Goal: Complete application form

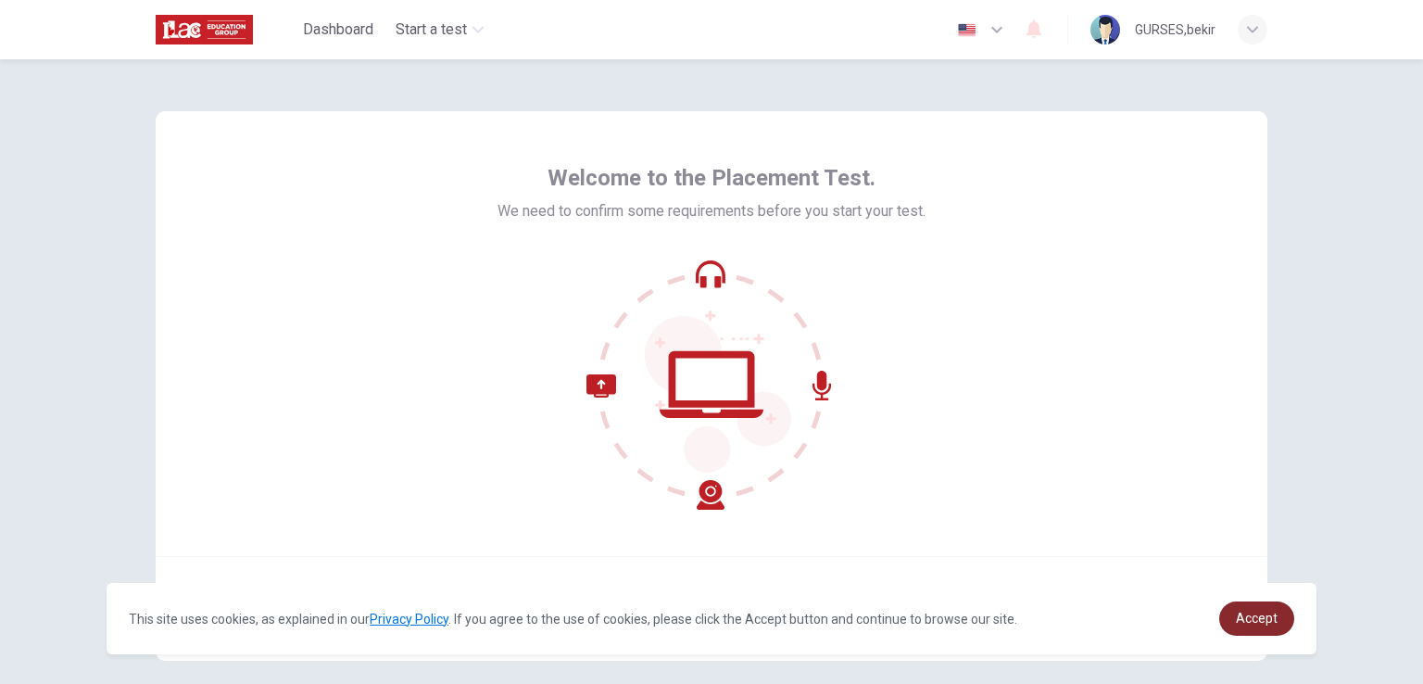
click at [1259, 620] on span "Accept" at bounding box center [1257, 617] width 42 height 15
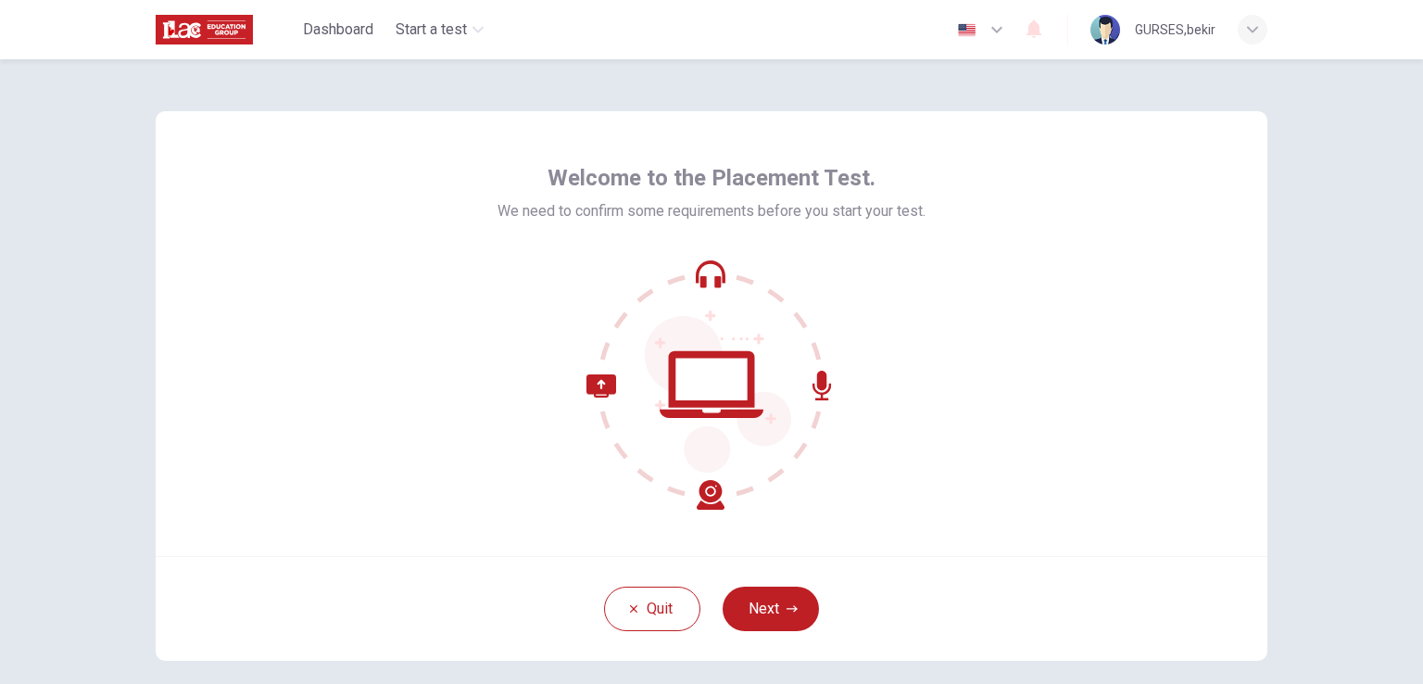
scroll to position [88, 0]
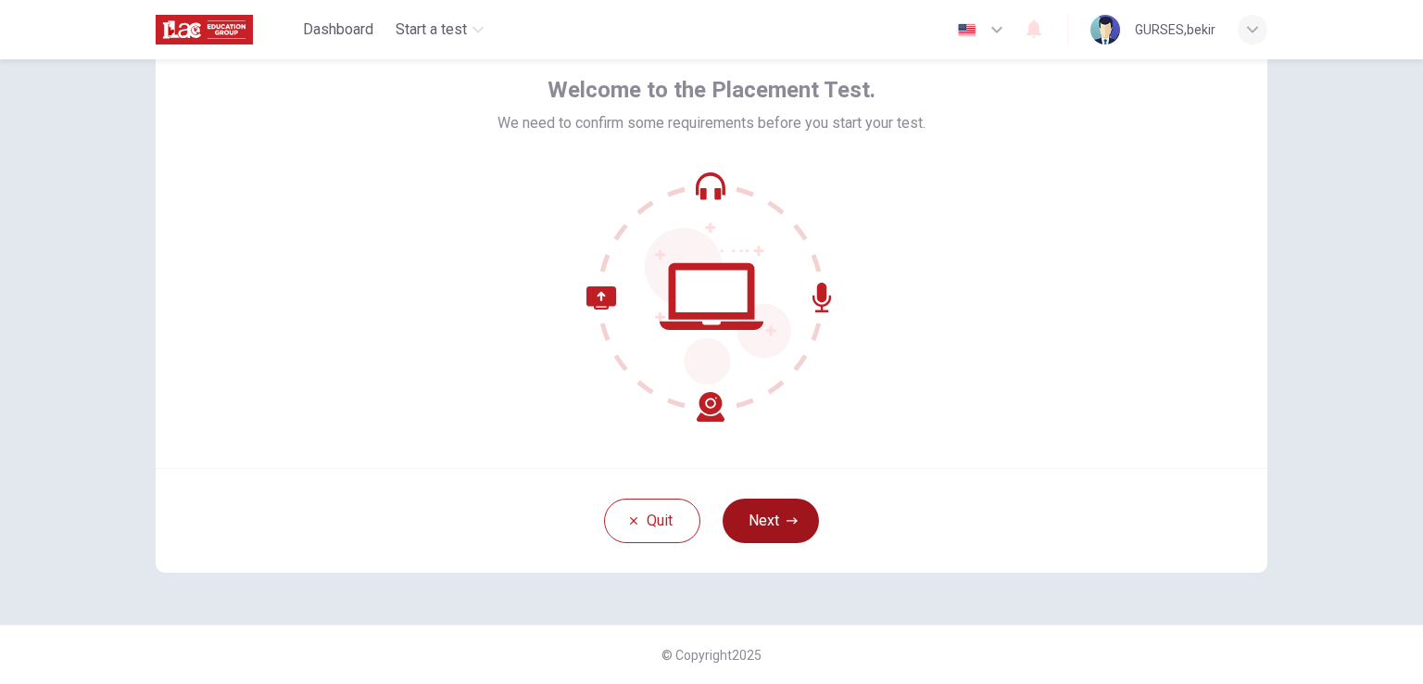
click at [776, 511] on button "Next" at bounding box center [771, 520] width 96 height 44
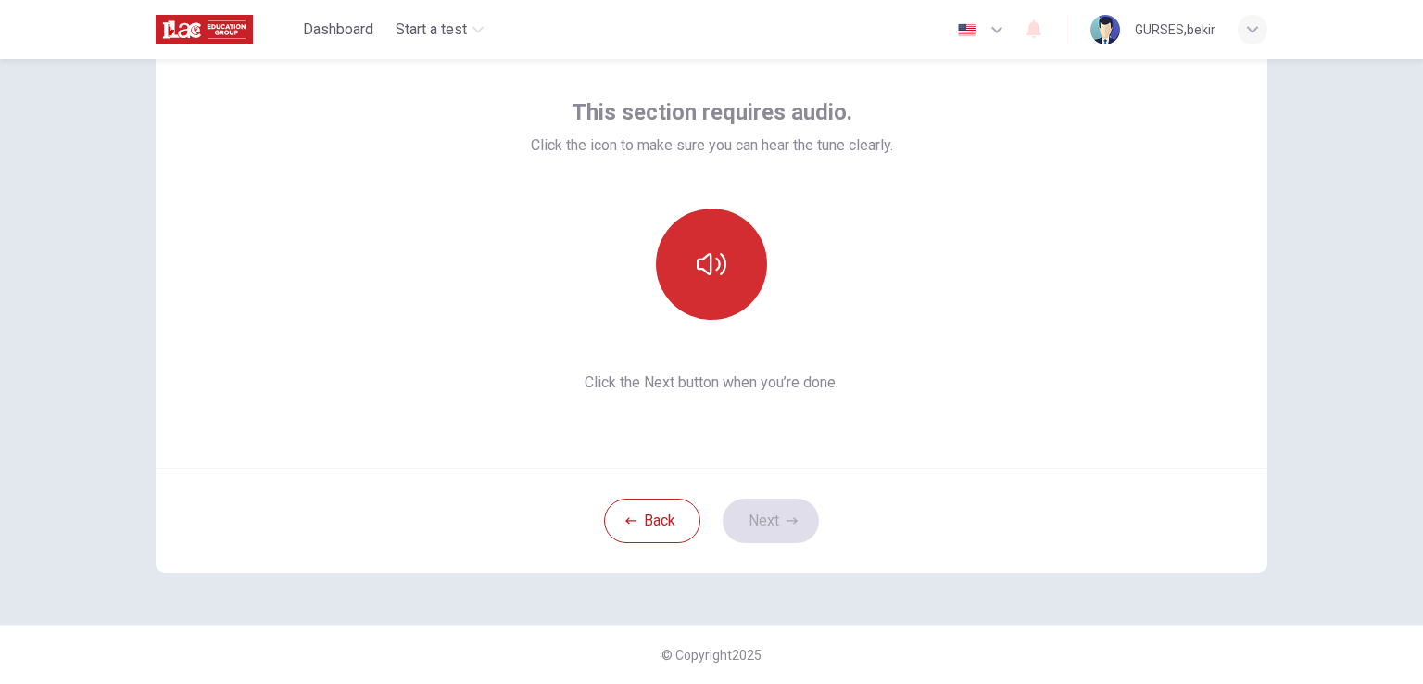
click at [707, 264] on icon "button" at bounding box center [712, 264] width 30 height 30
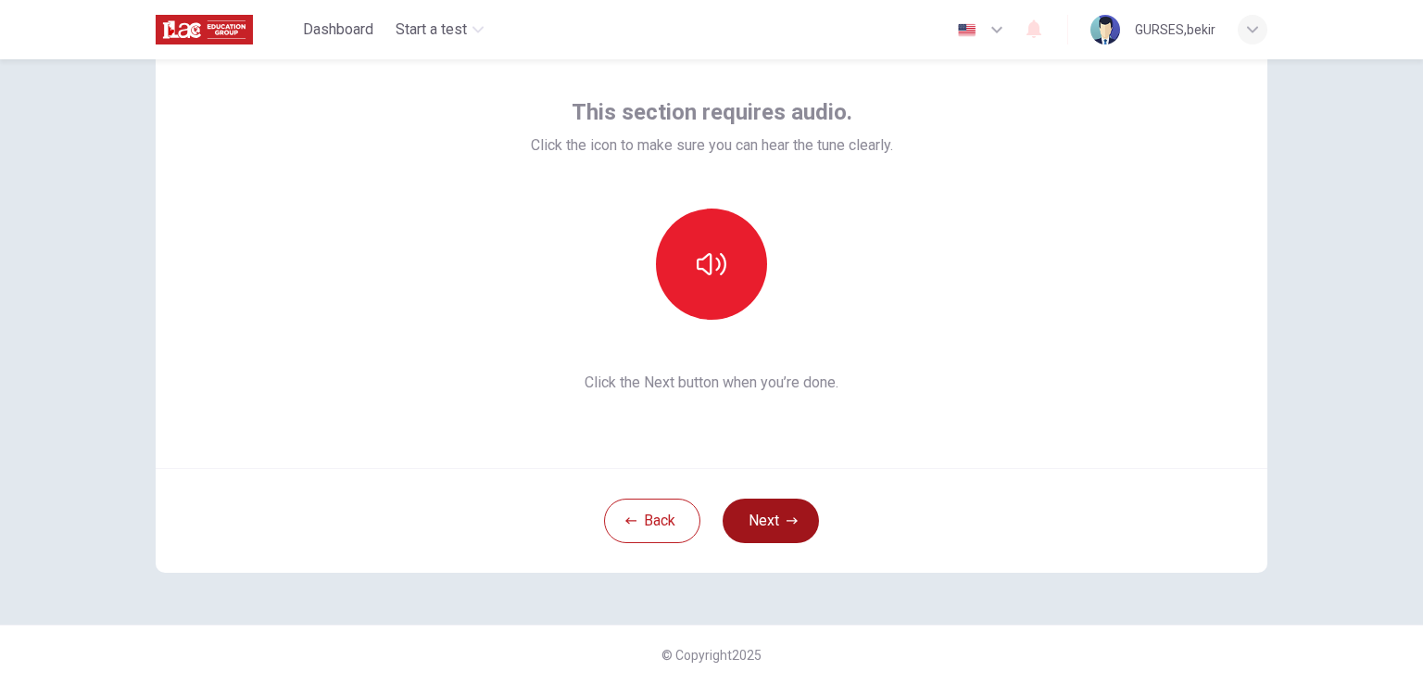
click at [763, 532] on button "Next" at bounding box center [771, 520] width 96 height 44
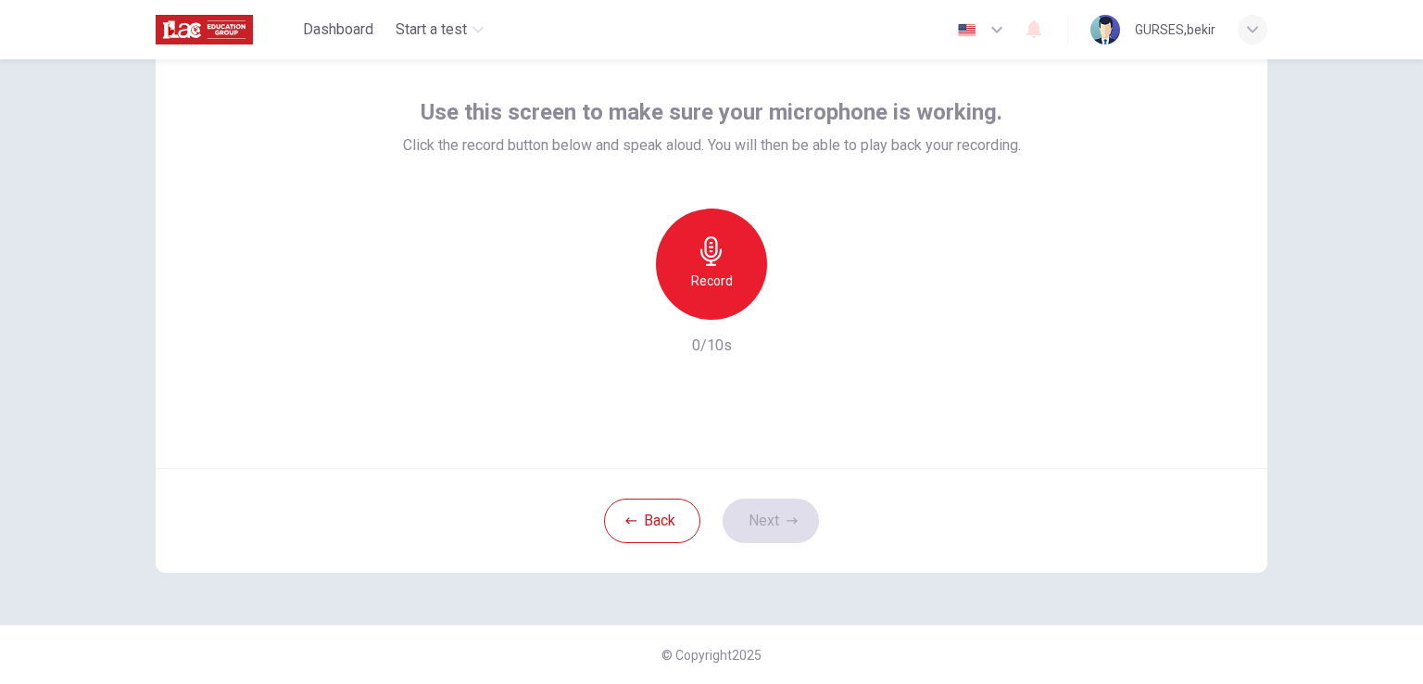
click at [710, 267] on div "Record" at bounding box center [711, 263] width 111 height 111
click at [794, 307] on icon "button" at bounding box center [798, 304] width 8 height 11
click at [778, 530] on button "Next" at bounding box center [771, 520] width 96 height 44
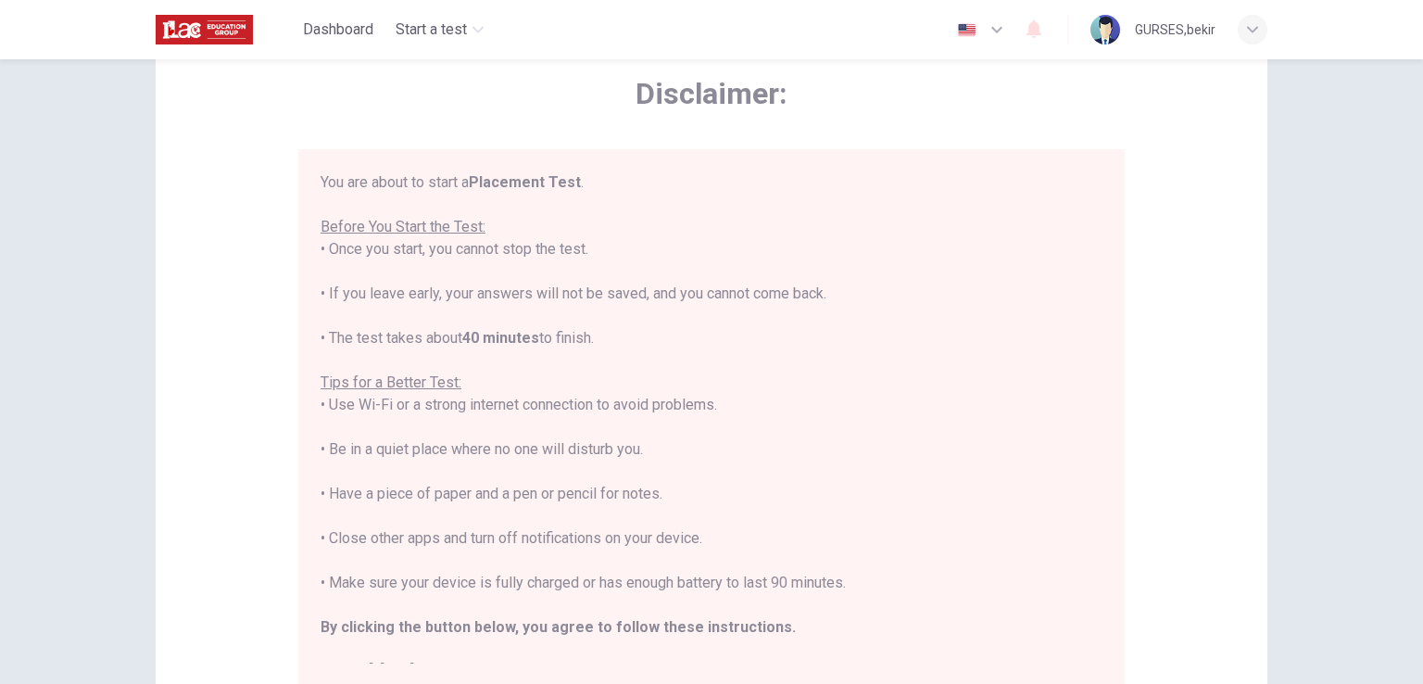
drag, startPoint x: 292, startPoint y: 256, endPoint x: 252, endPoint y: 290, distance: 52.6
click at [252, 290] on div "Disclaimer: You are about to start a Placement Test . Before You Start the Test…" at bounding box center [712, 374] width 1112 height 703
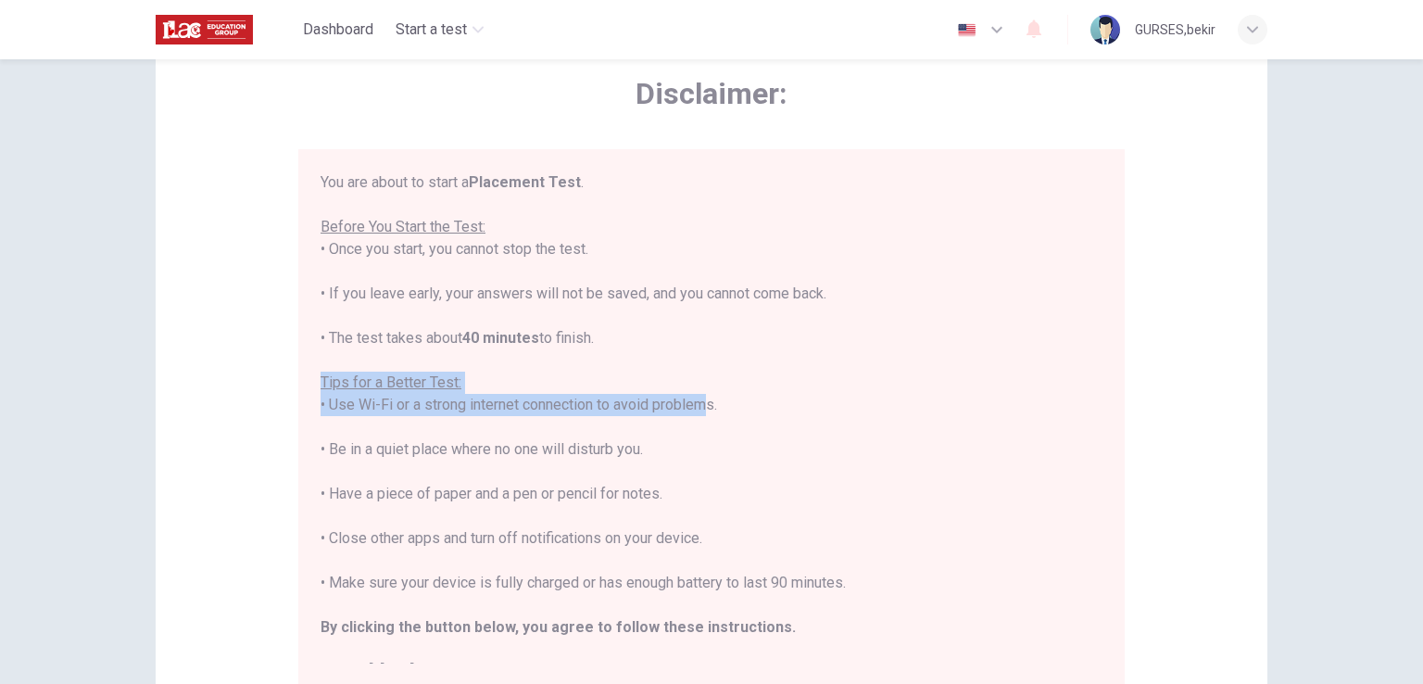
drag, startPoint x: 316, startPoint y: 388, endPoint x: 699, endPoint y: 415, distance: 383.5
click at [699, 415] on div "You are about to start a Placement Test . Before You Start the Test: • Once you…" at bounding box center [712, 426] width 782 height 511
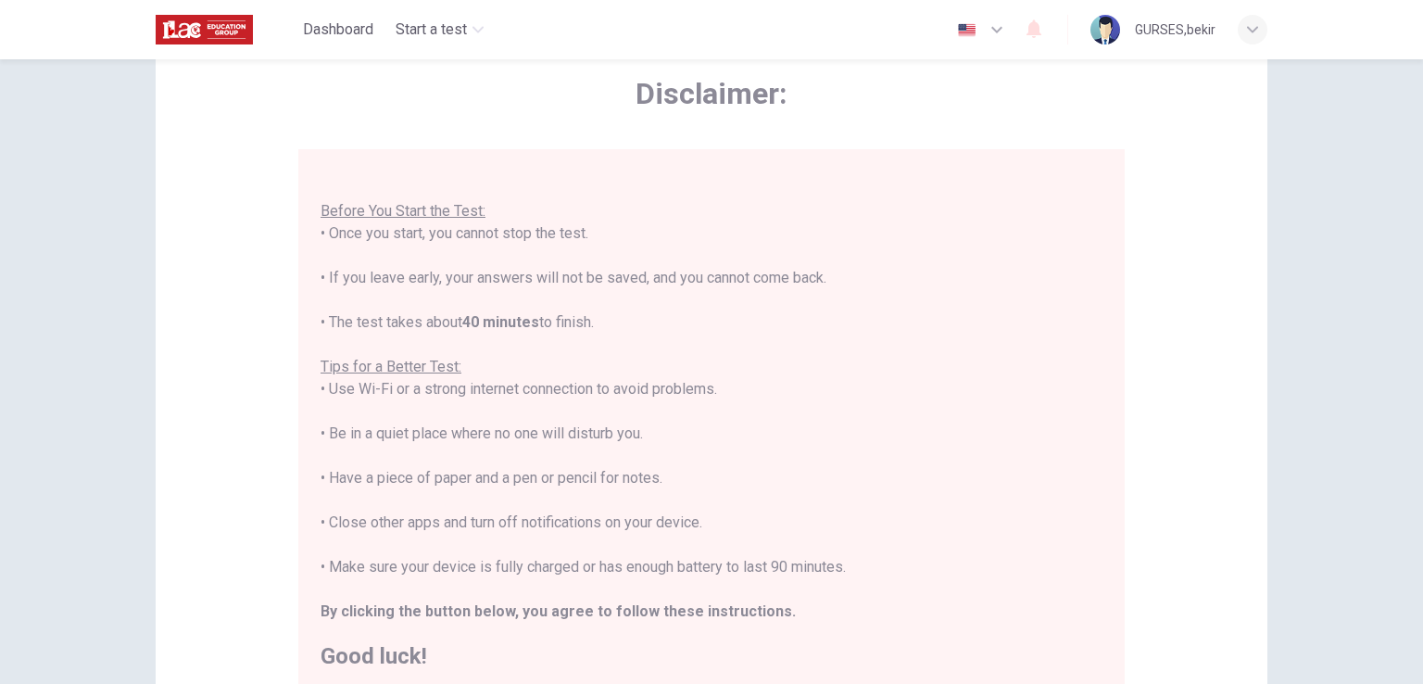
scroll to position [21, 0]
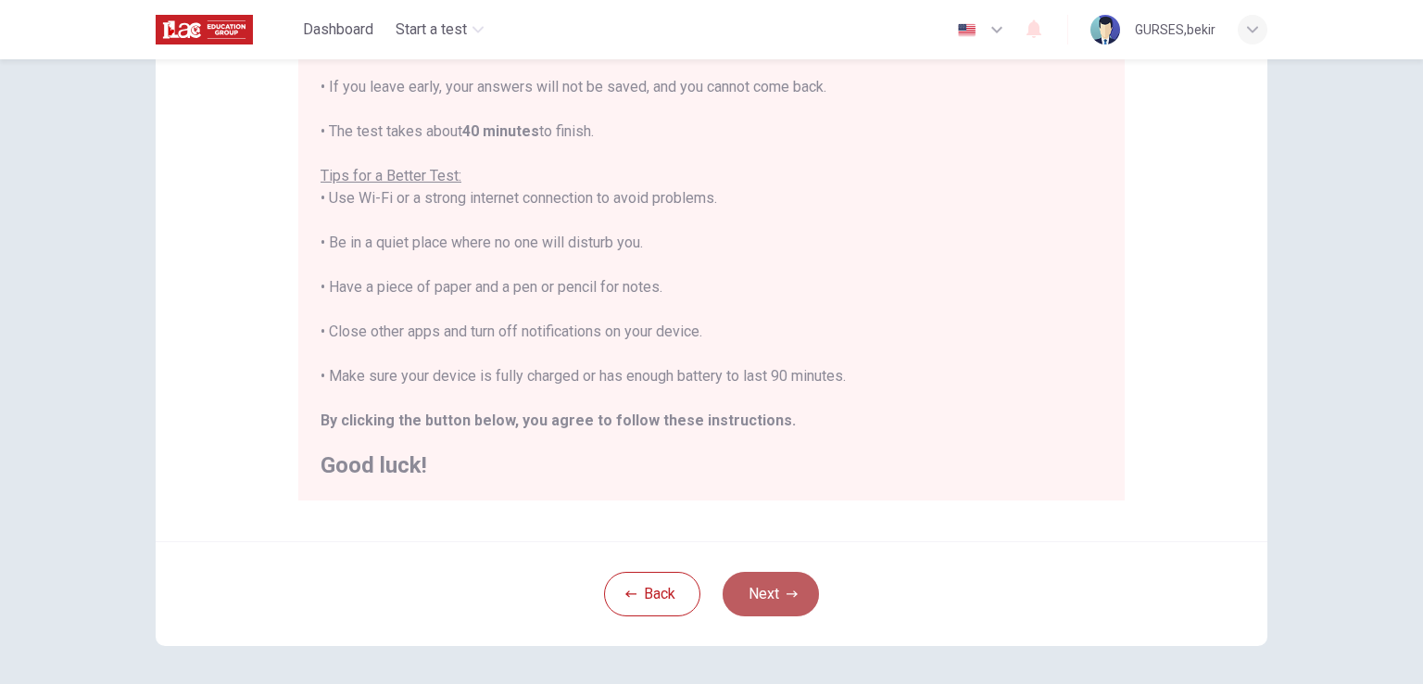
click at [761, 579] on button "Next" at bounding box center [771, 594] width 96 height 44
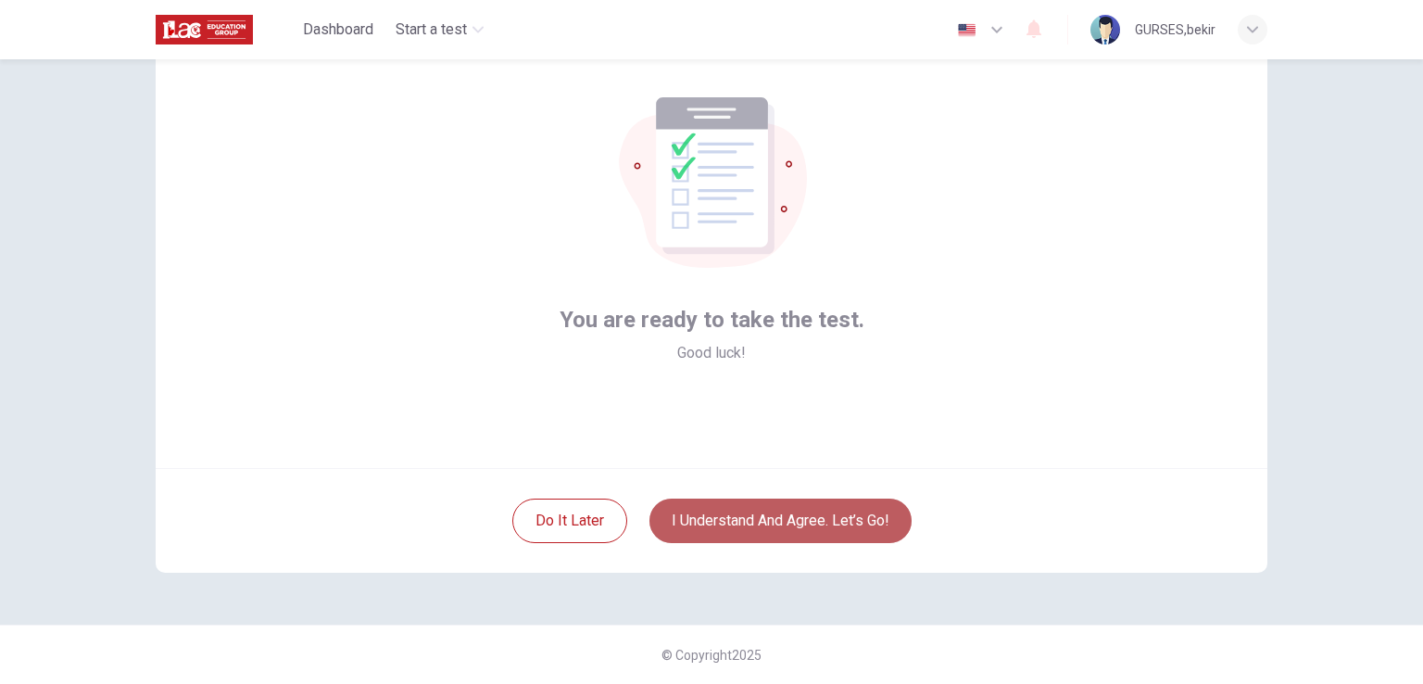
click at [774, 529] on button "I understand and agree. Let’s go!" at bounding box center [780, 520] width 262 height 44
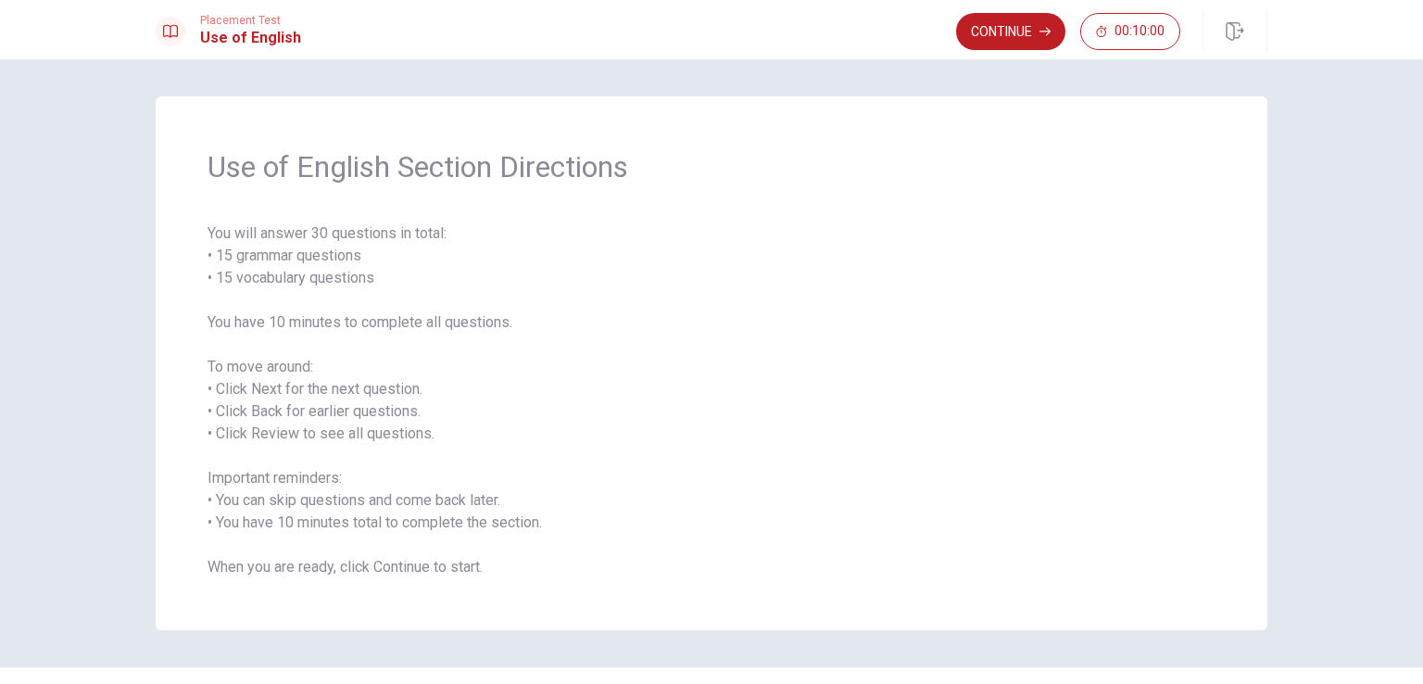
scroll to position [43, 0]
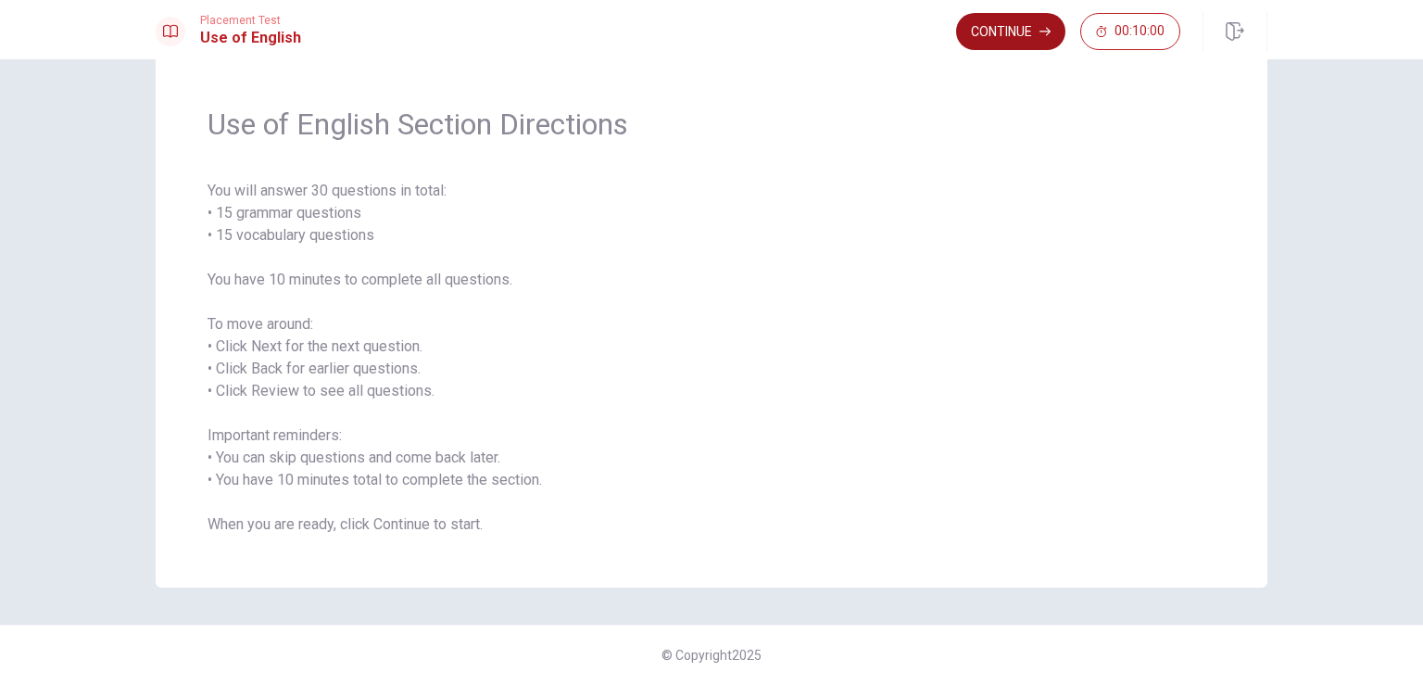
click at [993, 35] on button "Continue" at bounding box center [1010, 31] width 109 height 37
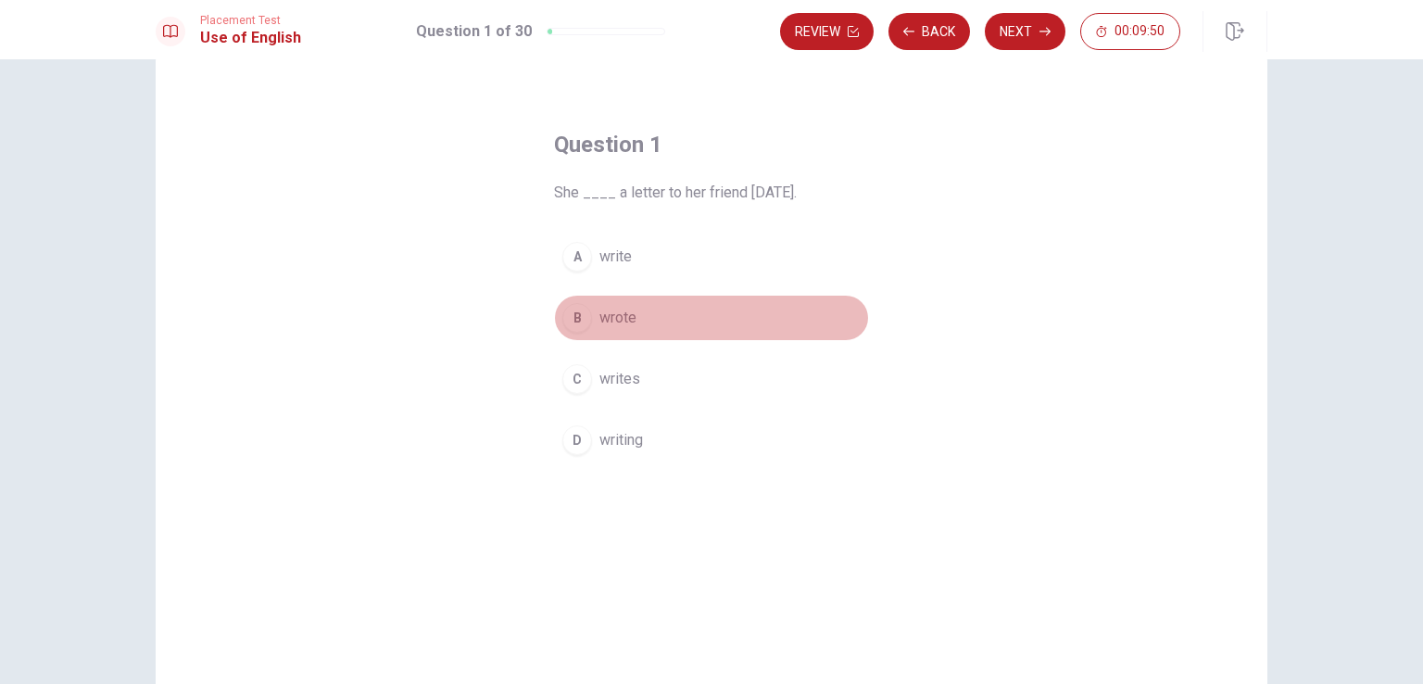
click at [573, 320] on div "B" at bounding box center [577, 318] width 30 height 30
click at [793, 313] on button "B wrote" at bounding box center [711, 318] width 315 height 46
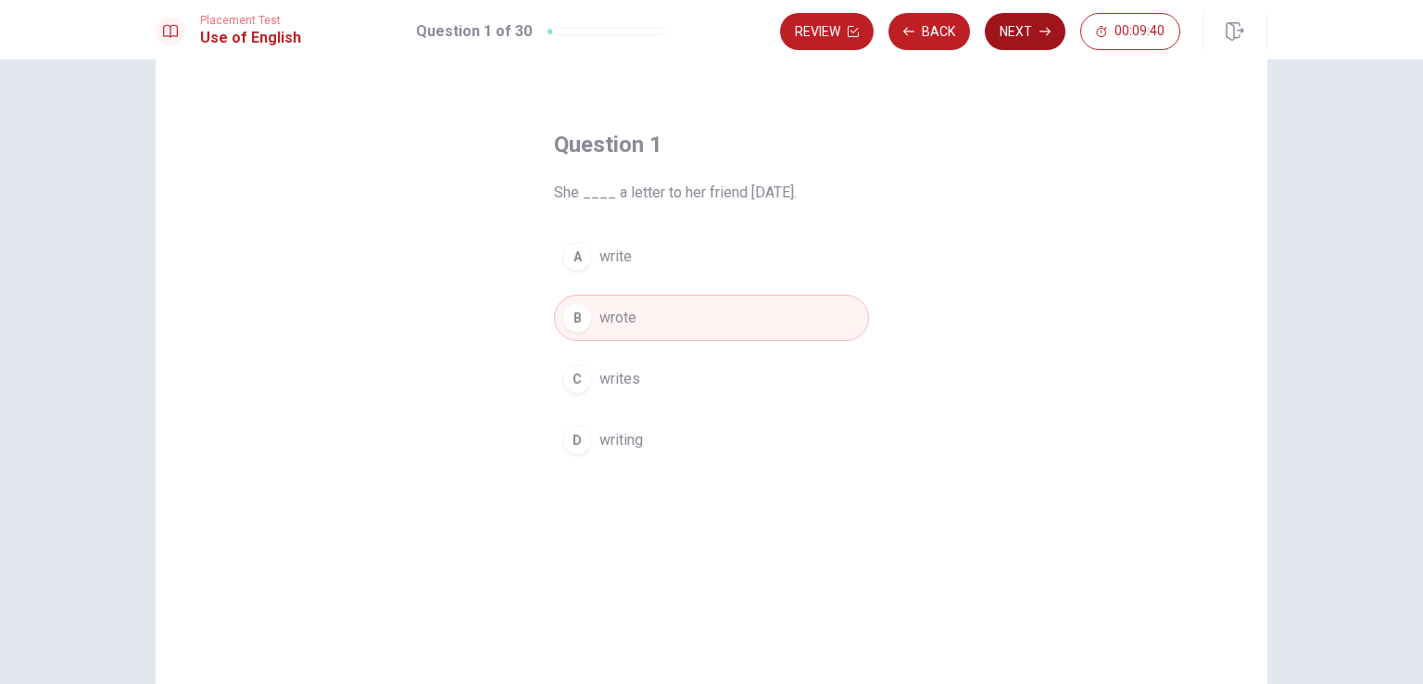
click at [1013, 29] on button "Next" at bounding box center [1025, 31] width 81 height 37
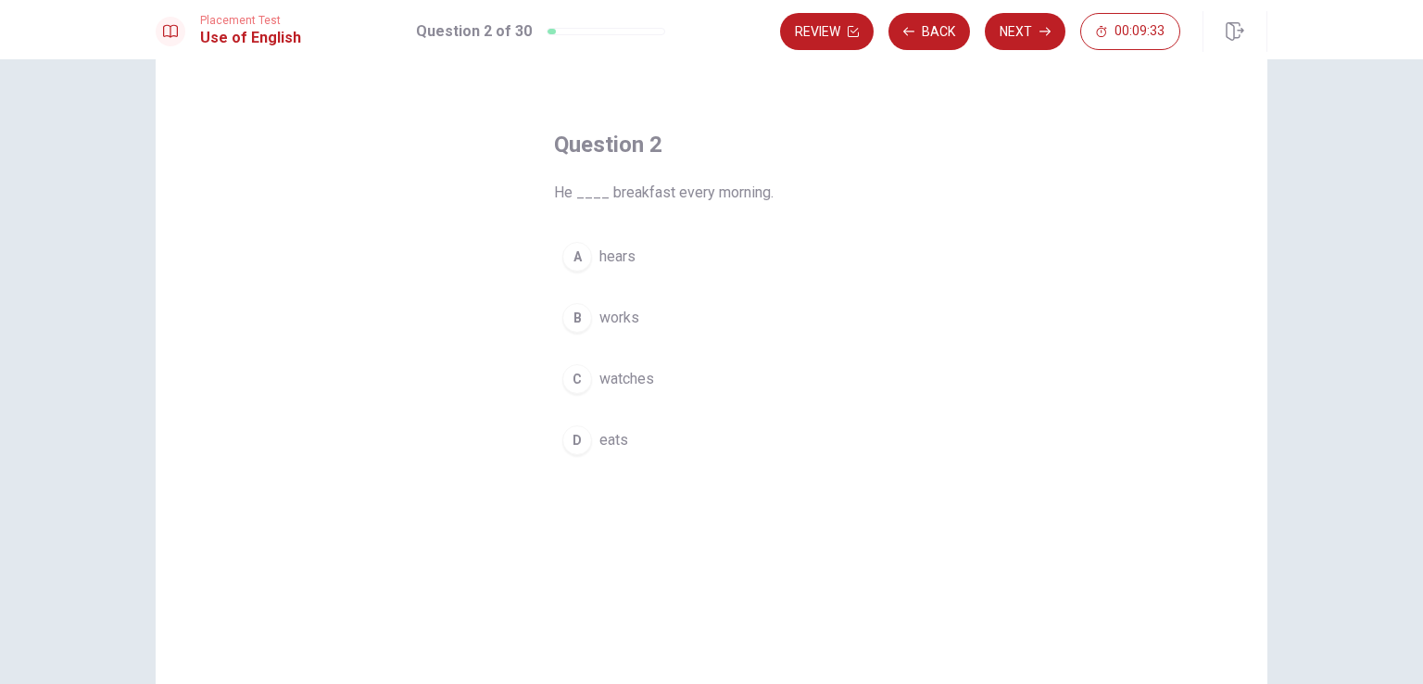
click at [609, 441] on span "eats" at bounding box center [613, 440] width 29 height 22
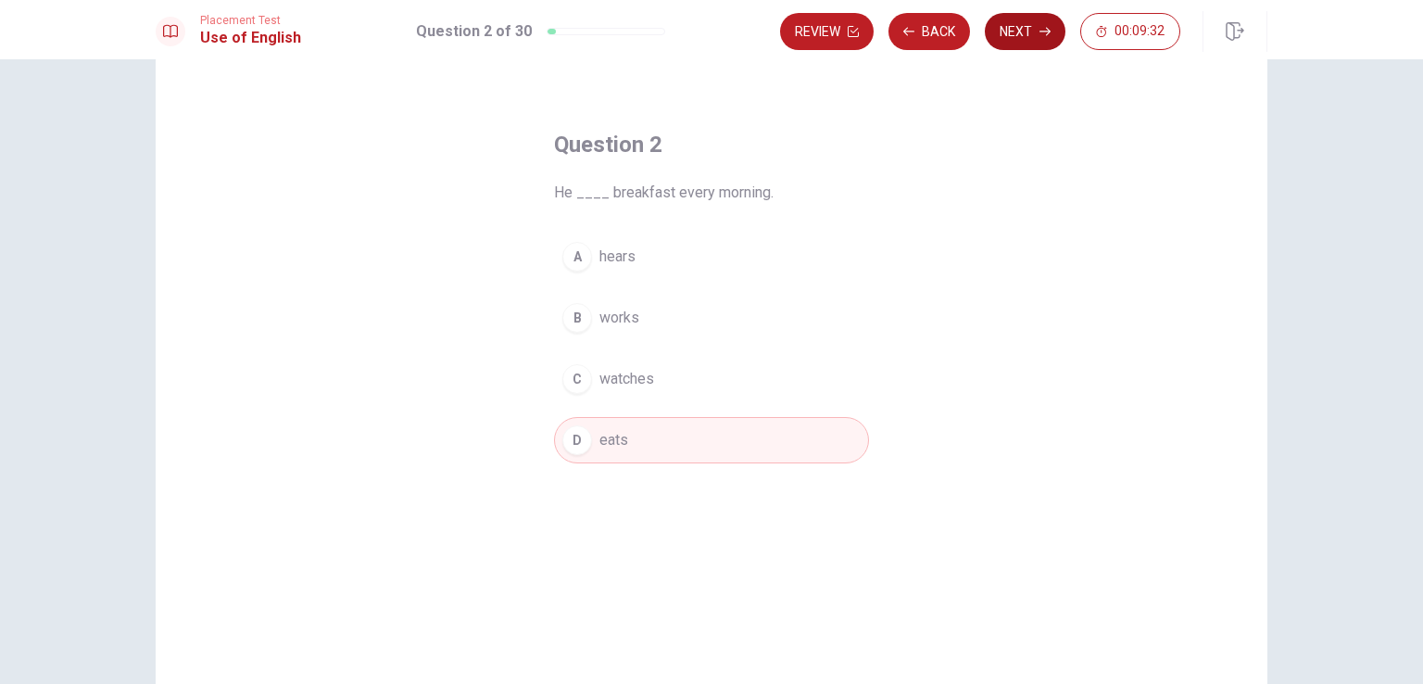
click at [1008, 35] on button "Next" at bounding box center [1025, 31] width 81 height 37
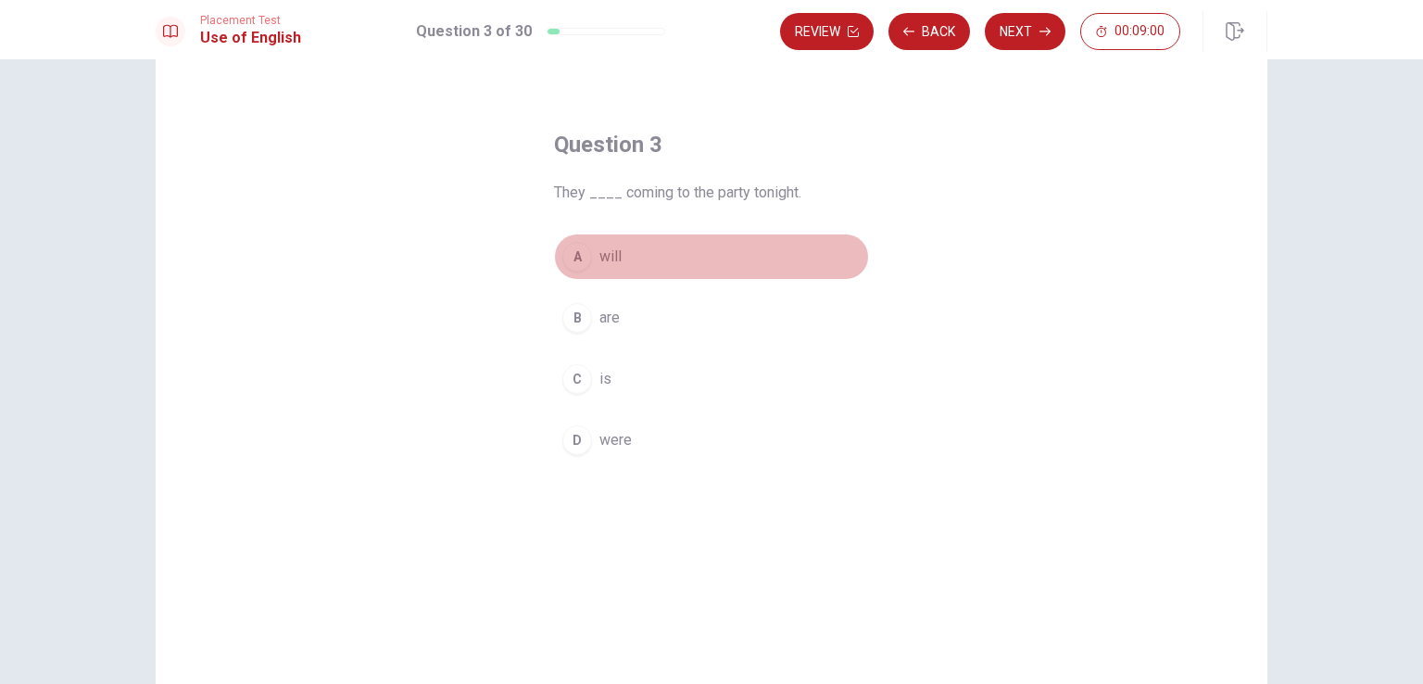
click at [604, 256] on span "will" at bounding box center [610, 256] width 22 height 22
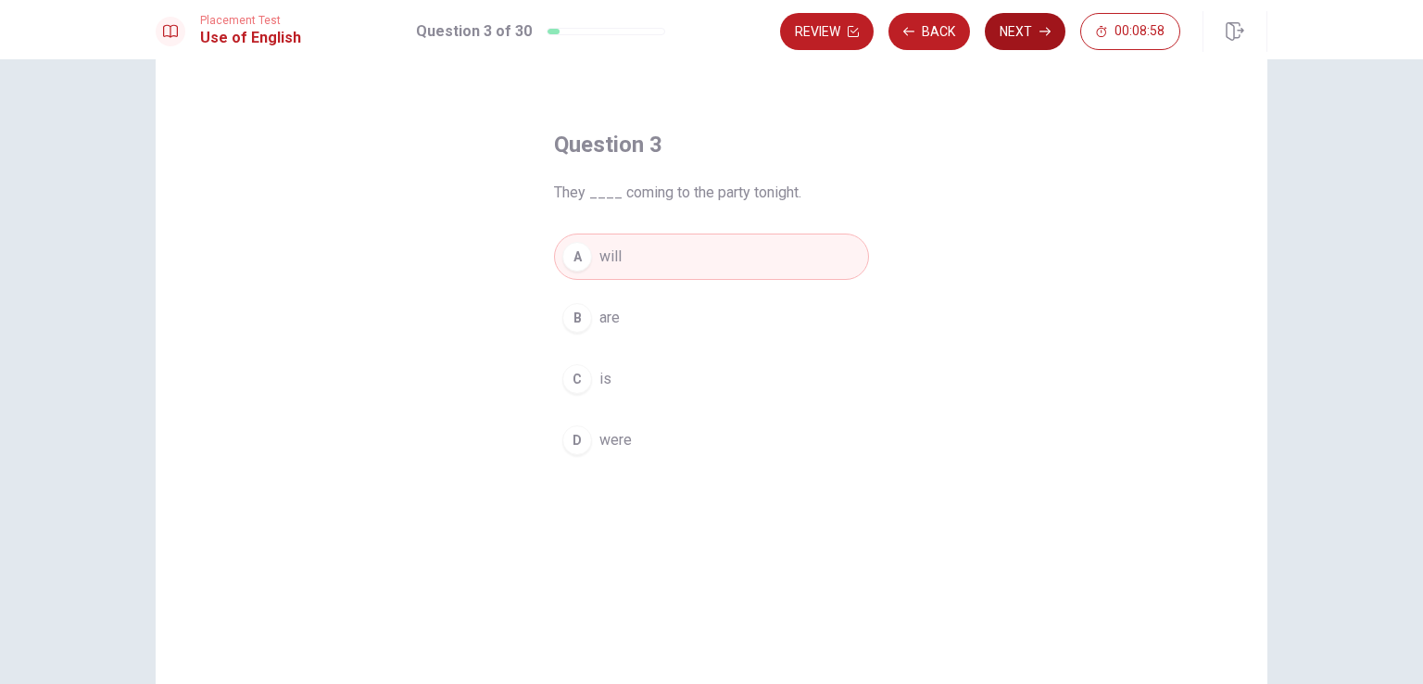
click at [1018, 38] on button "Next" at bounding box center [1025, 31] width 81 height 37
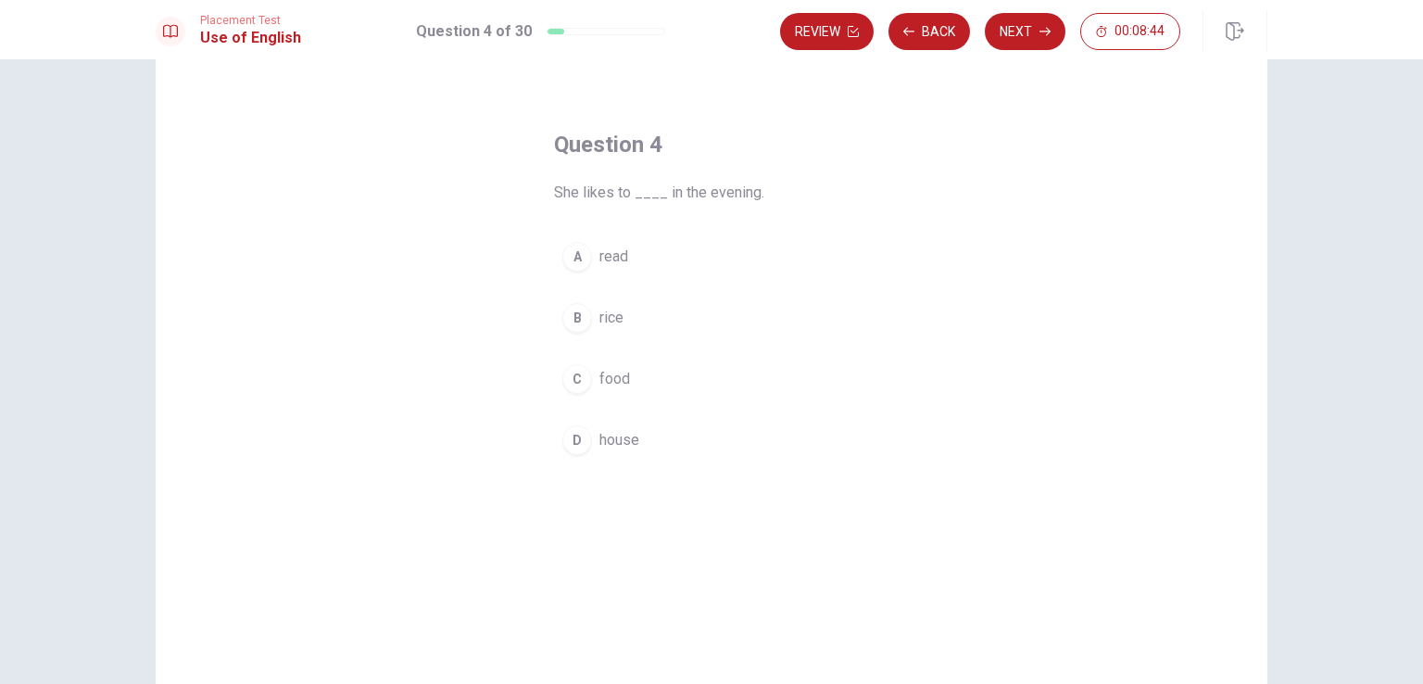
click at [587, 257] on button "A read" at bounding box center [711, 256] width 315 height 46
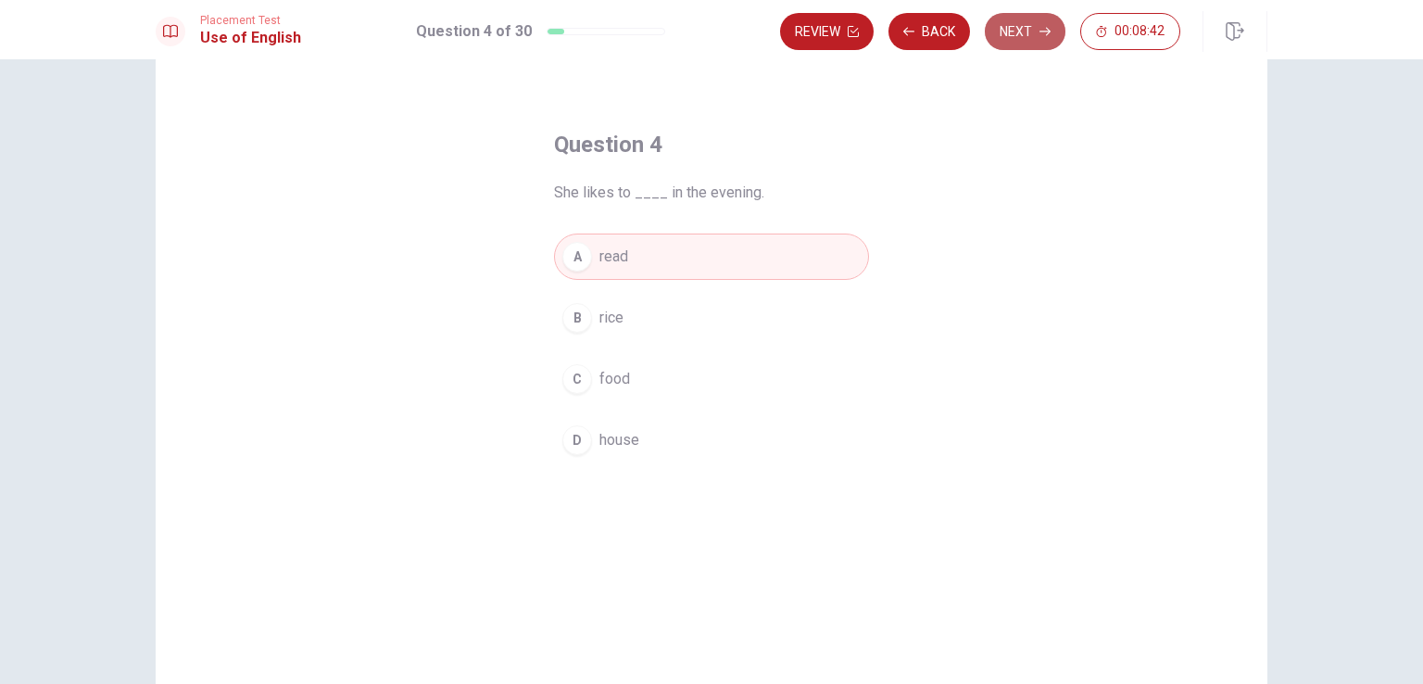
click at [1028, 39] on button "Next" at bounding box center [1025, 31] width 81 height 37
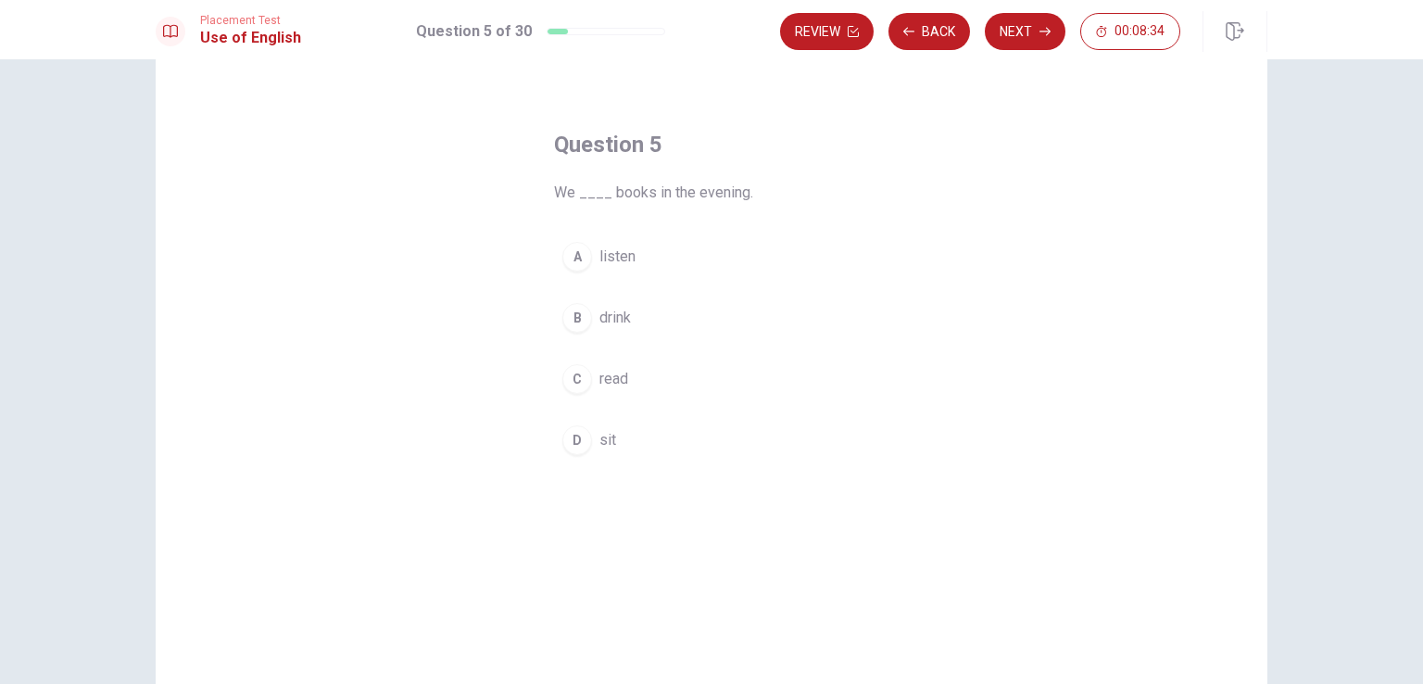
click at [573, 374] on div "C" at bounding box center [577, 379] width 30 height 30
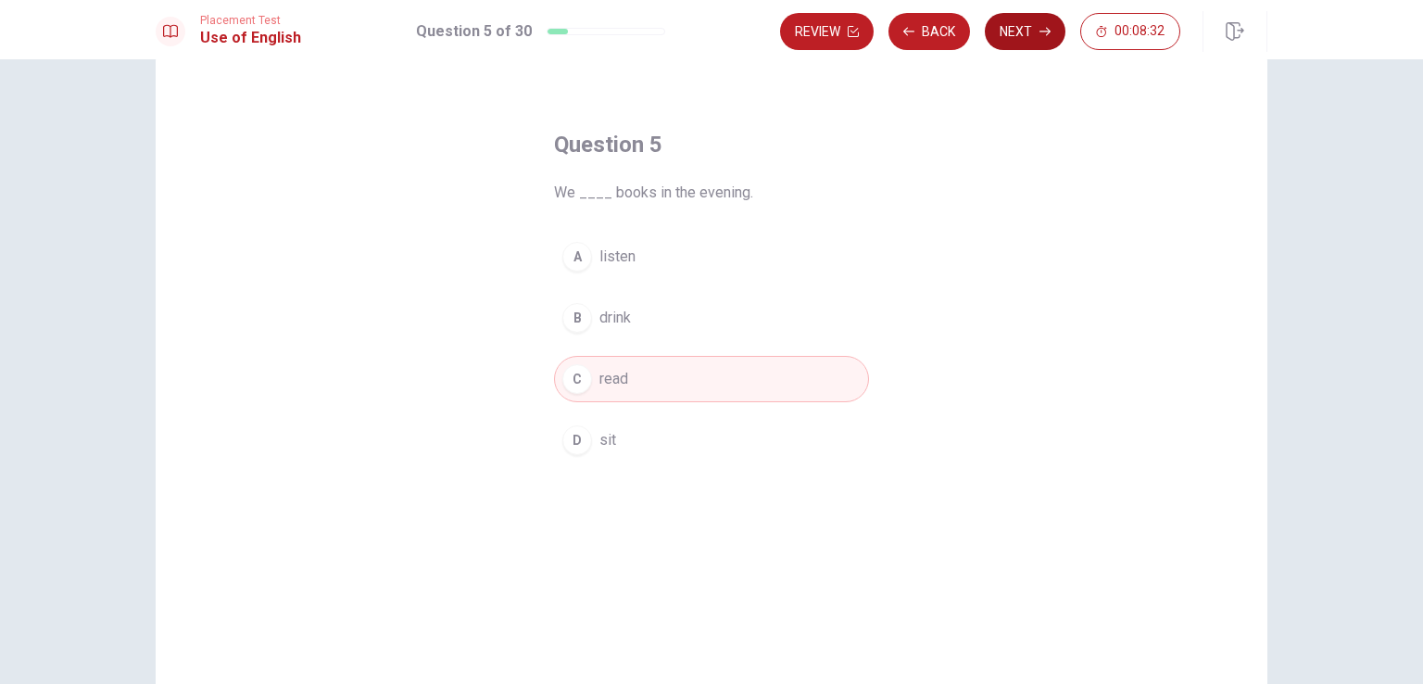
click at [1008, 29] on button "Next" at bounding box center [1025, 31] width 81 height 37
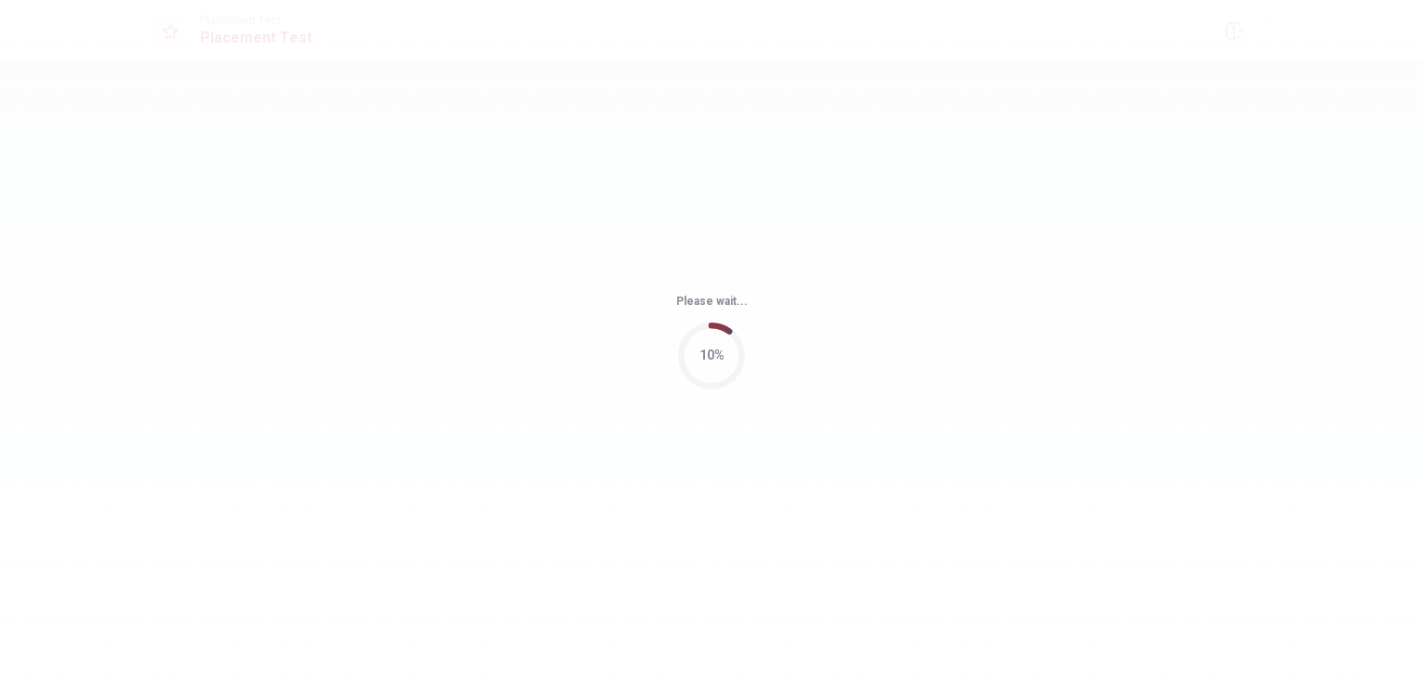
scroll to position [0, 0]
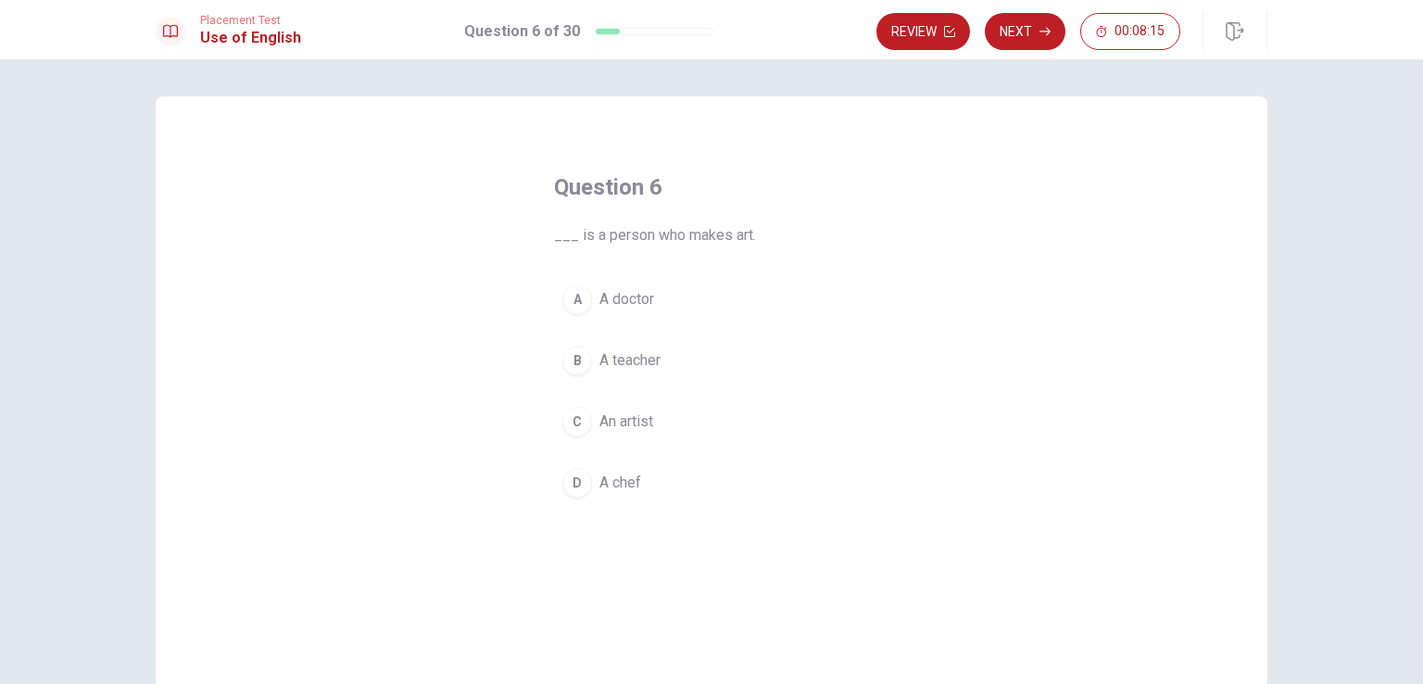
click at [587, 420] on button "C An artist" at bounding box center [711, 421] width 315 height 46
click at [1000, 31] on button "Next" at bounding box center [1025, 31] width 81 height 37
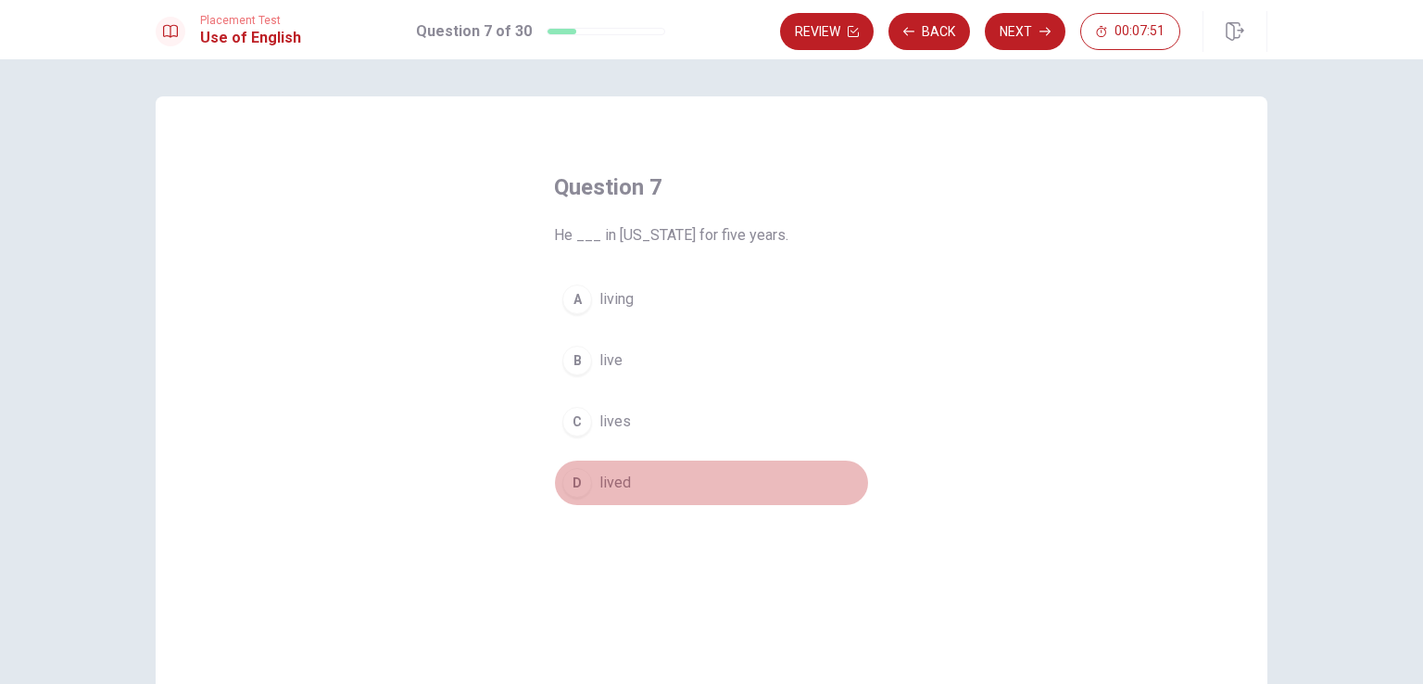
click at [589, 481] on button "D lived" at bounding box center [711, 482] width 315 height 46
click at [644, 290] on button "A living" at bounding box center [711, 299] width 315 height 46
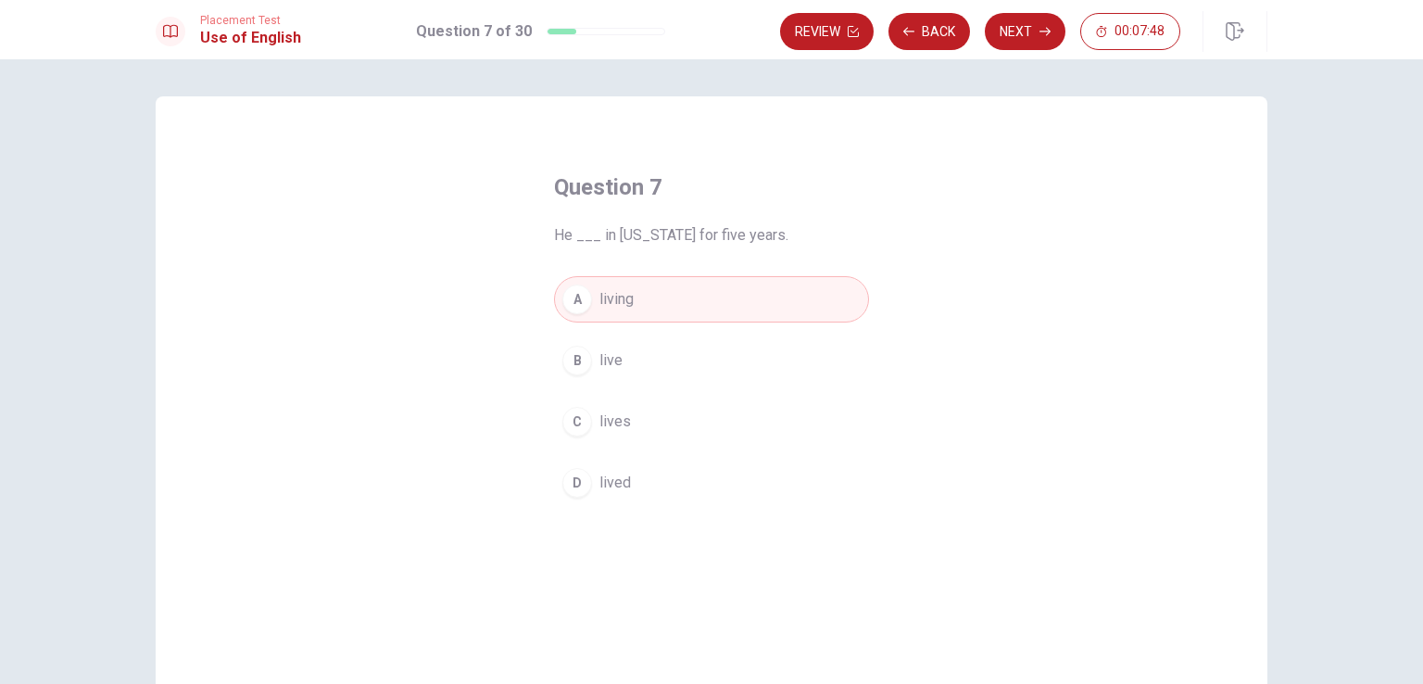
click at [599, 477] on span "lived" at bounding box center [614, 483] width 31 height 22
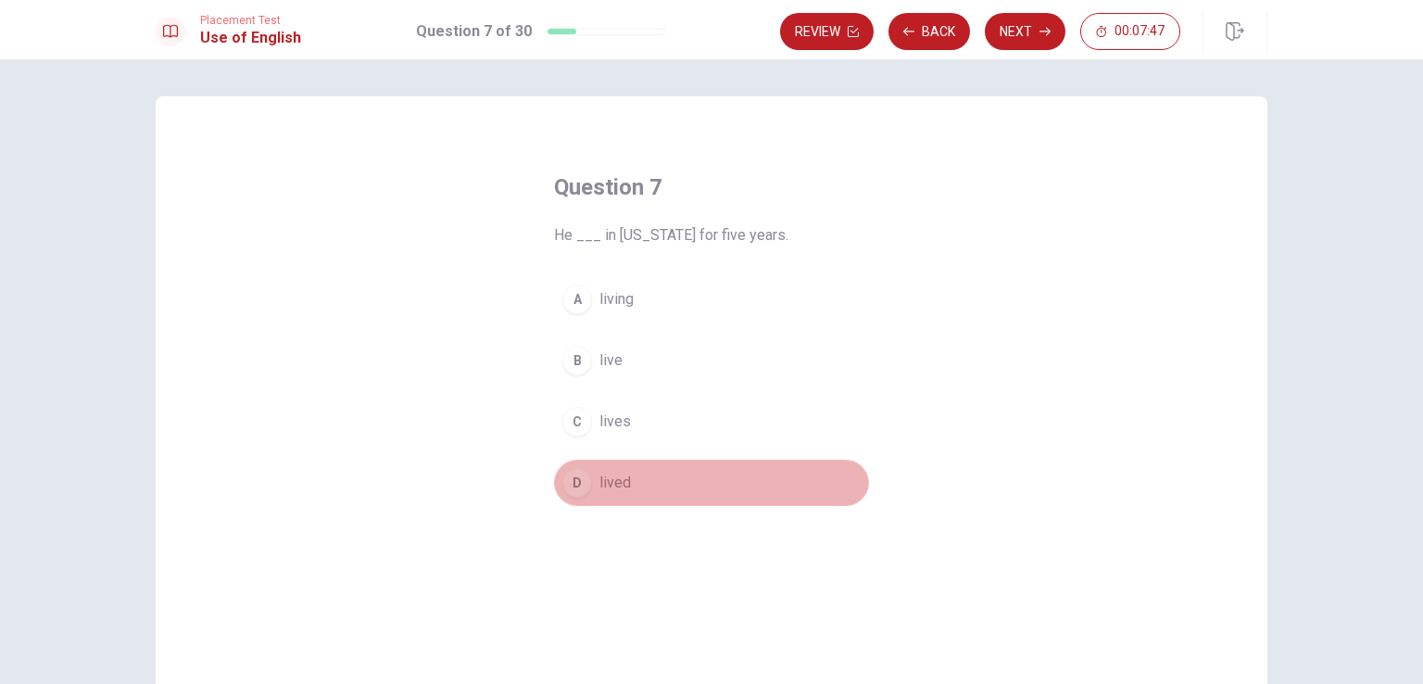
click at [650, 496] on button "D lived" at bounding box center [711, 482] width 315 height 46
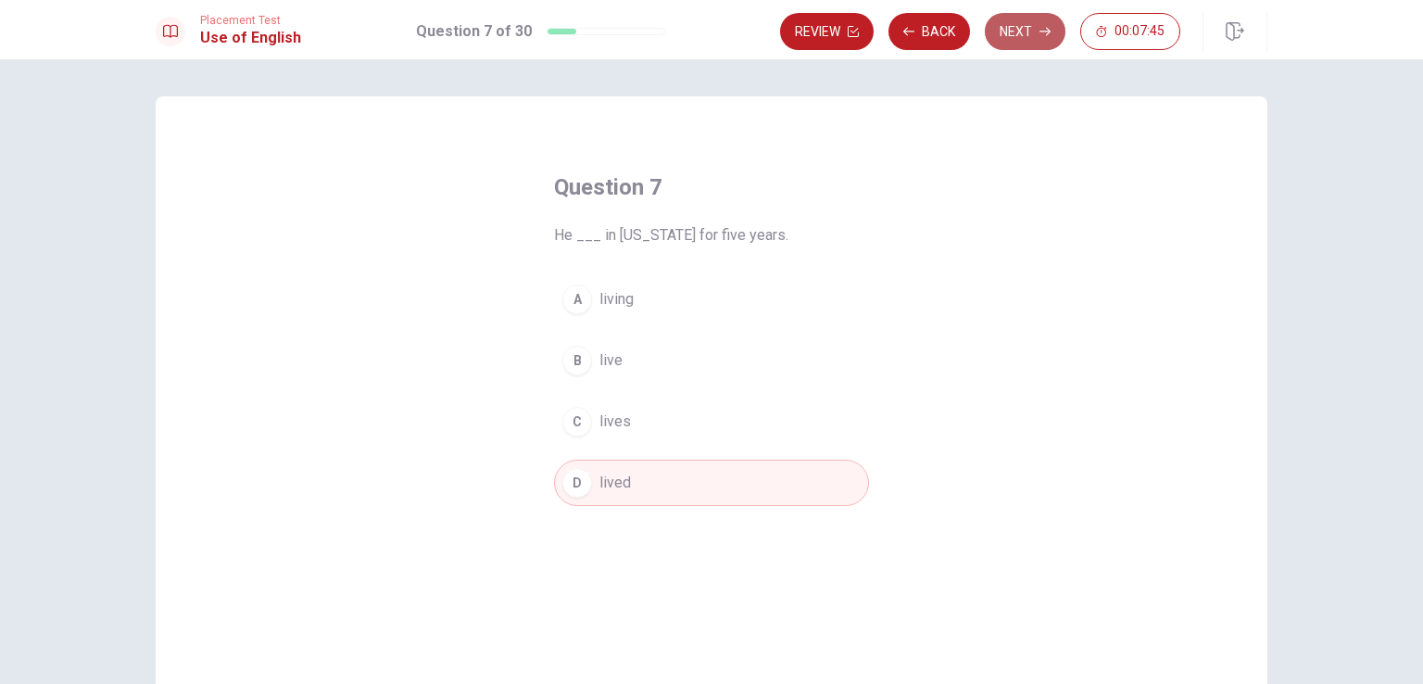
click at [1019, 34] on button "Next" at bounding box center [1025, 31] width 81 height 37
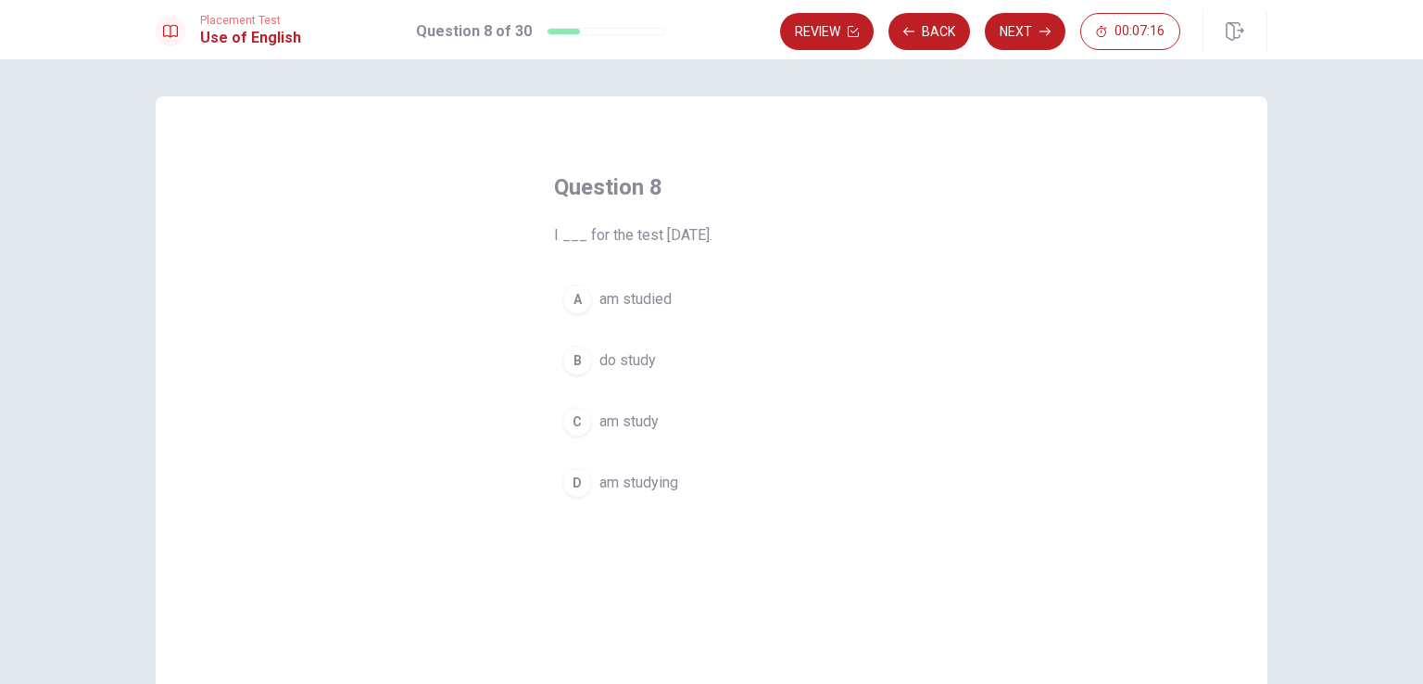
click at [571, 421] on div "C" at bounding box center [577, 422] width 30 height 30
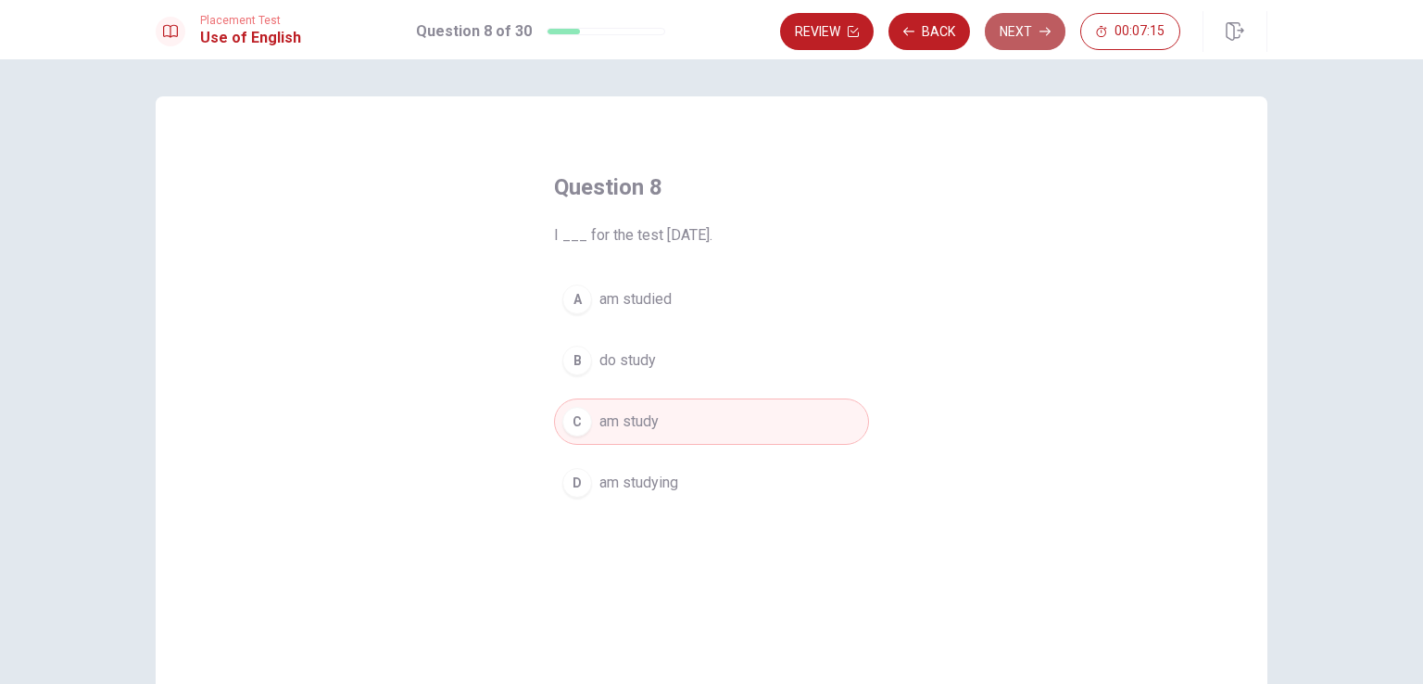
click at [1021, 27] on button "Next" at bounding box center [1025, 31] width 81 height 37
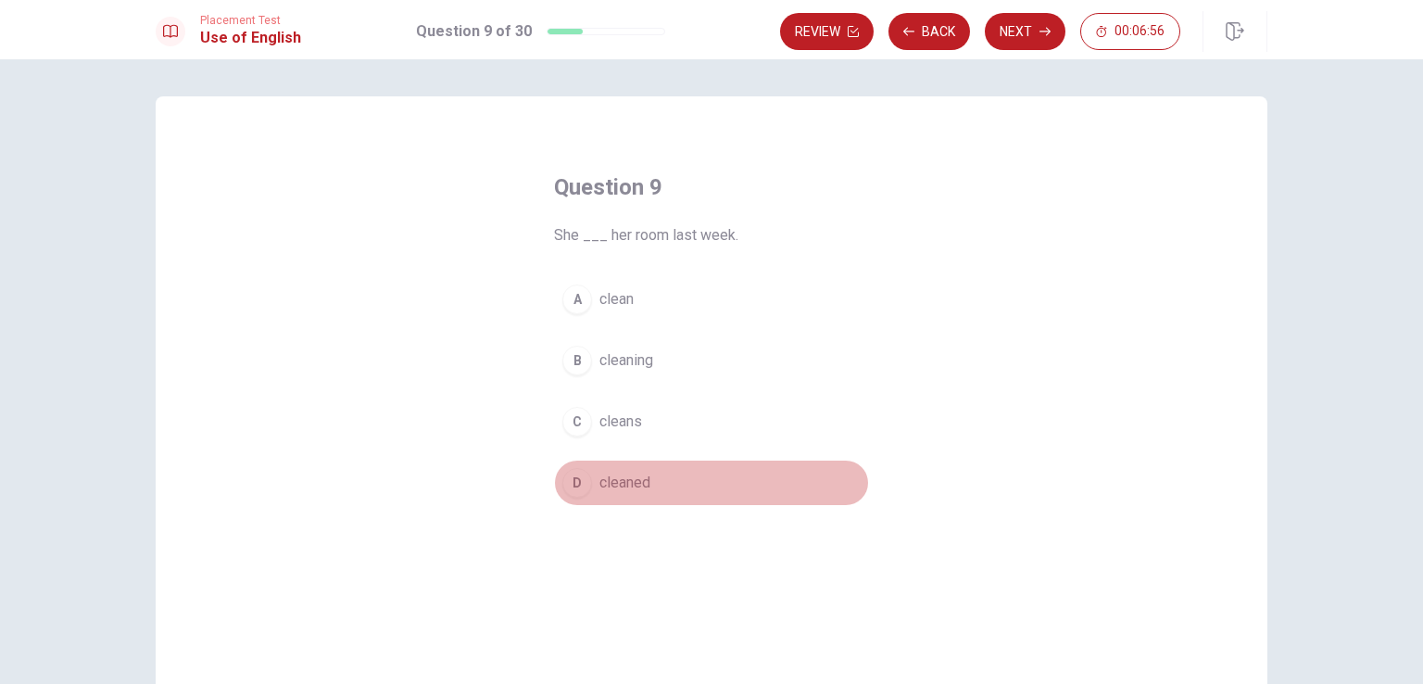
click at [574, 484] on div "D" at bounding box center [577, 483] width 30 height 30
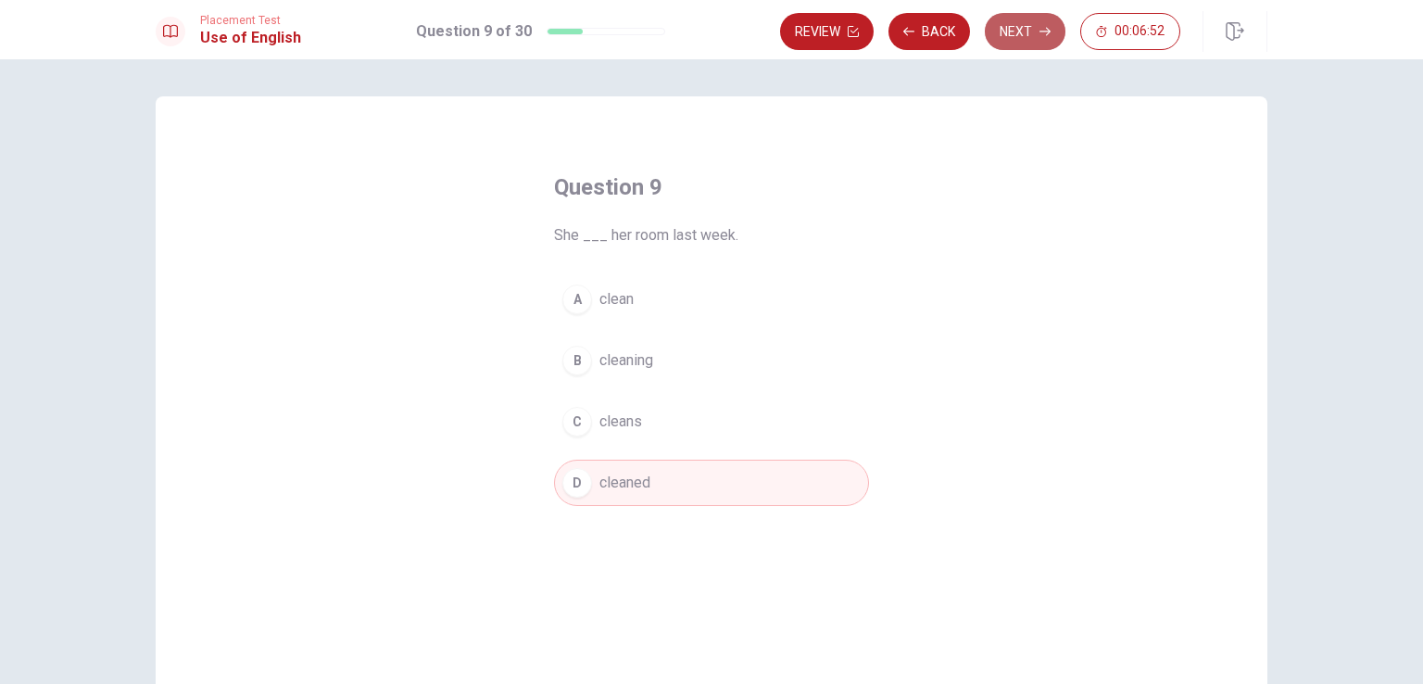
click at [1004, 27] on button "Next" at bounding box center [1025, 31] width 81 height 37
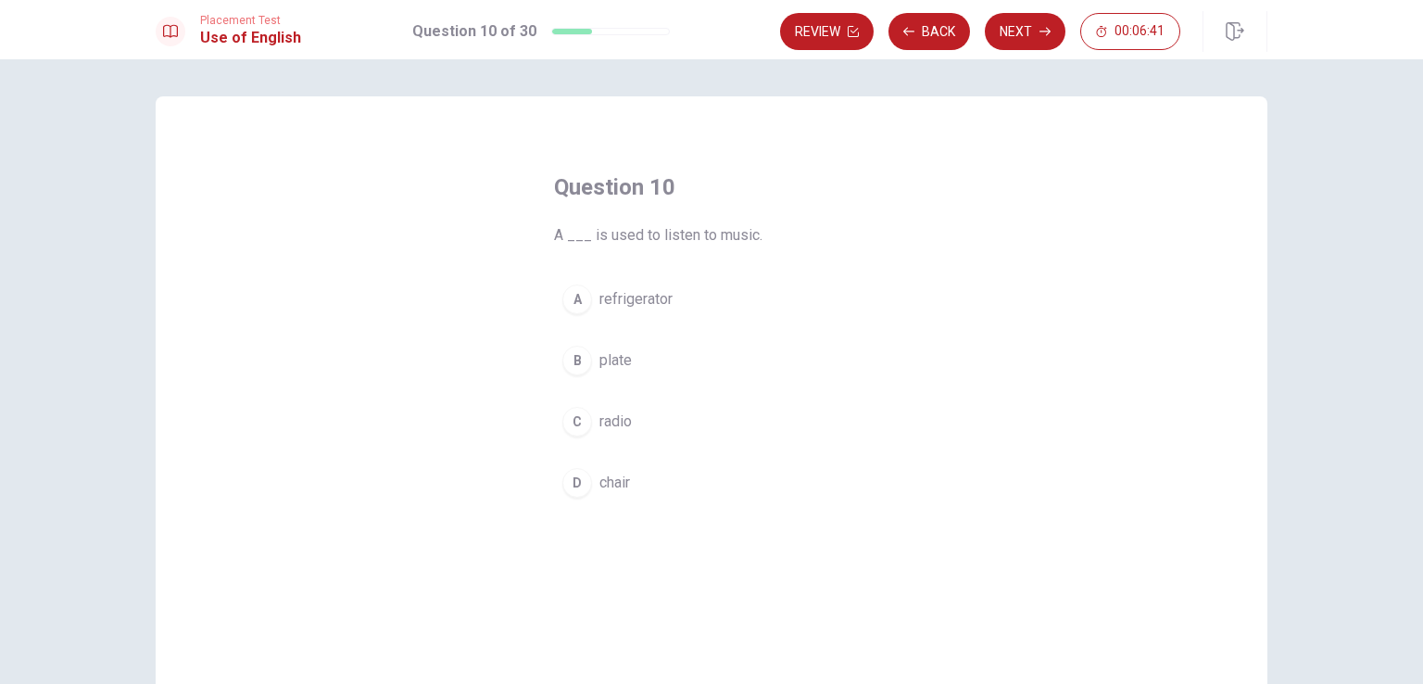
click at [604, 422] on span "radio" at bounding box center [615, 421] width 32 height 22
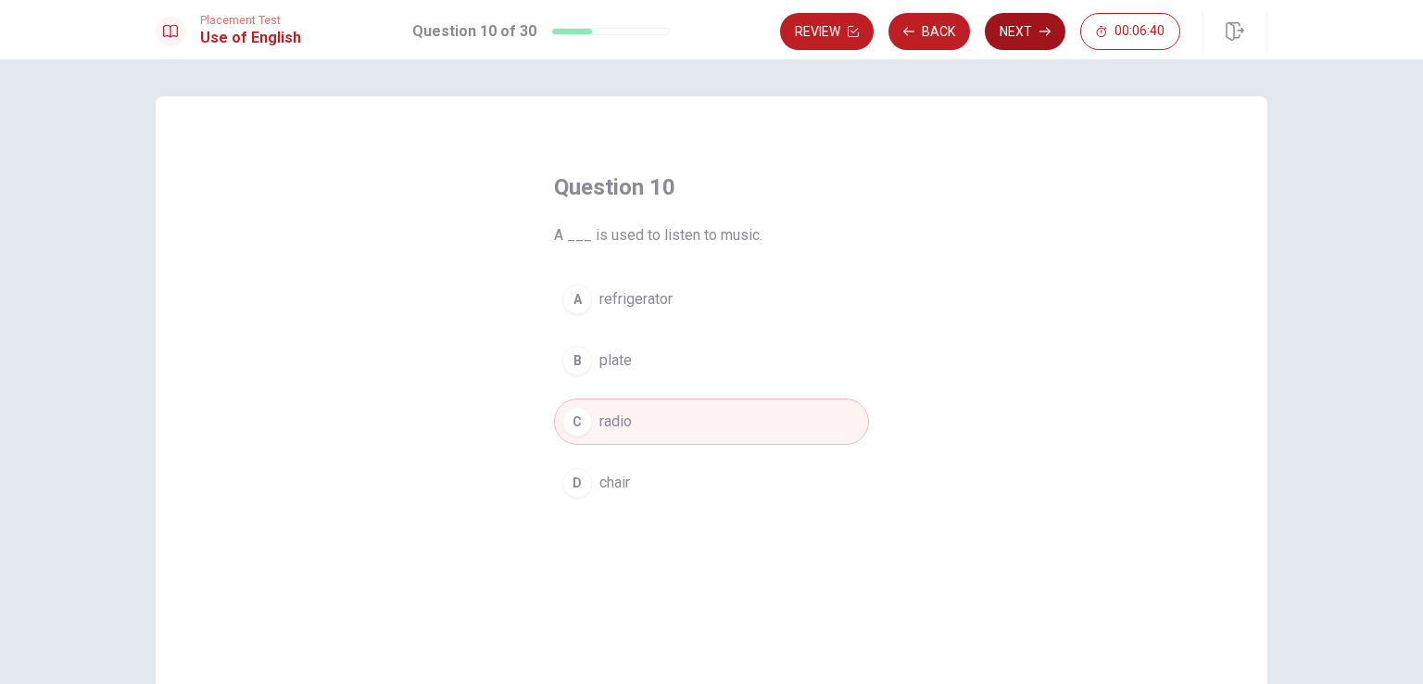
click at [1030, 34] on button "Next" at bounding box center [1025, 31] width 81 height 37
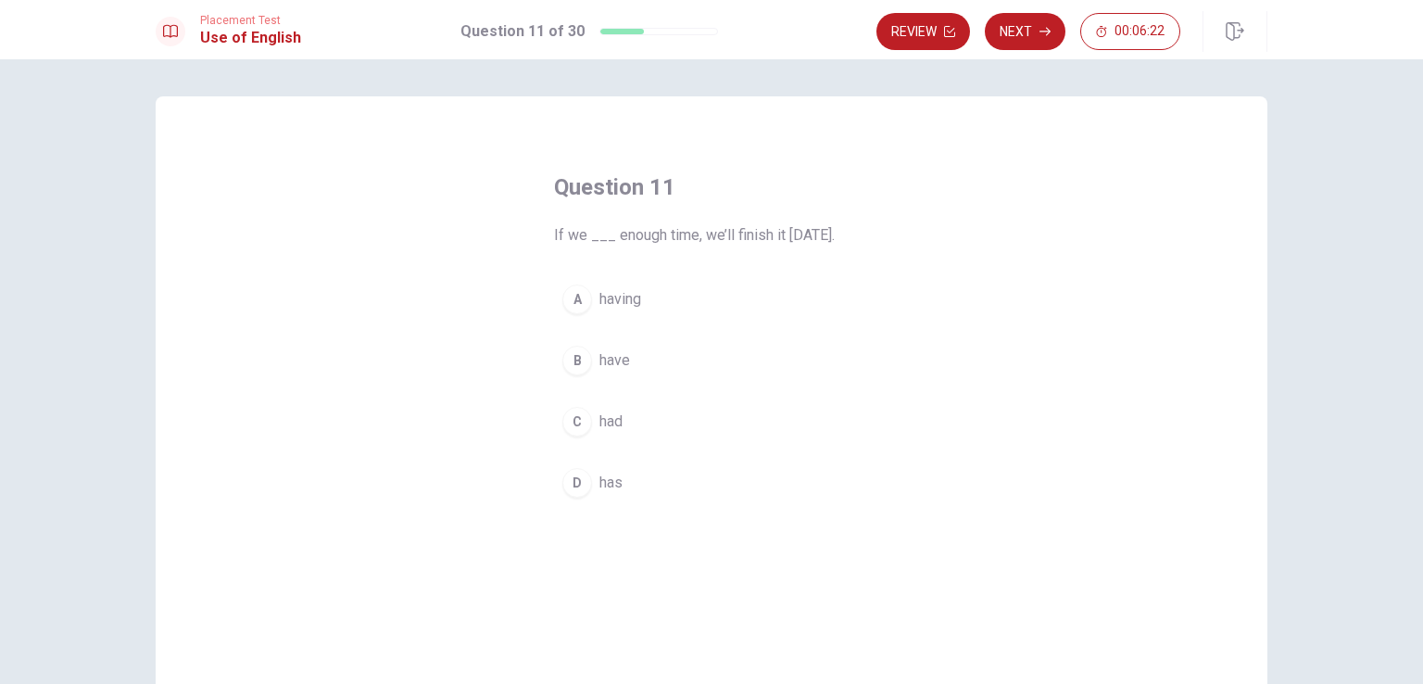
click at [574, 359] on div "B" at bounding box center [577, 361] width 30 height 30
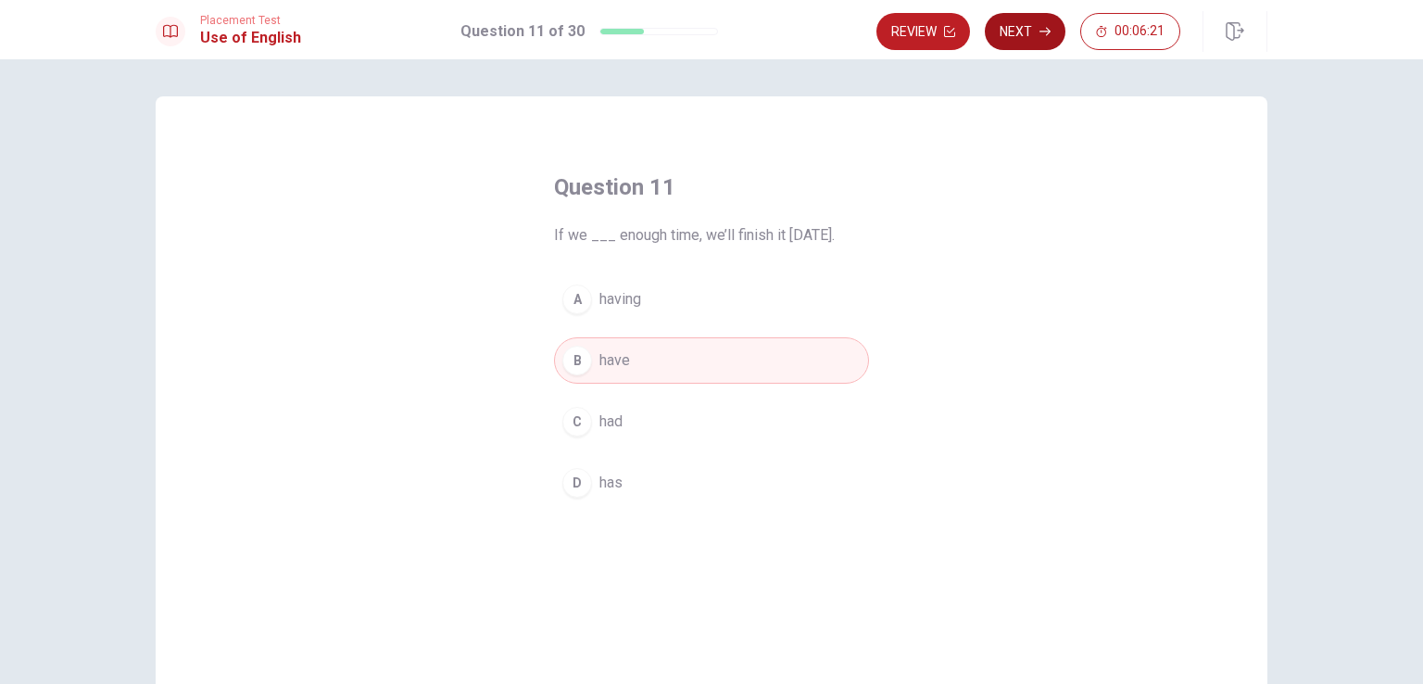
click at [1017, 31] on button "Next" at bounding box center [1025, 31] width 81 height 37
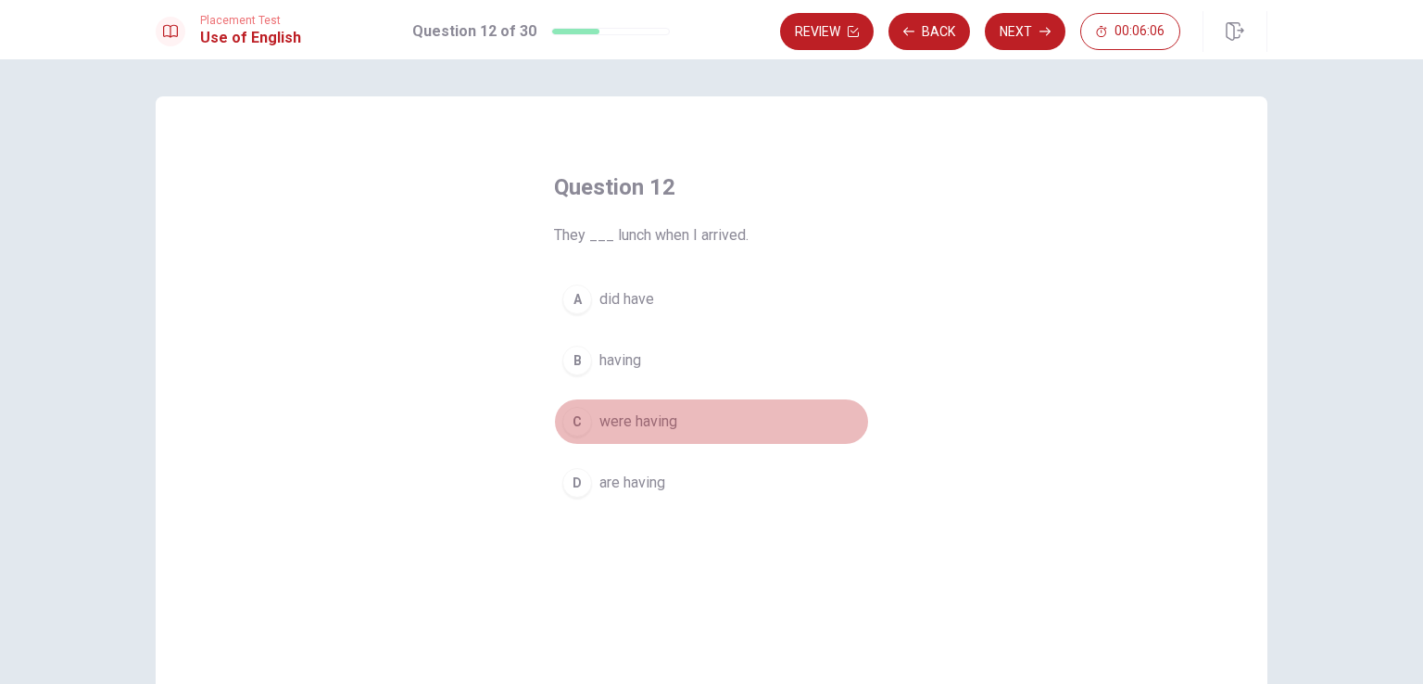
click at [575, 418] on div "C" at bounding box center [577, 422] width 30 height 30
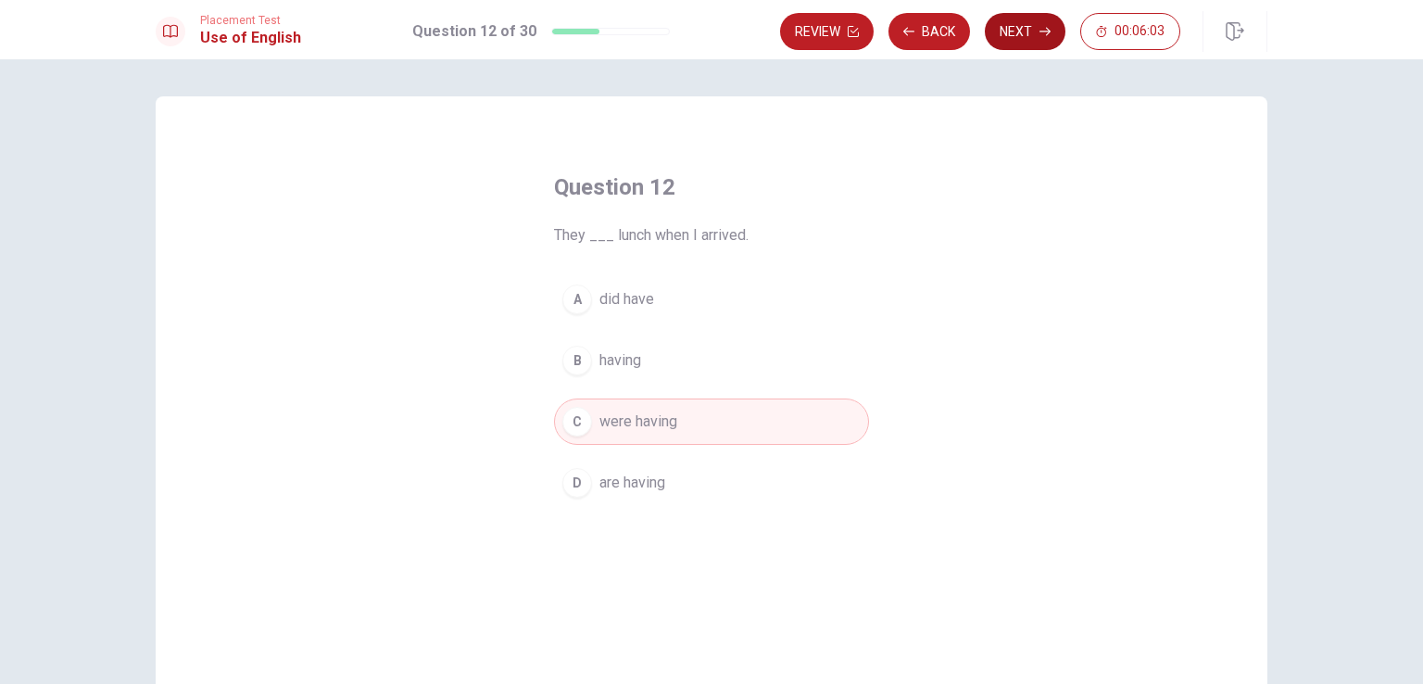
click at [1008, 30] on button "Next" at bounding box center [1025, 31] width 81 height 37
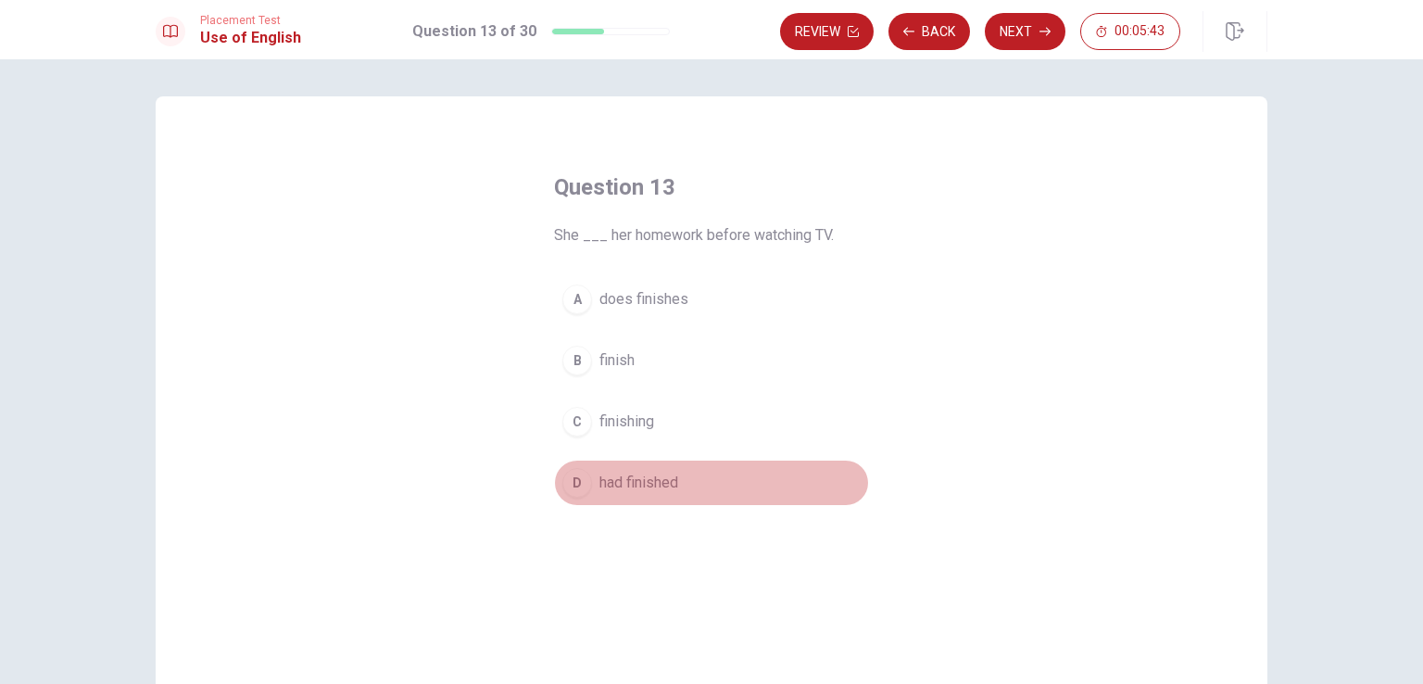
click at [567, 479] on div "D" at bounding box center [577, 483] width 30 height 30
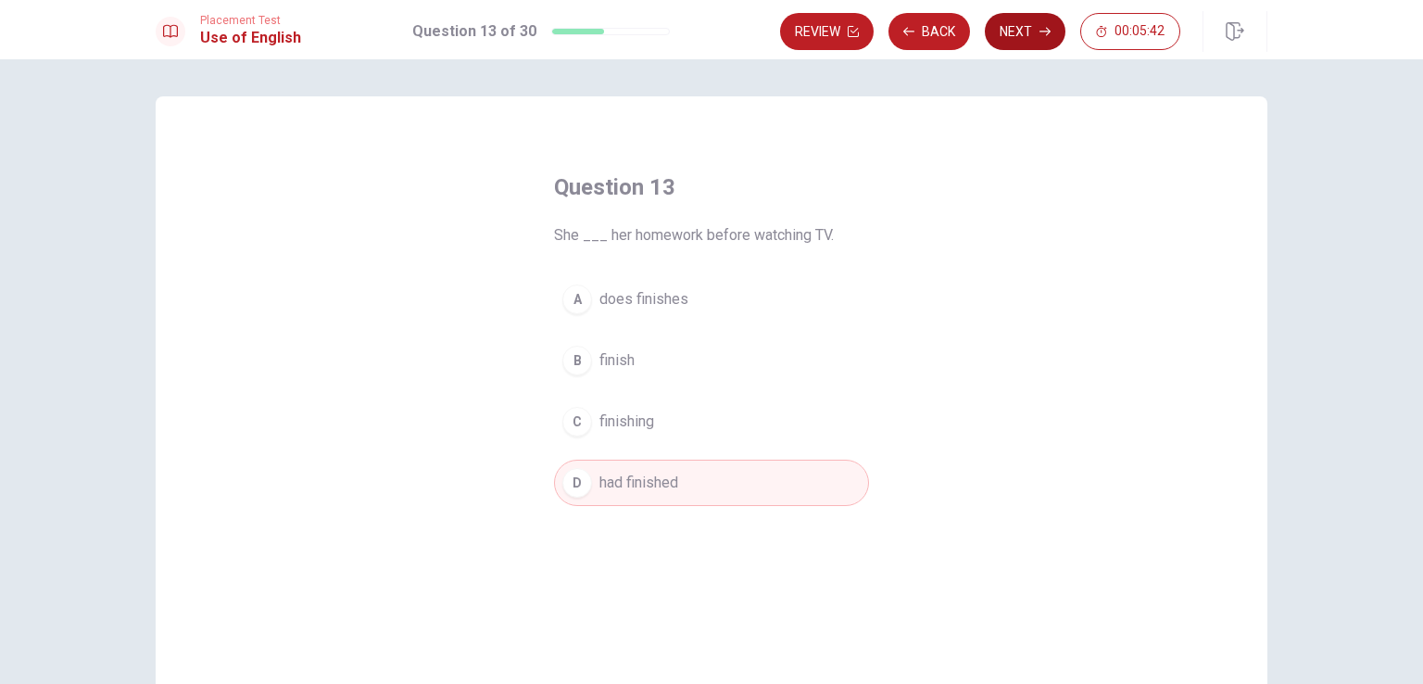
click at [1019, 32] on button "Next" at bounding box center [1025, 31] width 81 height 37
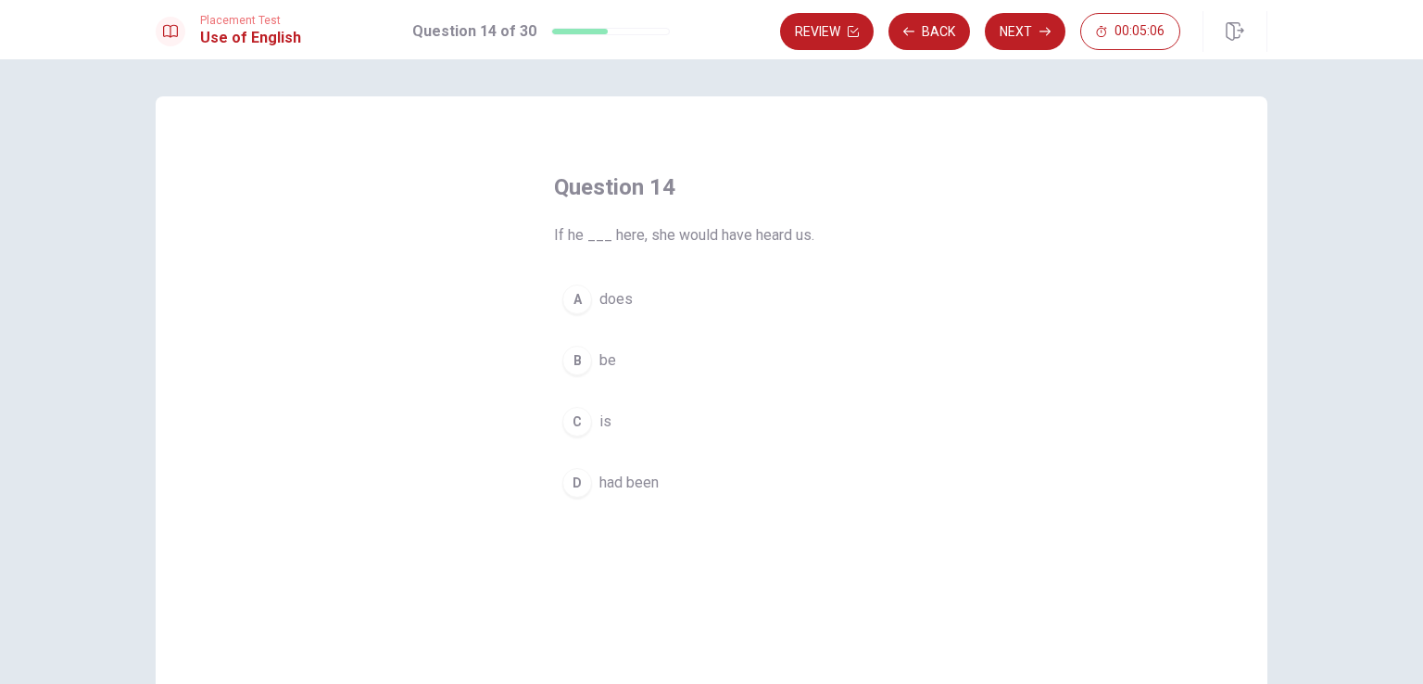
click at [591, 350] on button "B be" at bounding box center [711, 360] width 315 height 46
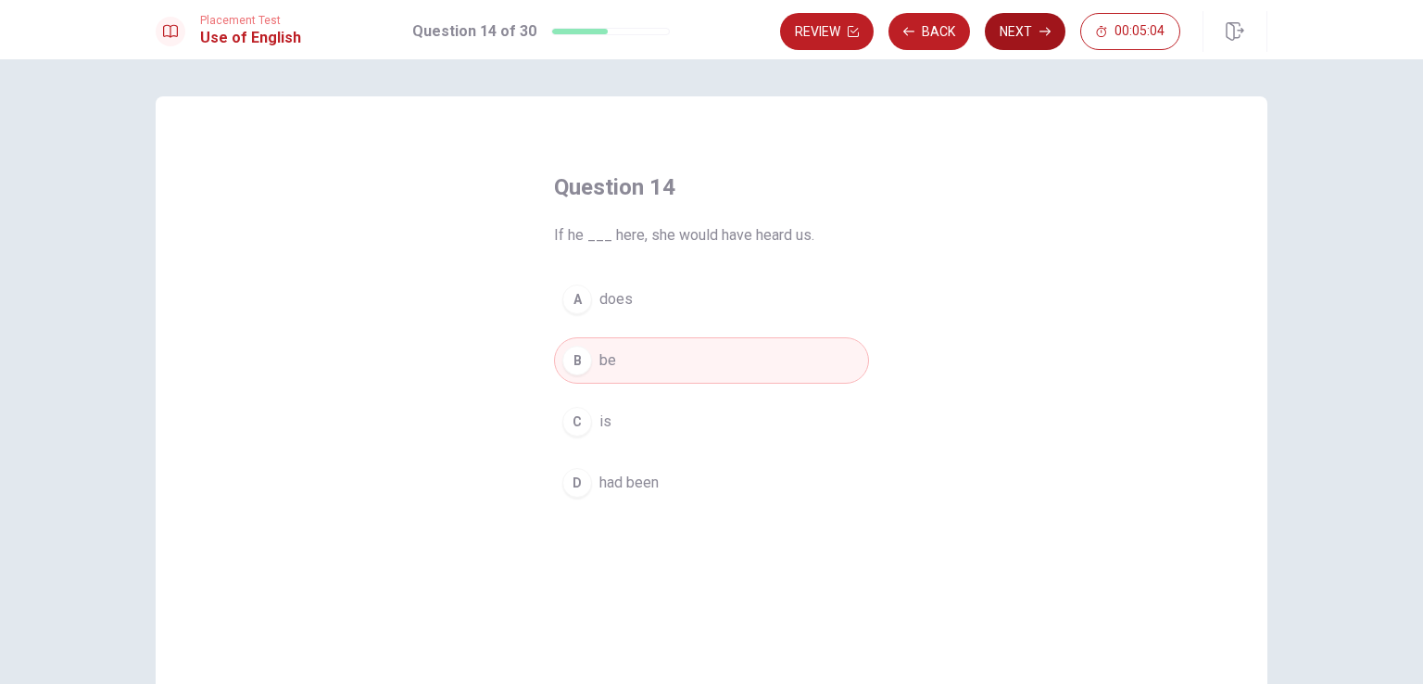
click at [1049, 34] on icon "button" at bounding box center [1044, 31] width 11 height 11
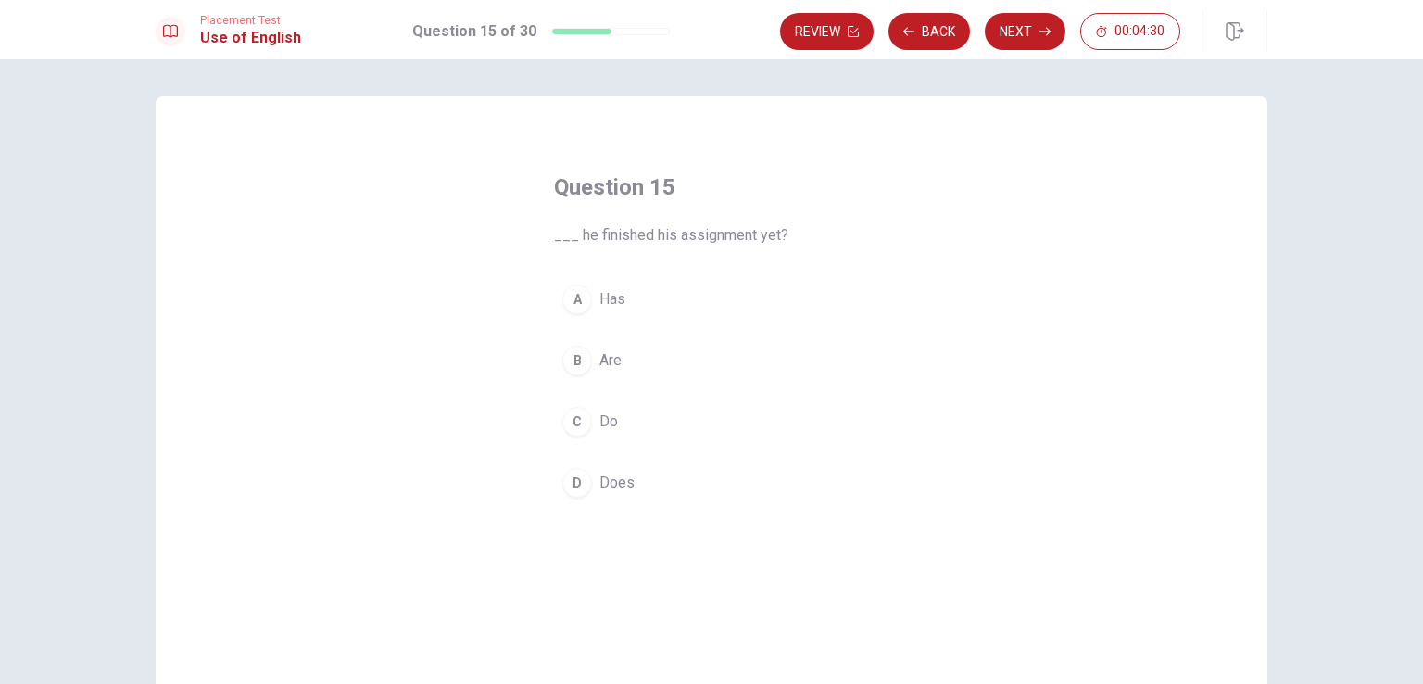
click at [600, 295] on span "Has" at bounding box center [612, 299] width 26 height 22
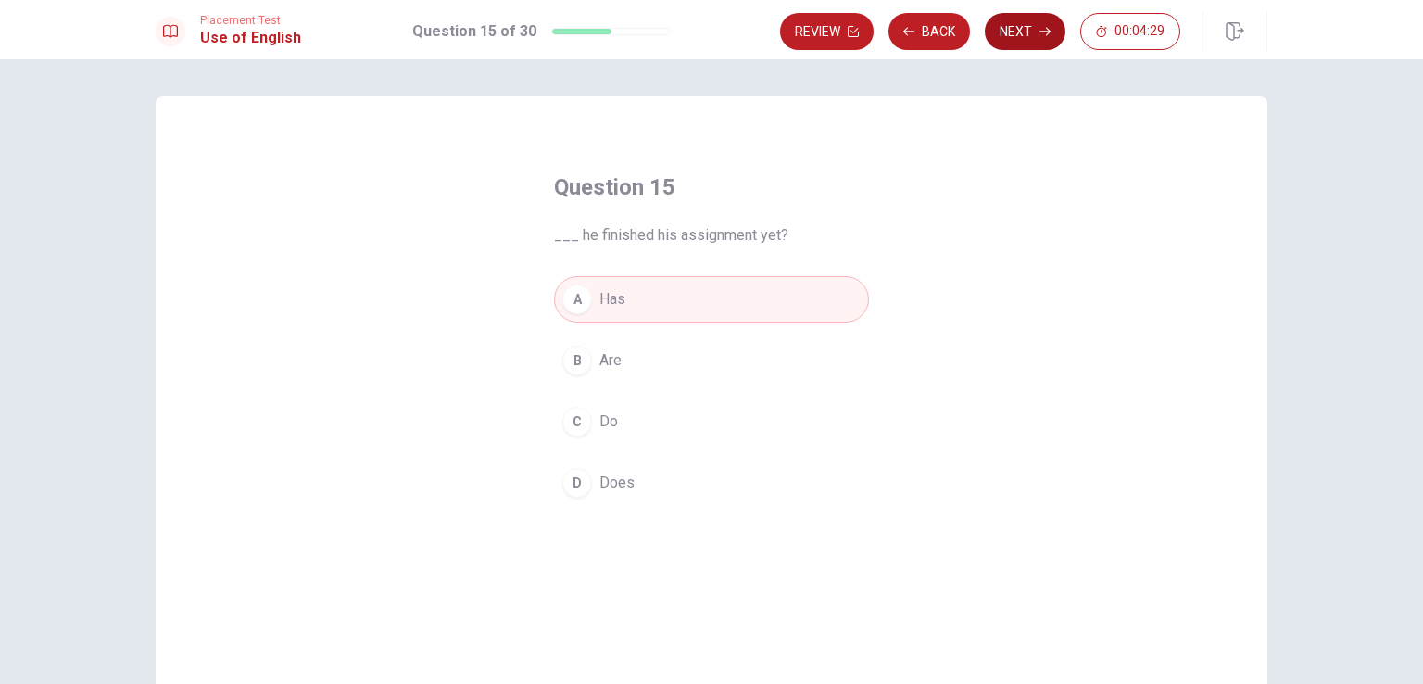
click at [1016, 27] on button "Next" at bounding box center [1025, 31] width 81 height 37
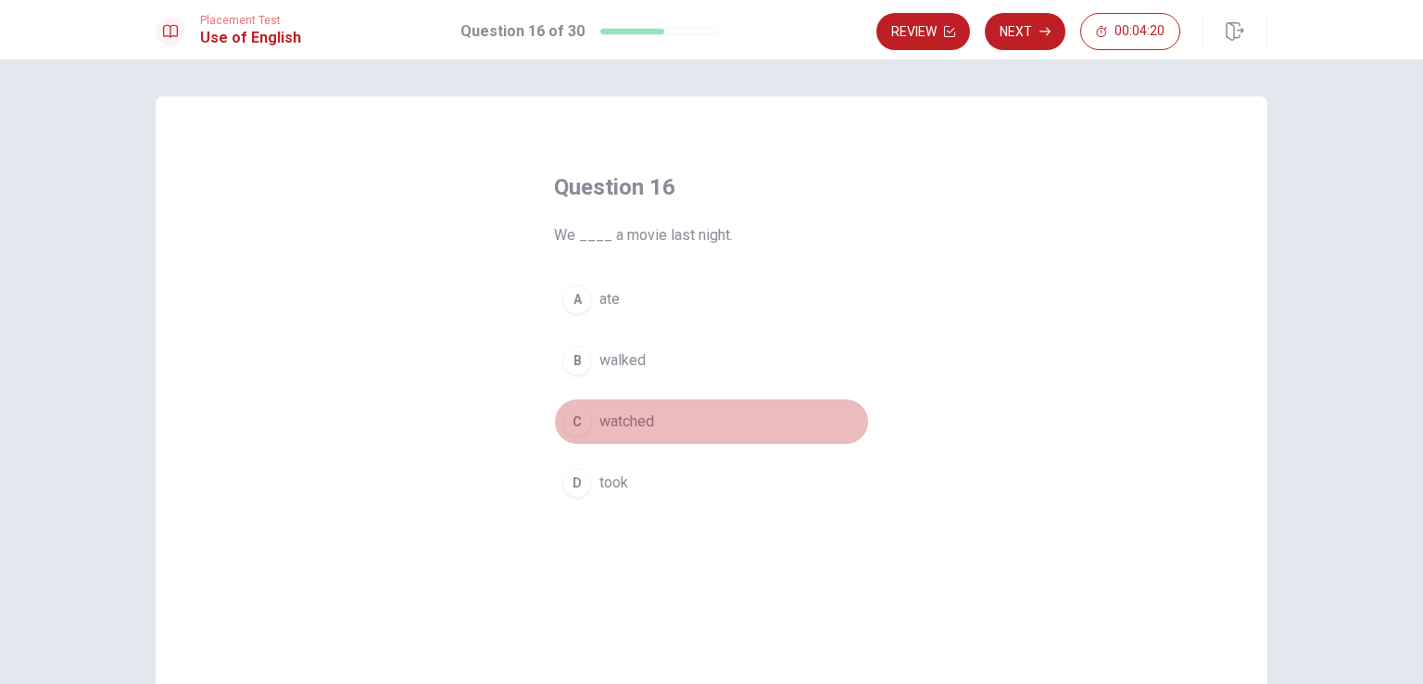
click at [584, 418] on div "C" at bounding box center [577, 422] width 30 height 30
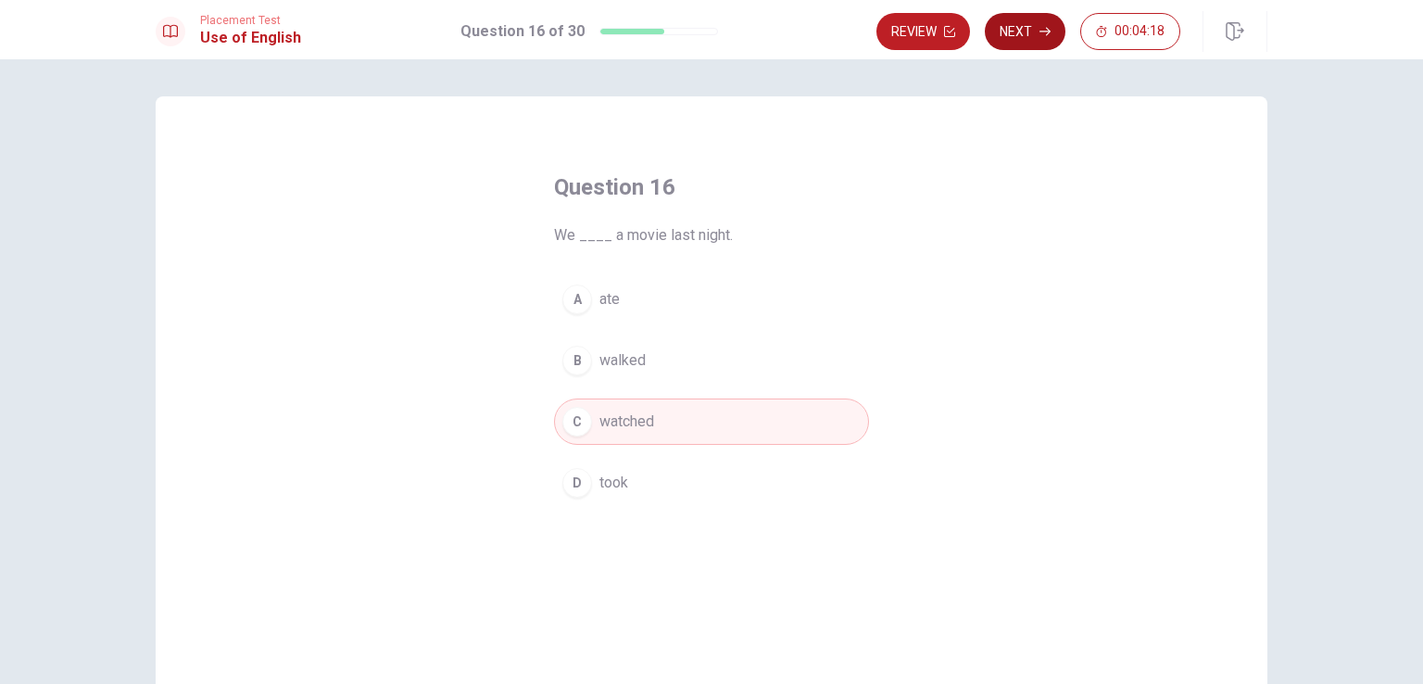
click at [1023, 28] on button "Next" at bounding box center [1025, 31] width 81 height 37
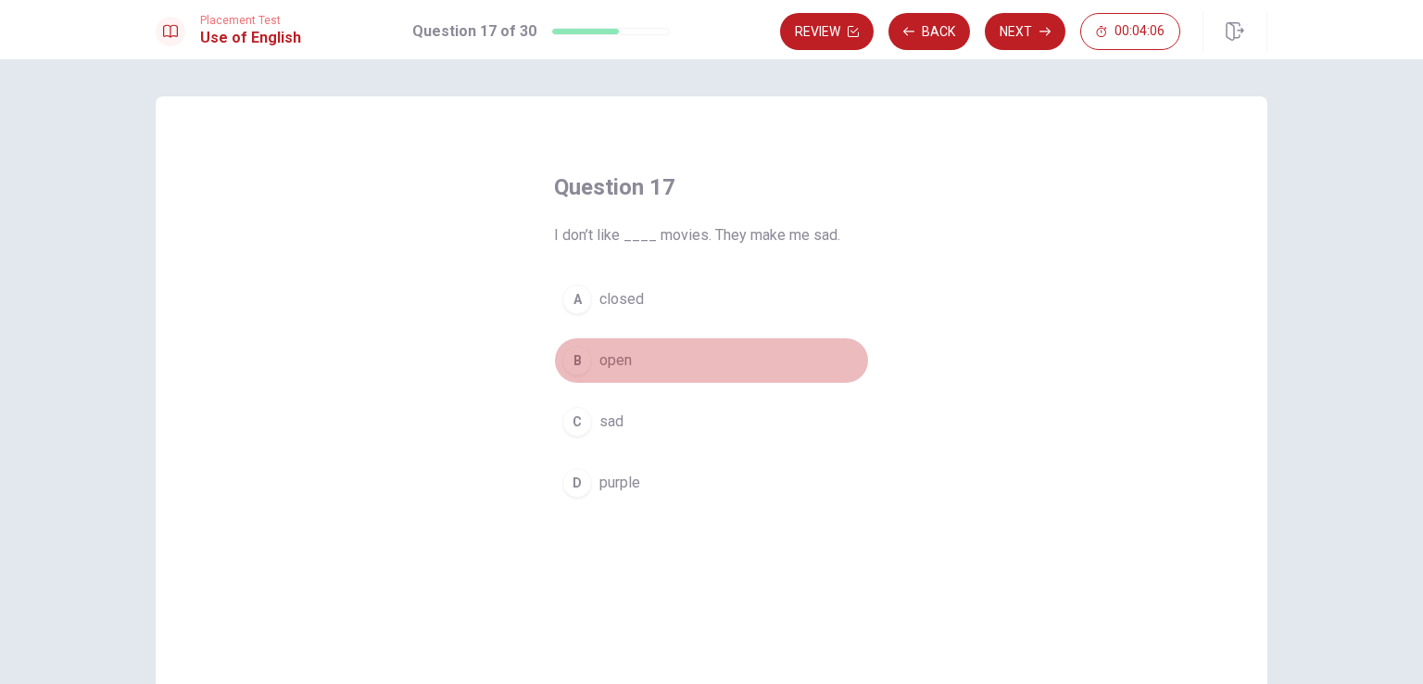
click at [577, 360] on div "B" at bounding box center [577, 361] width 30 height 30
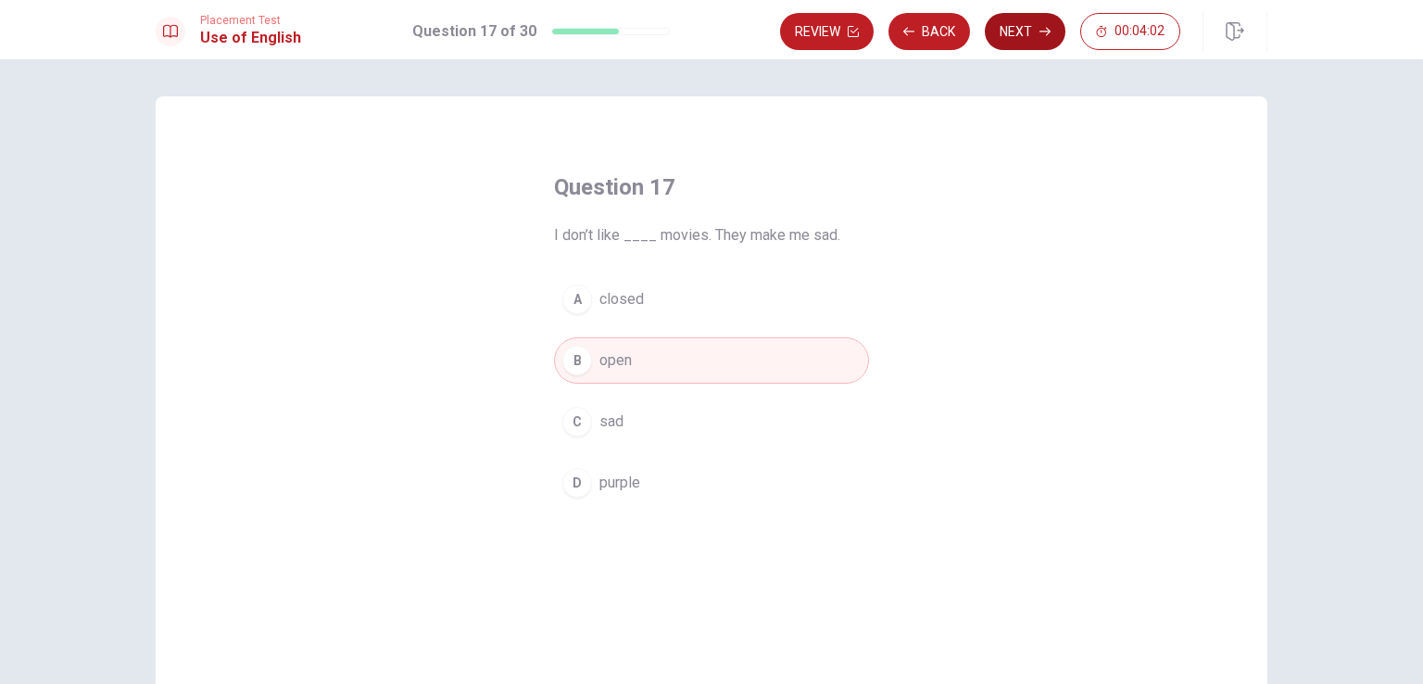
click at [1015, 26] on button "Next" at bounding box center [1025, 31] width 81 height 37
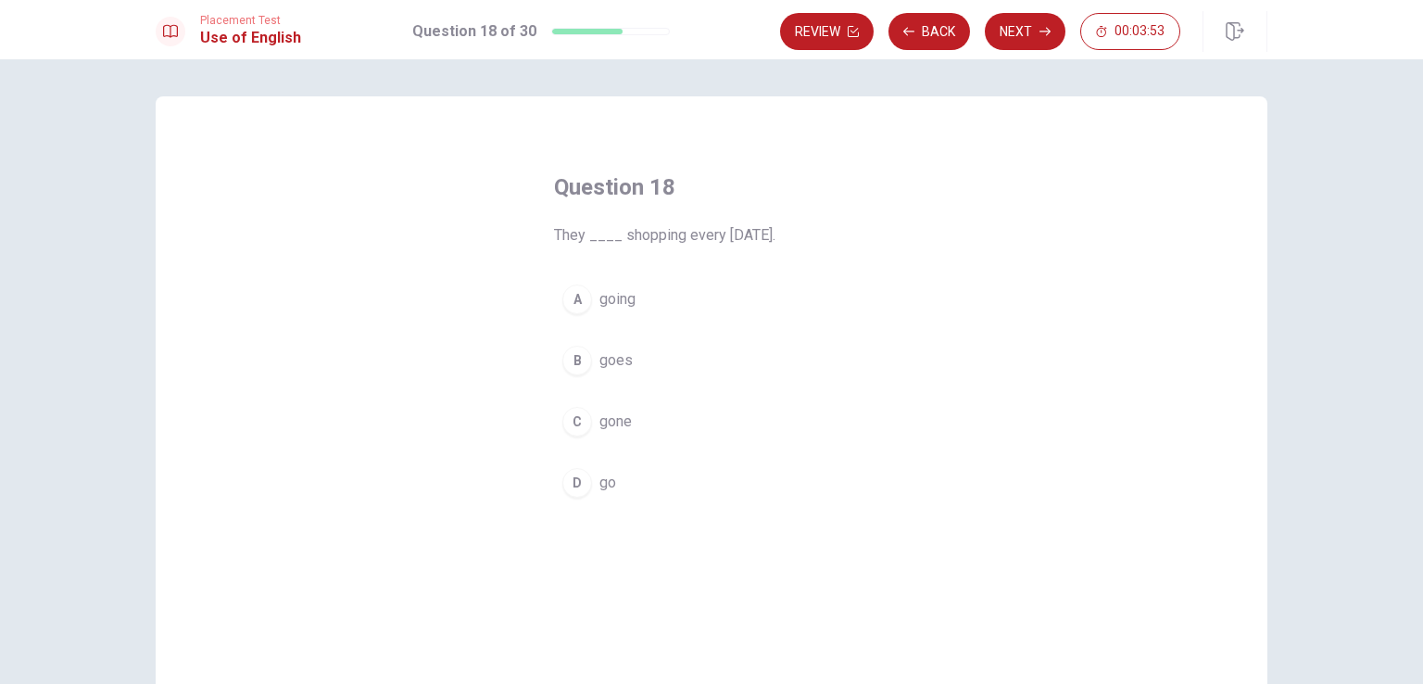
click at [571, 480] on div "D" at bounding box center [577, 483] width 30 height 30
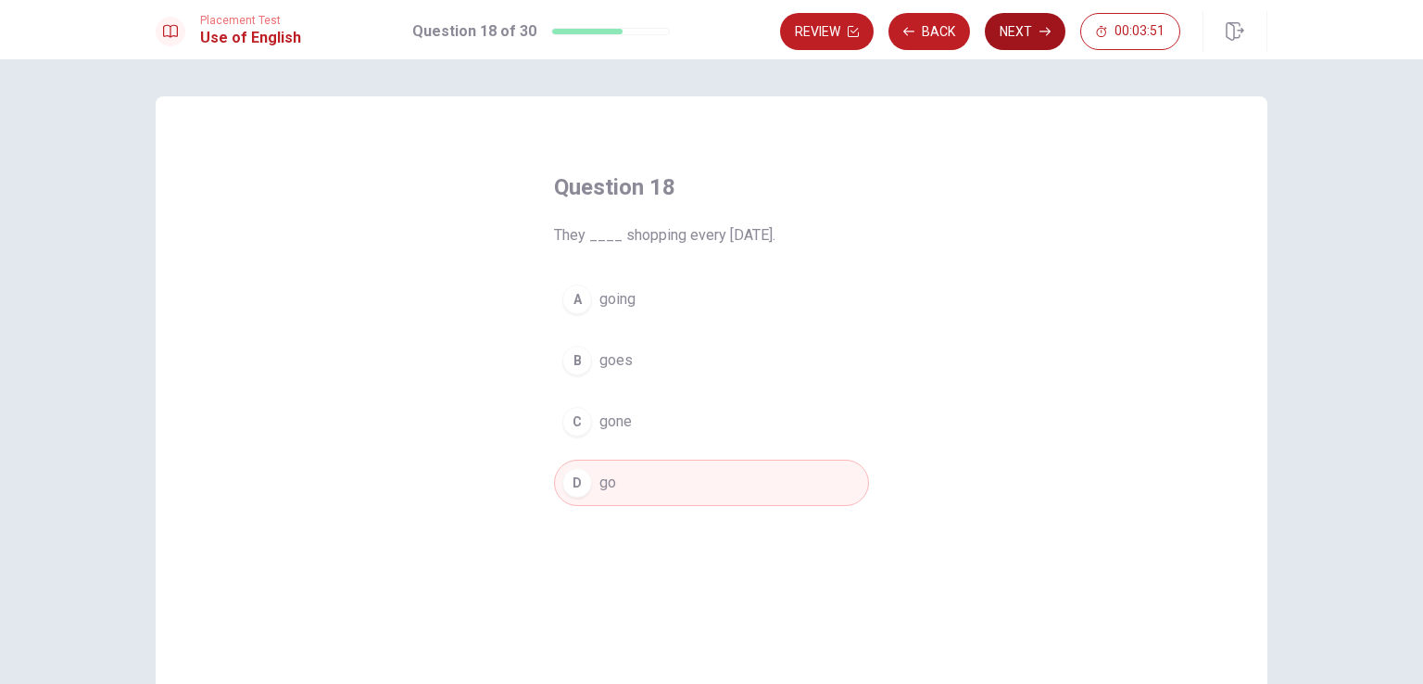
click at [1012, 25] on button "Next" at bounding box center [1025, 31] width 81 height 37
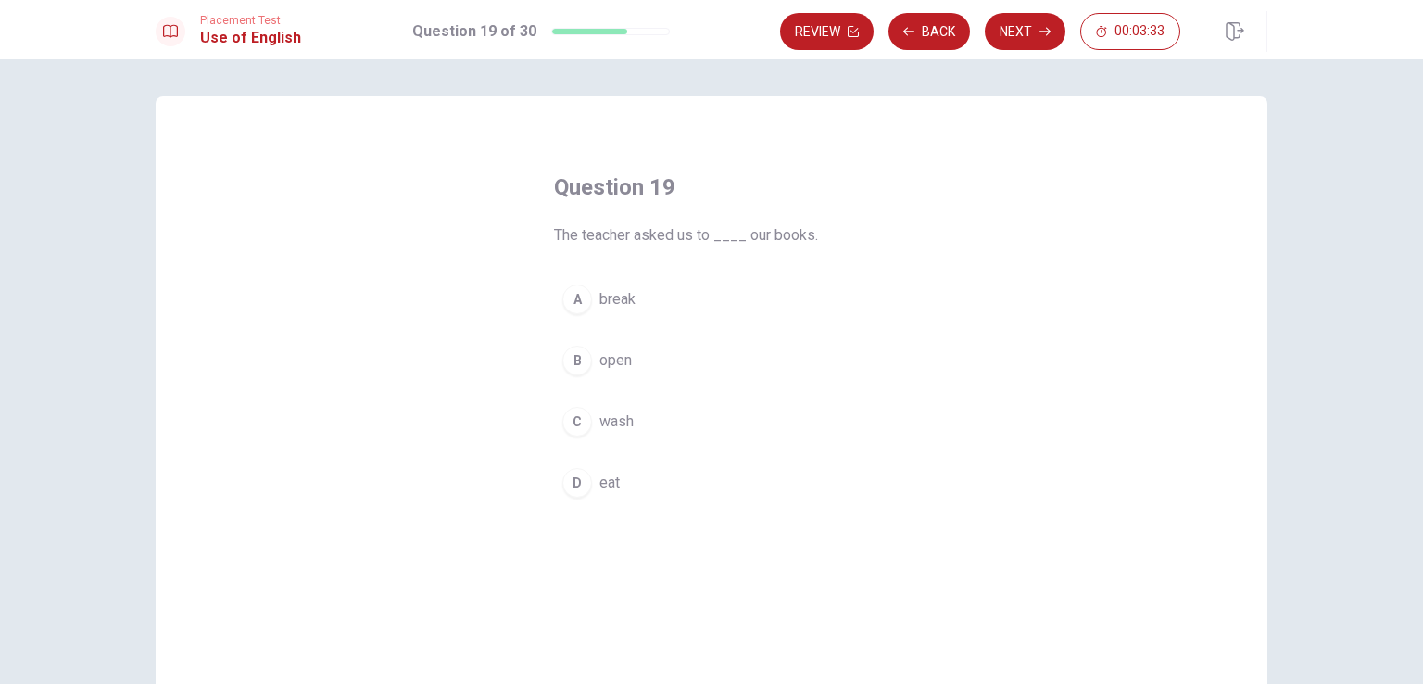
click at [587, 357] on button "B open" at bounding box center [711, 360] width 315 height 46
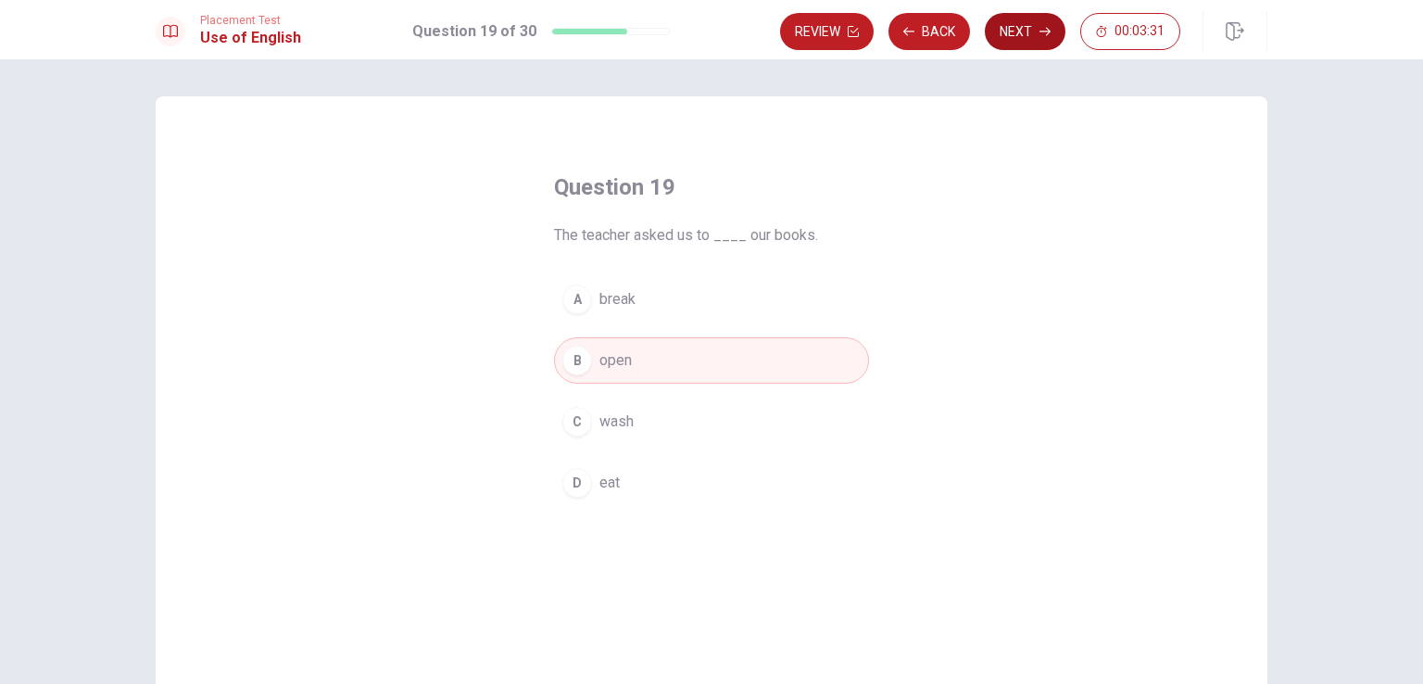
click at [1030, 31] on button "Next" at bounding box center [1025, 31] width 81 height 37
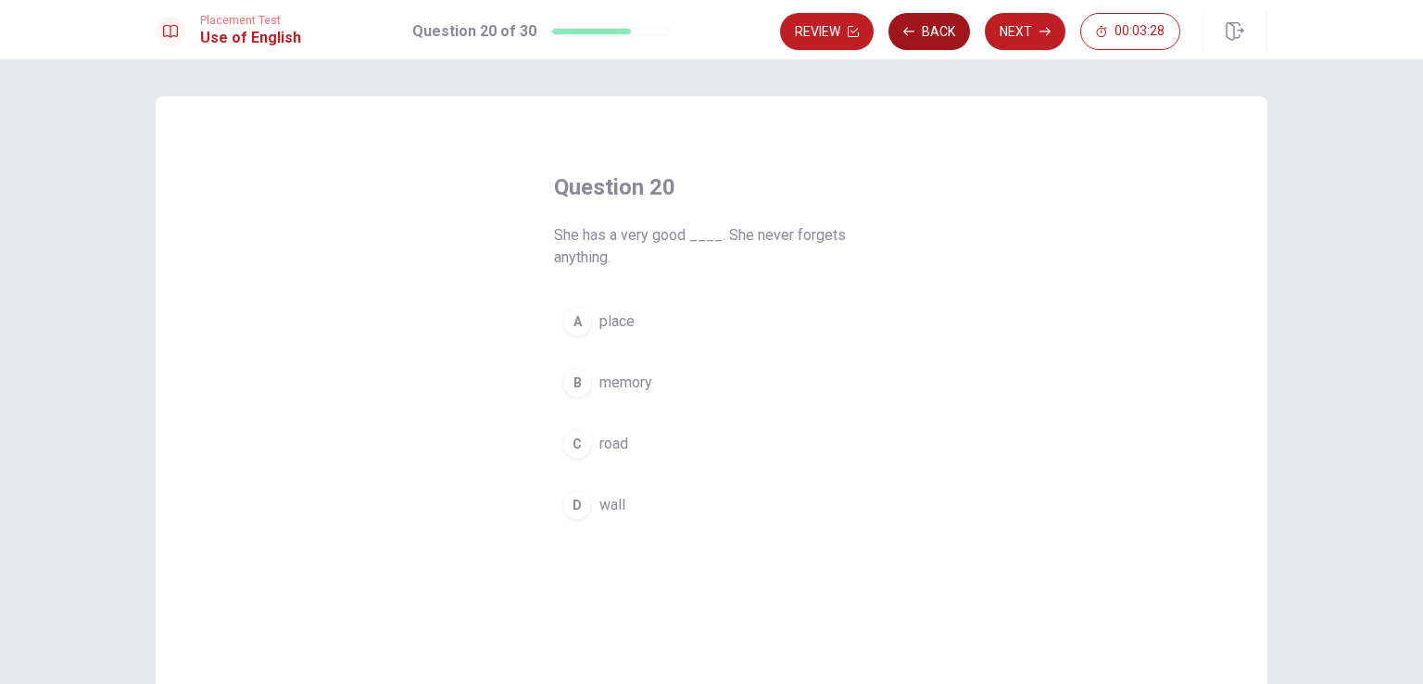
click at [934, 31] on button "Back" at bounding box center [929, 31] width 82 height 37
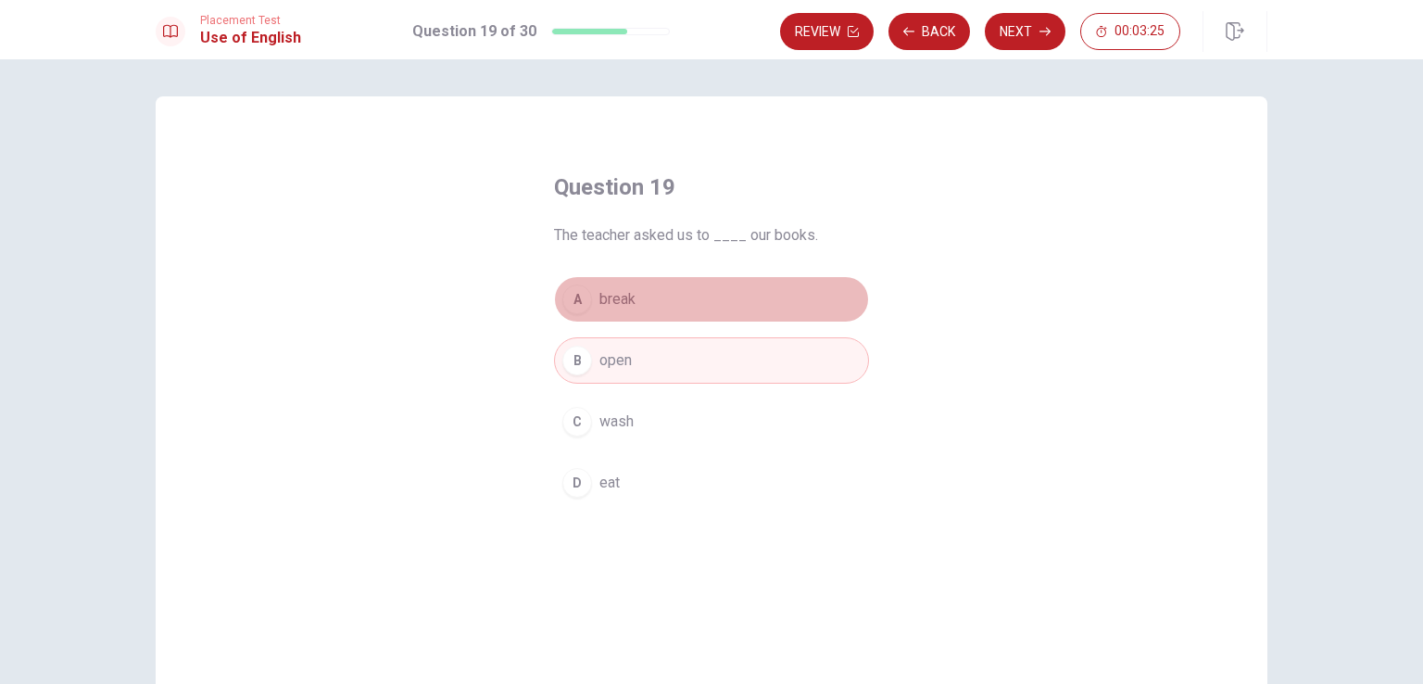
click at [579, 294] on div "A" at bounding box center [577, 299] width 30 height 30
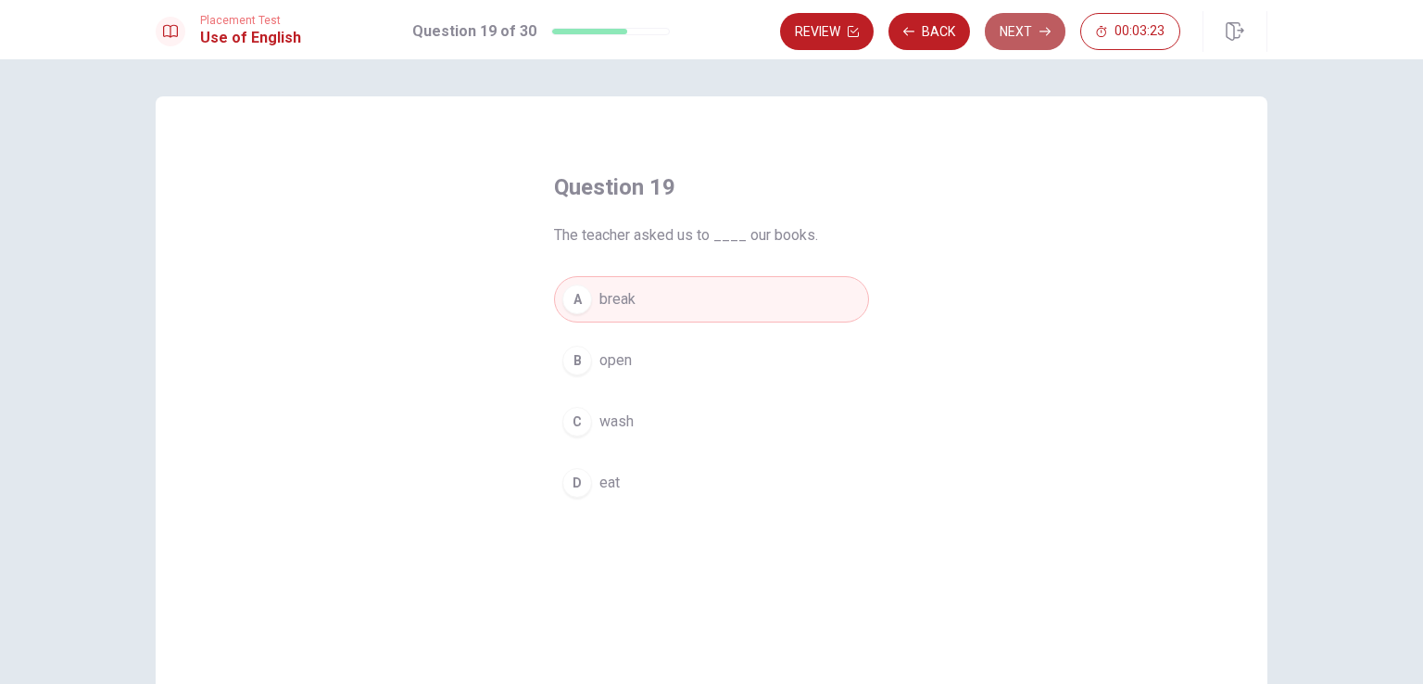
click at [1022, 31] on button "Next" at bounding box center [1025, 31] width 81 height 37
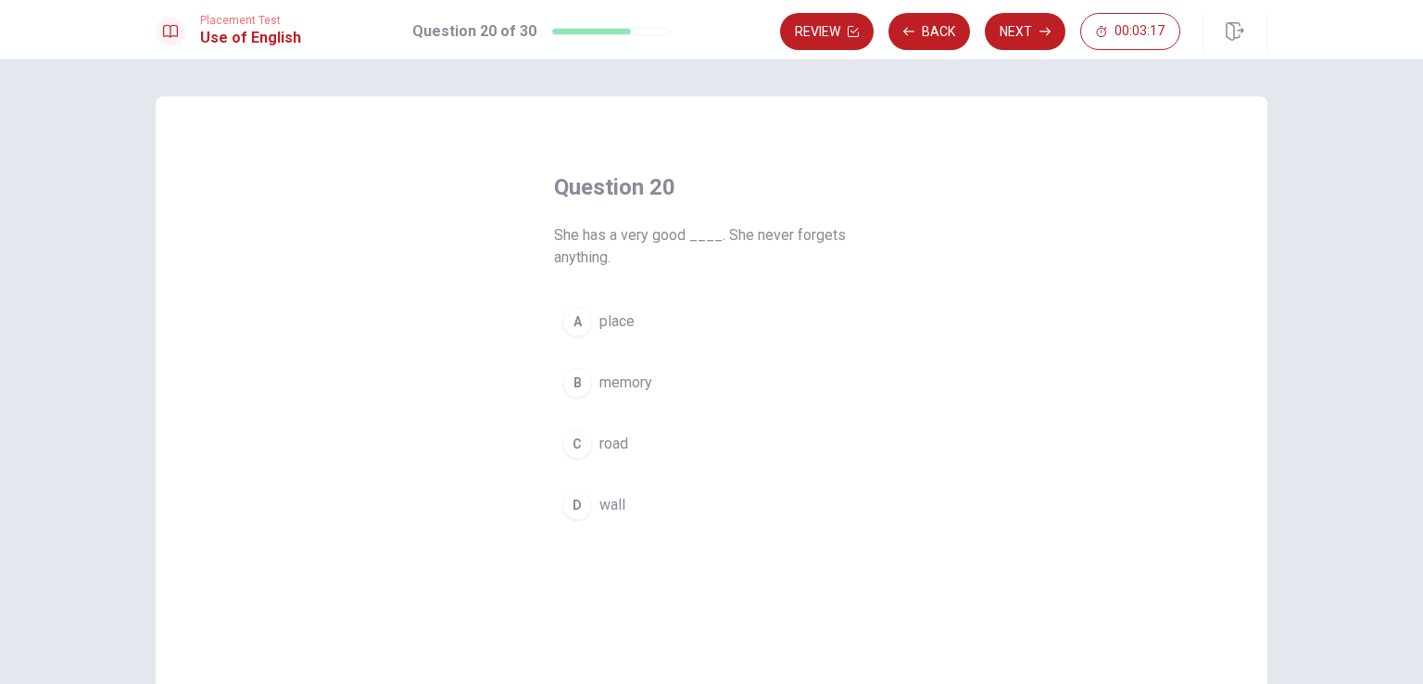
click at [599, 376] on span "memory" at bounding box center [625, 382] width 53 height 22
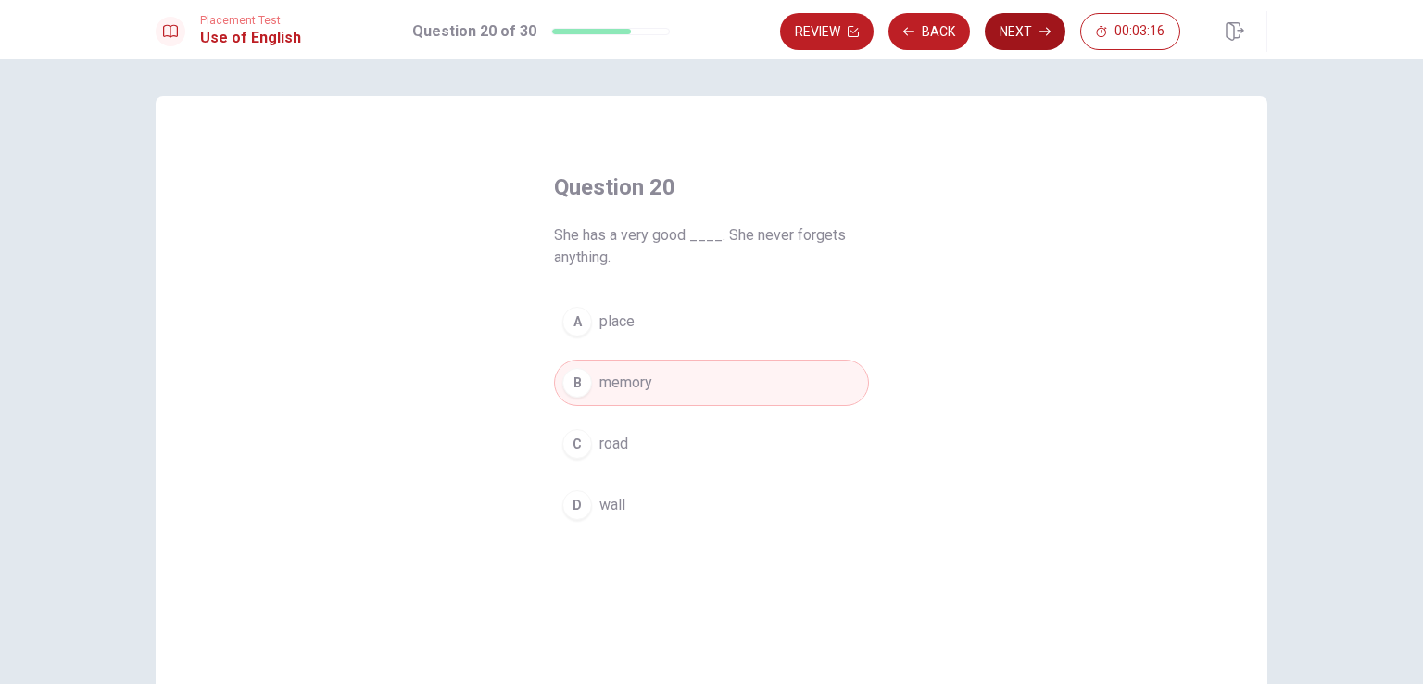
click at [1019, 29] on button "Next" at bounding box center [1025, 31] width 81 height 37
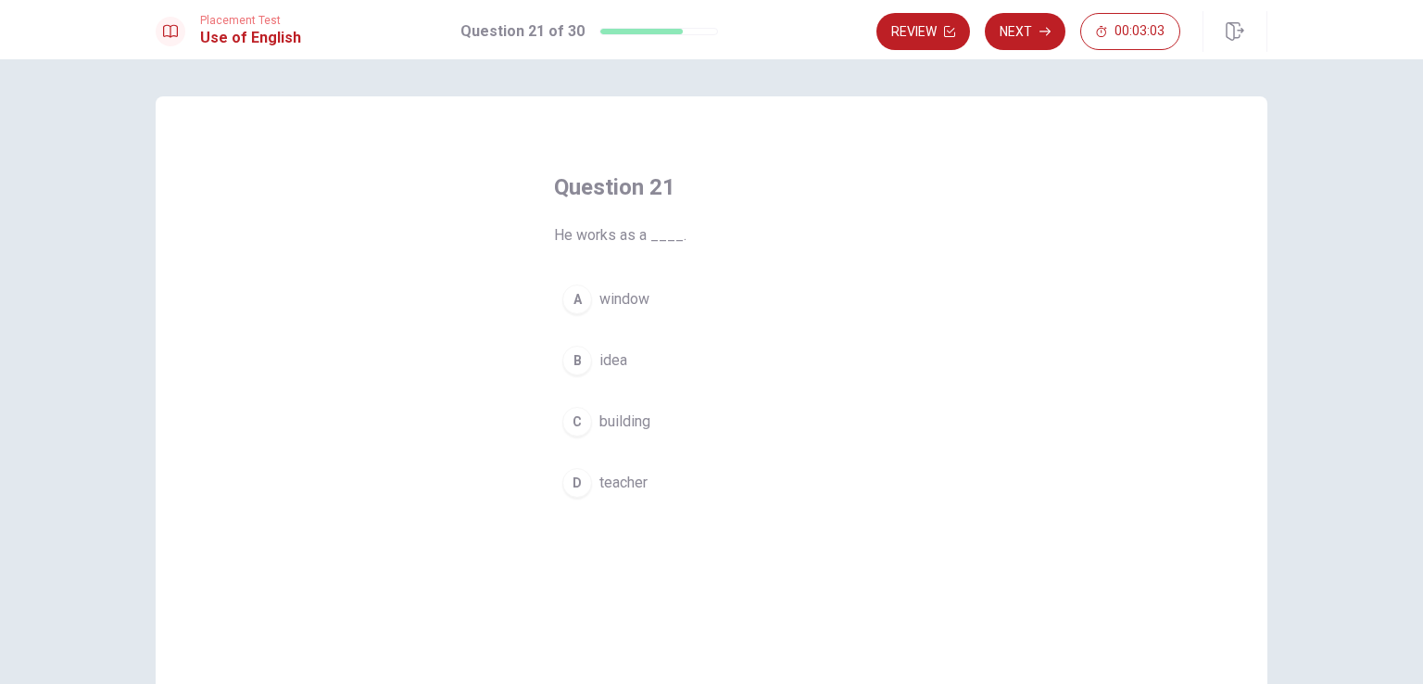
click at [619, 481] on span "teacher" at bounding box center [623, 483] width 48 height 22
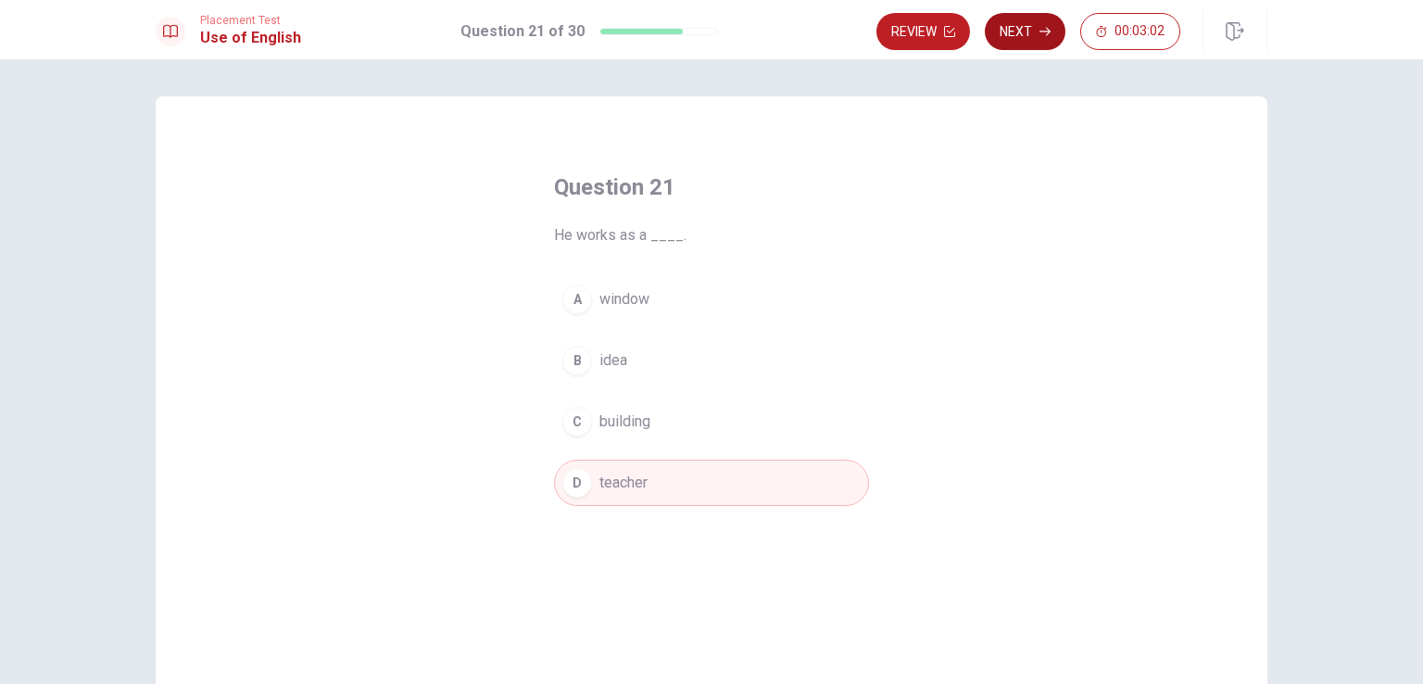
click at [1015, 38] on button "Next" at bounding box center [1025, 31] width 81 height 37
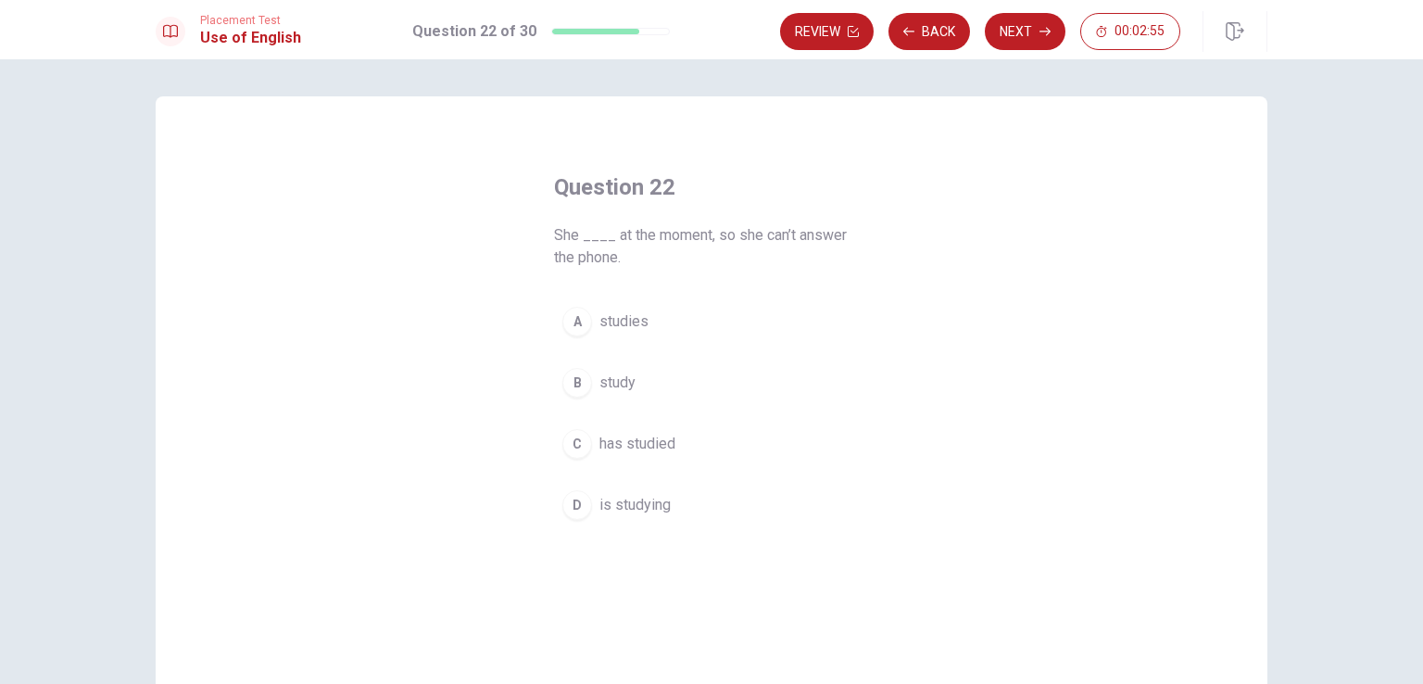
click at [599, 505] on span "is studying" at bounding box center [634, 505] width 71 height 22
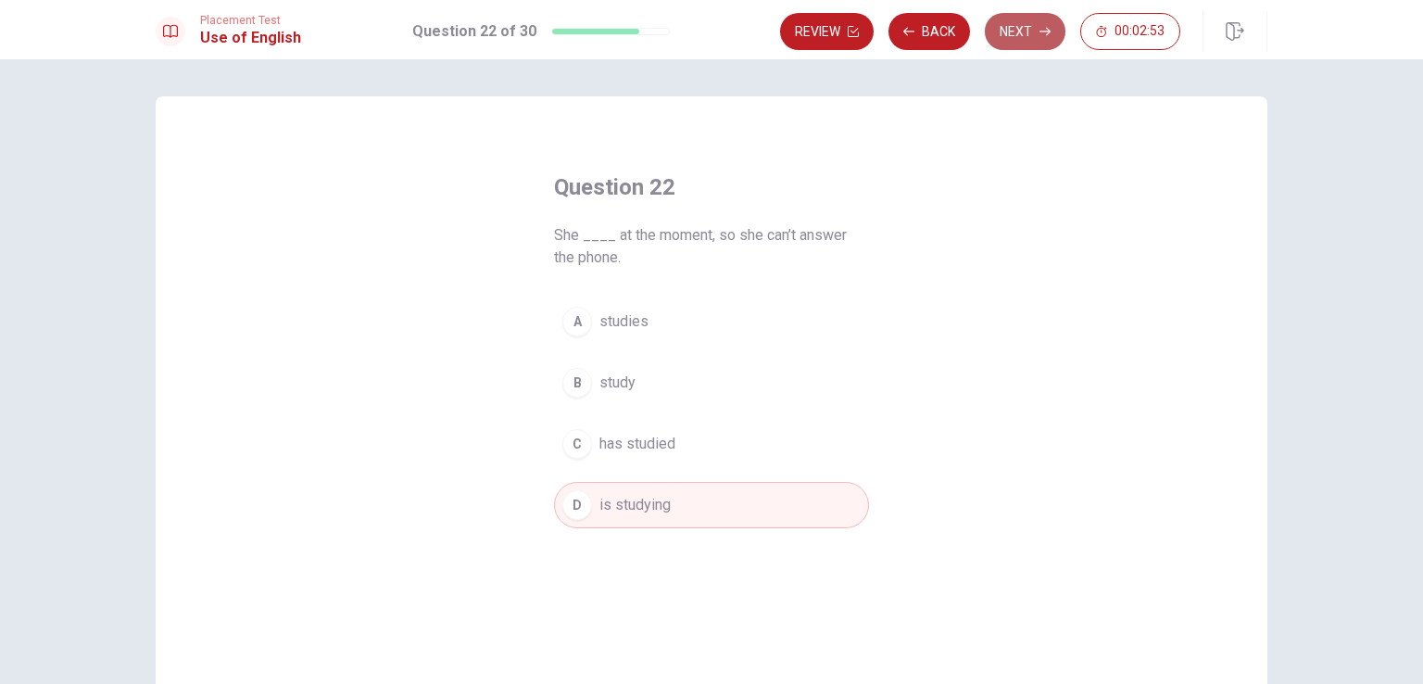
click at [1038, 28] on button "Next" at bounding box center [1025, 31] width 81 height 37
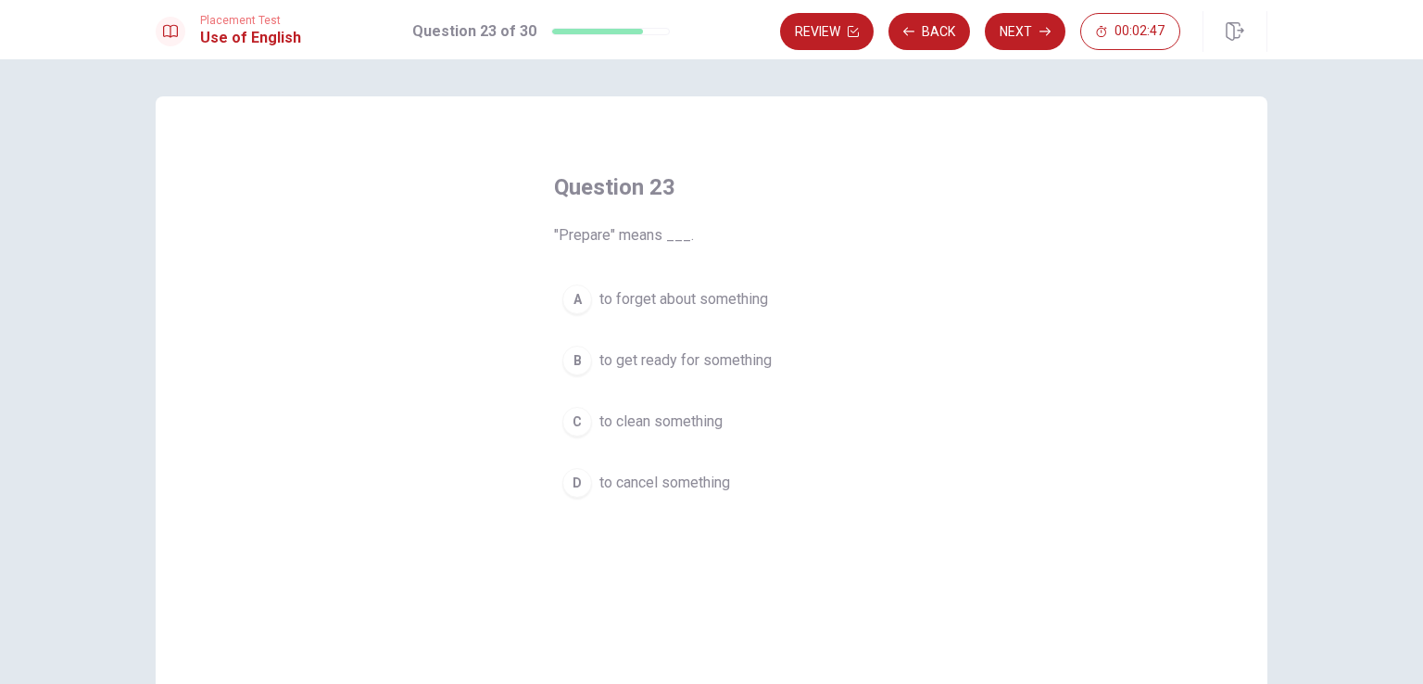
click at [619, 360] on span "to get ready for something" at bounding box center [685, 360] width 172 height 22
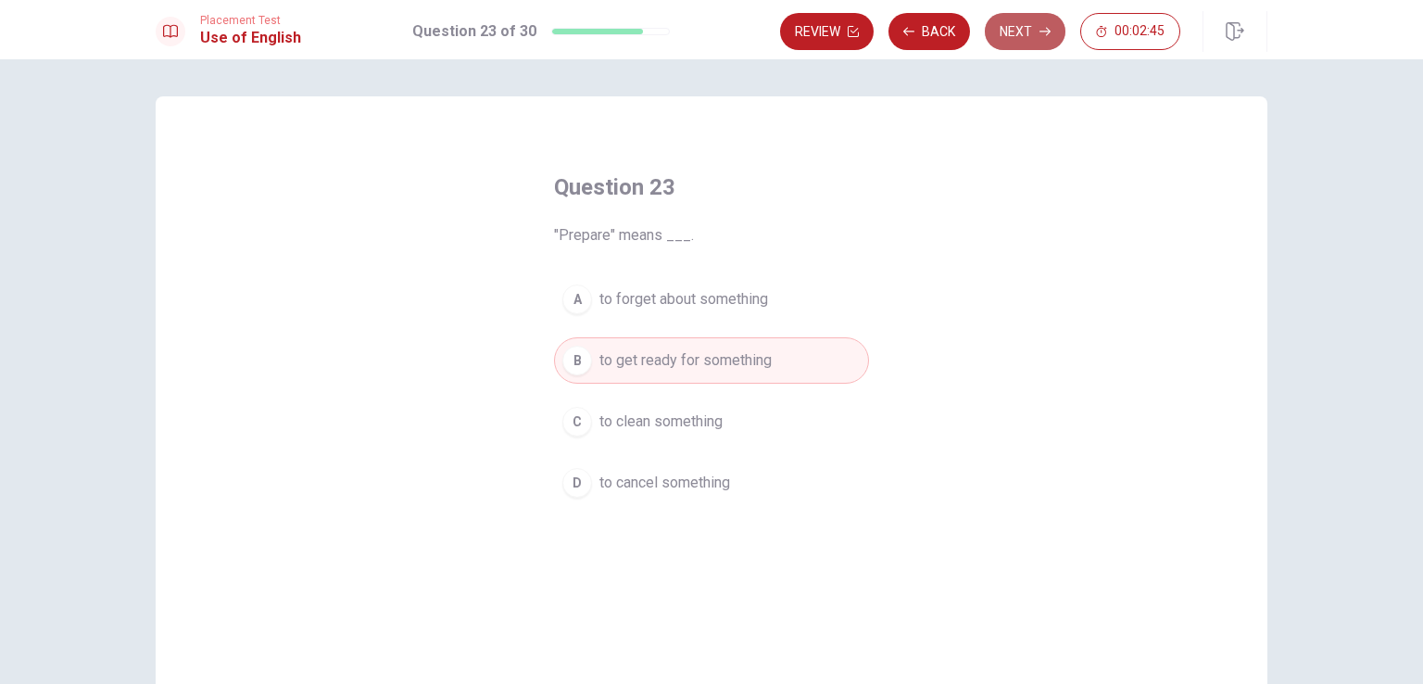
click at [1019, 31] on button "Next" at bounding box center [1025, 31] width 81 height 37
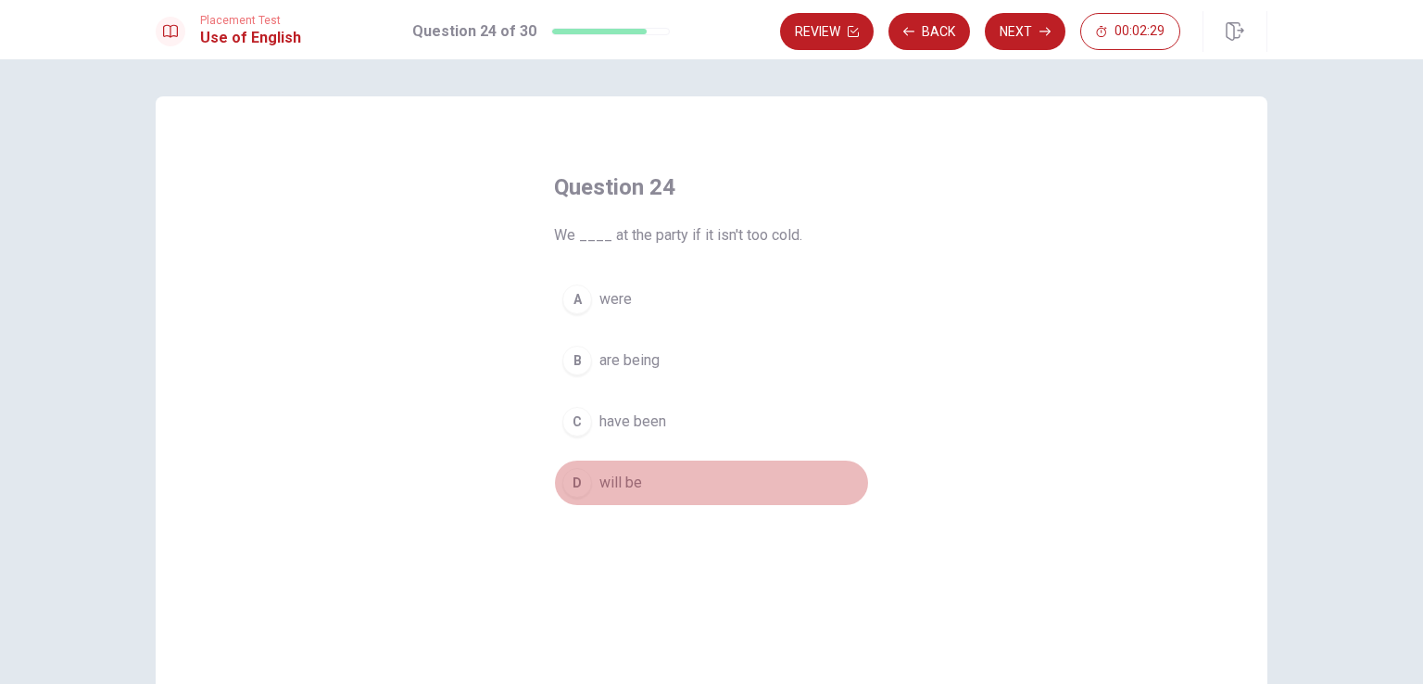
click at [613, 482] on span "will be" at bounding box center [620, 483] width 43 height 22
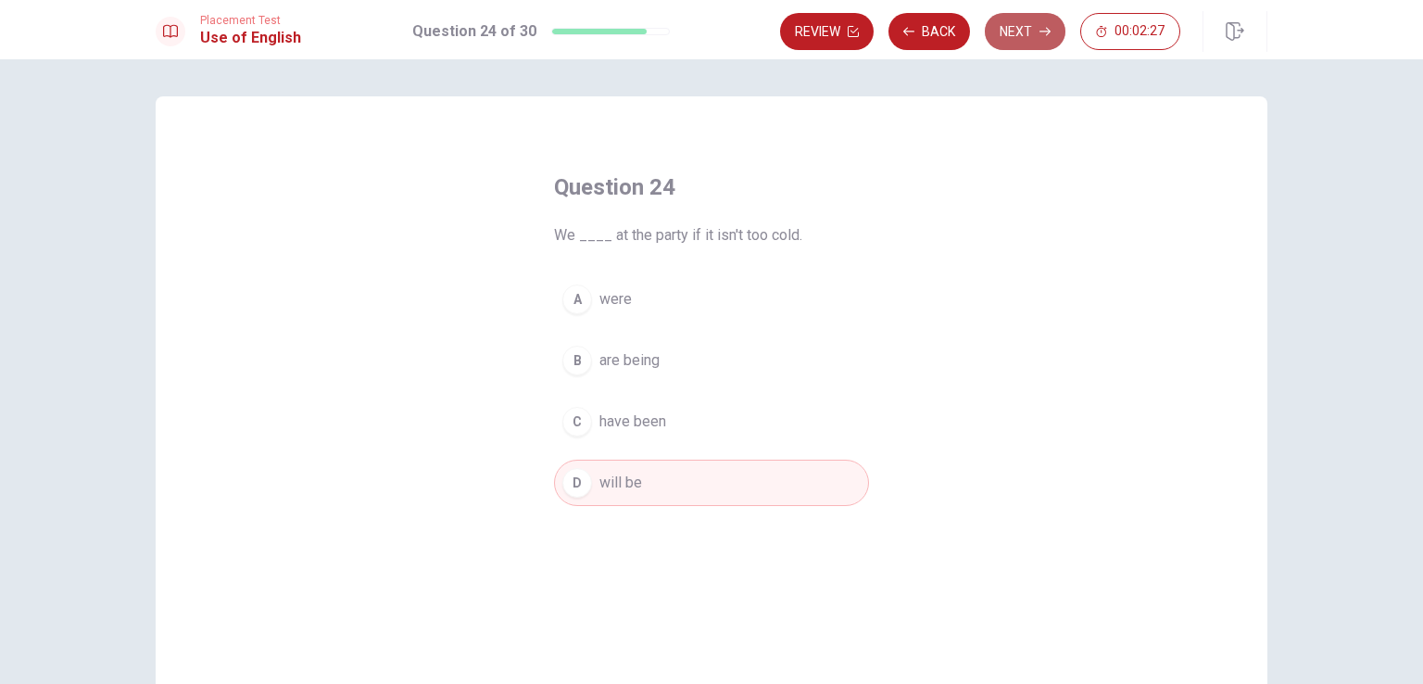
click at [1015, 34] on button "Next" at bounding box center [1025, 31] width 81 height 37
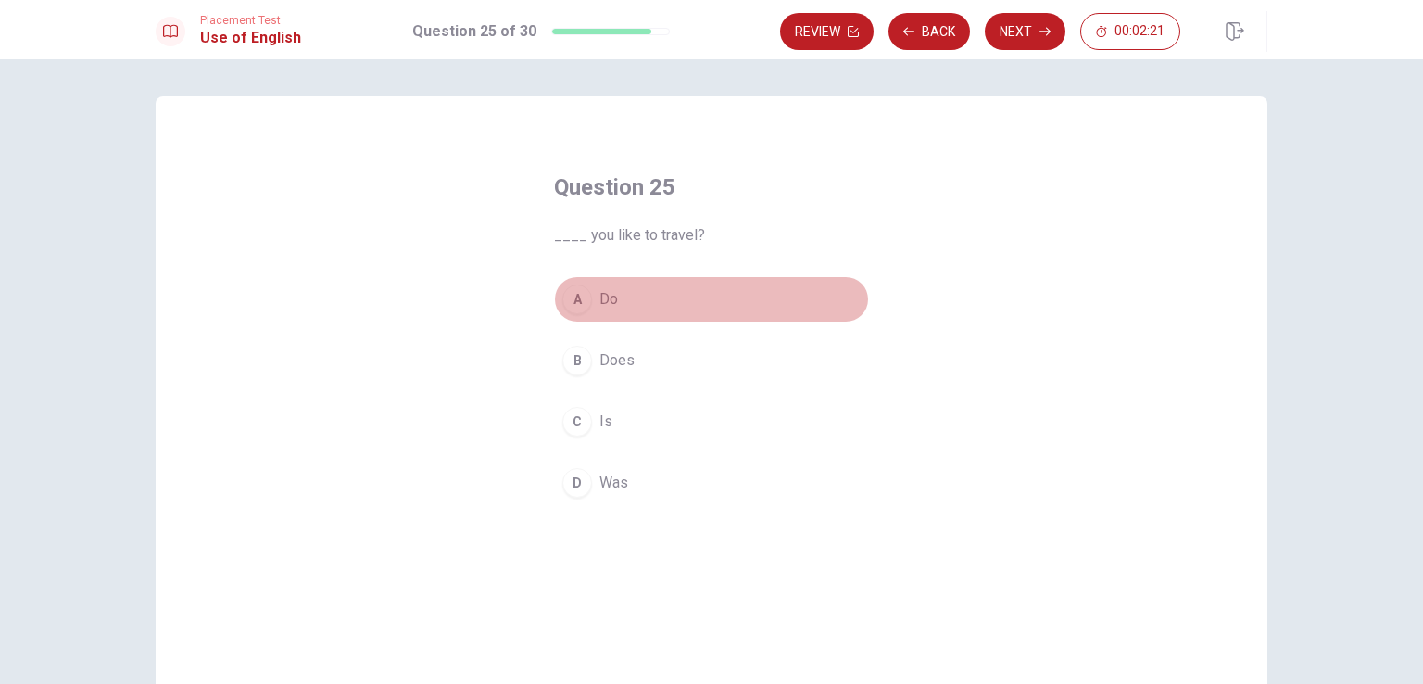
click at [608, 308] on span "Do" at bounding box center [608, 299] width 19 height 22
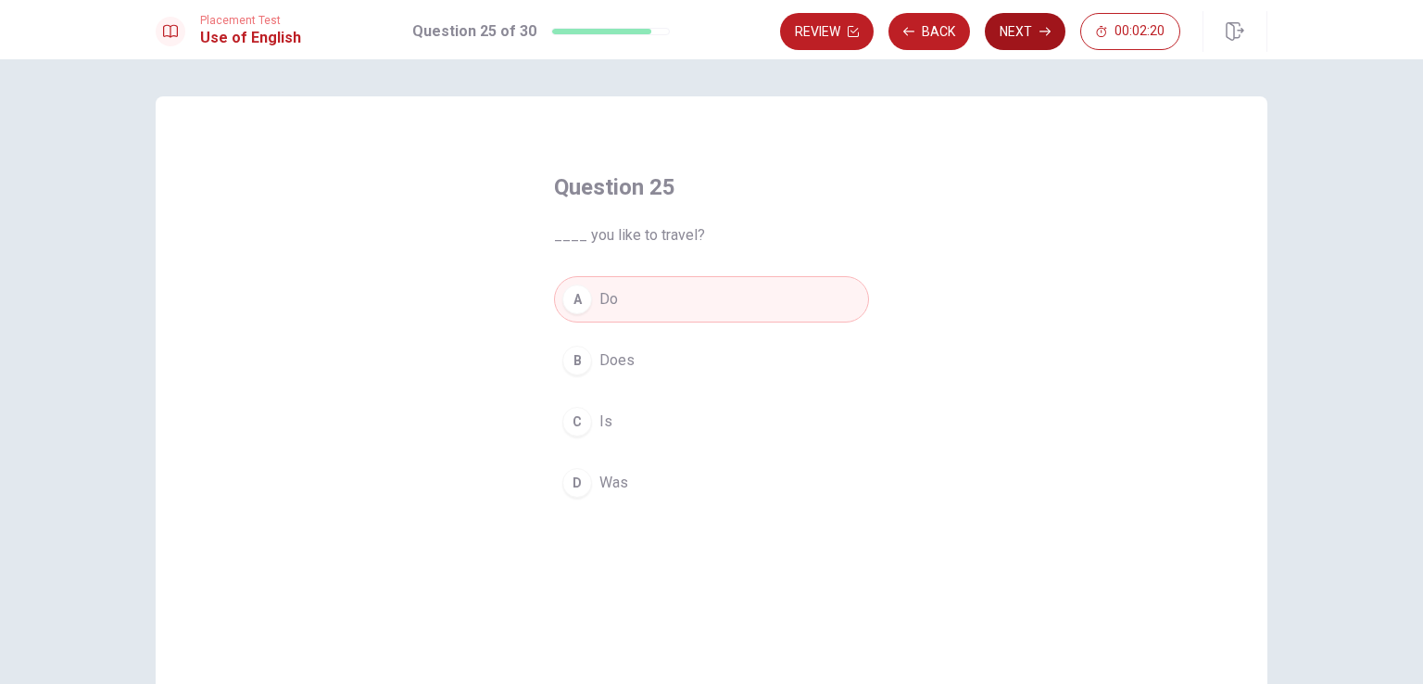
click at [1025, 27] on button "Next" at bounding box center [1025, 31] width 81 height 37
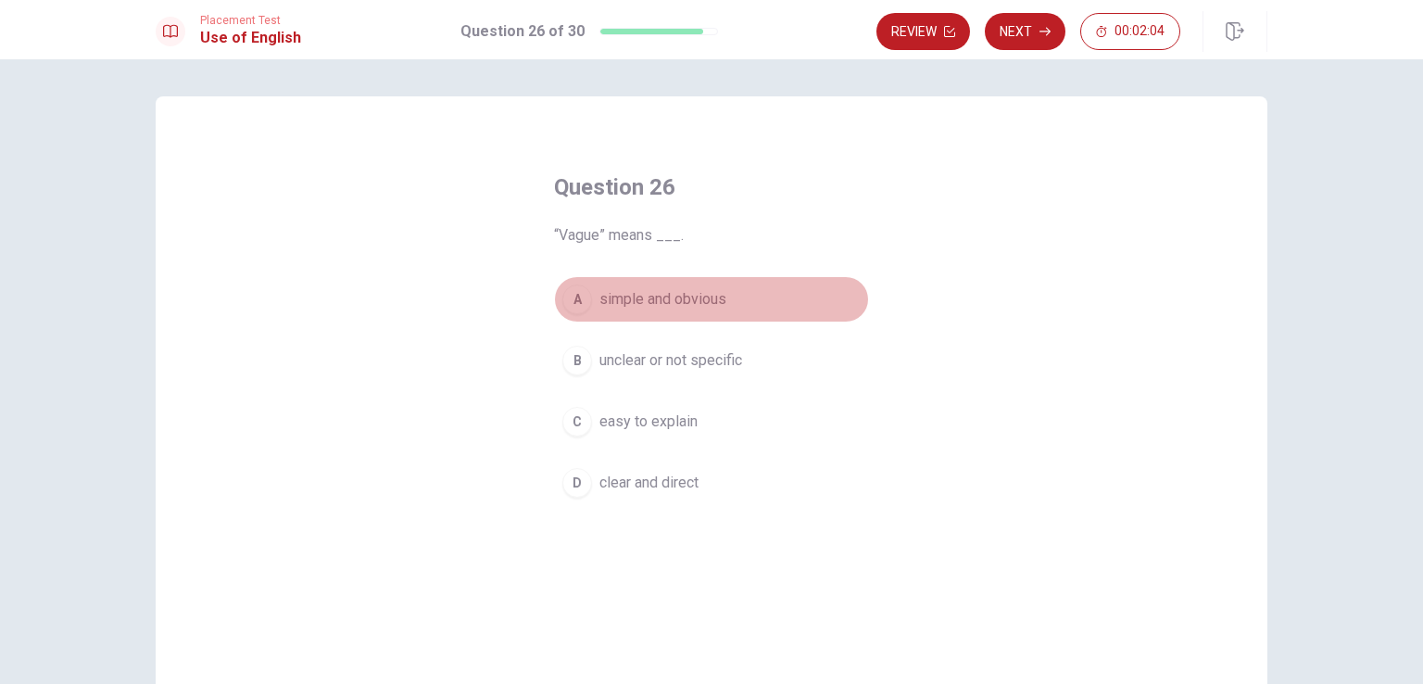
click at [645, 300] on span "simple and obvious" at bounding box center [662, 299] width 127 height 22
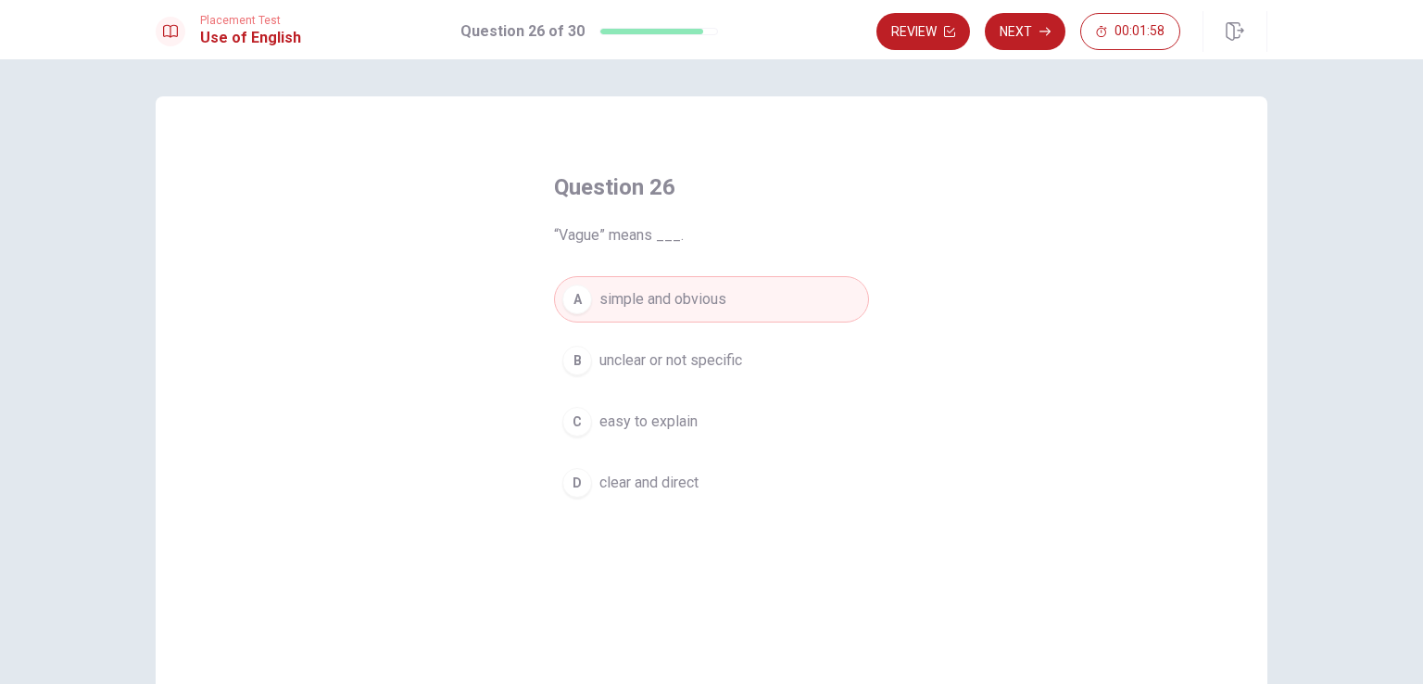
click at [1006, 32] on button "Next" at bounding box center [1025, 31] width 81 height 37
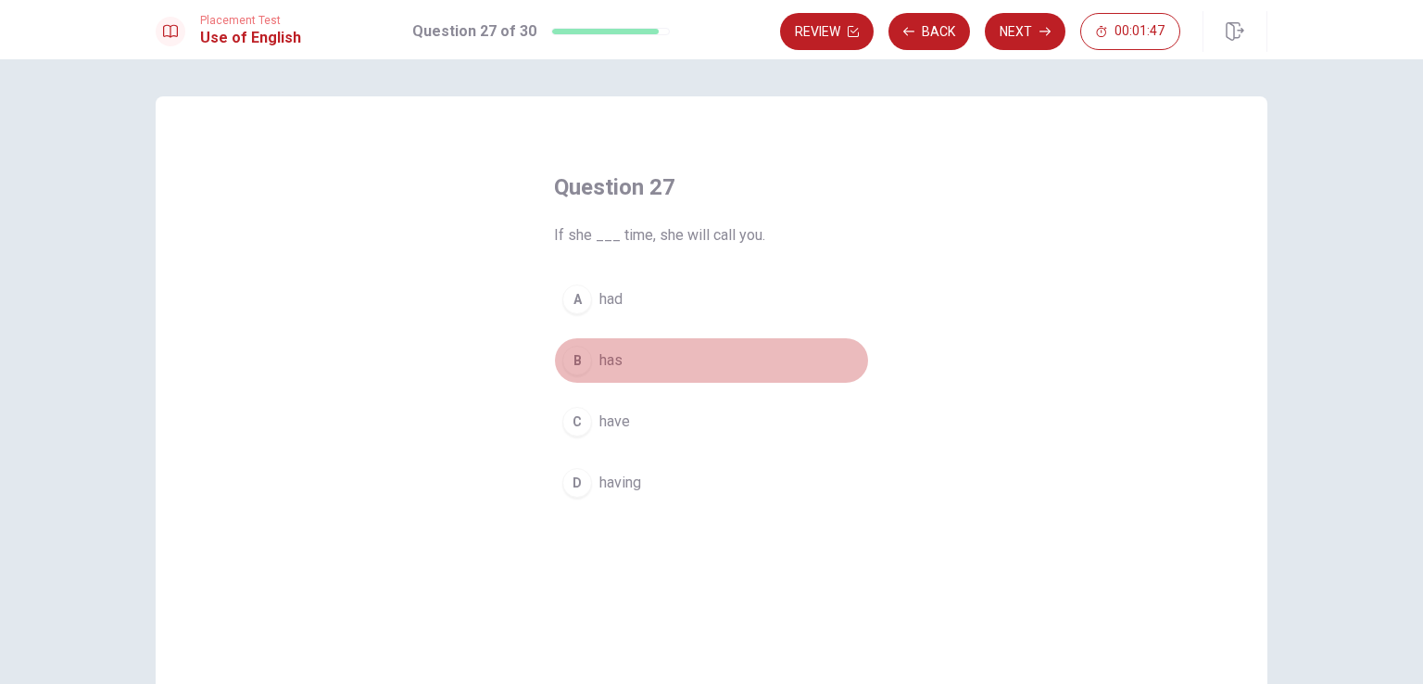
click at [605, 362] on span "has" at bounding box center [610, 360] width 23 height 22
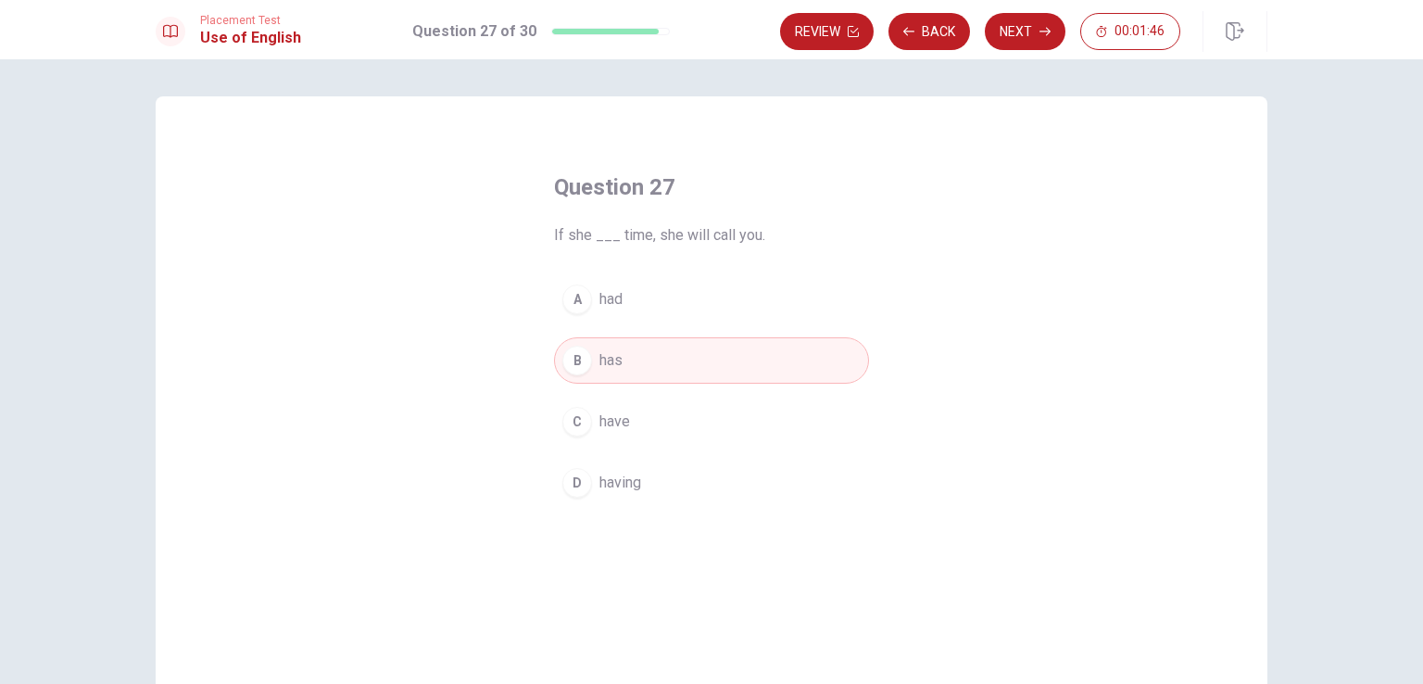
click at [1030, 37] on button "Next" at bounding box center [1025, 31] width 81 height 37
click at [628, 296] on span "collect it" at bounding box center [627, 299] width 56 height 22
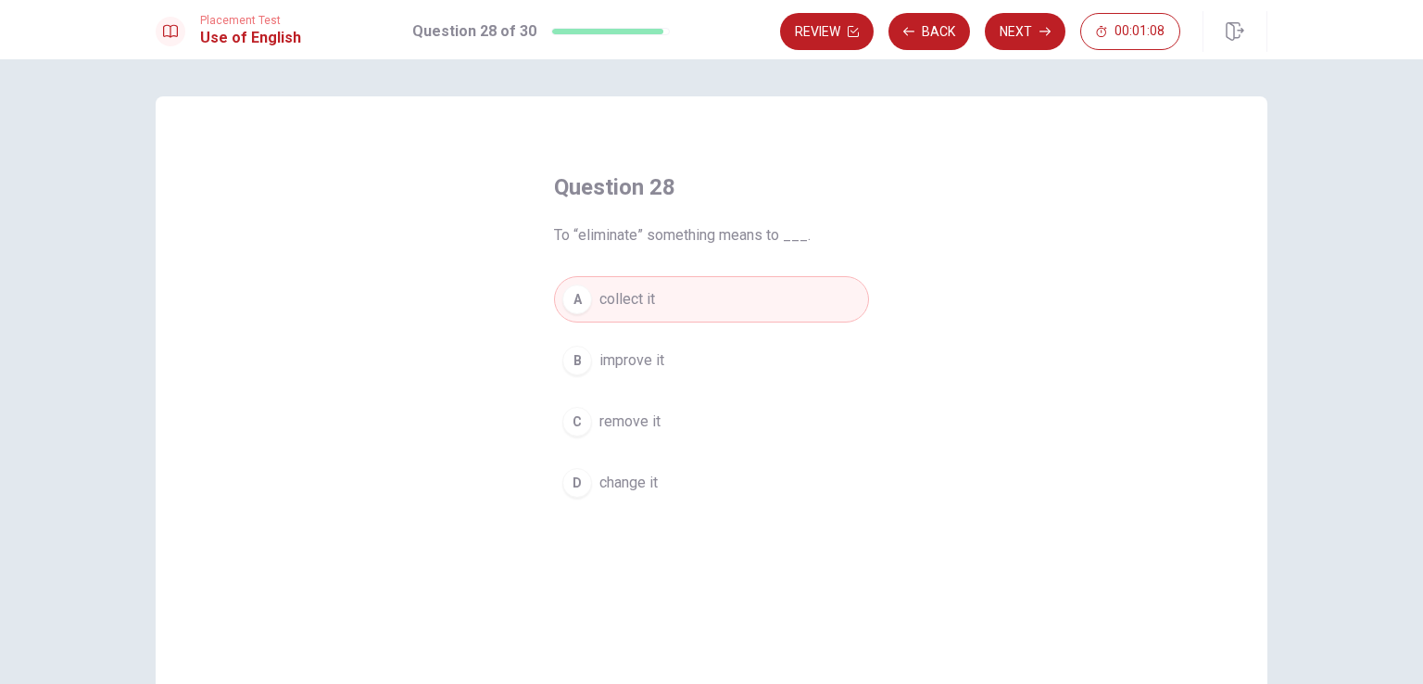
click at [671, 303] on button "A collect it" at bounding box center [711, 299] width 315 height 46
click at [1034, 13] on button "Next" at bounding box center [1025, 31] width 81 height 37
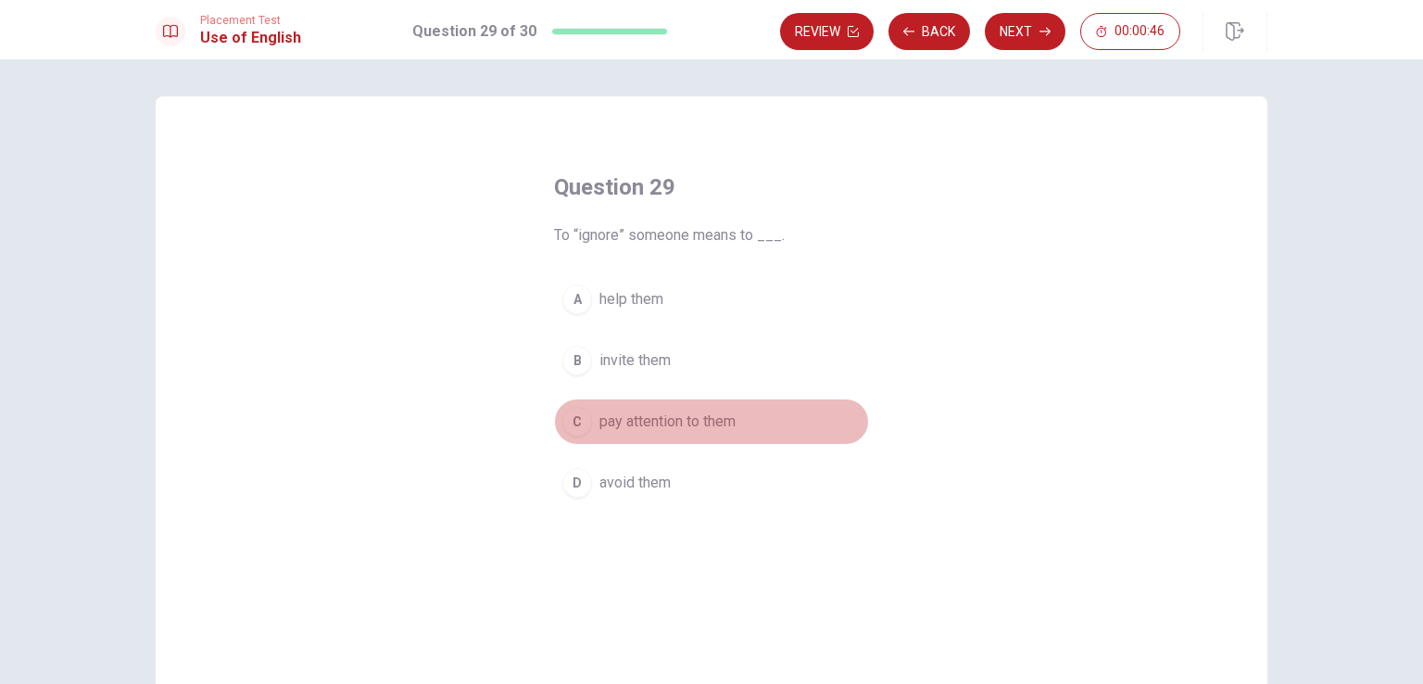
click at [637, 419] on span "pay attention to them" at bounding box center [667, 421] width 136 height 22
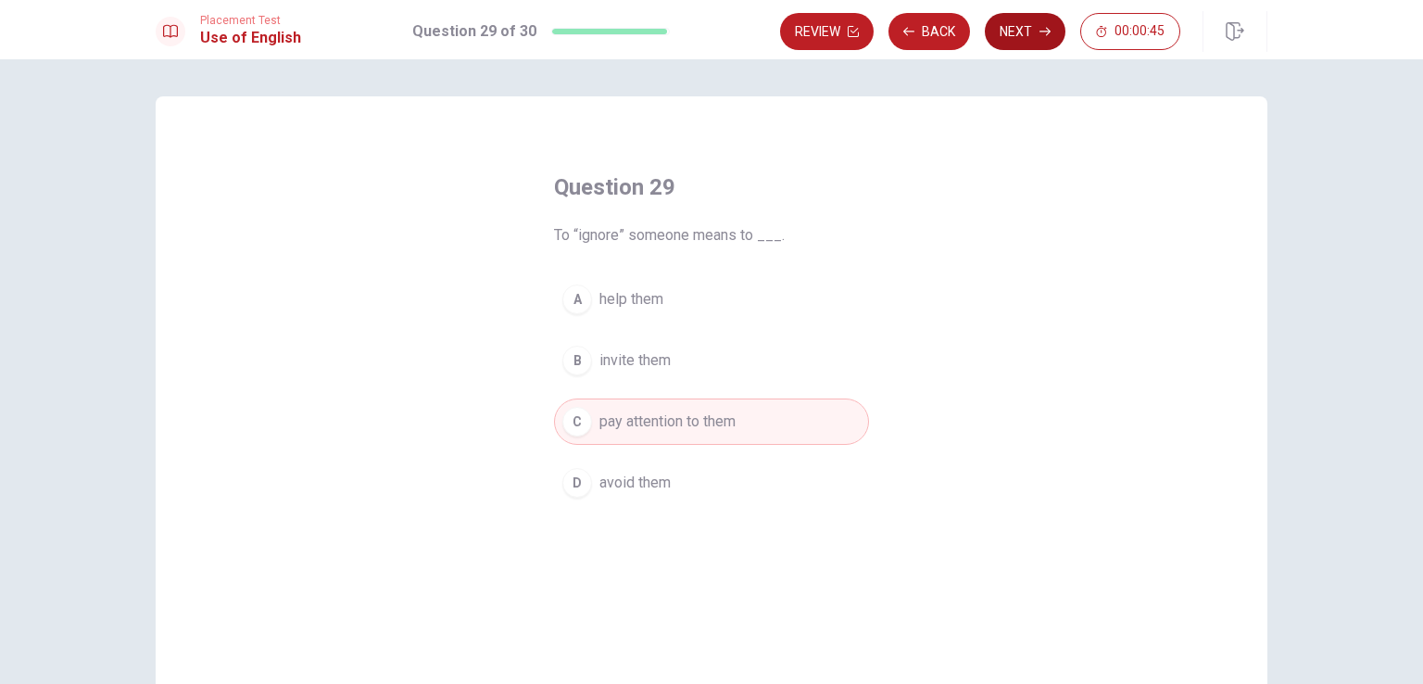
click at [1008, 28] on button "Next" at bounding box center [1025, 31] width 81 height 37
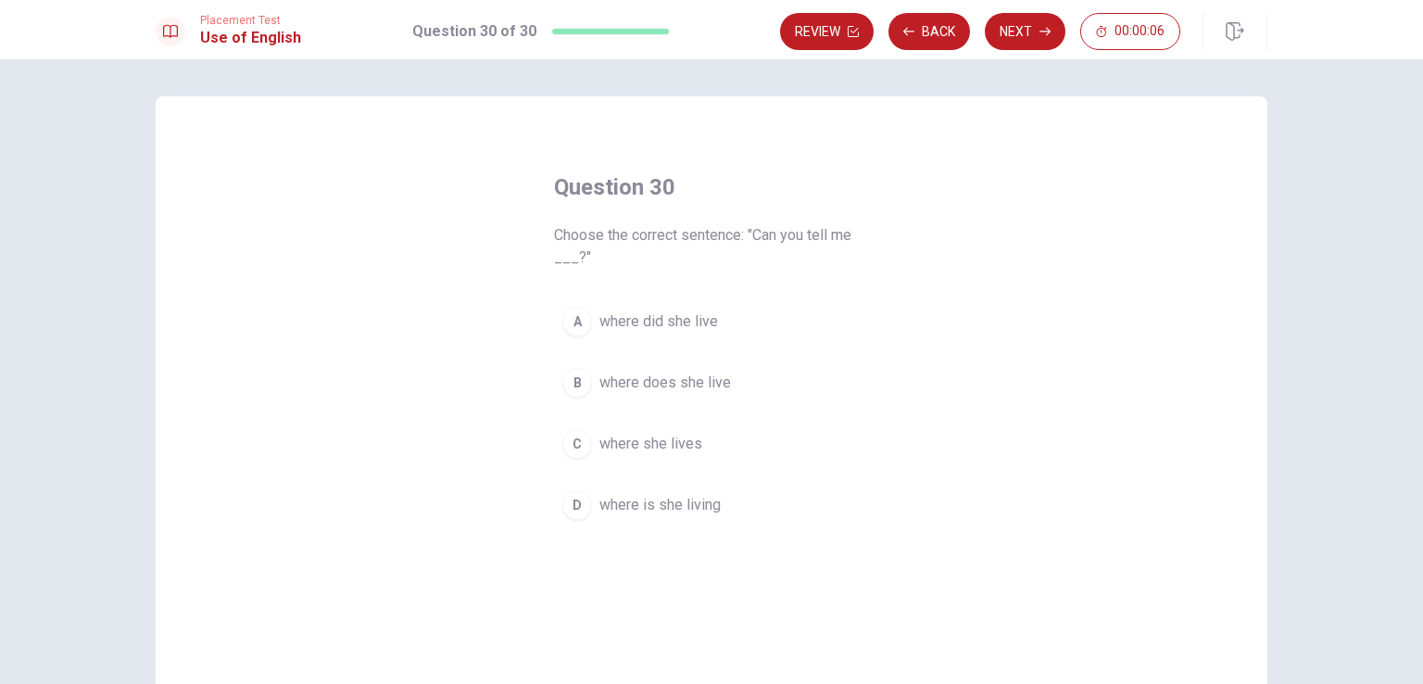
click at [647, 505] on span "where is she living" at bounding box center [659, 505] width 121 height 22
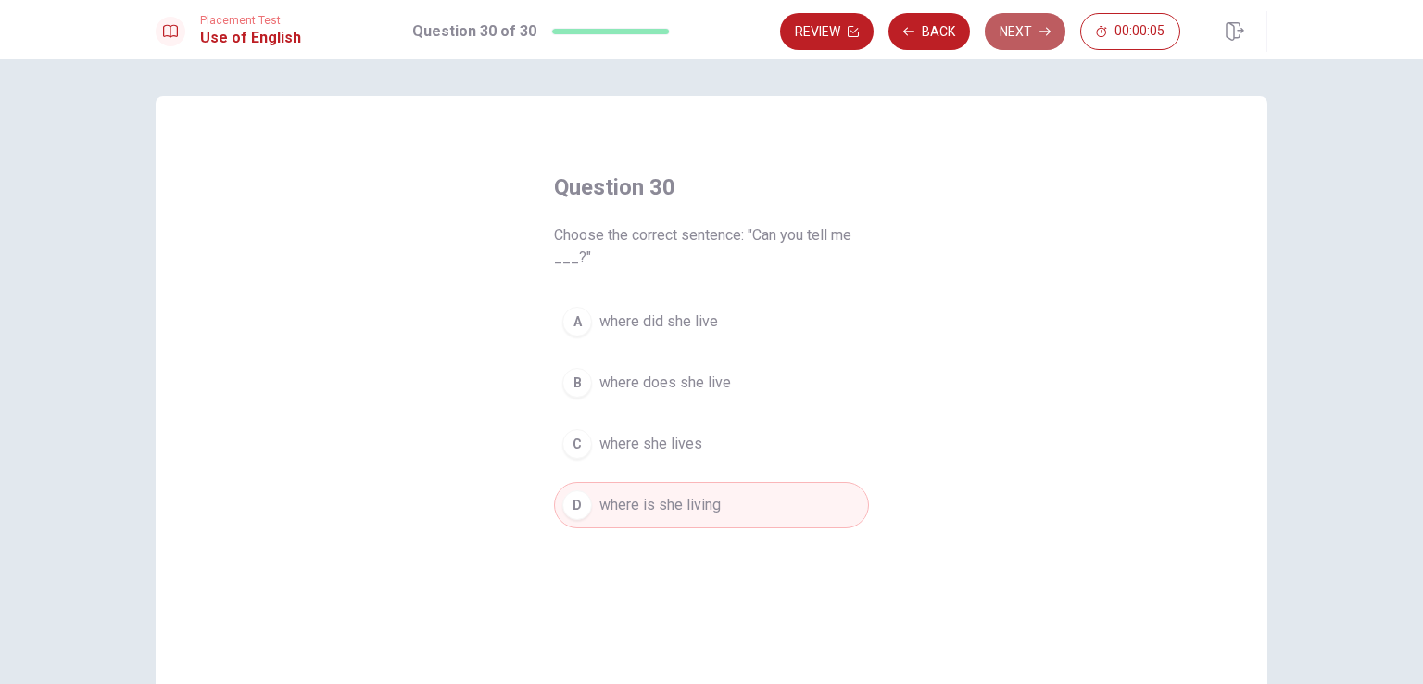
click at [1015, 30] on button "Next" at bounding box center [1025, 31] width 81 height 37
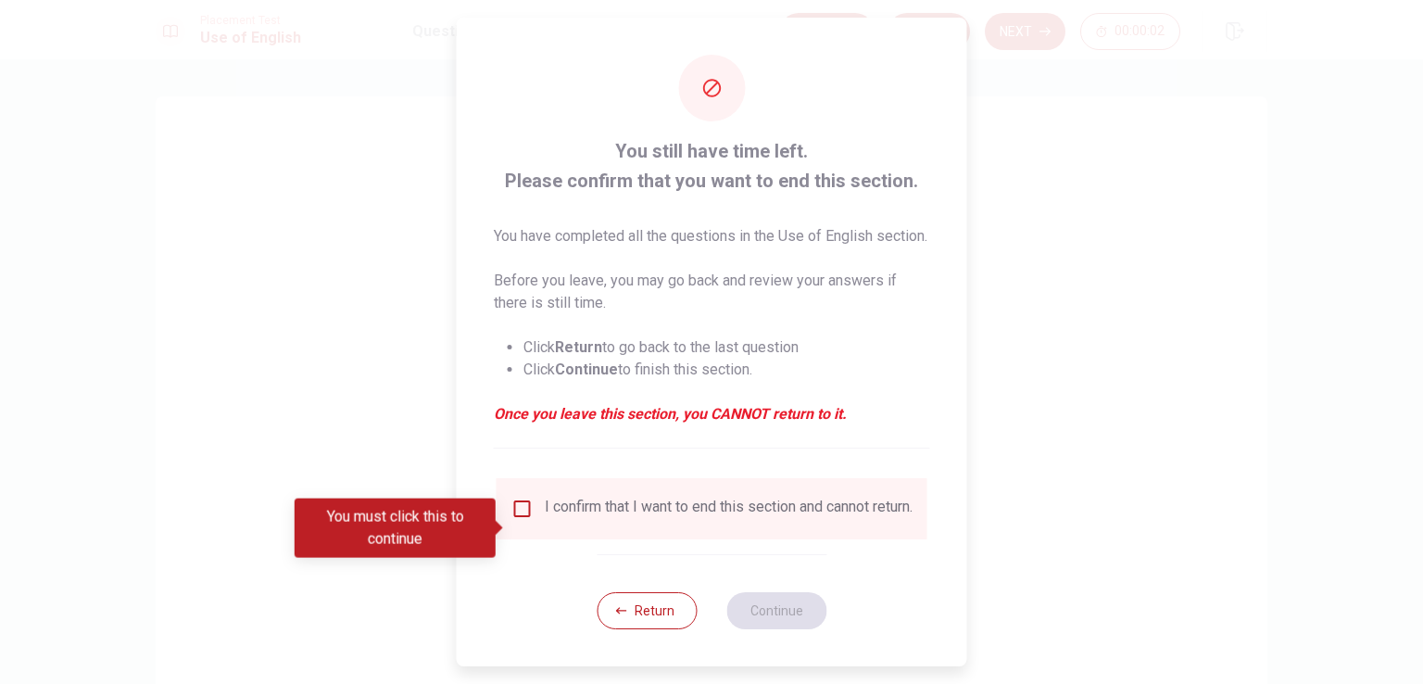
click at [516, 520] on div "I confirm that I want to end this section and cannot return." at bounding box center [711, 508] width 401 height 22
click at [522, 520] on input "You must click this to continue" at bounding box center [522, 508] width 22 height 22
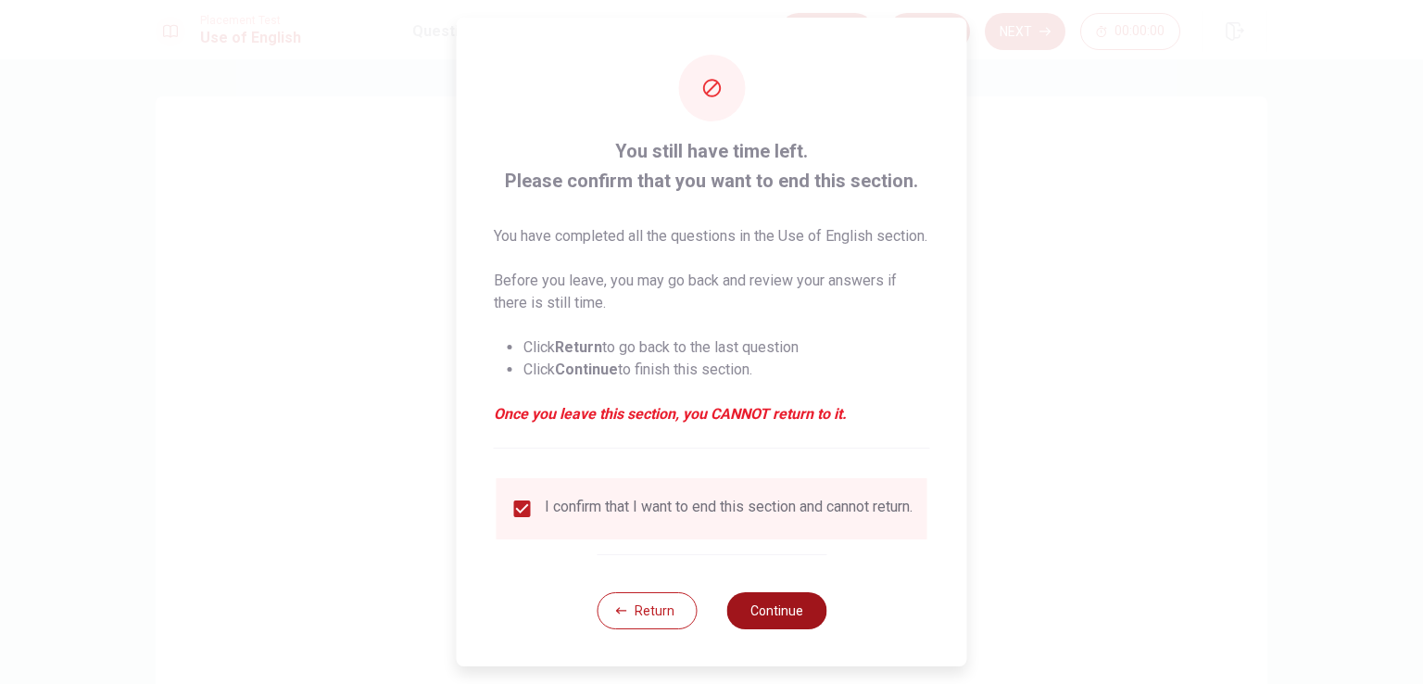
click at [795, 629] on button "Continue" at bounding box center [776, 610] width 100 height 37
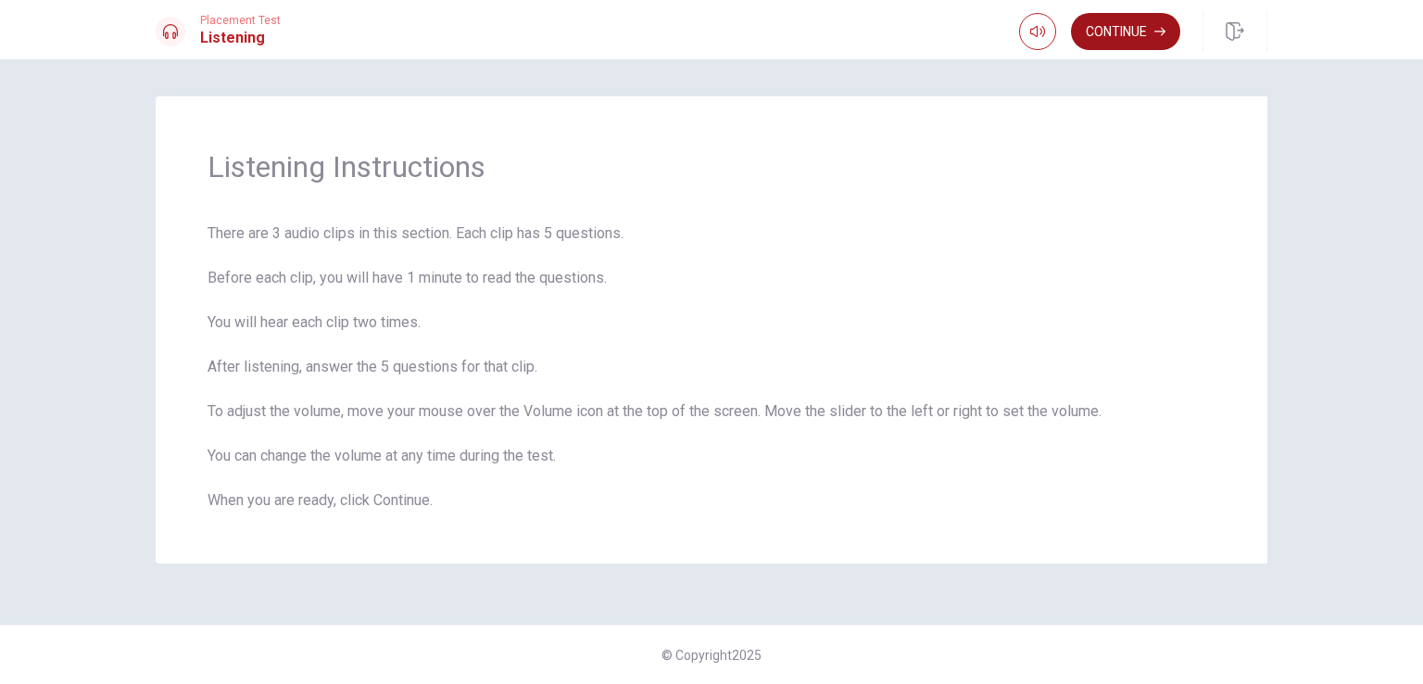
click at [1159, 24] on button "Continue" at bounding box center [1125, 31] width 109 height 37
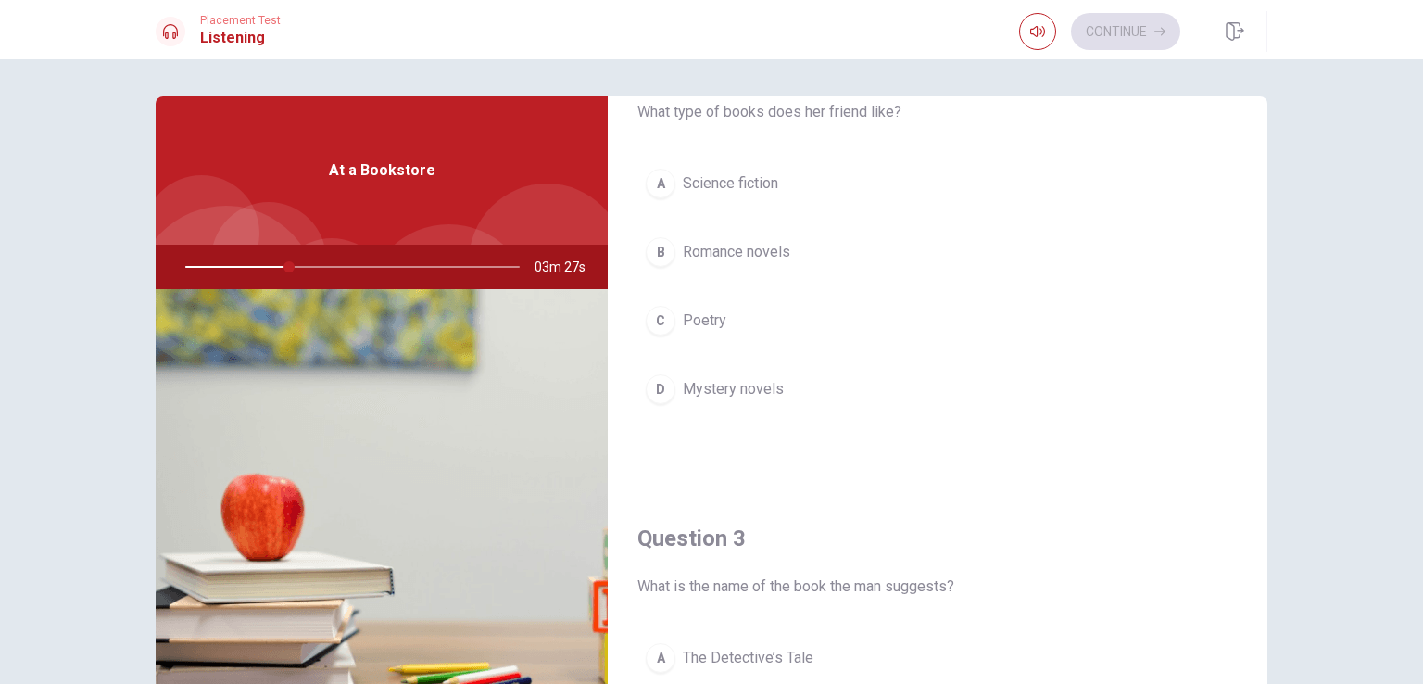
scroll to position [515, 0]
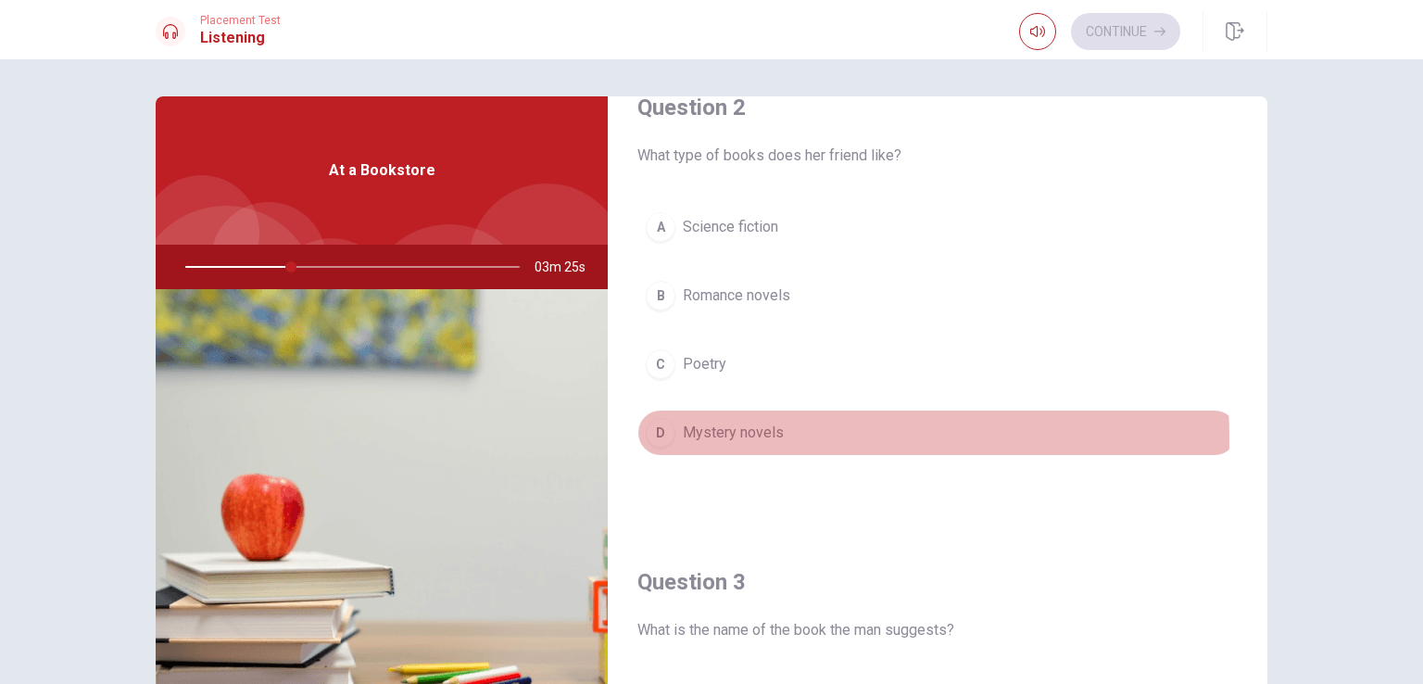
click at [672, 436] on button "D Mystery novels" at bounding box center [937, 432] width 600 height 46
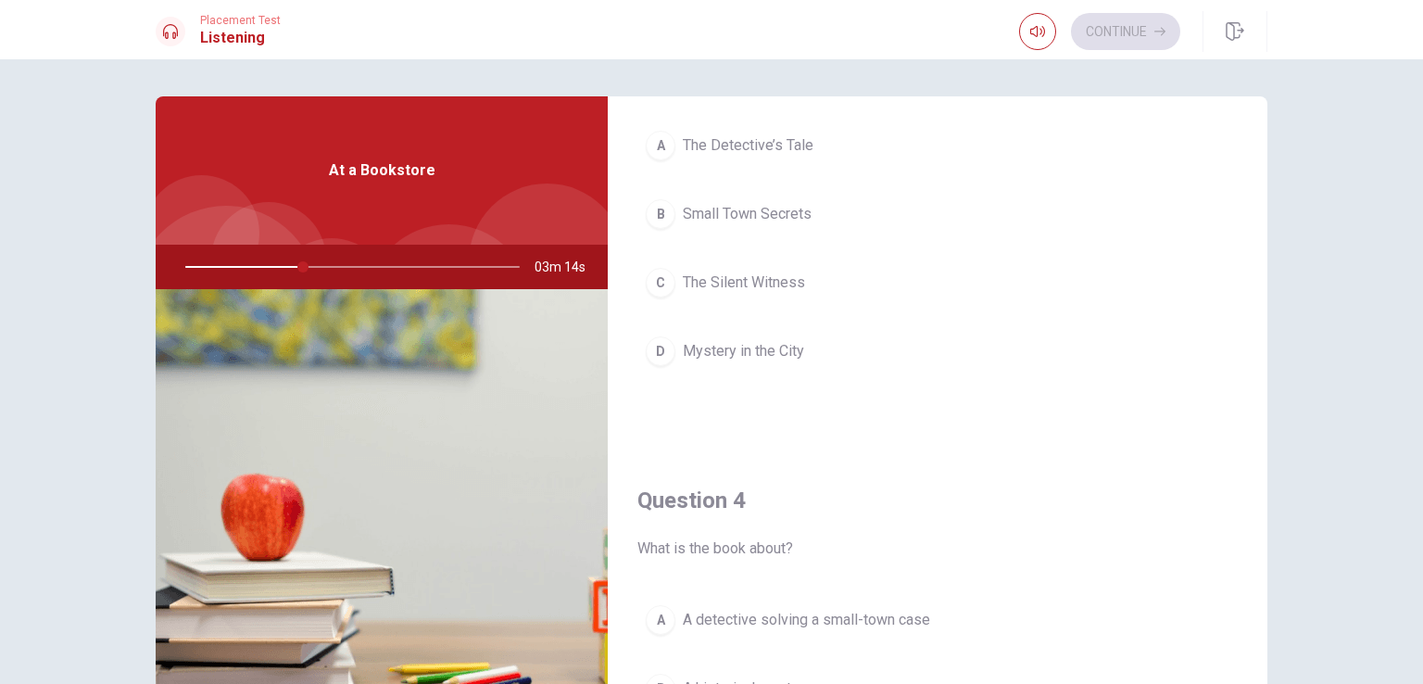
scroll to position [978, 0]
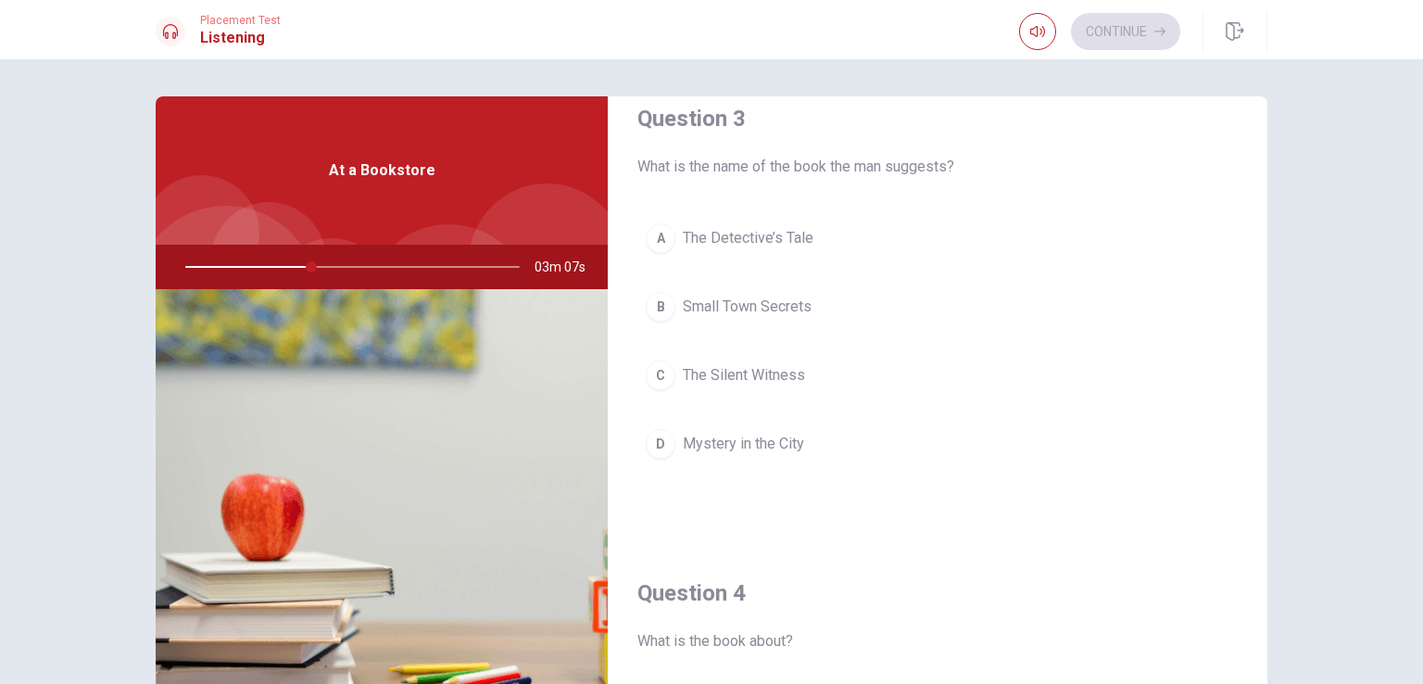
click at [654, 231] on div "A" at bounding box center [661, 238] width 30 height 30
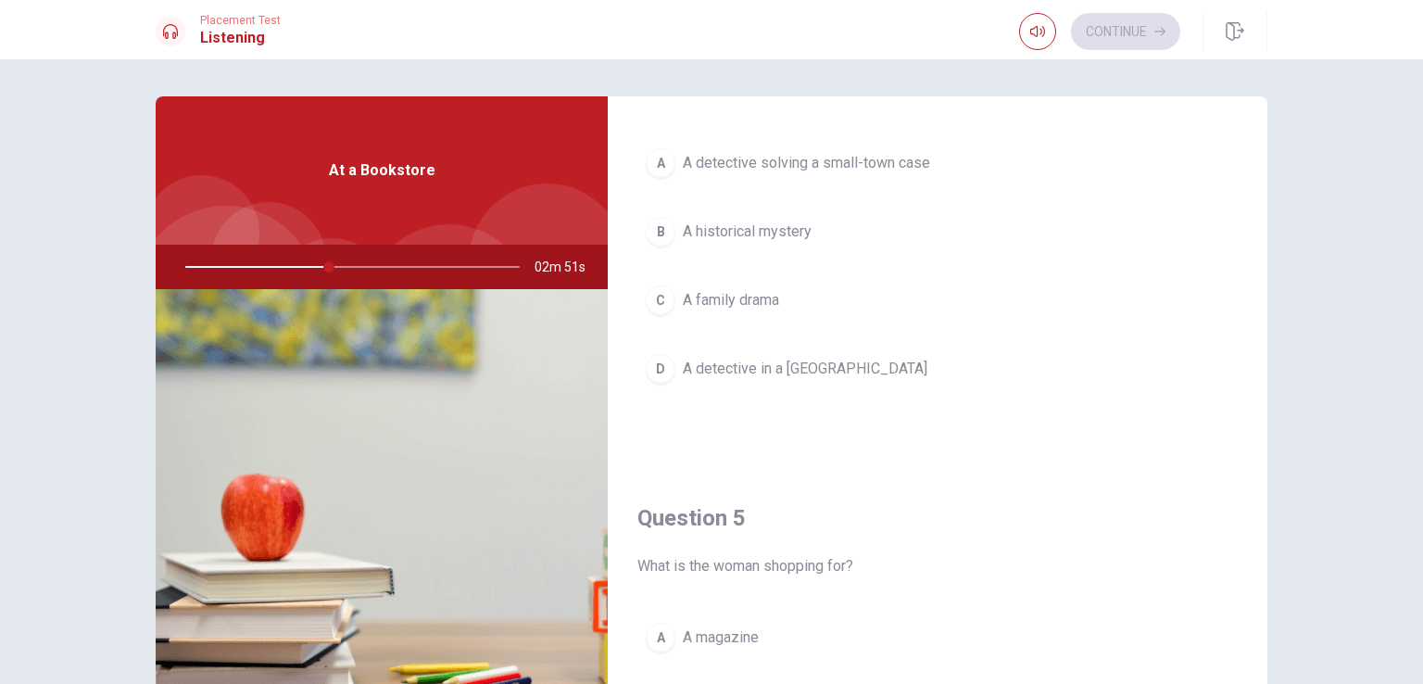
scroll to position [1719, 0]
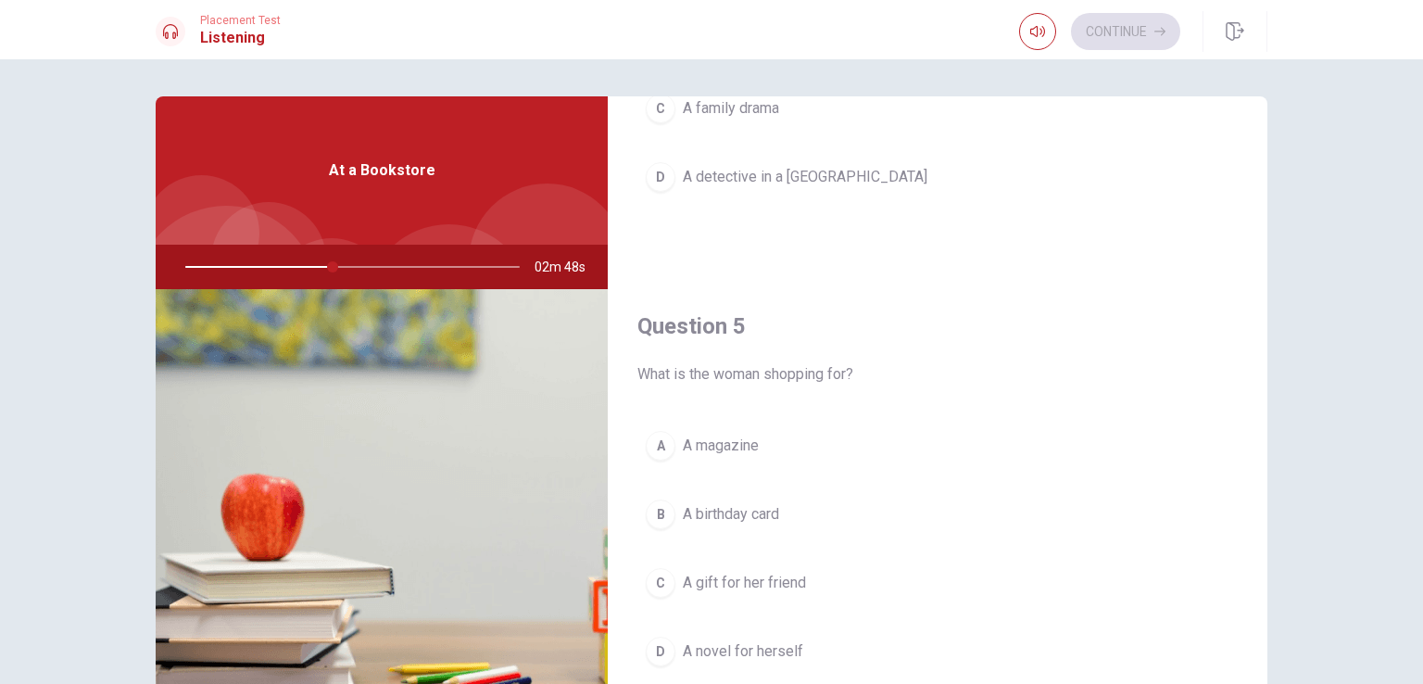
click at [718, 581] on span "A gift for her friend" at bounding box center [744, 583] width 123 height 22
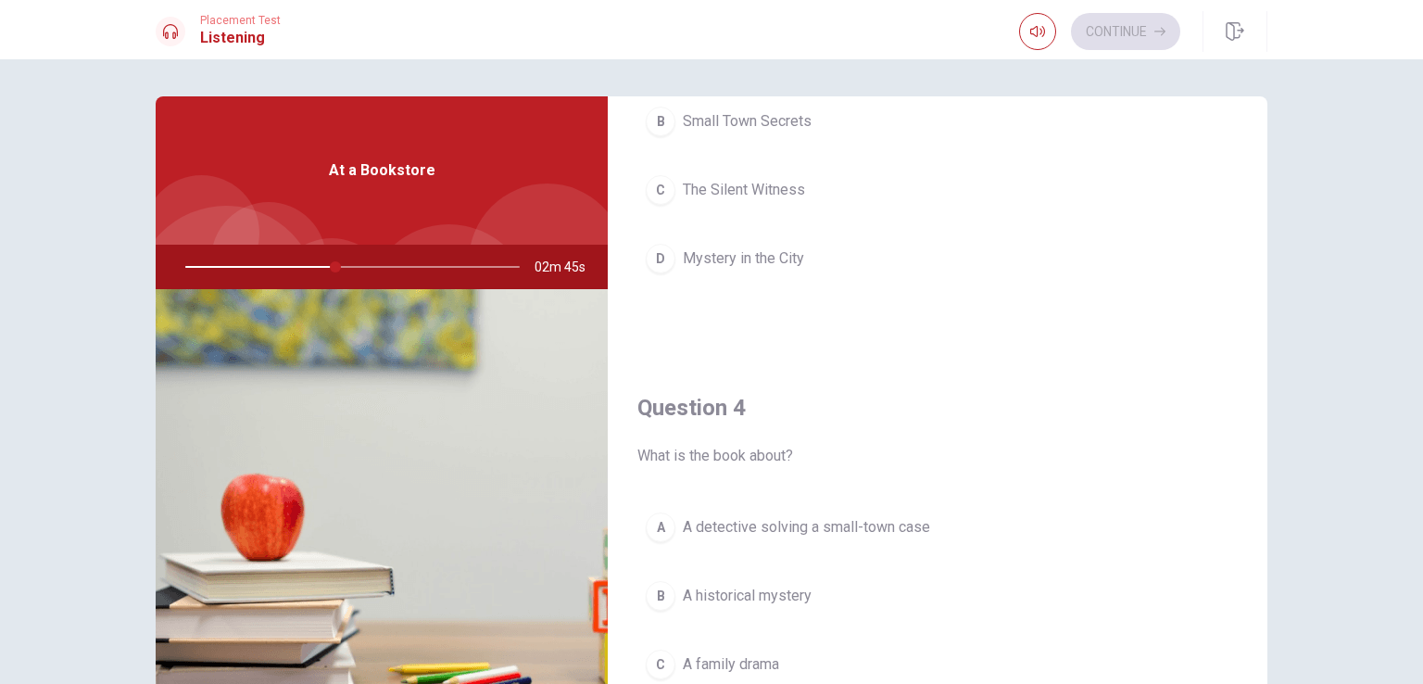
scroll to position [1256, 0]
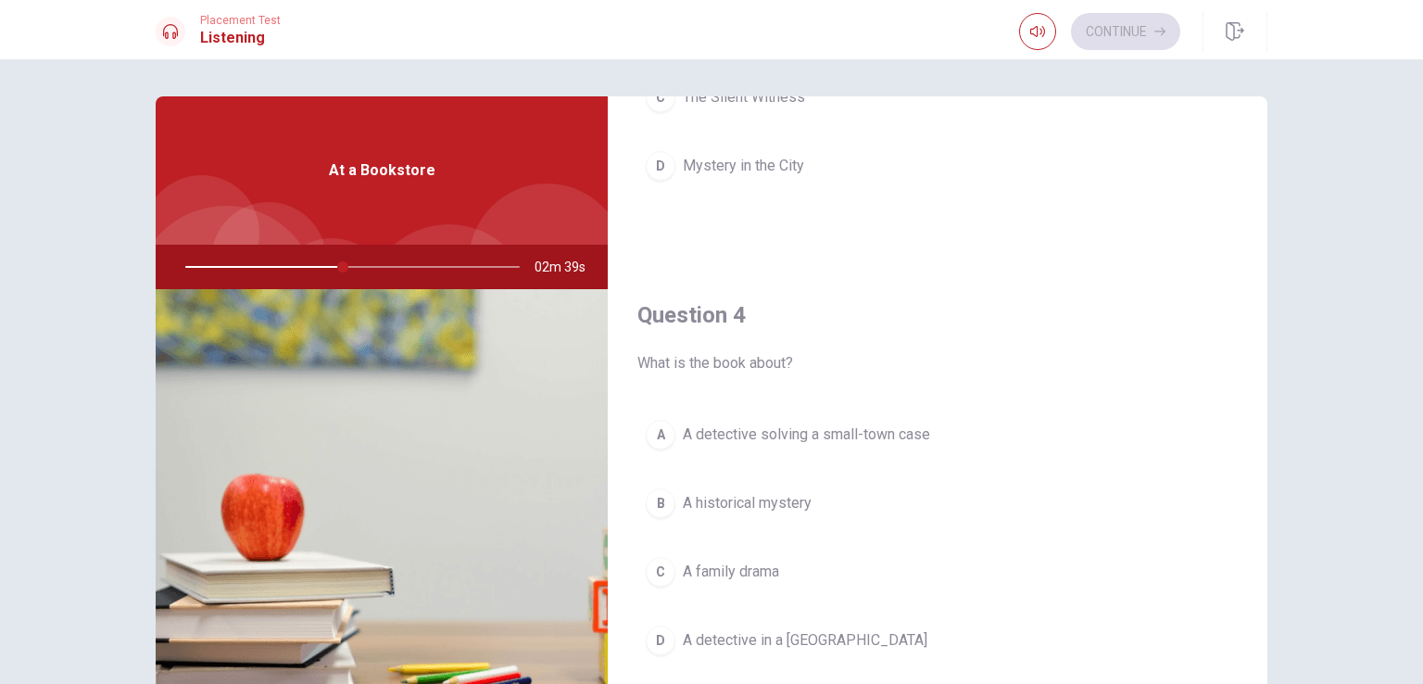
click at [656, 427] on div "A" at bounding box center [661, 435] width 30 height 30
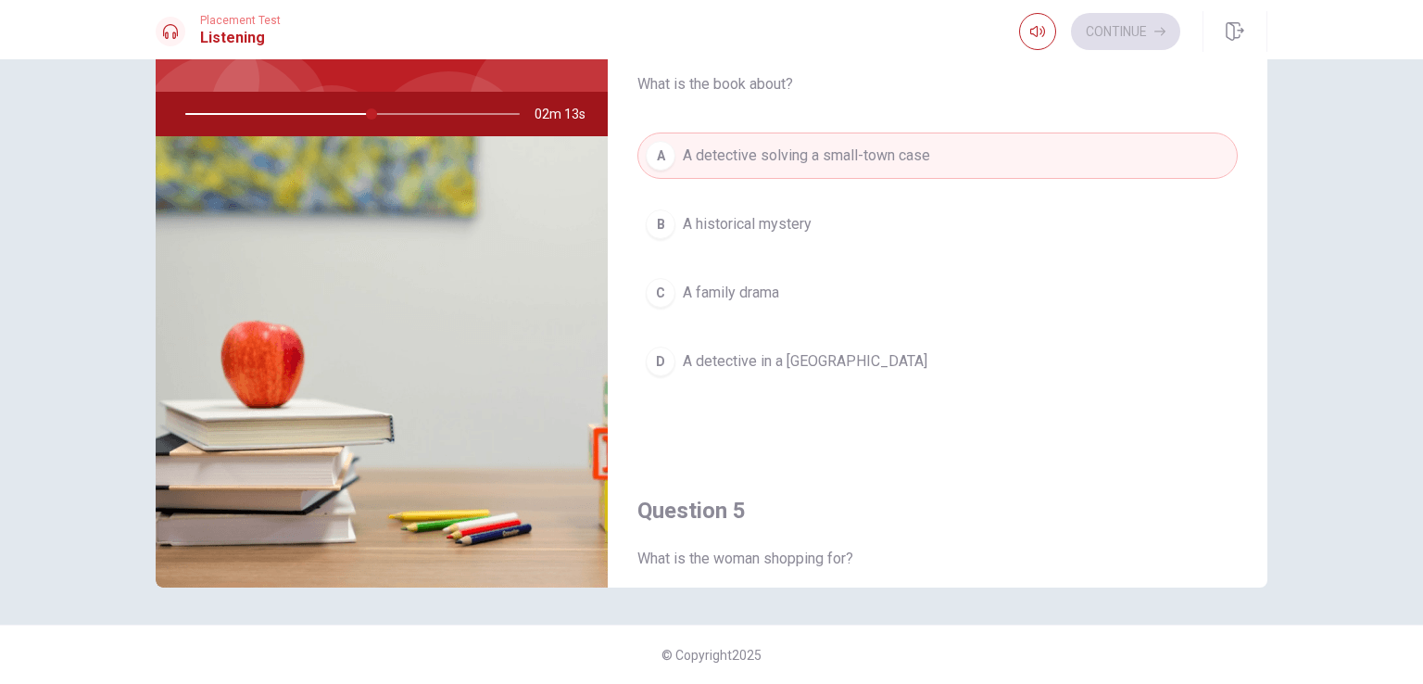
scroll to position [1349, 0]
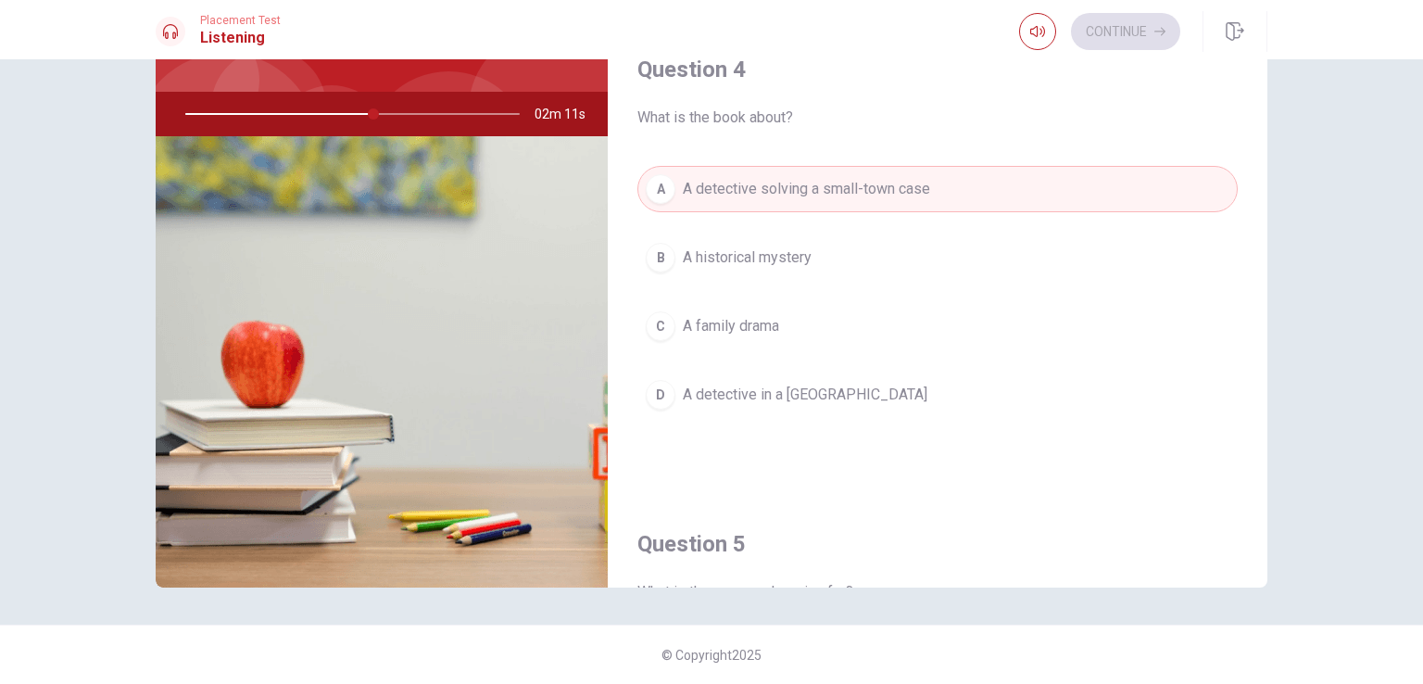
click at [707, 178] on span "A detective solving a small-town case" at bounding box center [806, 189] width 247 height 22
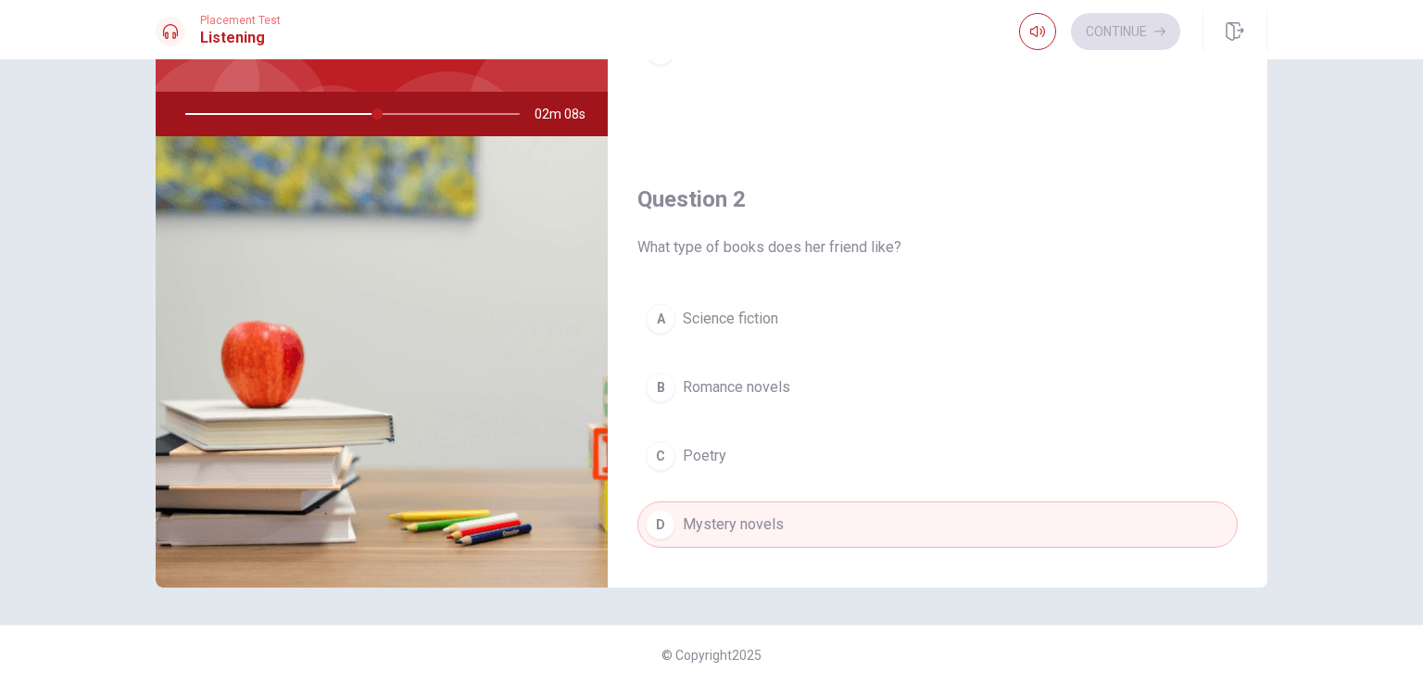
scroll to position [237, 0]
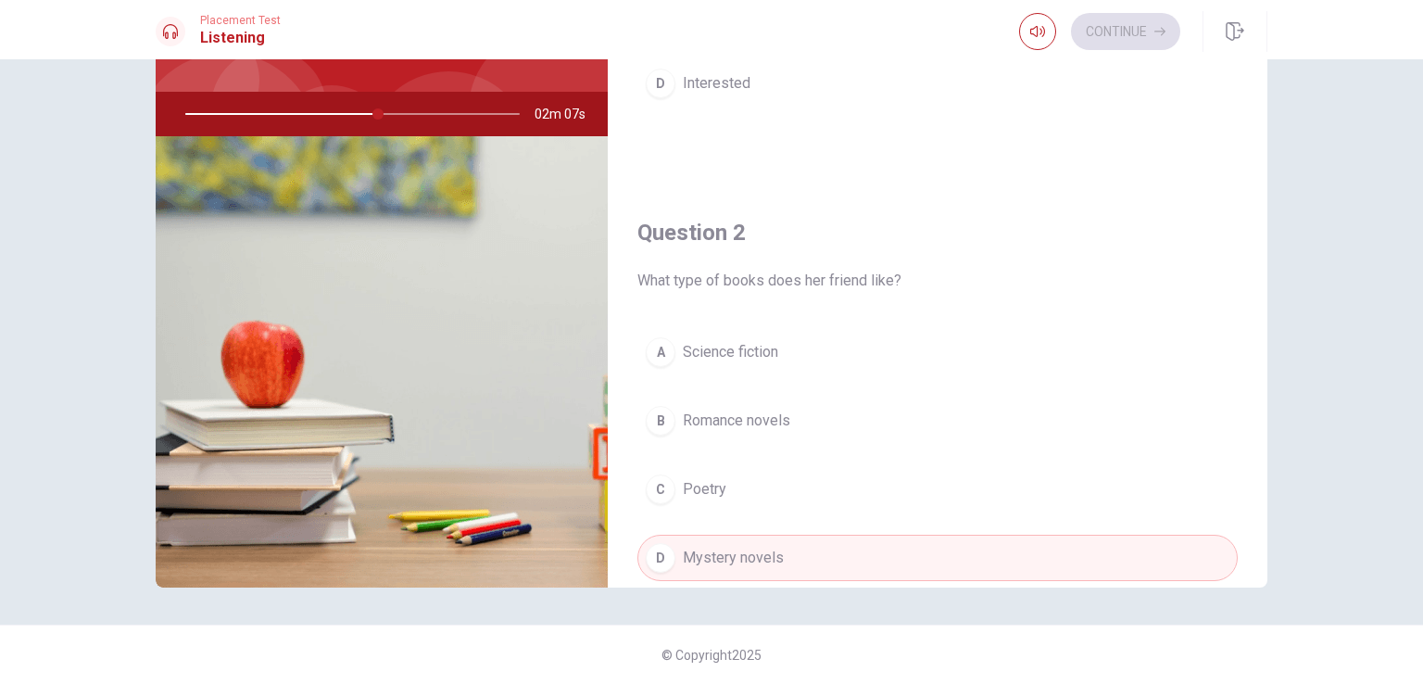
click at [1139, 26] on div "Continue" at bounding box center [1099, 31] width 161 height 37
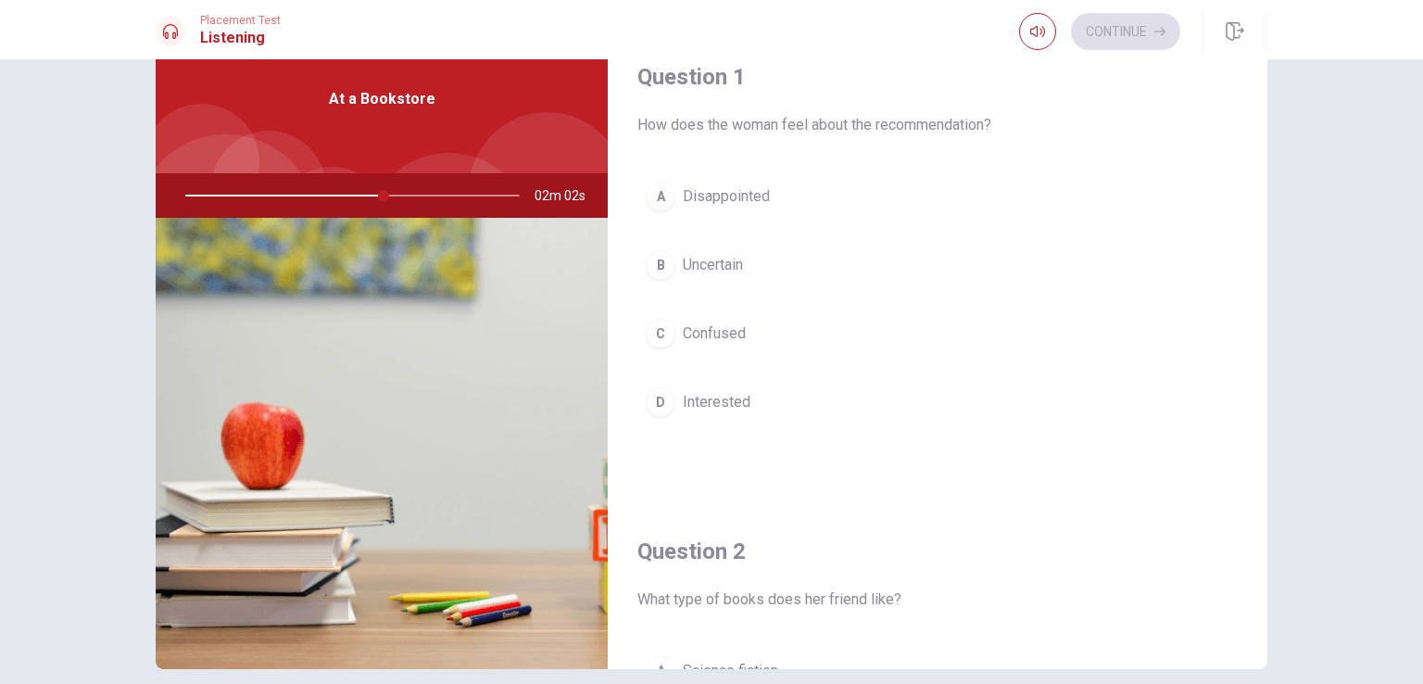
scroll to position [0, 0]
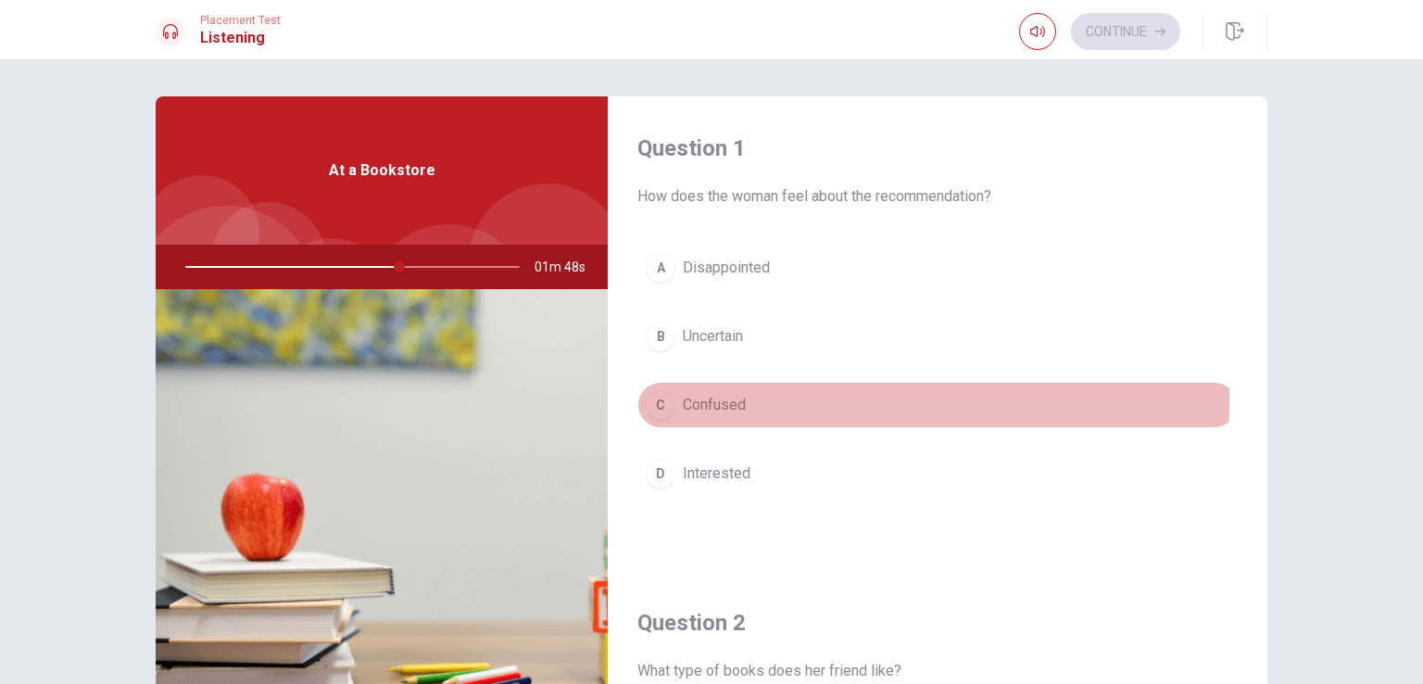
click at [661, 400] on div "C" at bounding box center [661, 405] width 30 height 30
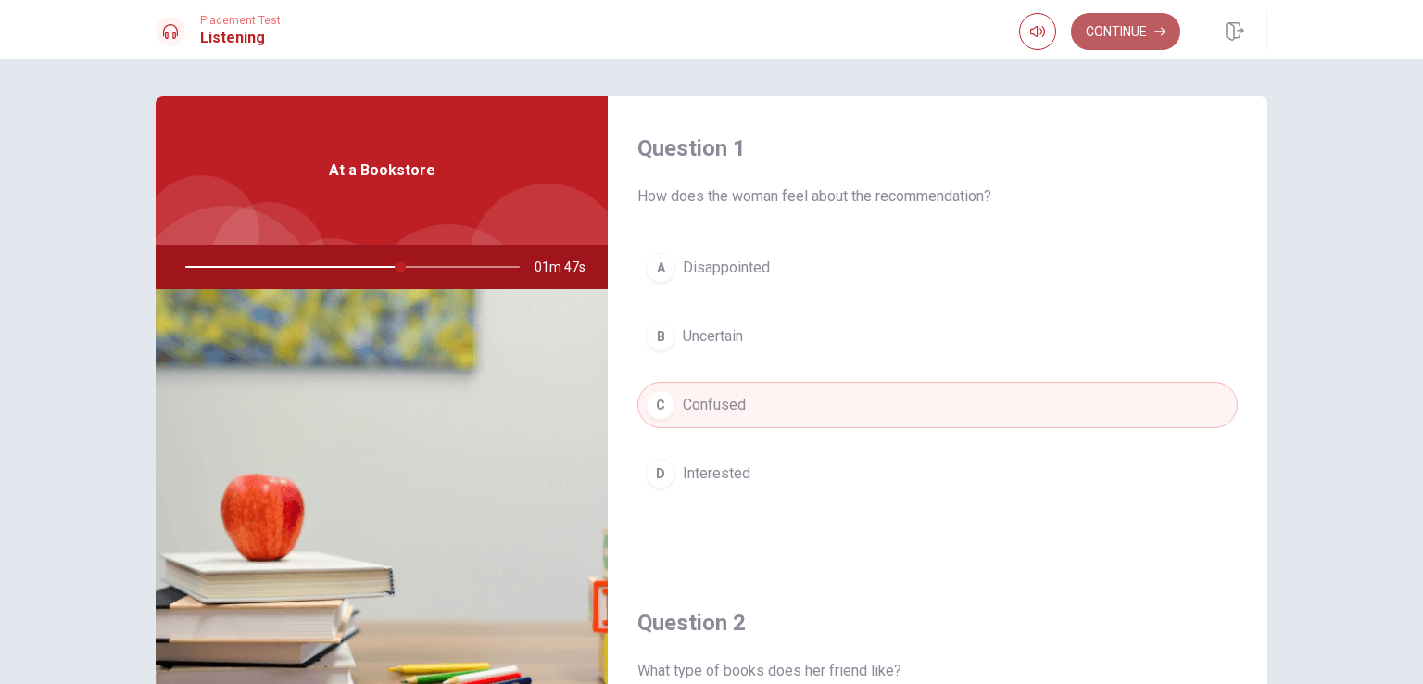
click at [1150, 34] on button "Continue" at bounding box center [1125, 31] width 109 height 37
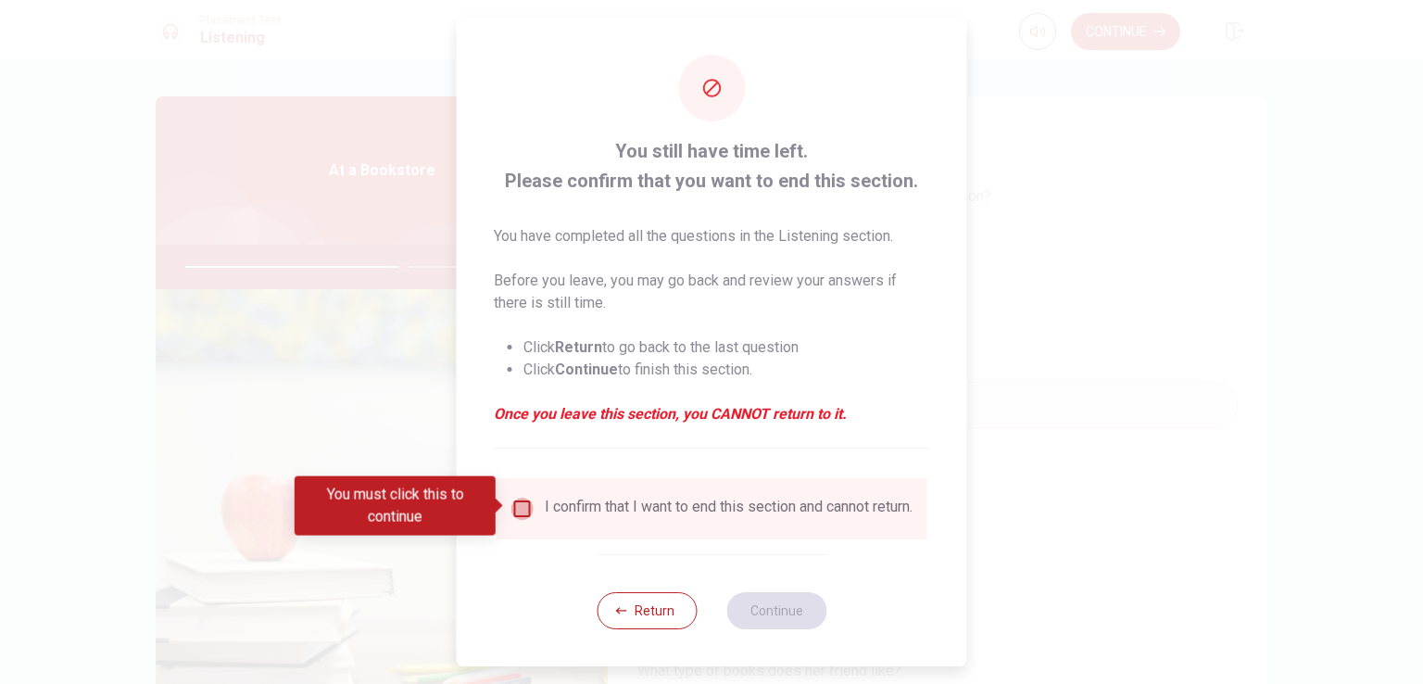
click at [515, 513] on input "You must click this to continue" at bounding box center [522, 508] width 22 height 22
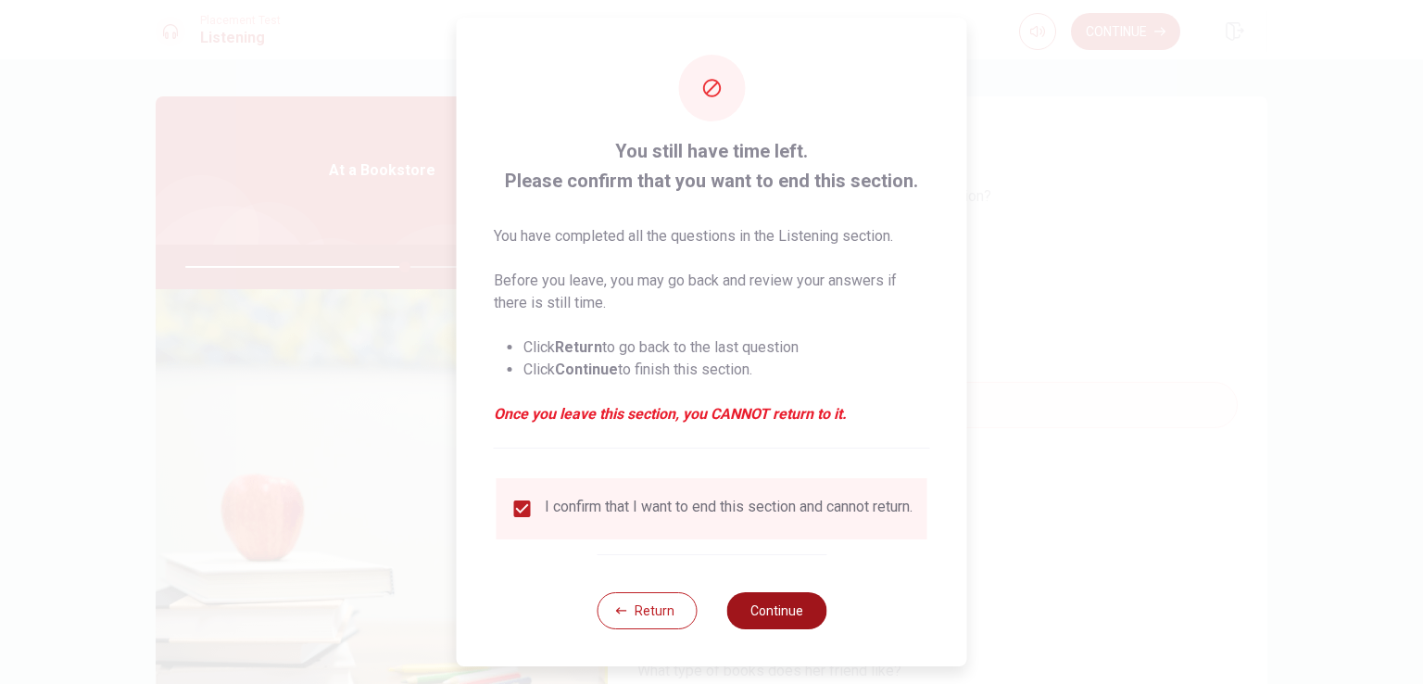
click at [726, 619] on button "Continue" at bounding box center [776, 610] width 100 height 37
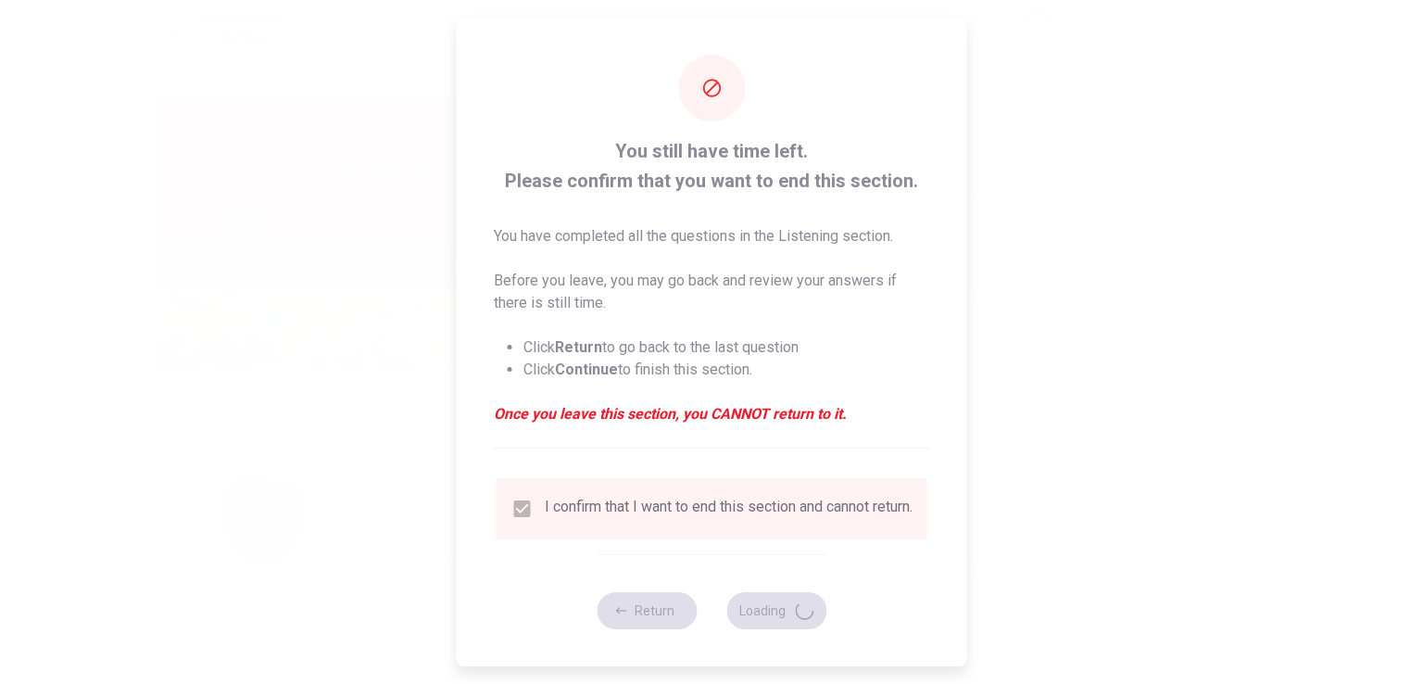
type input "66"
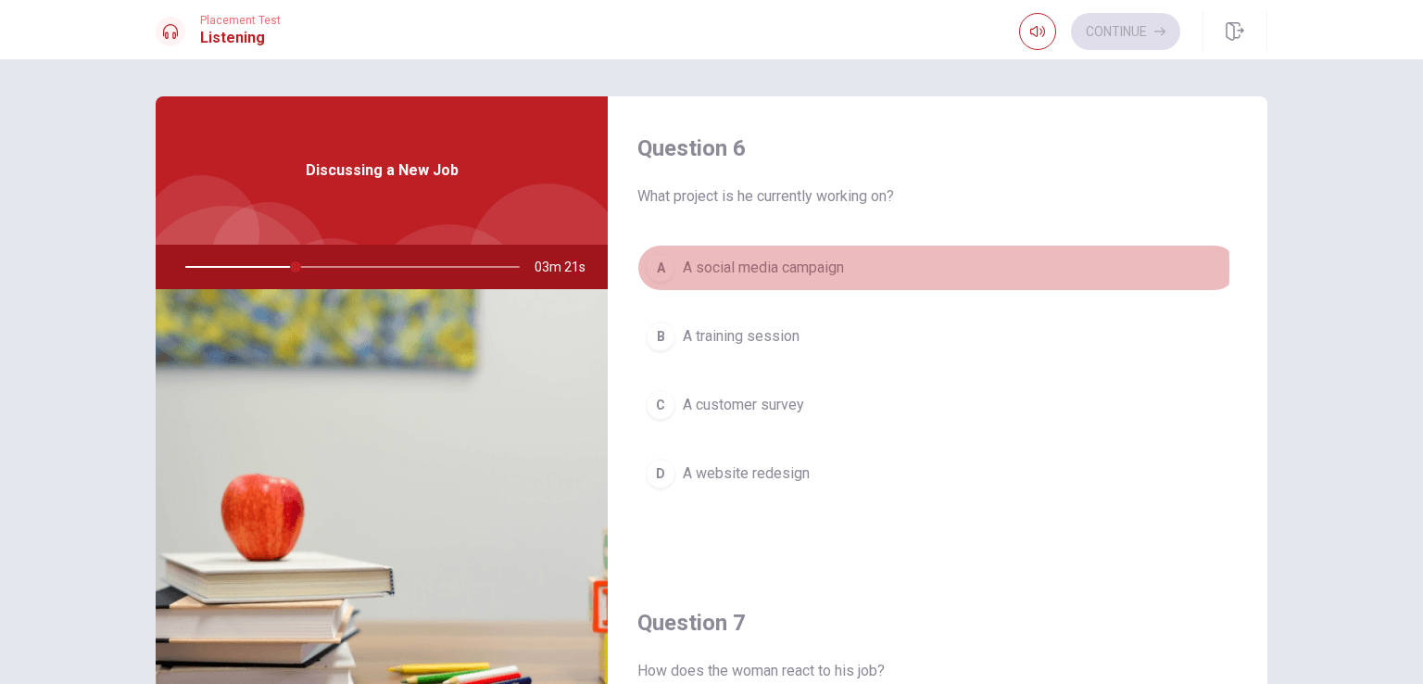
click at [650, 268] on div "A" at bounding box center [661, 268] width 30 height 30
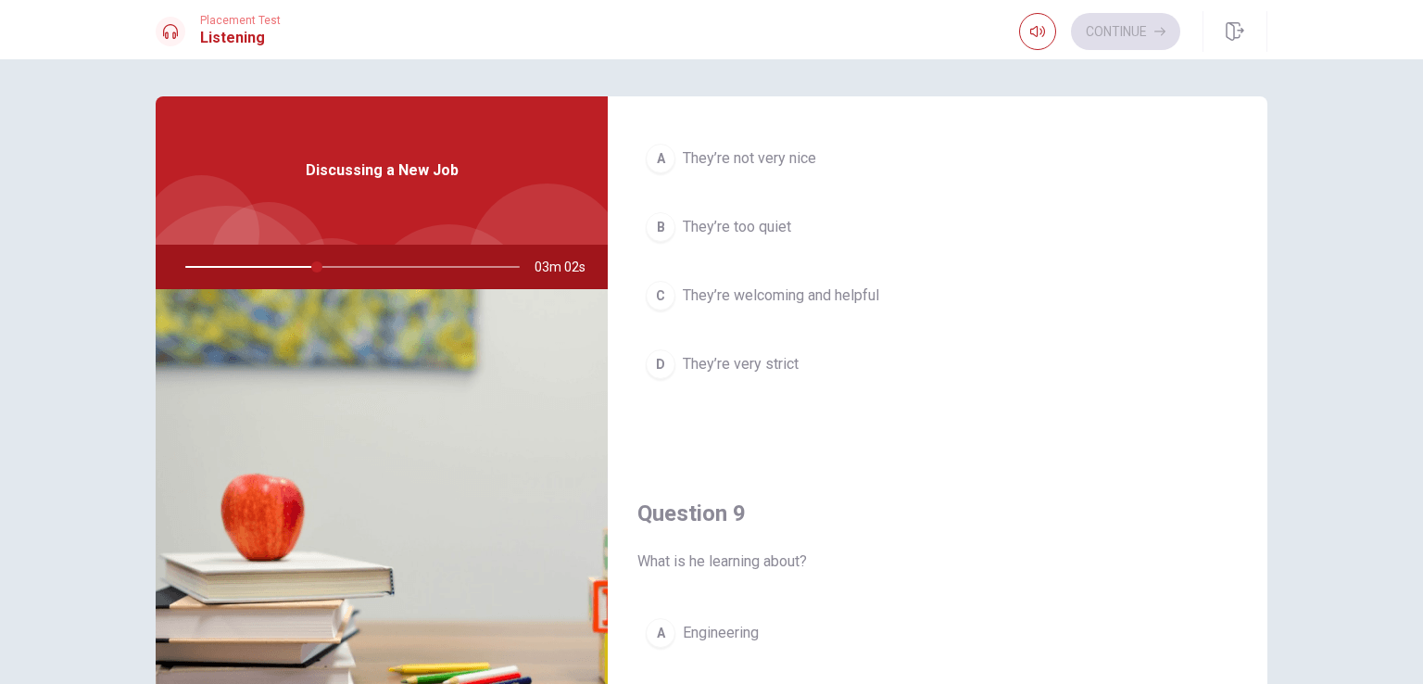
scroll to position [1019, 0]
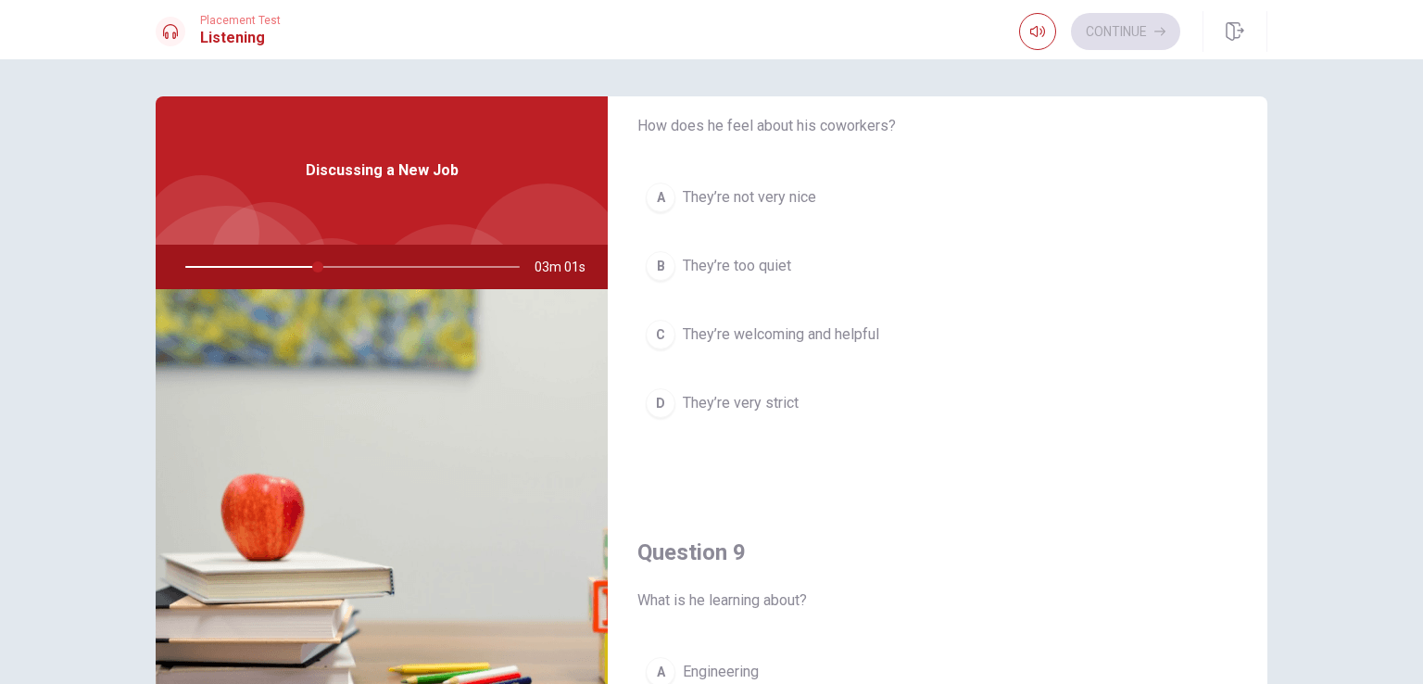
click at [652, 335] on div "C" at bounding box center [661, 335] width 30 height 30
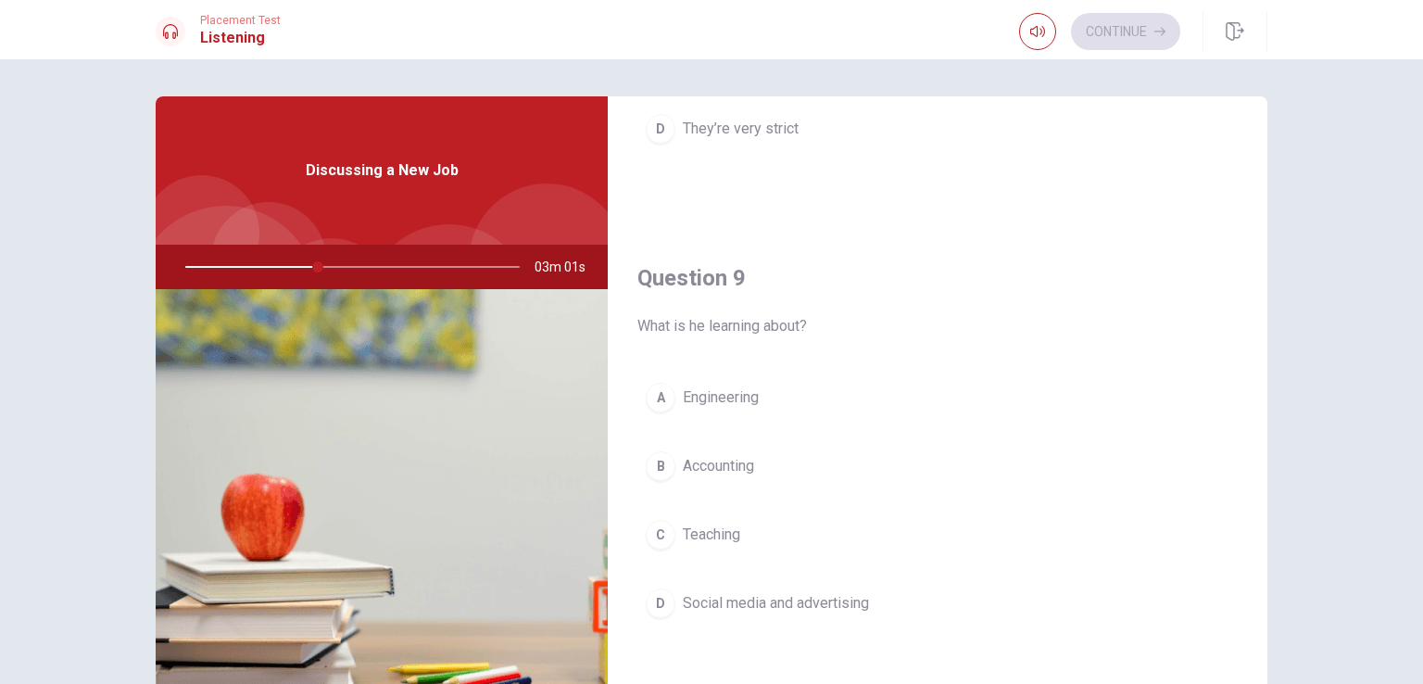
scroll to position [1390, 0]
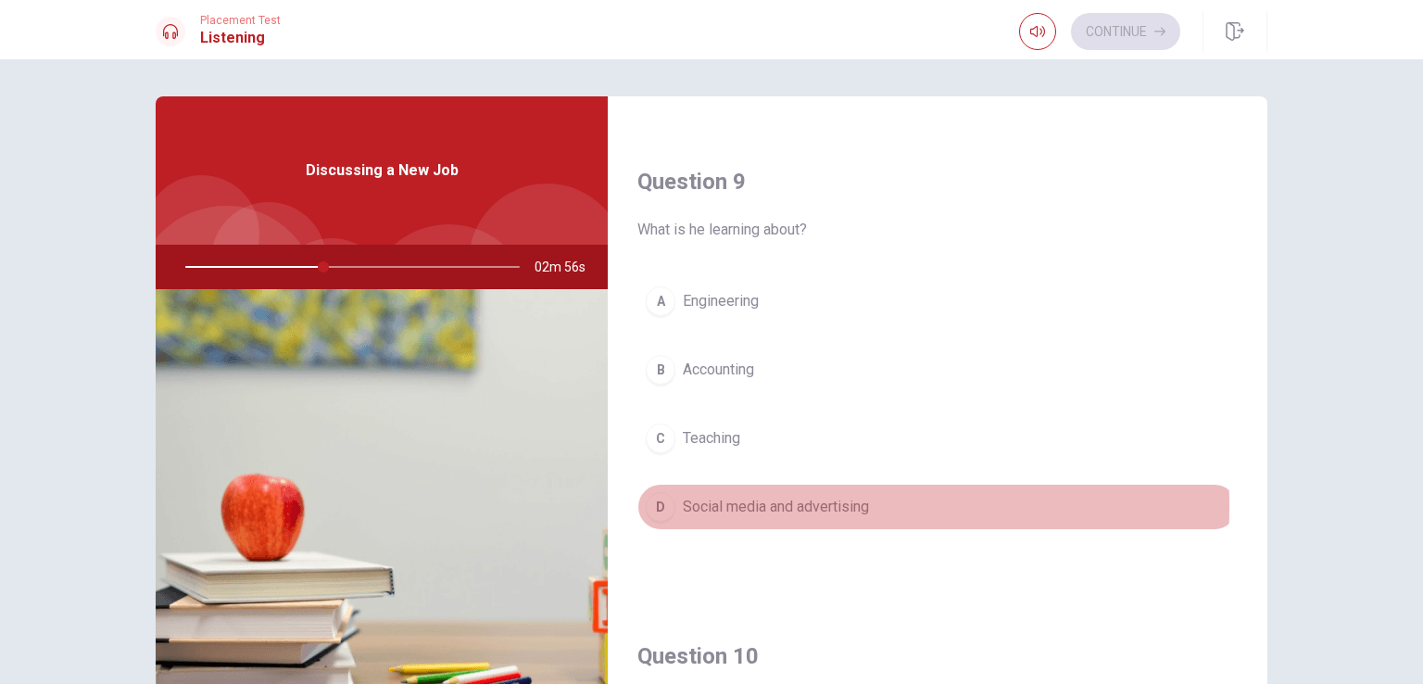
click at [662, 501] on div "D" at bounding box center [661, 507] width 30 height 30
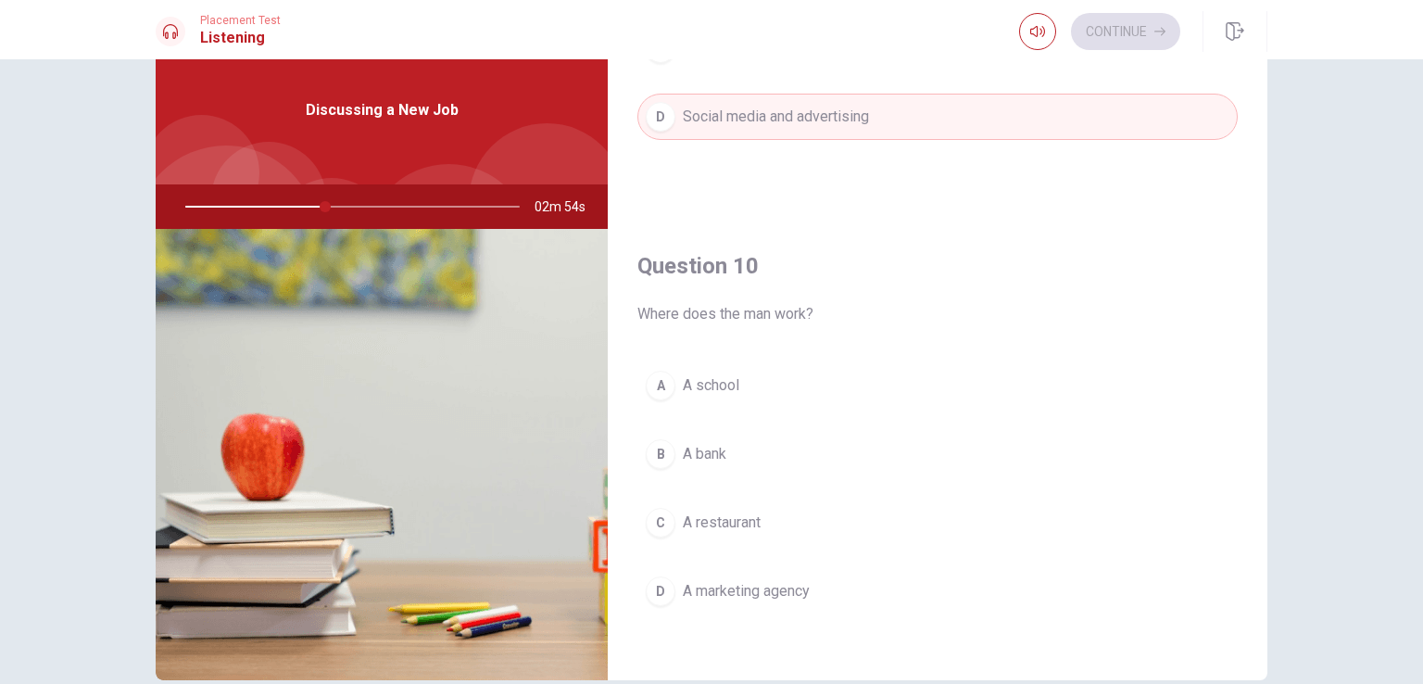
scroll to position [93, 0]
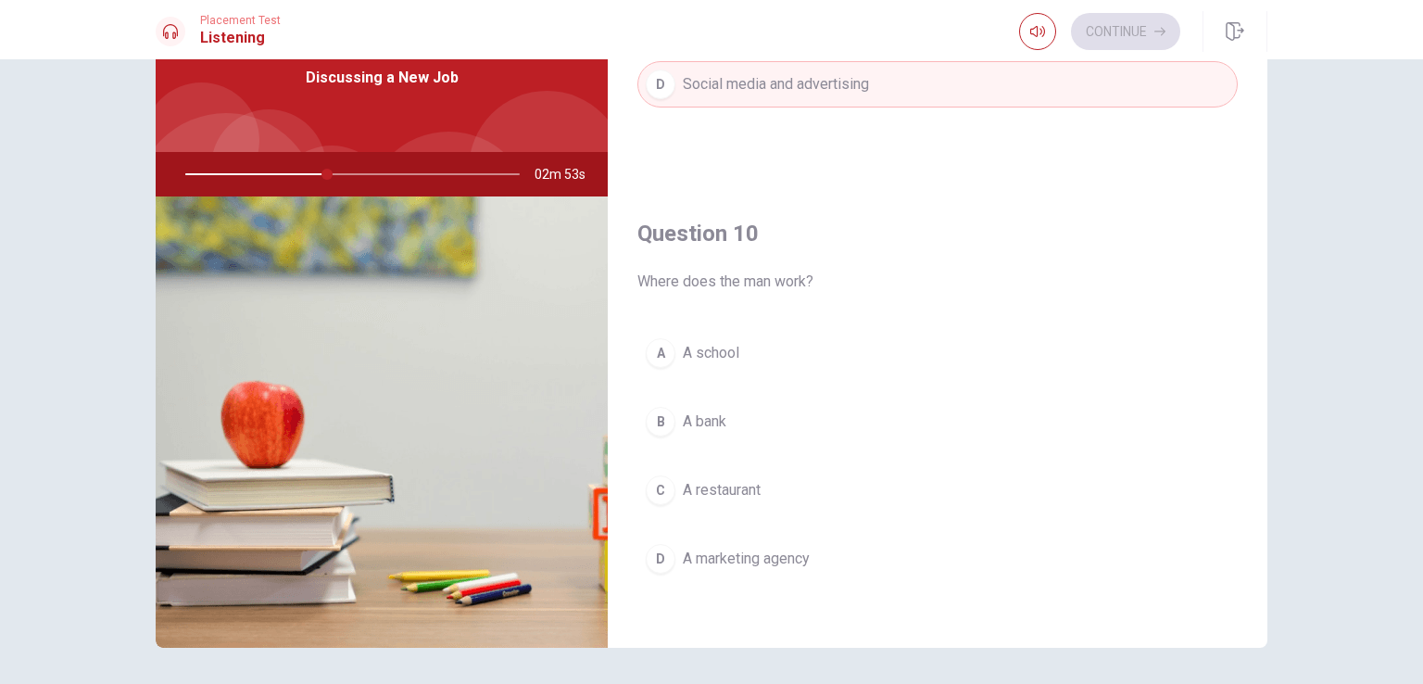
click at [660, 548] on div "D" at bounding box center [661, 559] width 30 height 30
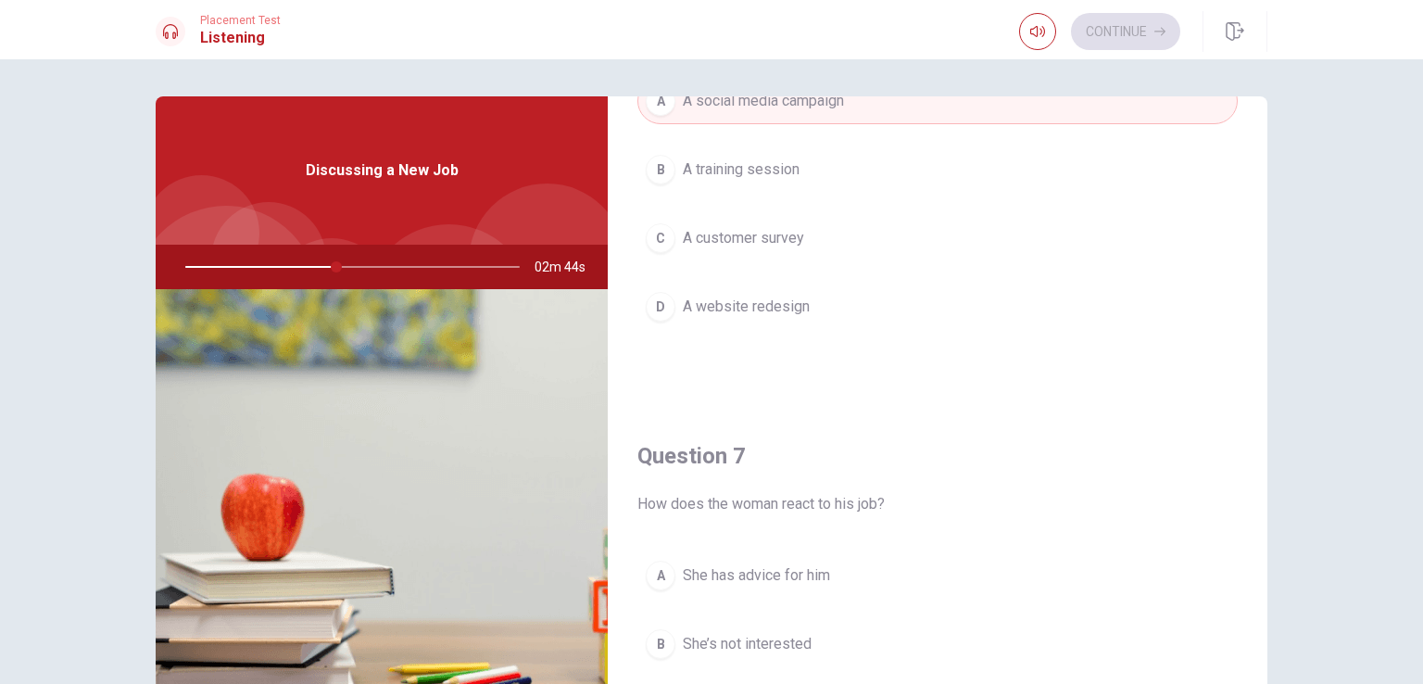
scroll to position [371, 0]
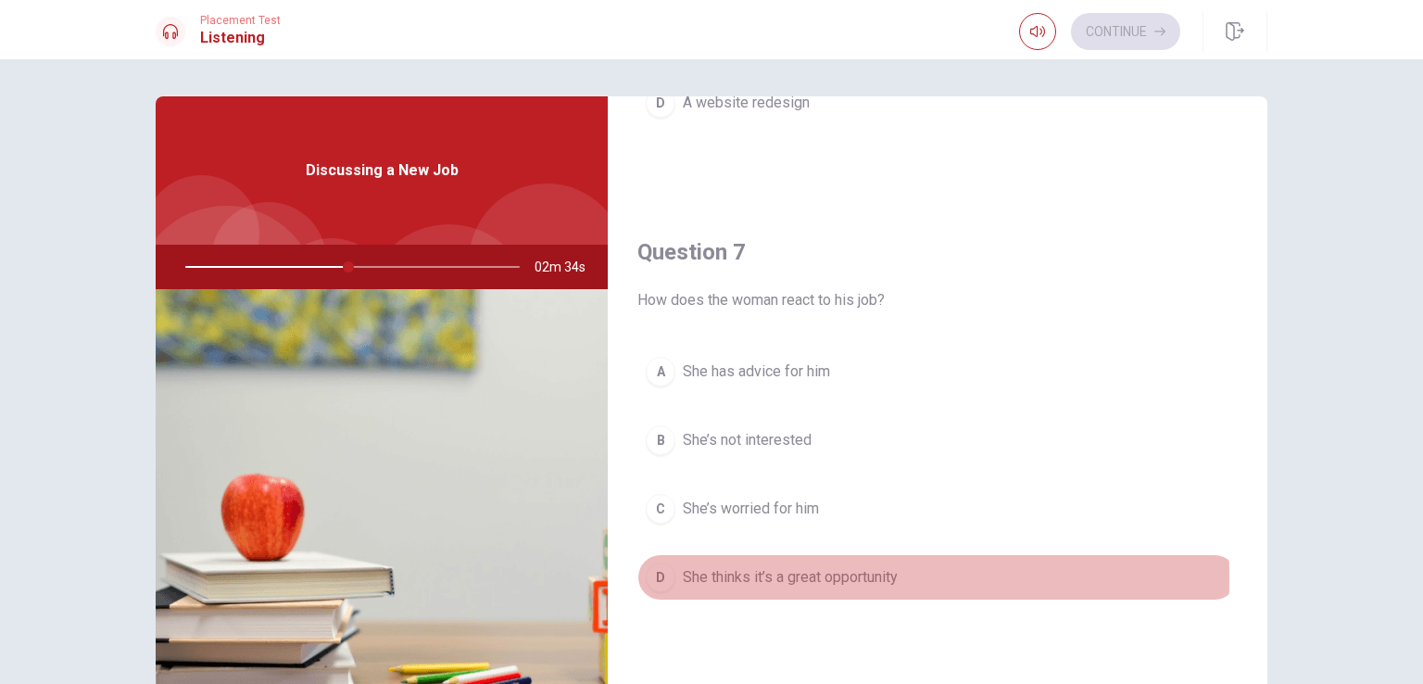
click at [652, 576] on div "D" at bounding box center [661, 577] width 30 height 30
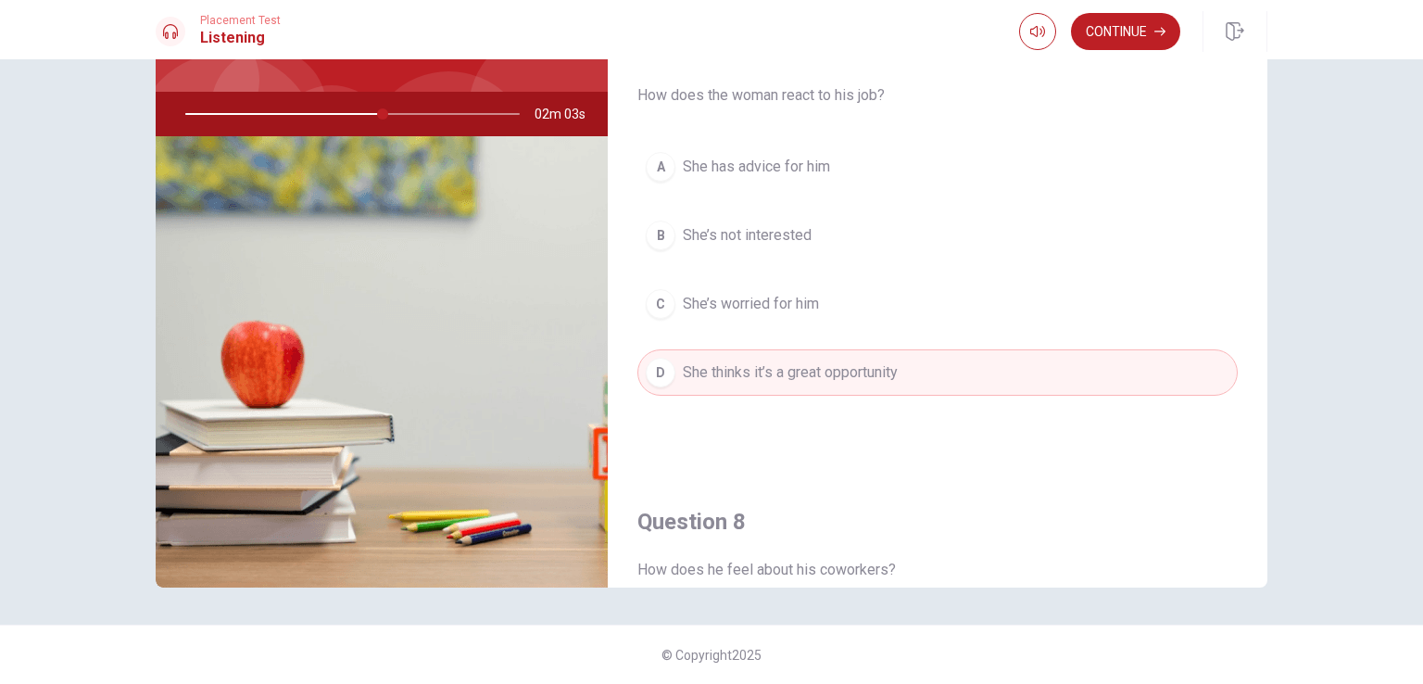
scroll to position [0, 0]
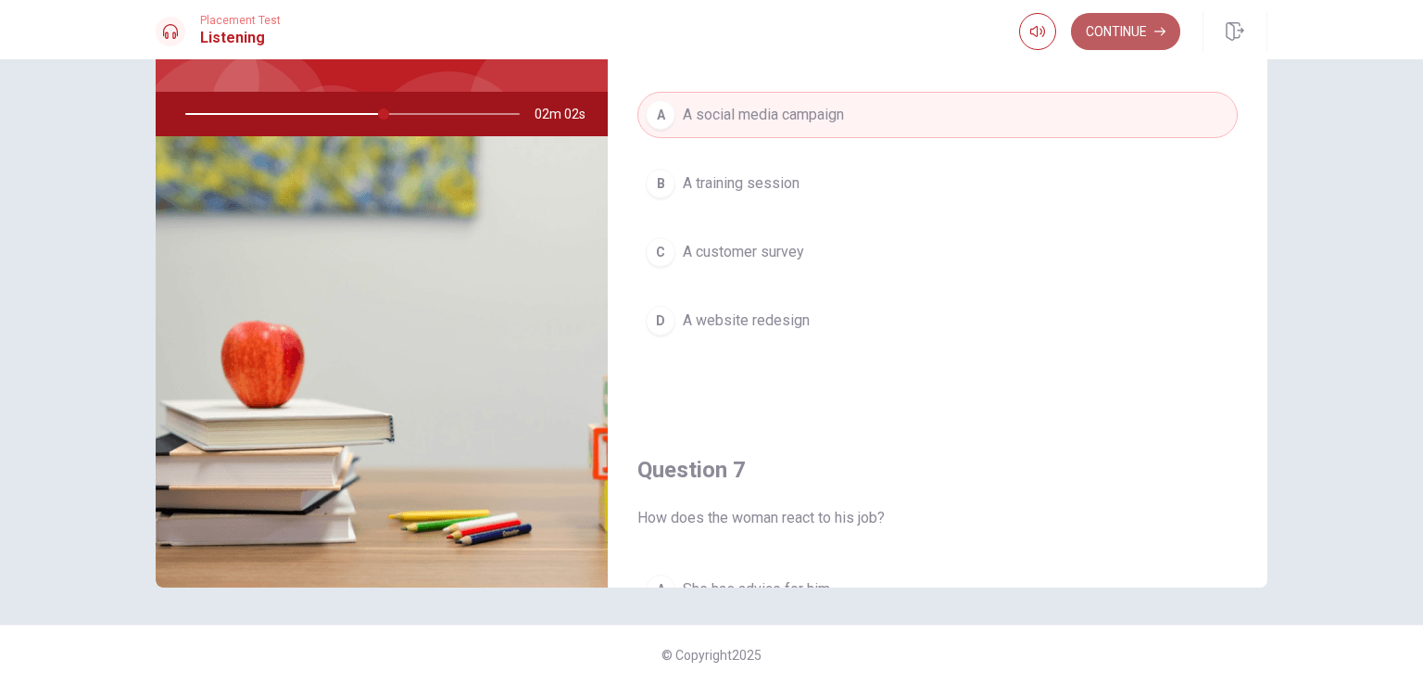
click at [1103, 26] on button "Continue" at bounding box center [1125, 31] width 109 height 37
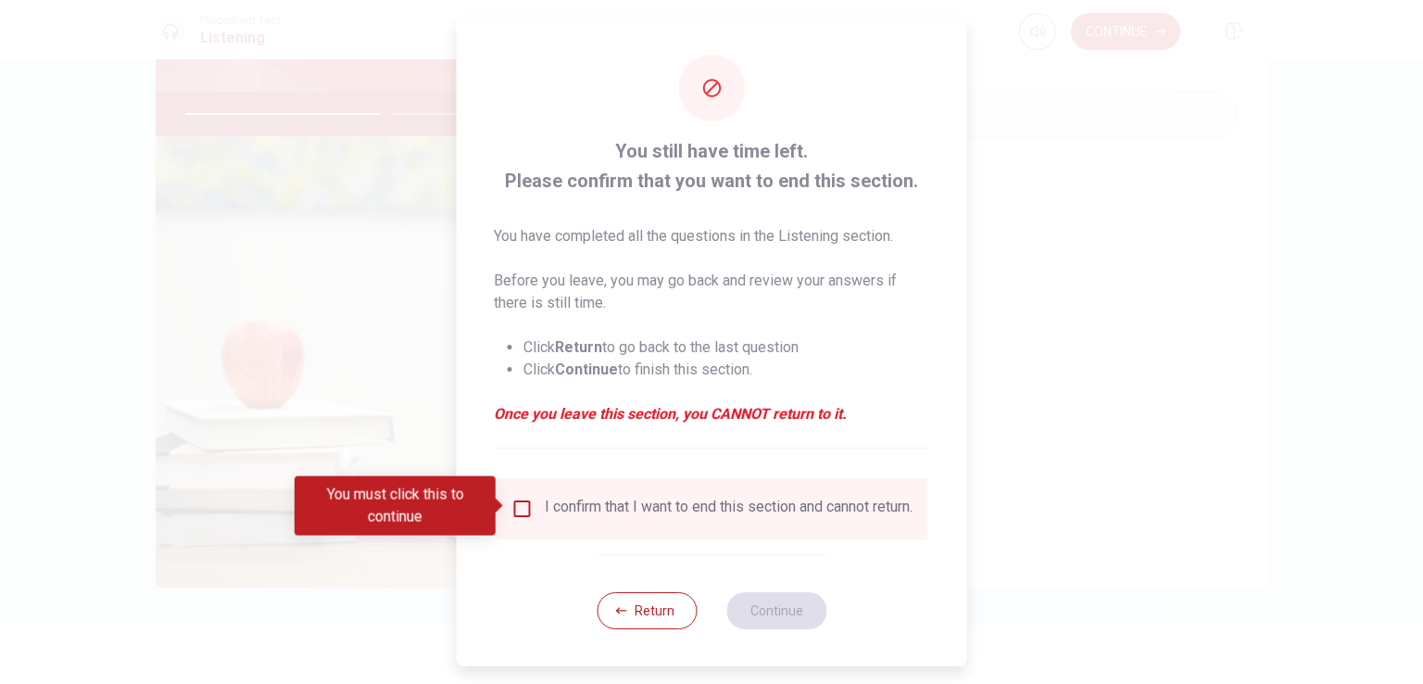
click at [526, 505] on input "You must click this to continue" at bounding box center [522, 508] width 22 height 22
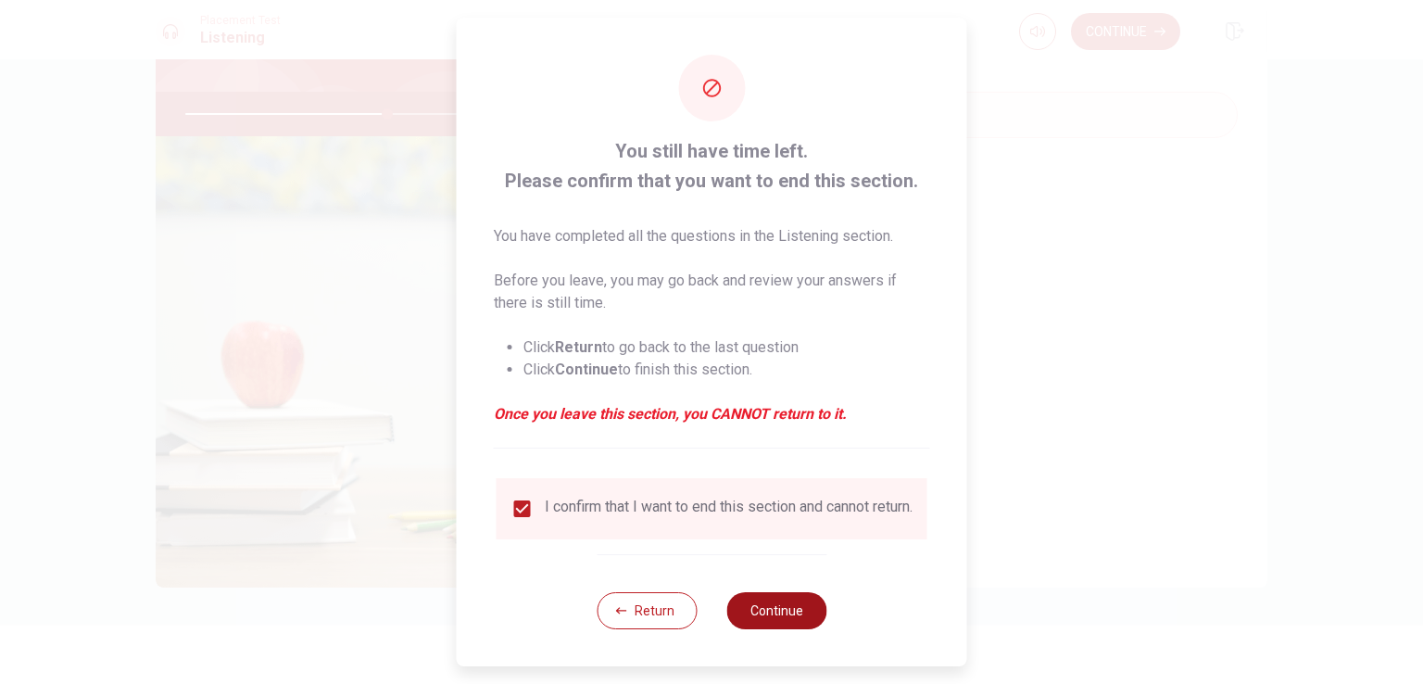
click at [774, 620] on button "Continue" at bounding box center [776, 610] width 100 height 37
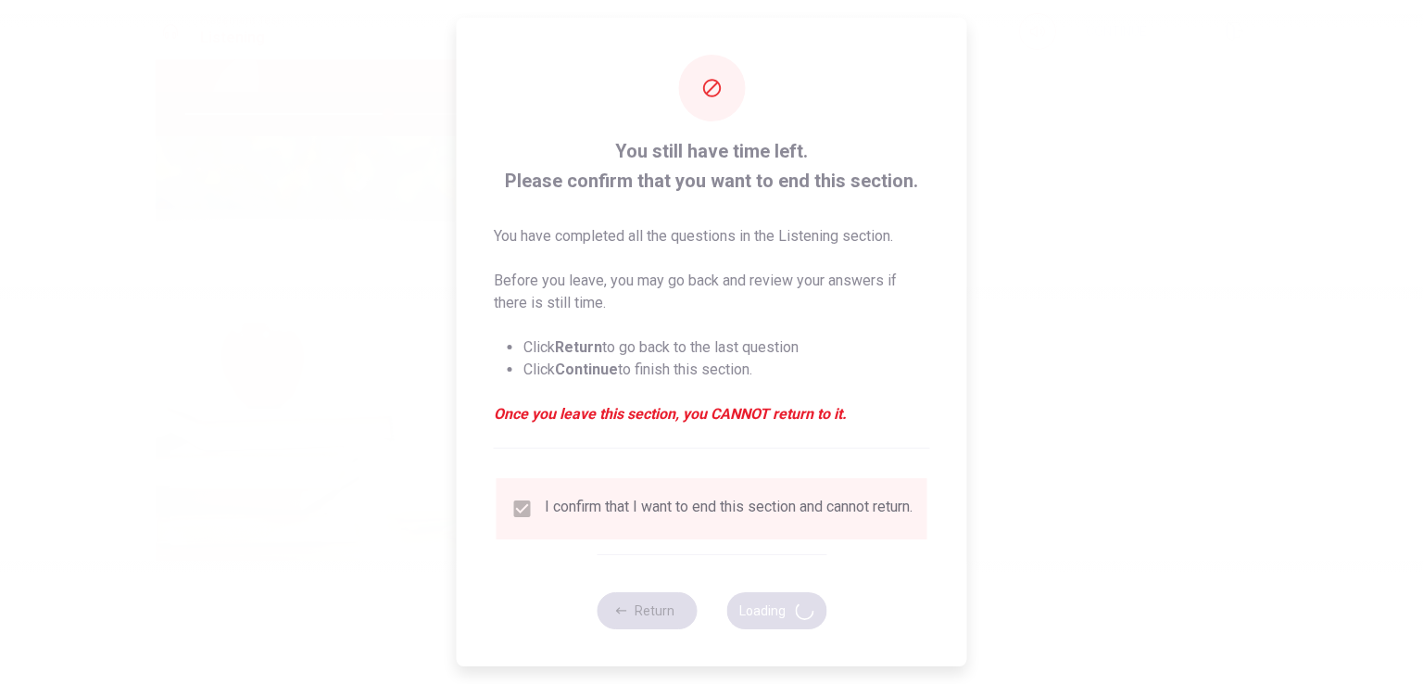
type input "61"
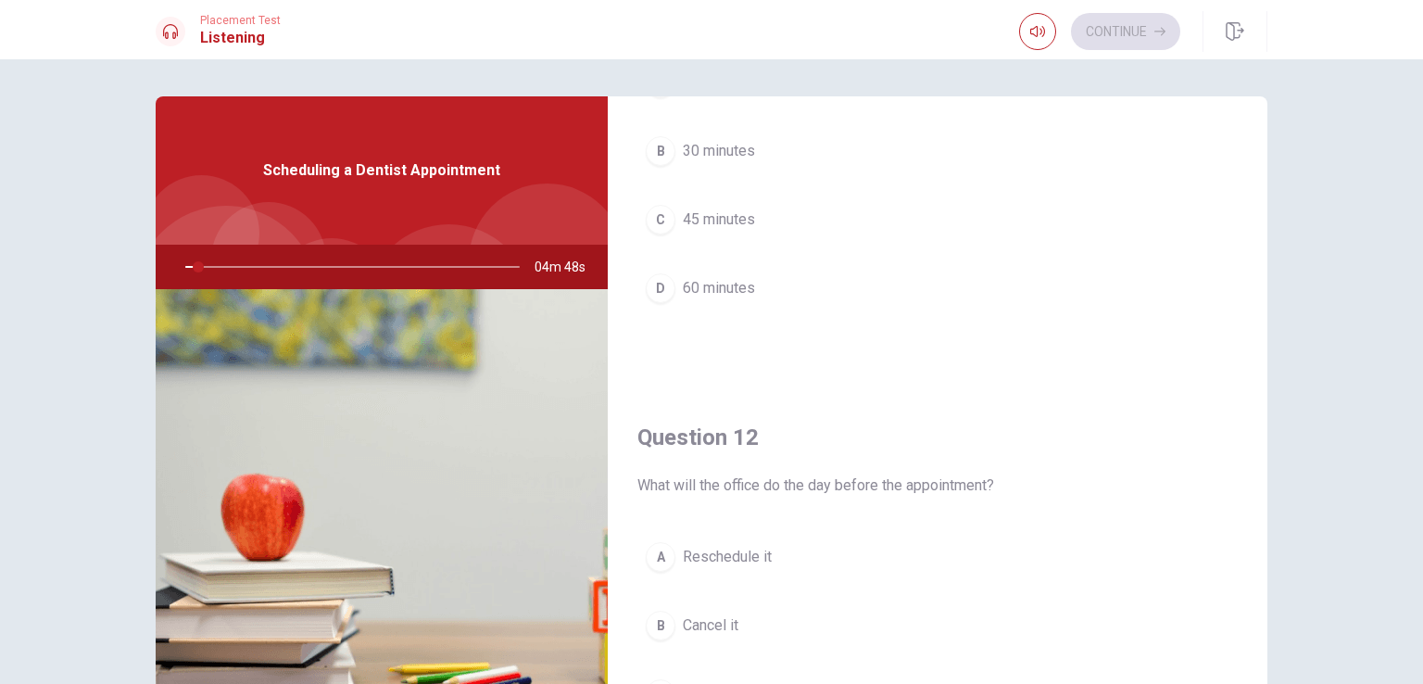
scroll to position [278, 0]
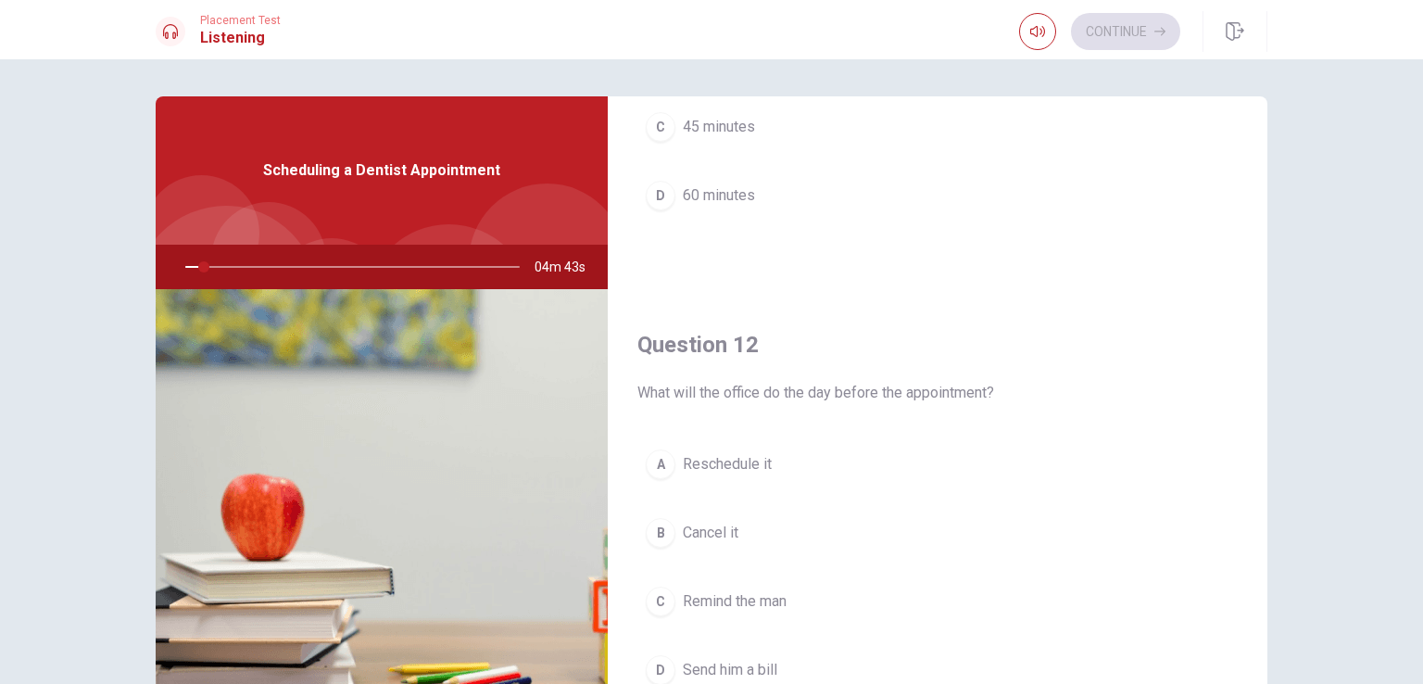
click at [208, 262] on div at bounding box center [348, 267] width 371 height 44
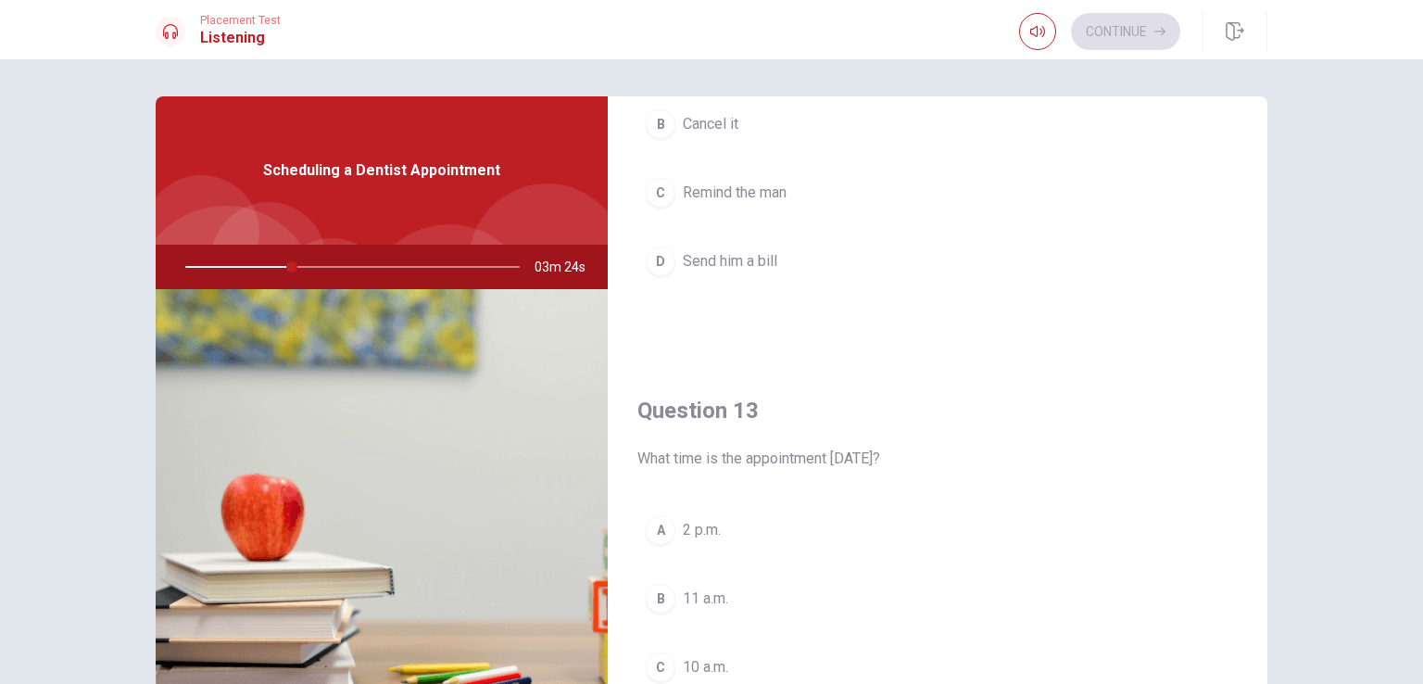
scroll to position [926, 0]
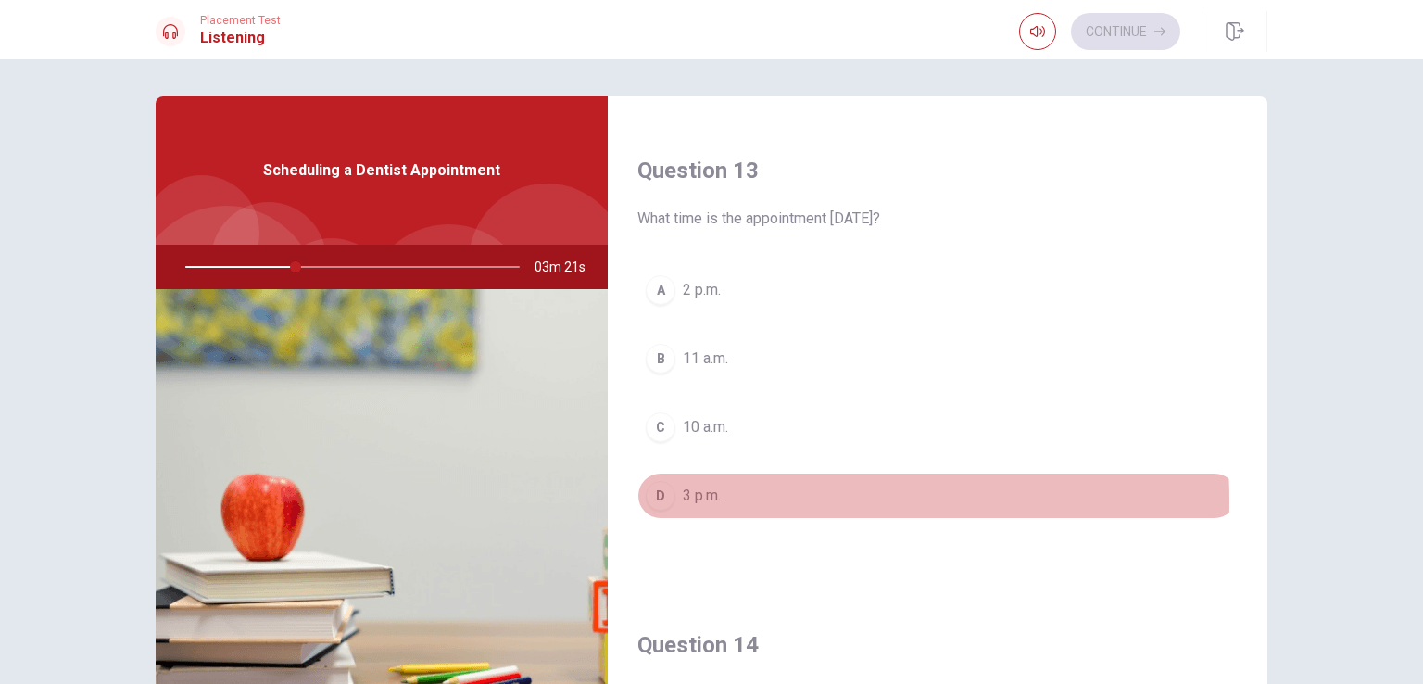
click at [669, 497] on div "D" at bounding box center [661, 496] width 30 height 30
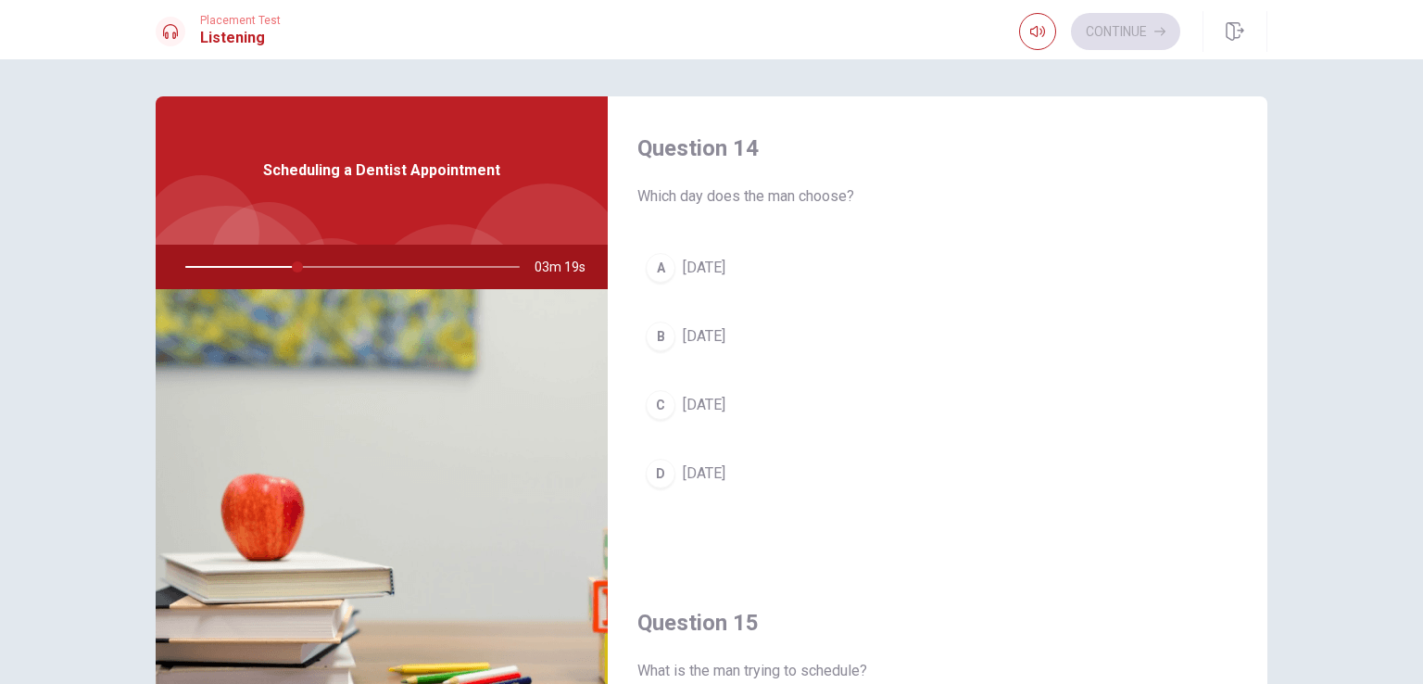
scroll to position [1482, 0]
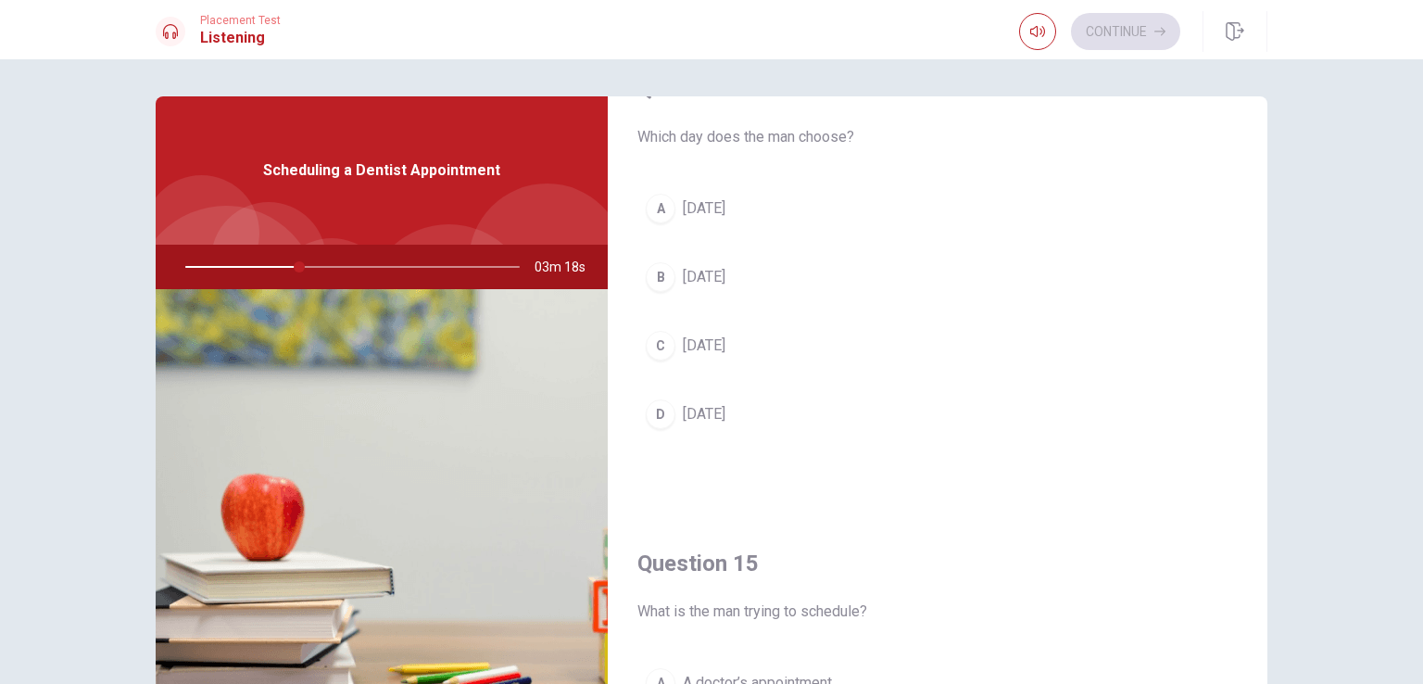
click at [671, 269] on button "B [DATE]" at bounding box center [937, 277] width 600 height 46
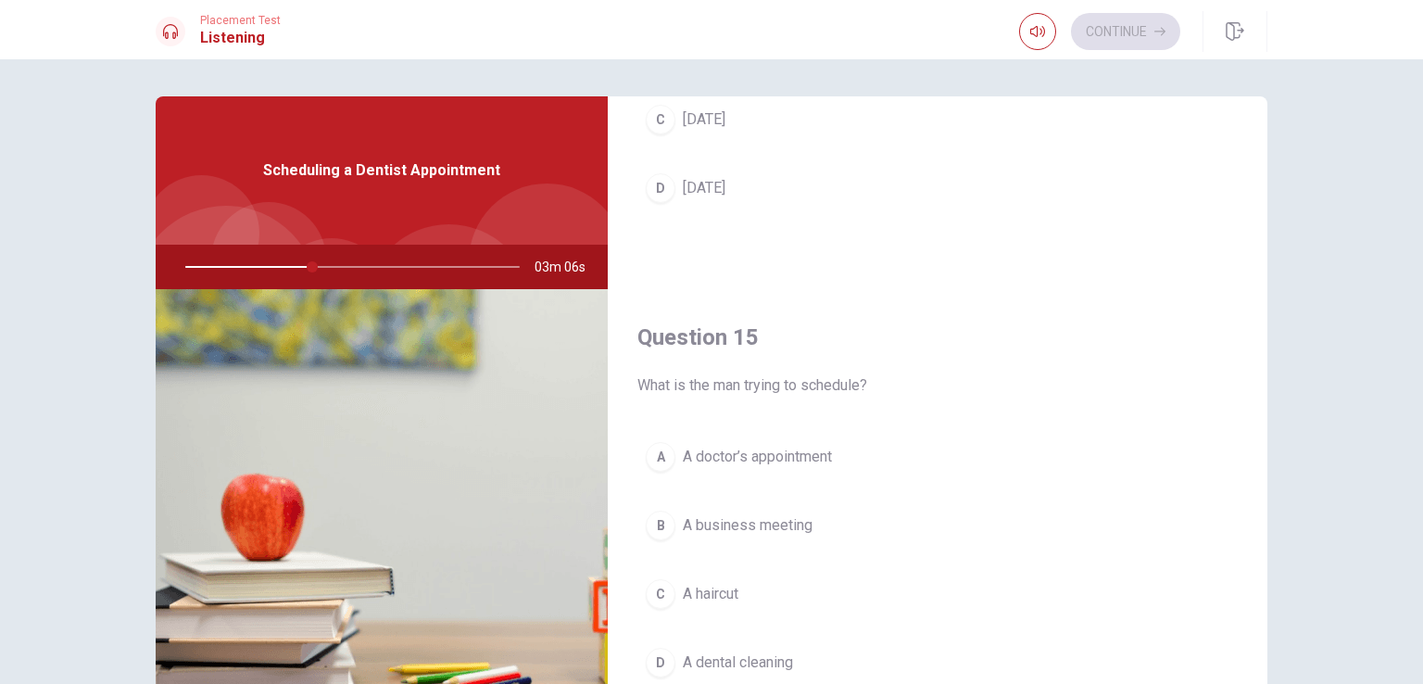
scroll to position [1719, 0]
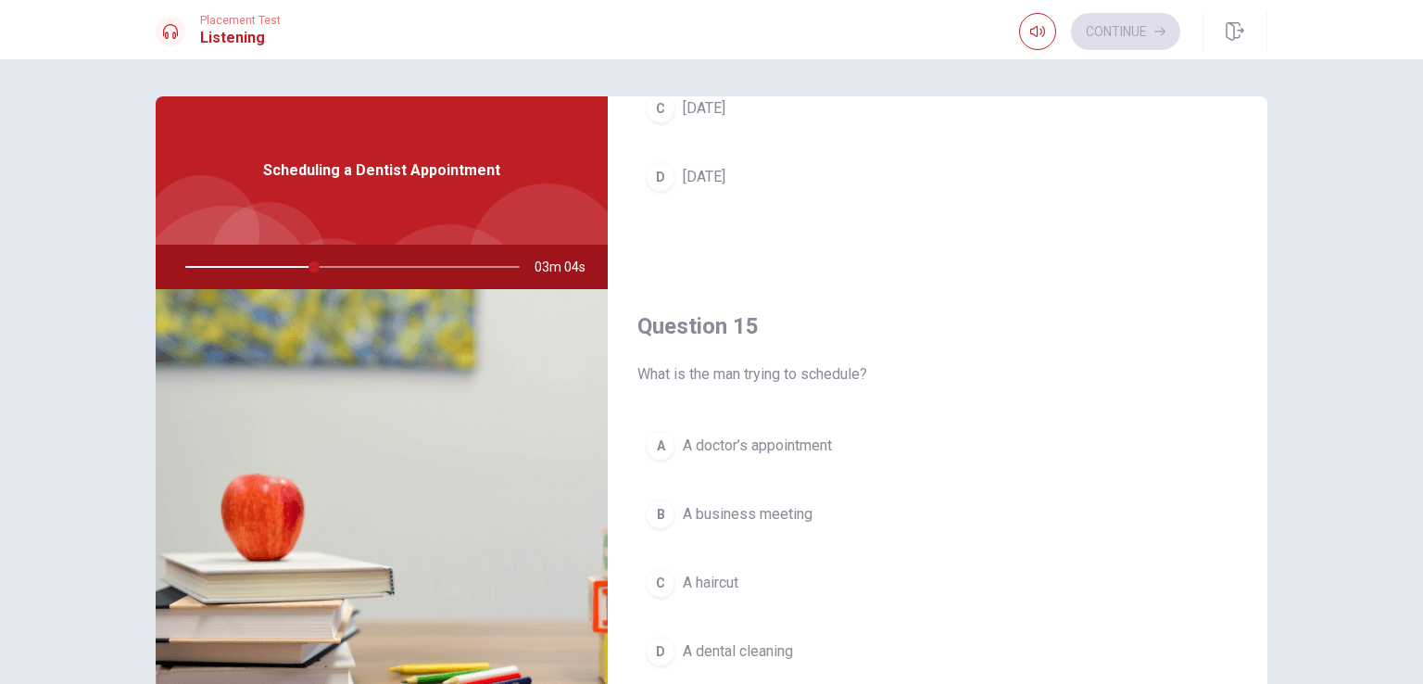
click at [700, 646] on span "A dental cleaning" at bounding box center [738, 651] width 110 height 22
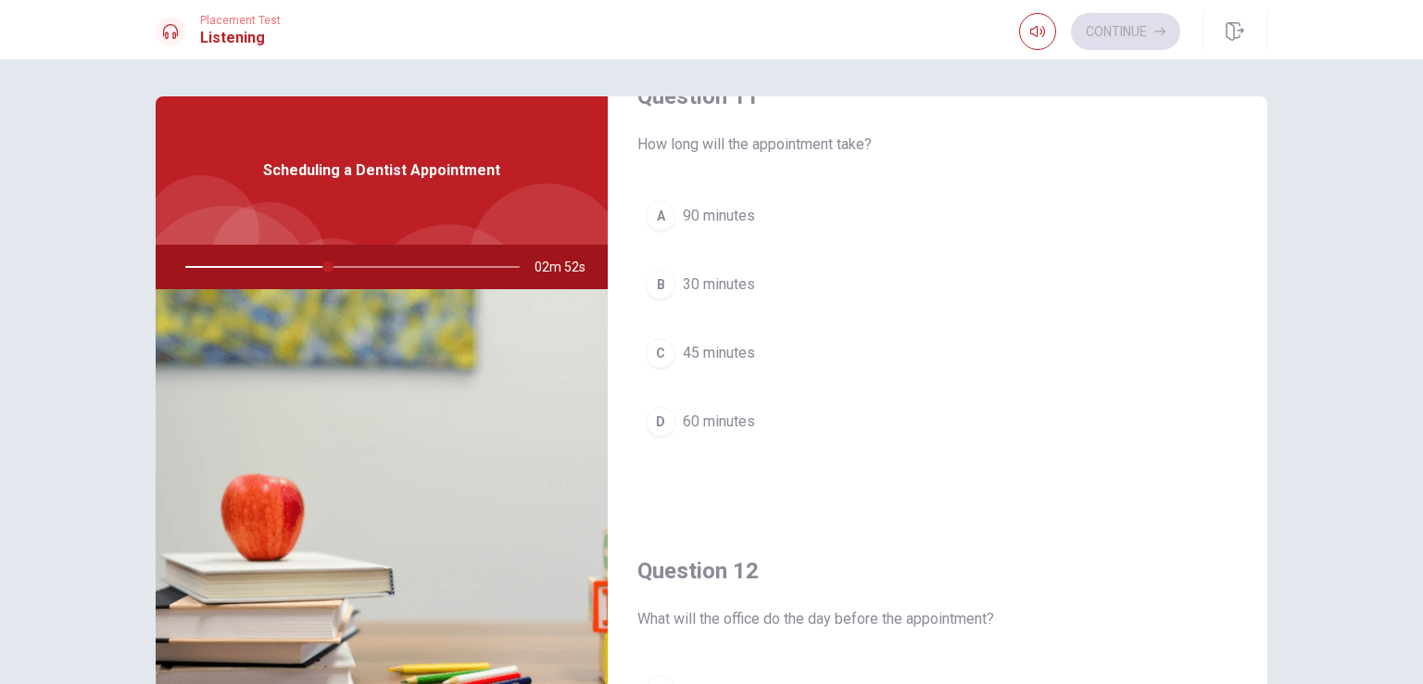
scroll to position [0, 0]
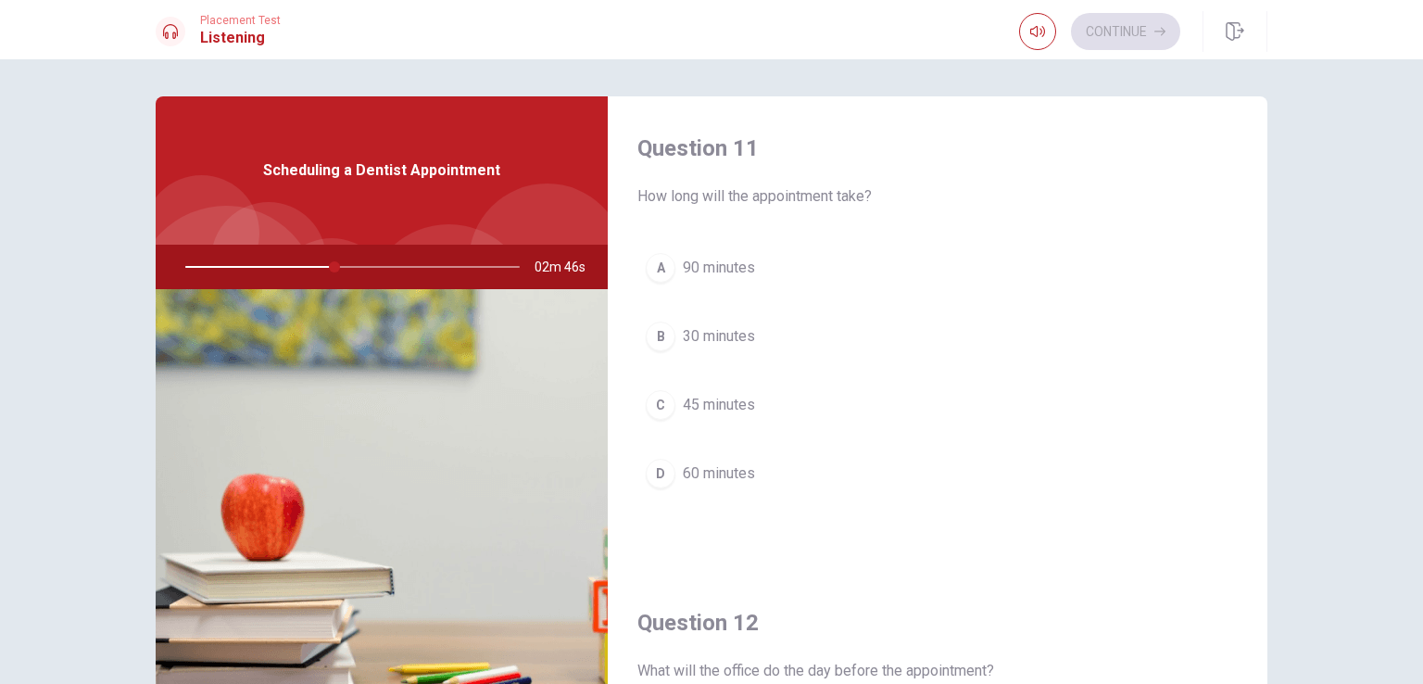
click at [659, 402] on div "C" at bounding box center [661, 405] width 30 height 30
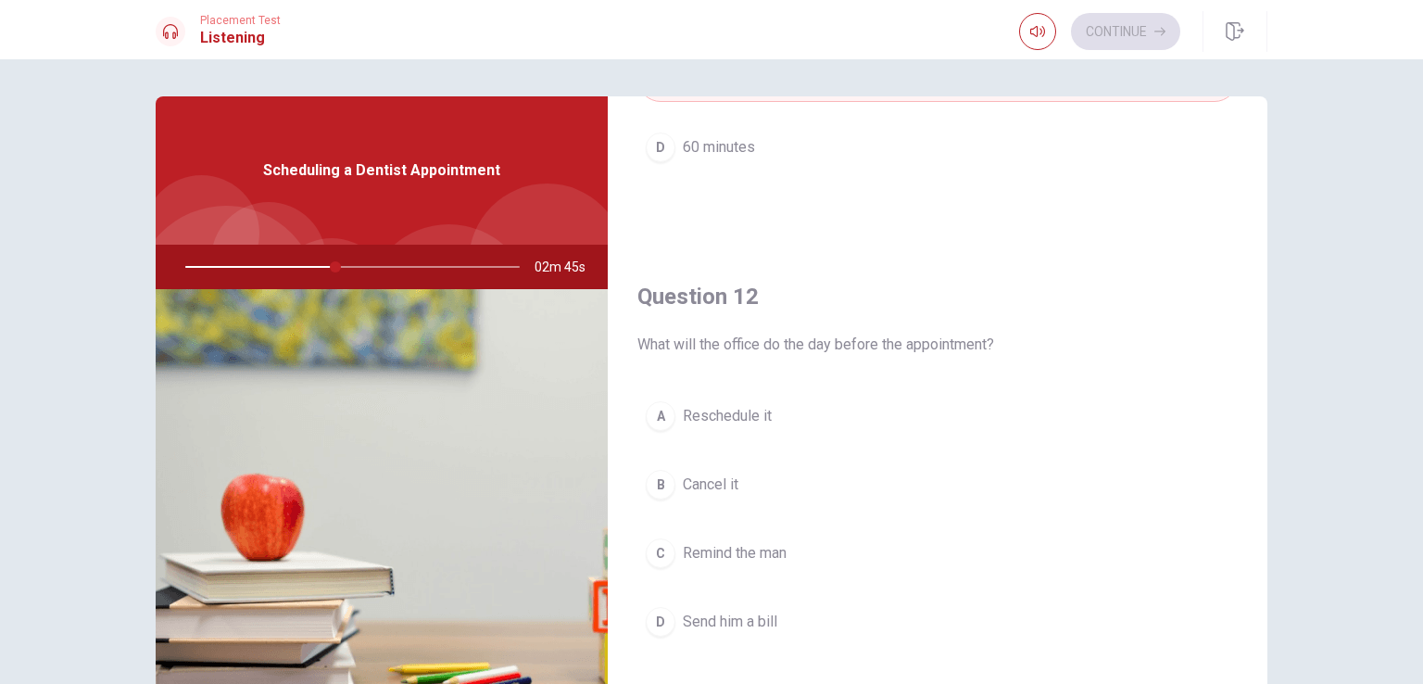
scroll to position [371, 0]
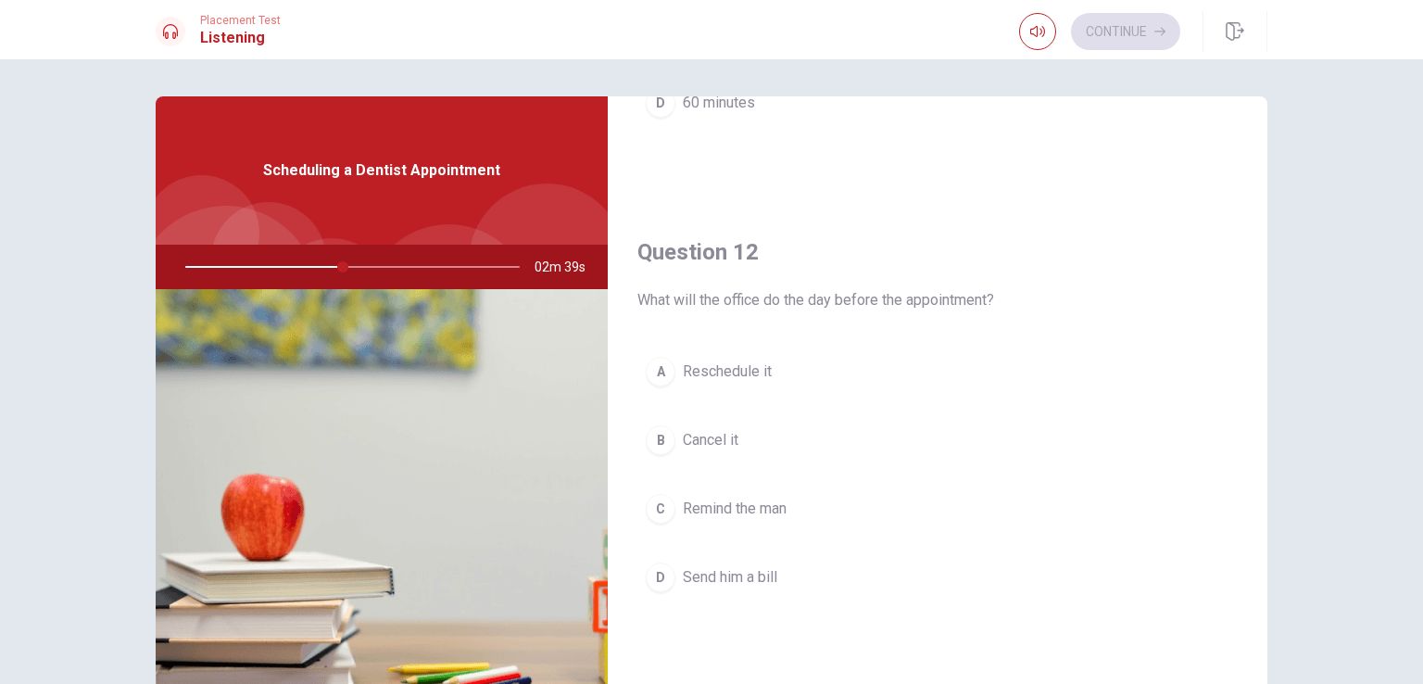
click at [658, 504] on div "C" at bounding box center [661, 509] width 30 height 30
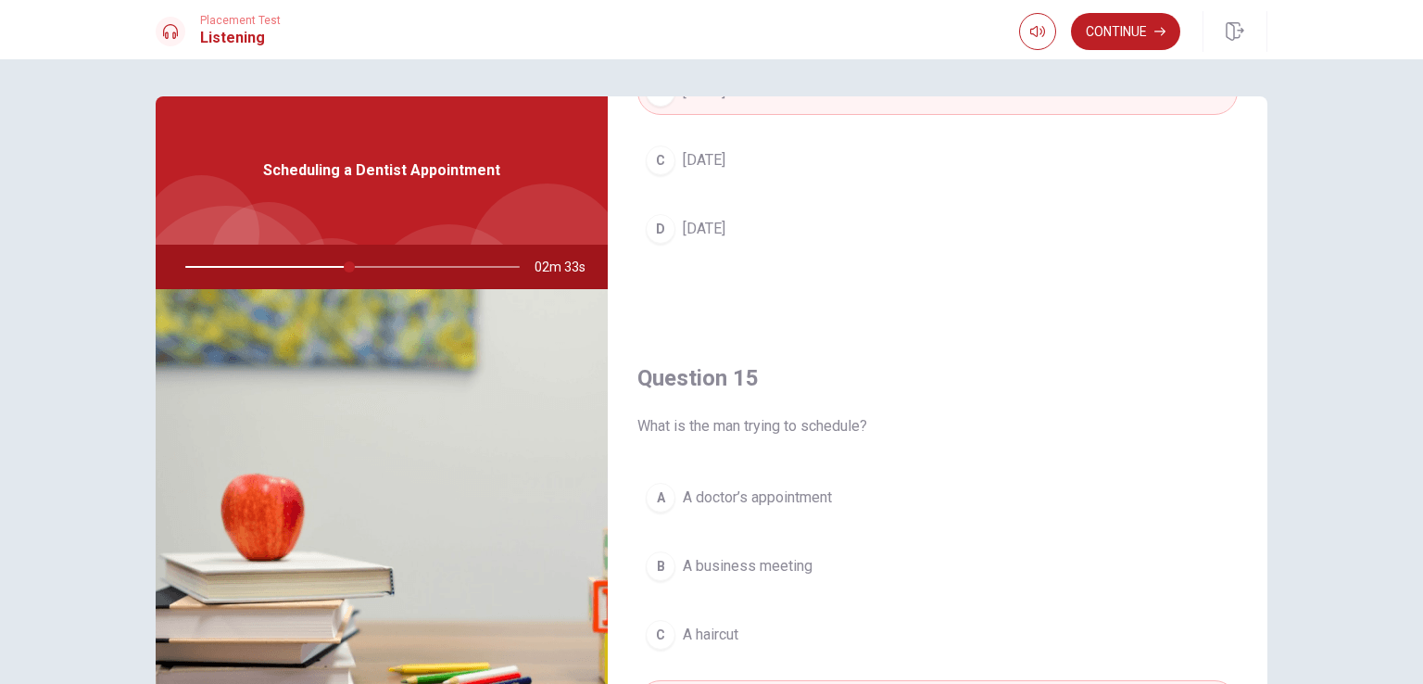
scroll to position [1719, 0]
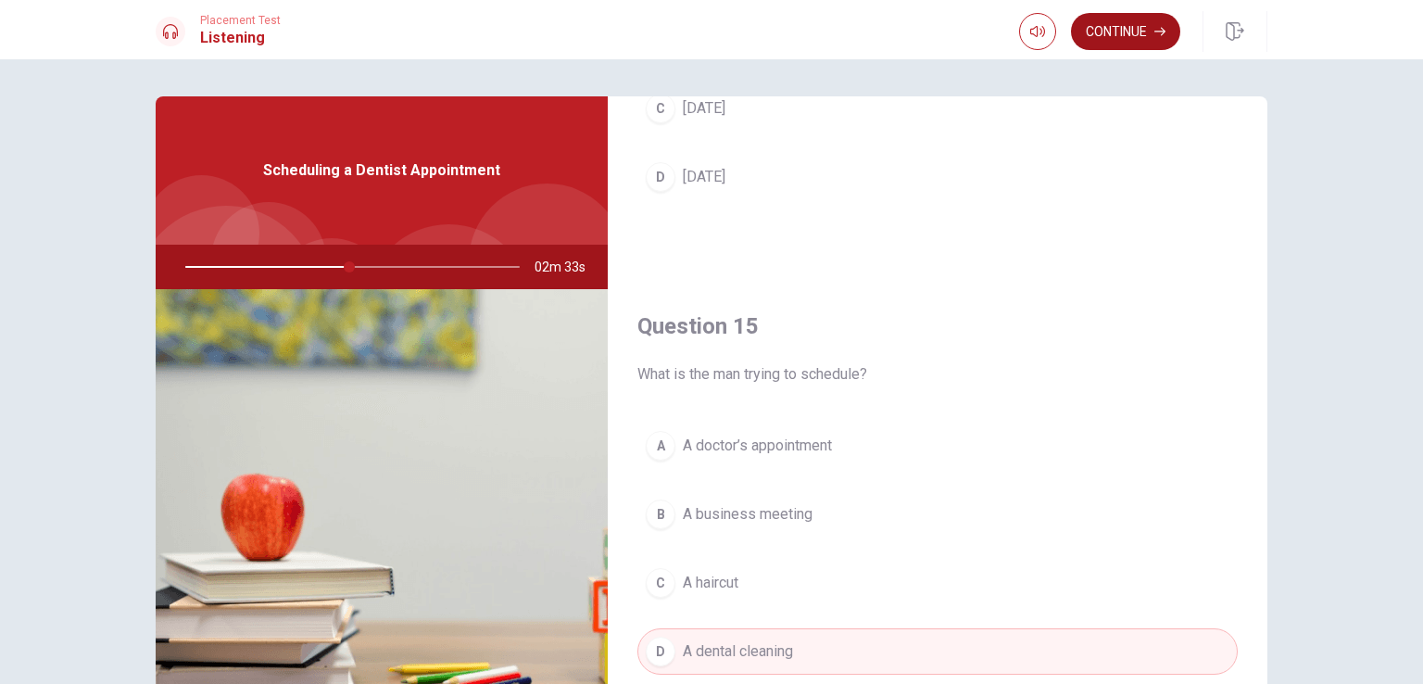
click at [1123, 23] on button "Continue" at bounding box center [1125, 31] width 109 height 37
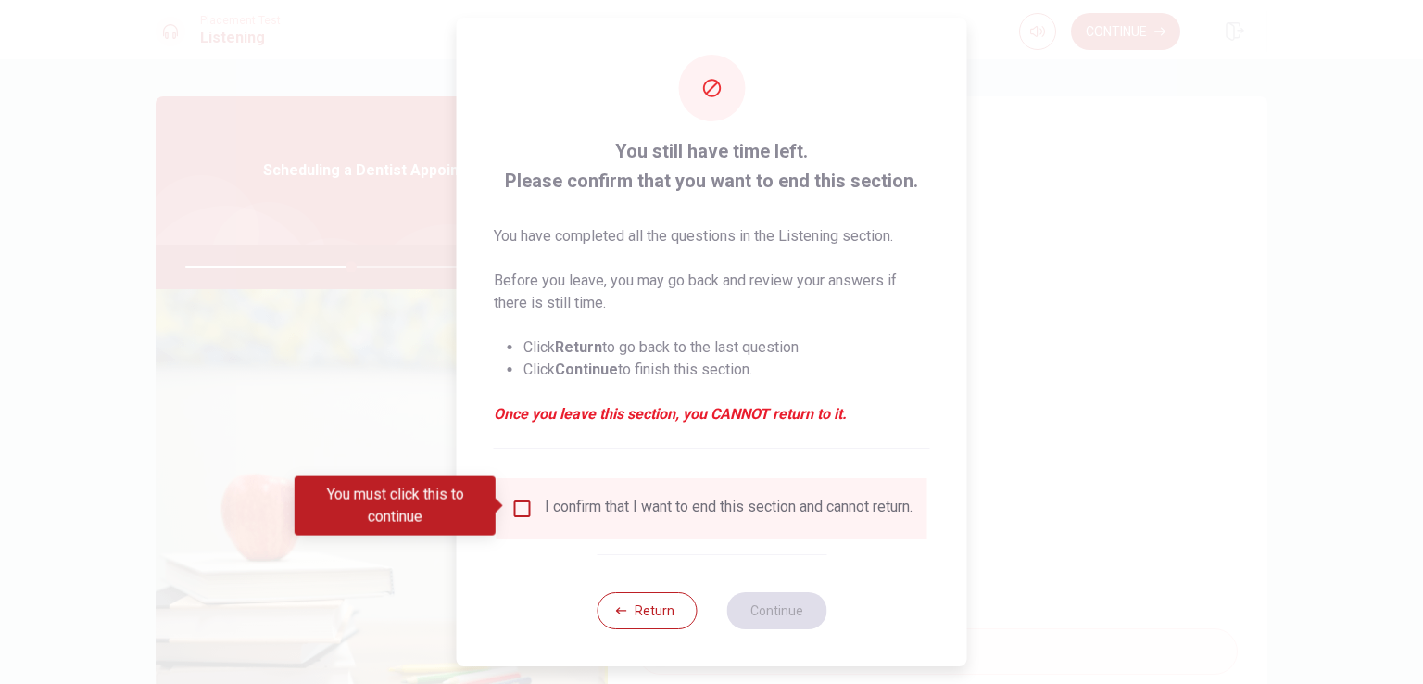
click at [553, 510] on div "I confirm that I want to end this section and cannot return." at bounding box center [729, 508] width 368 height 22
click at [514, 505] on input "You must click this to continue" at bounding box center [522, 508] width 22 height 22
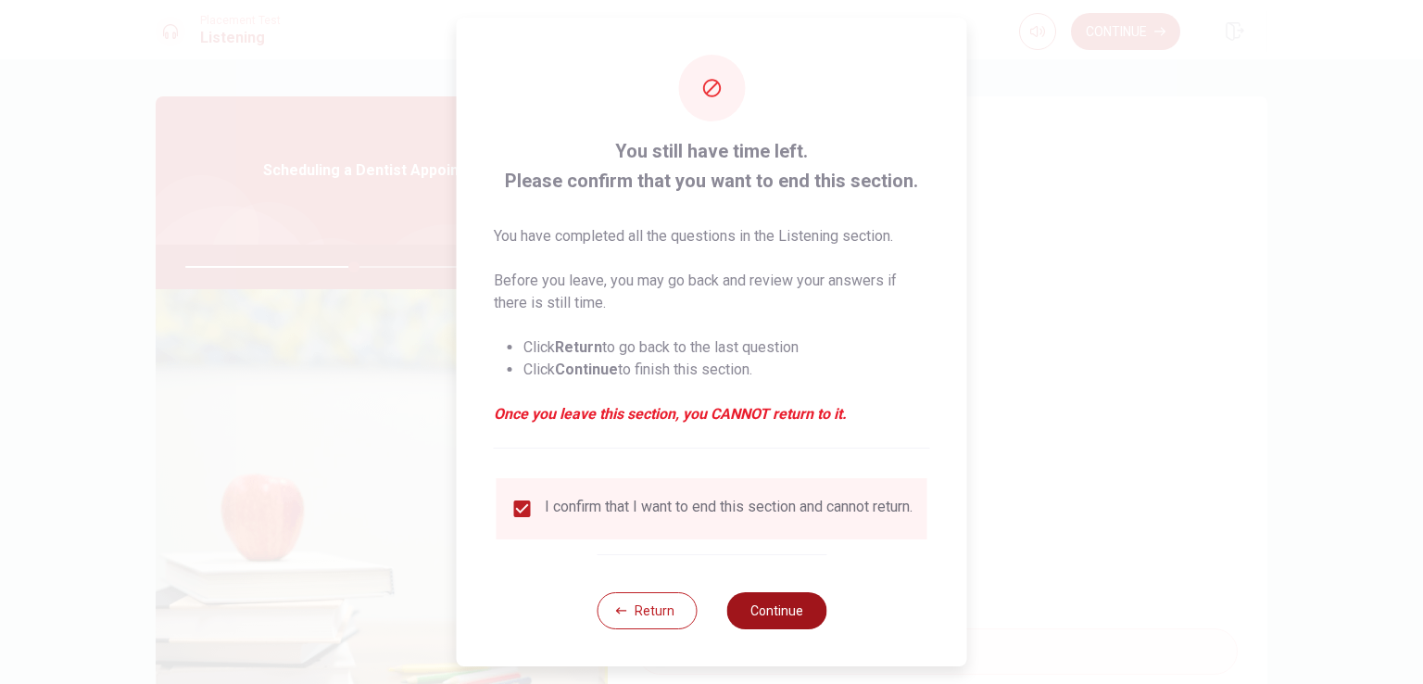
click at [759, 622] on button "Continue" at bounding box center [776, 610] width 100 height 37
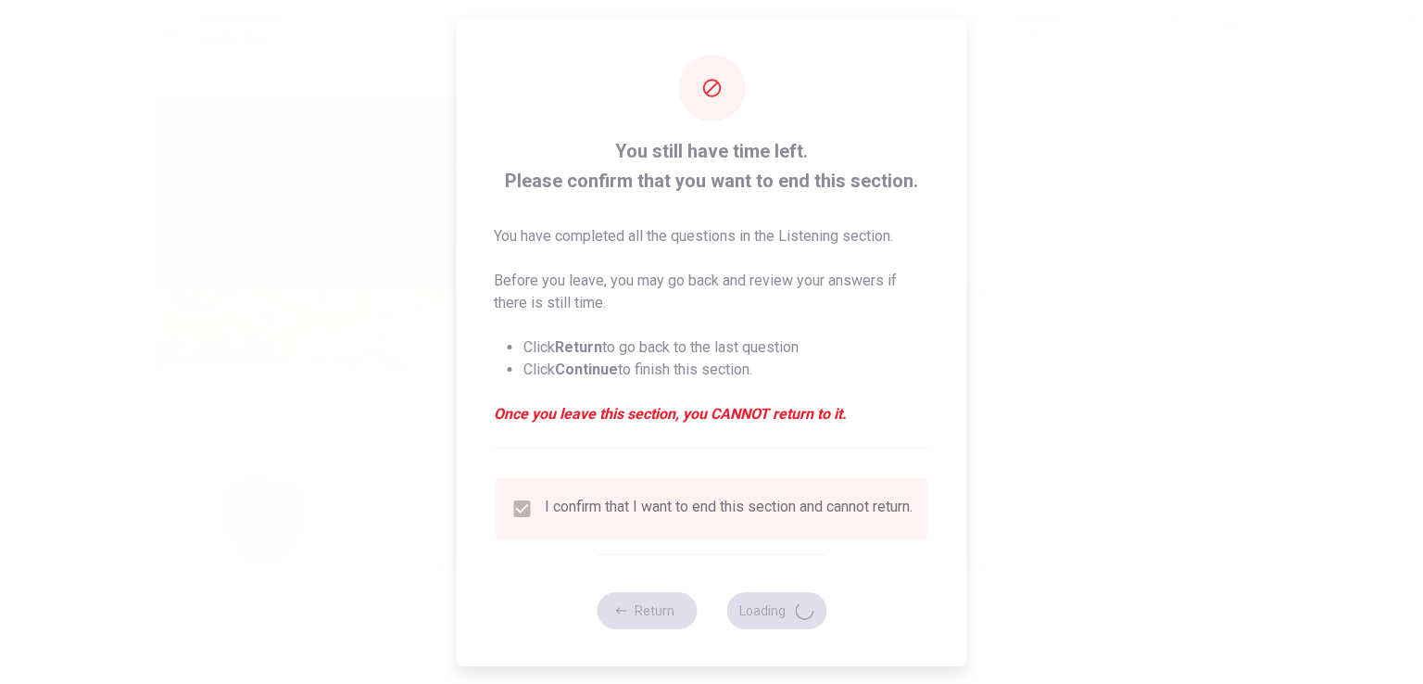
type input "51"
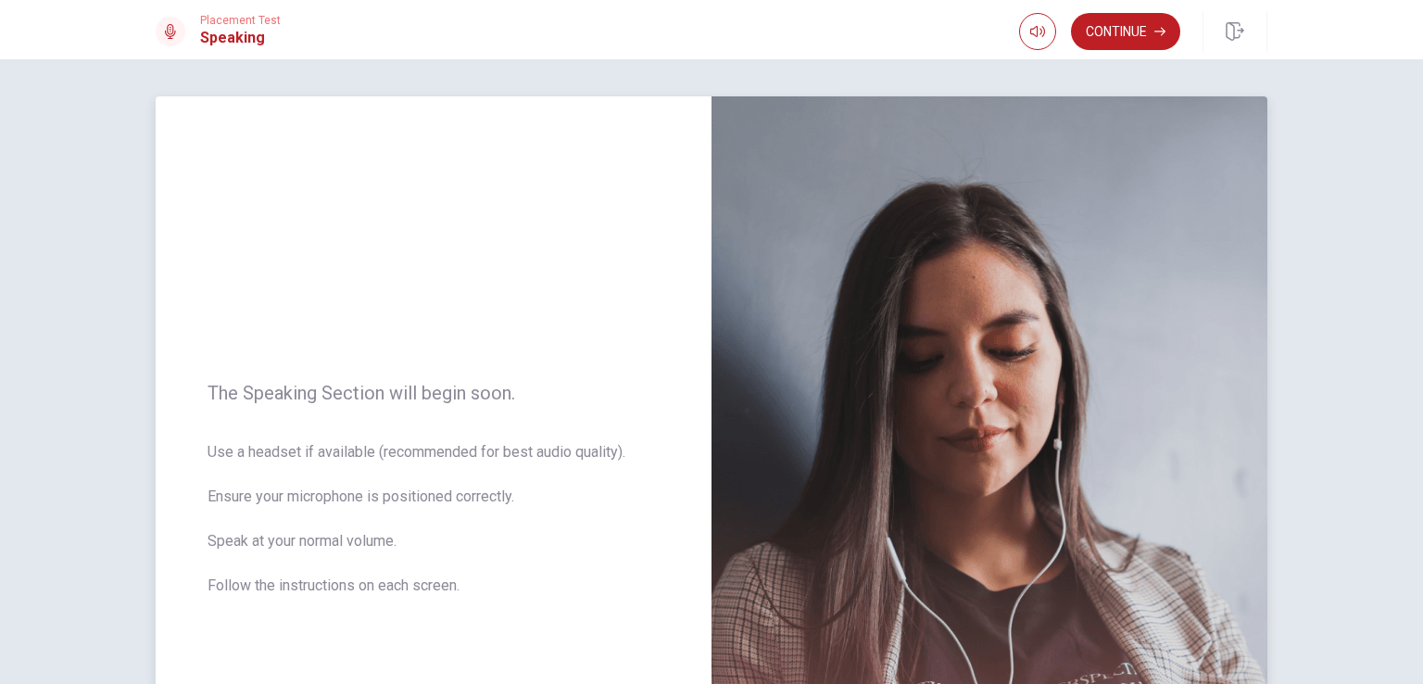
scroll to position [0, 0]
click at [1097, 25] on button "Continue" at bounding box center [1125, 31] width 109 height 37
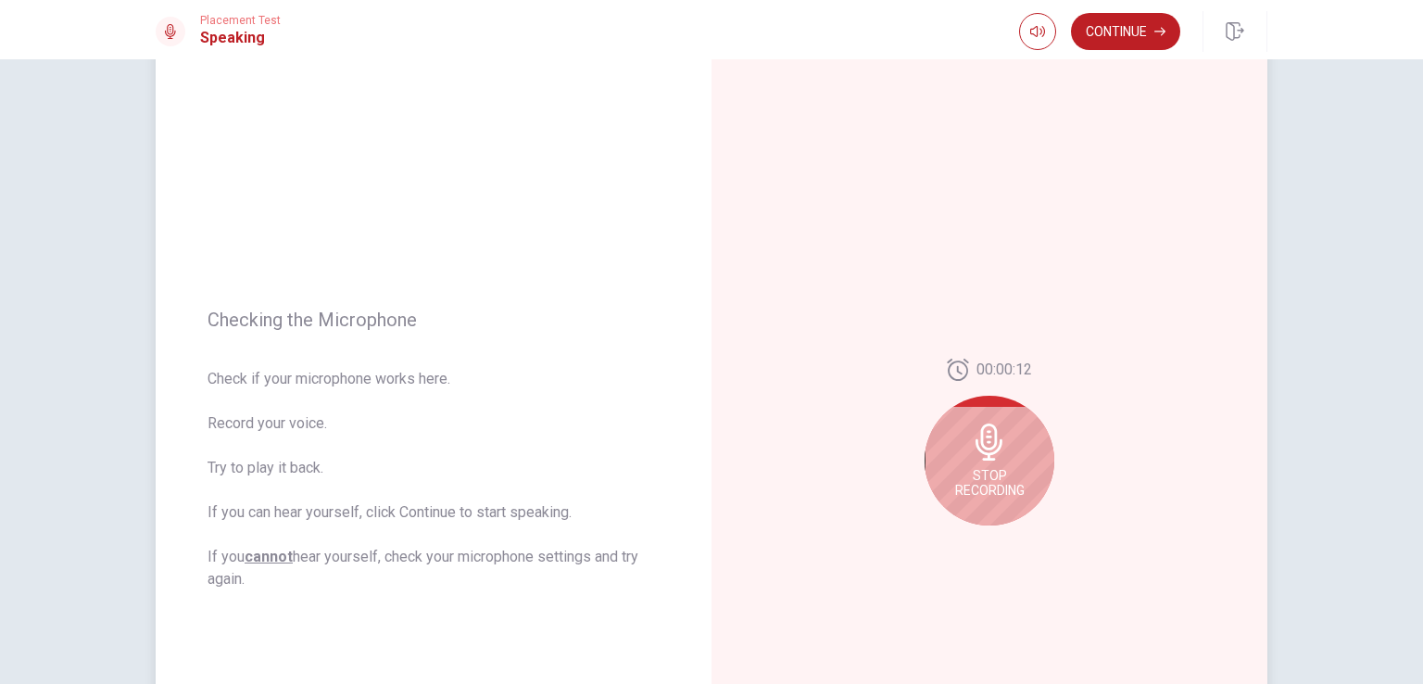
scroll to position [93, 0]
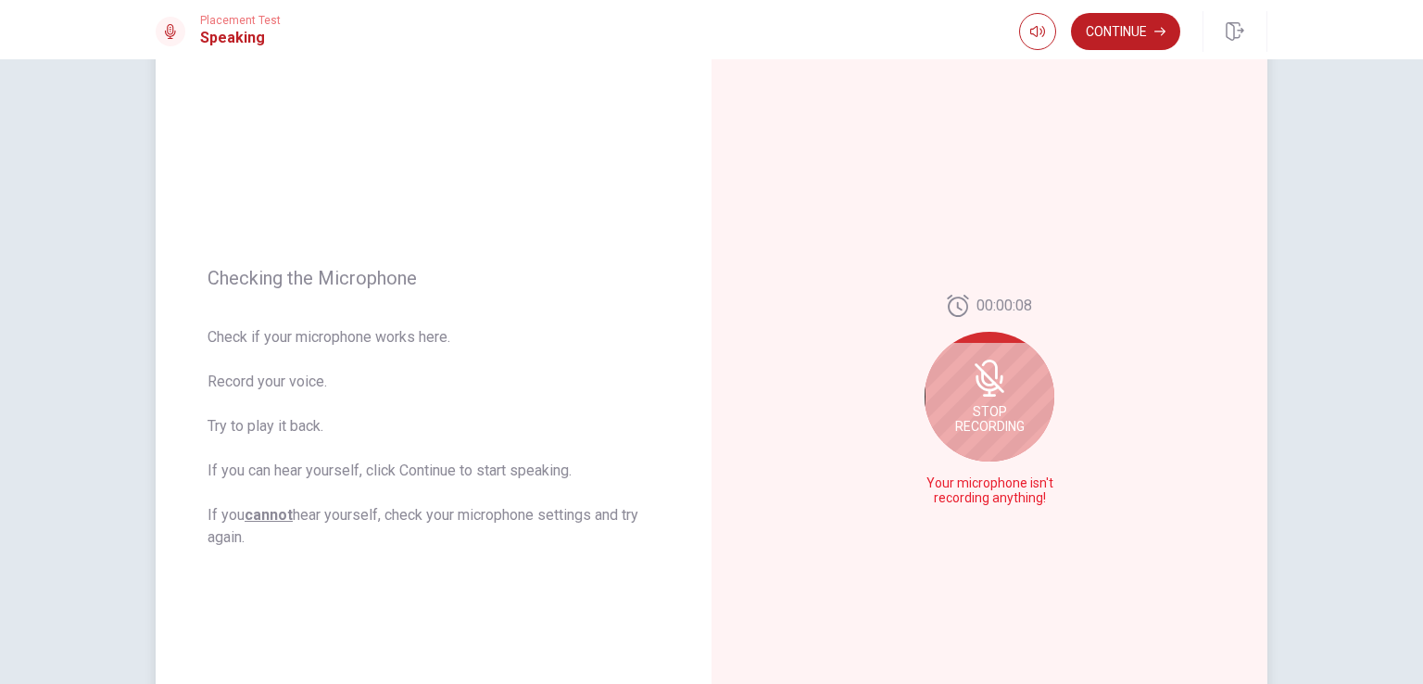
drag, startPoint x: 211, startPoint y: 341, endPoint x: 274, endPoint y: 530, distance: 199.2
click at [274, 530] on span "Check if your microphone works here. Record your voice. Try to play it back. If…" at bounding box center [434, 437] width 452 height 222
click at [983, 396] on div "Stop Recording" at bounding box center [990, 397] width 130 height 130
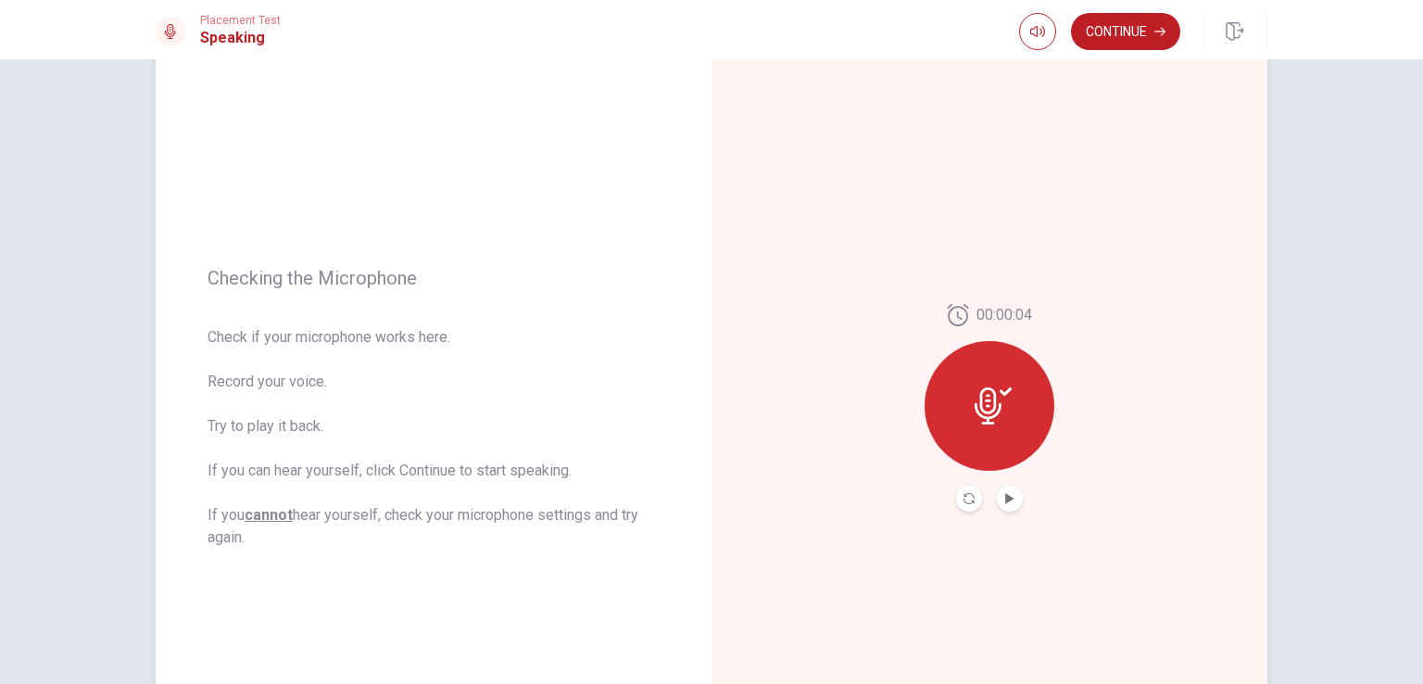
click at [990, 420] on icon at bounding box center [993, 405] width 37 height 37
click at [1004, 493] on icon "Play Audio" at bounding box center [1009, 498] width 11 height 11
click at [966, 497] on icon "Record Again" at bounding box center [968, 498] width 11 height 11
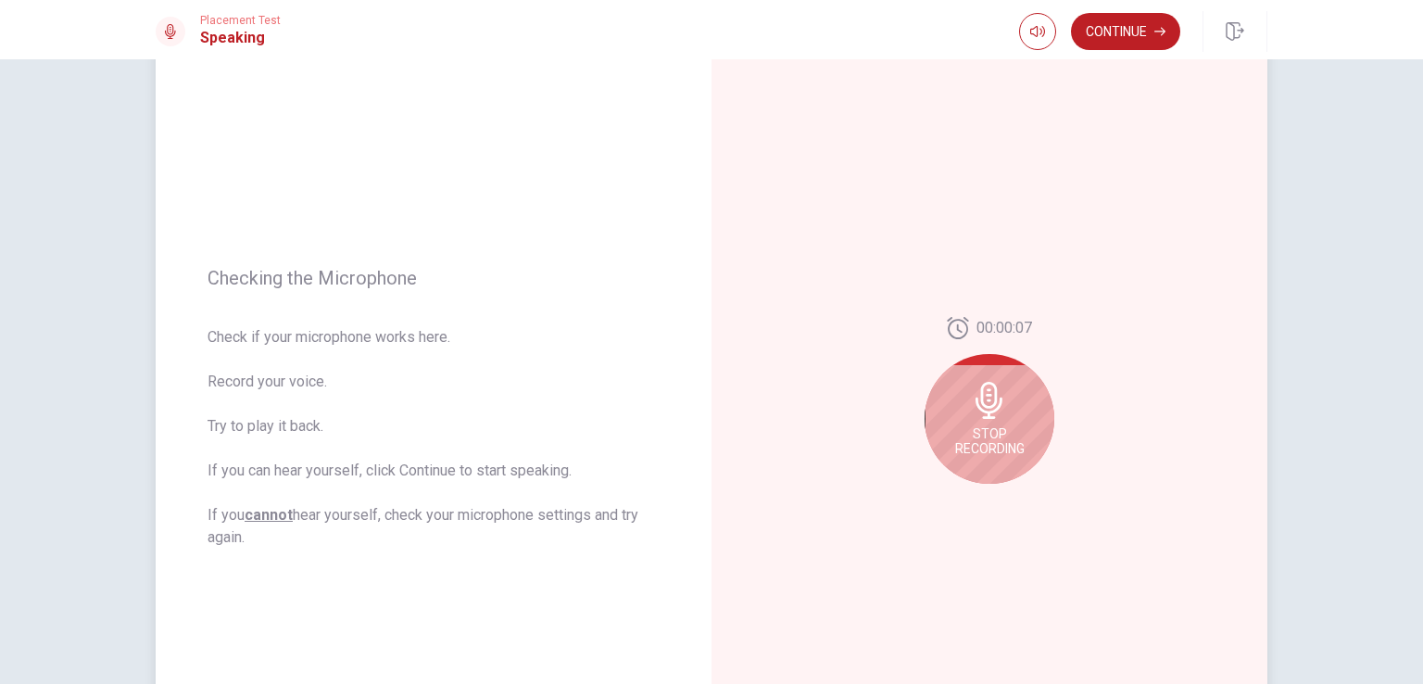
click at [980, 405] on icon at bounding box center [988, 400] width 27 height 37
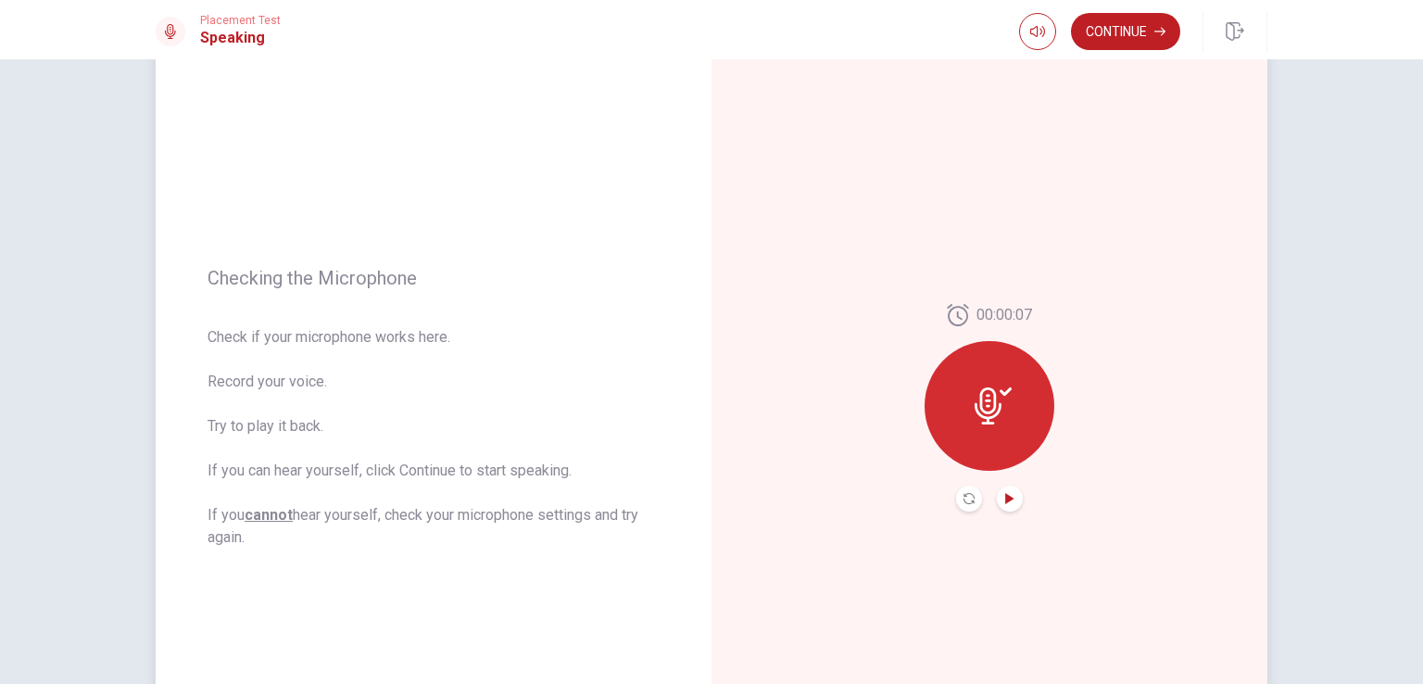
click at [1010, 495] on icon "Play Audio" at bounding box center [1009, 498] width 11 height 11
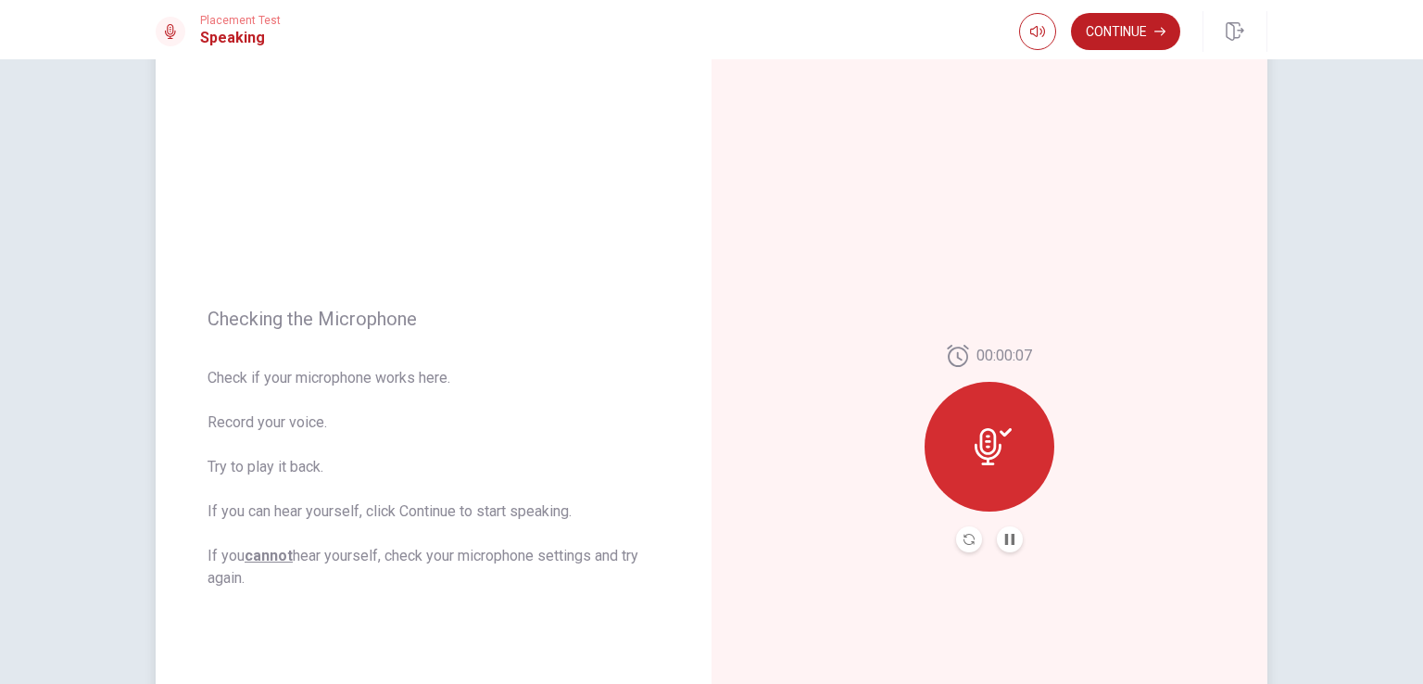
scroll to position [39, 0]
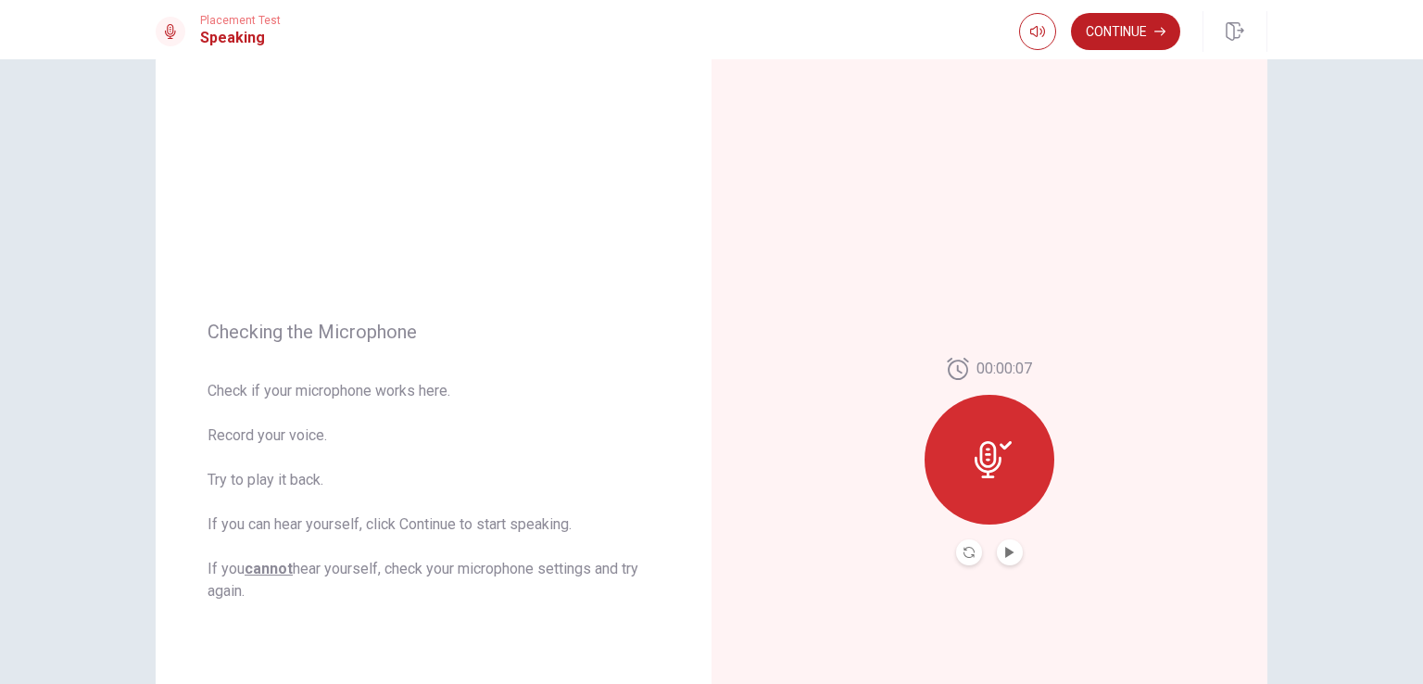
click at [1109, 38] on button "Continue" at bounding box center [1125, 31] width 109 height 37
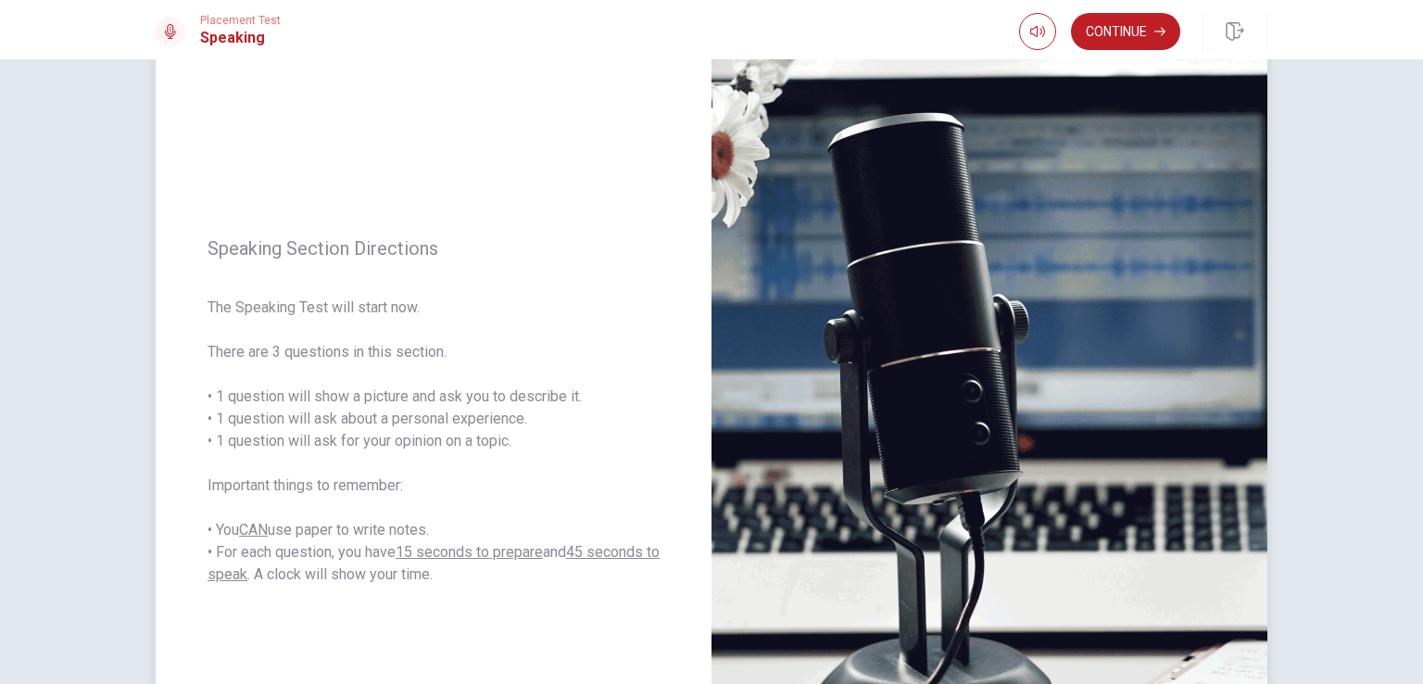
scroll to position [132, 0]
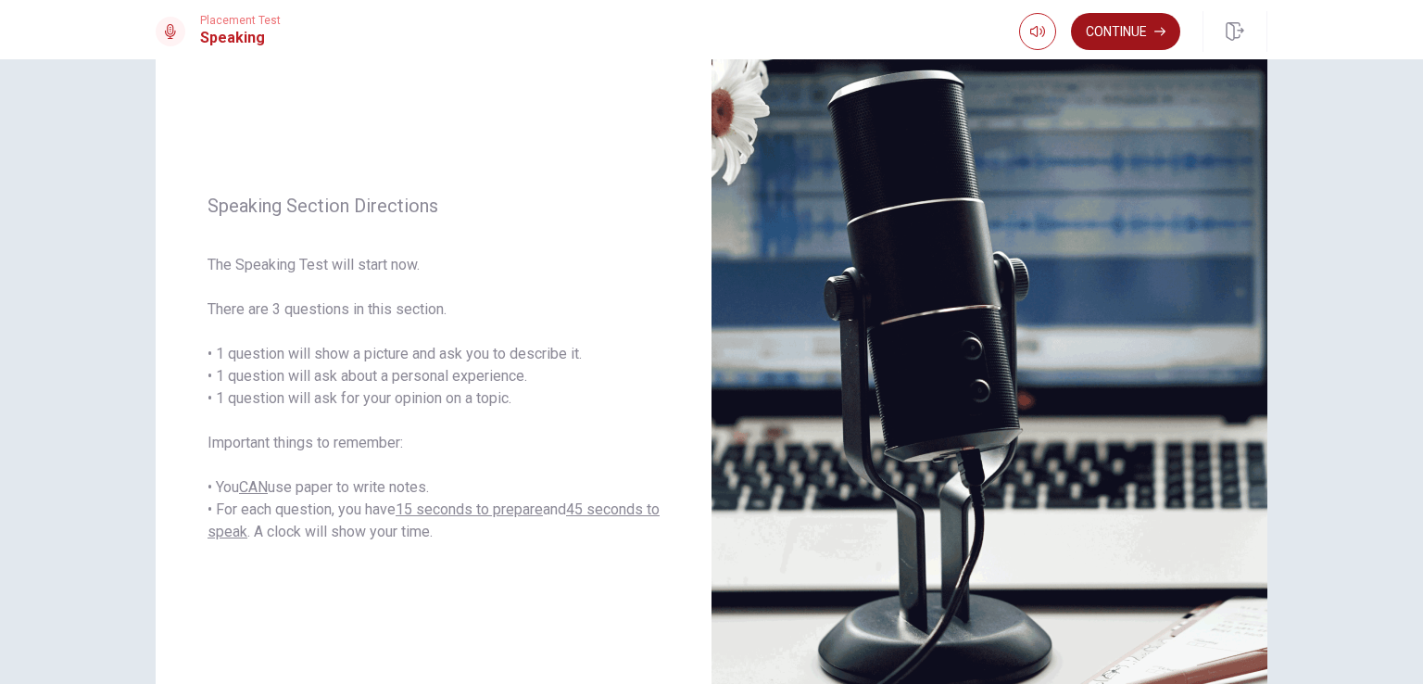
click at [1119, 36] on button "Continue" at bounding box center [1125, 31] width 109 height 37
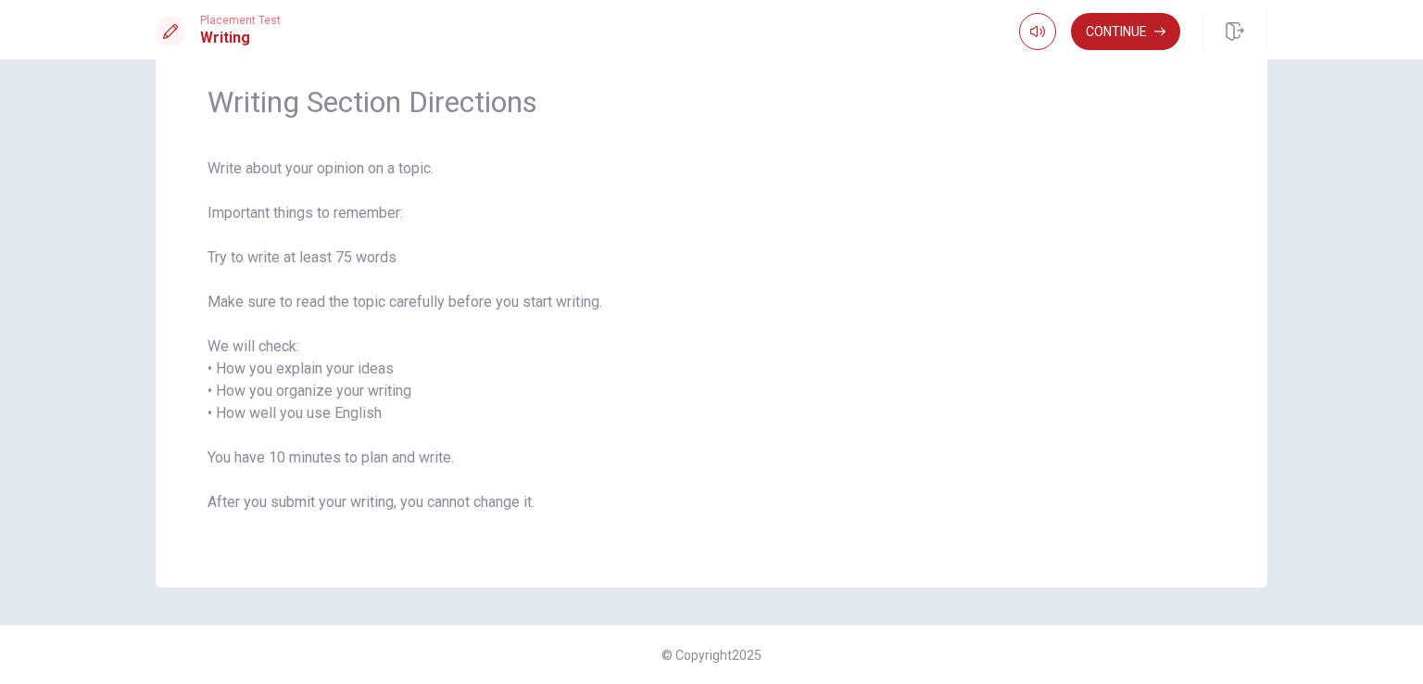
scroll to position [0, 0]
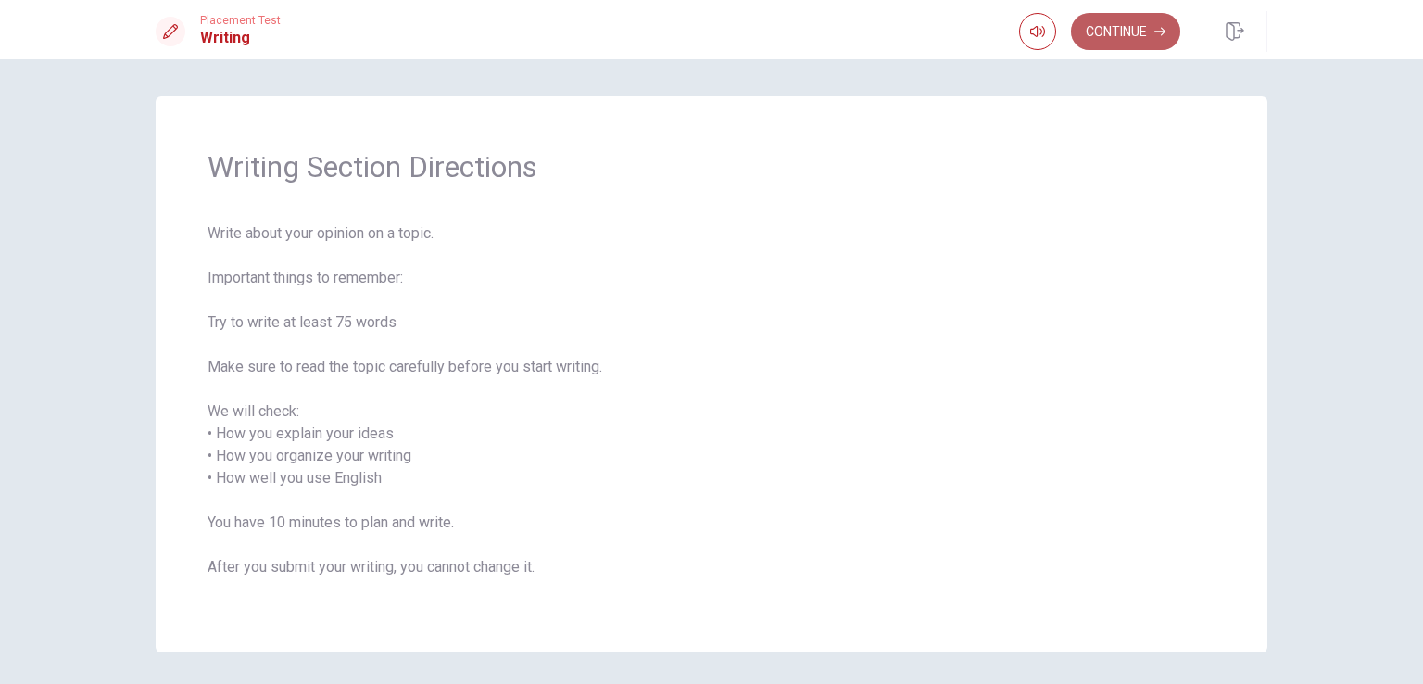
click at [1097, 36] on button "Continue" at bounding box center [1125, 31] width 109 height 37
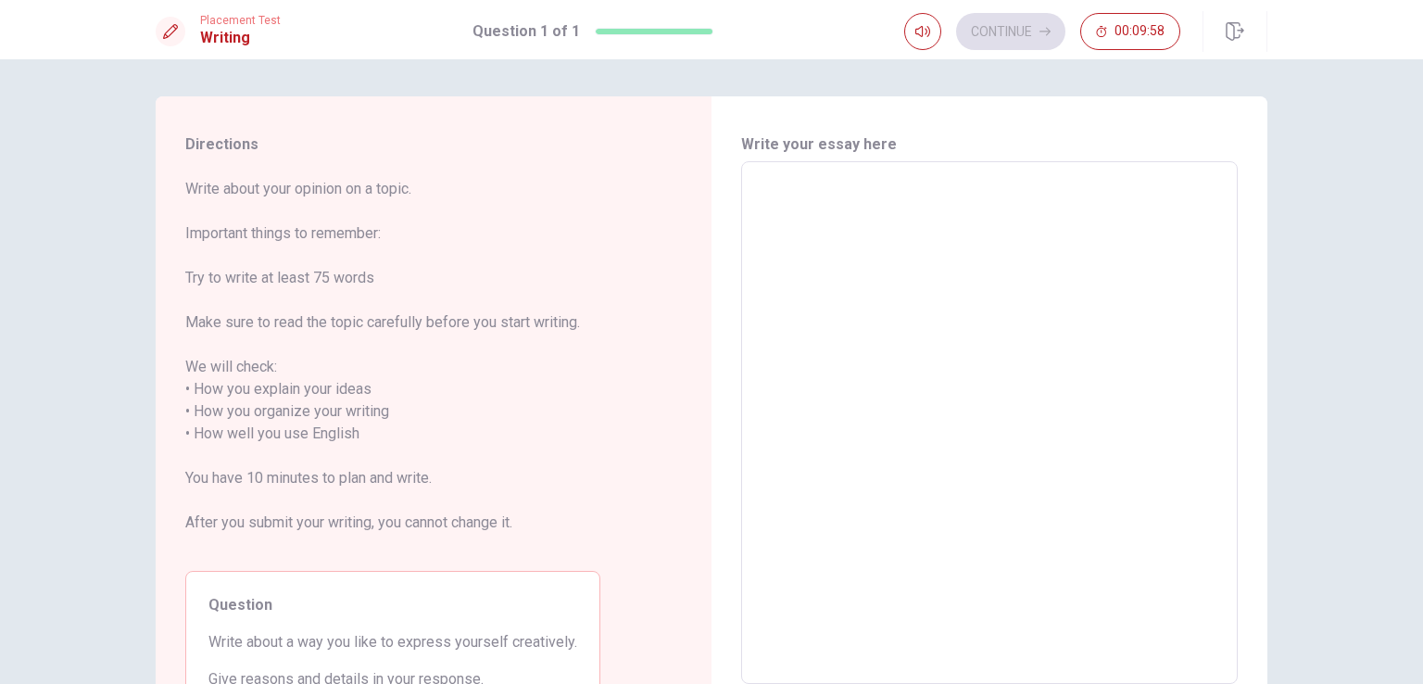
click at [781, 201] on textarea at bounding box center [989, 423] width 471 height 492
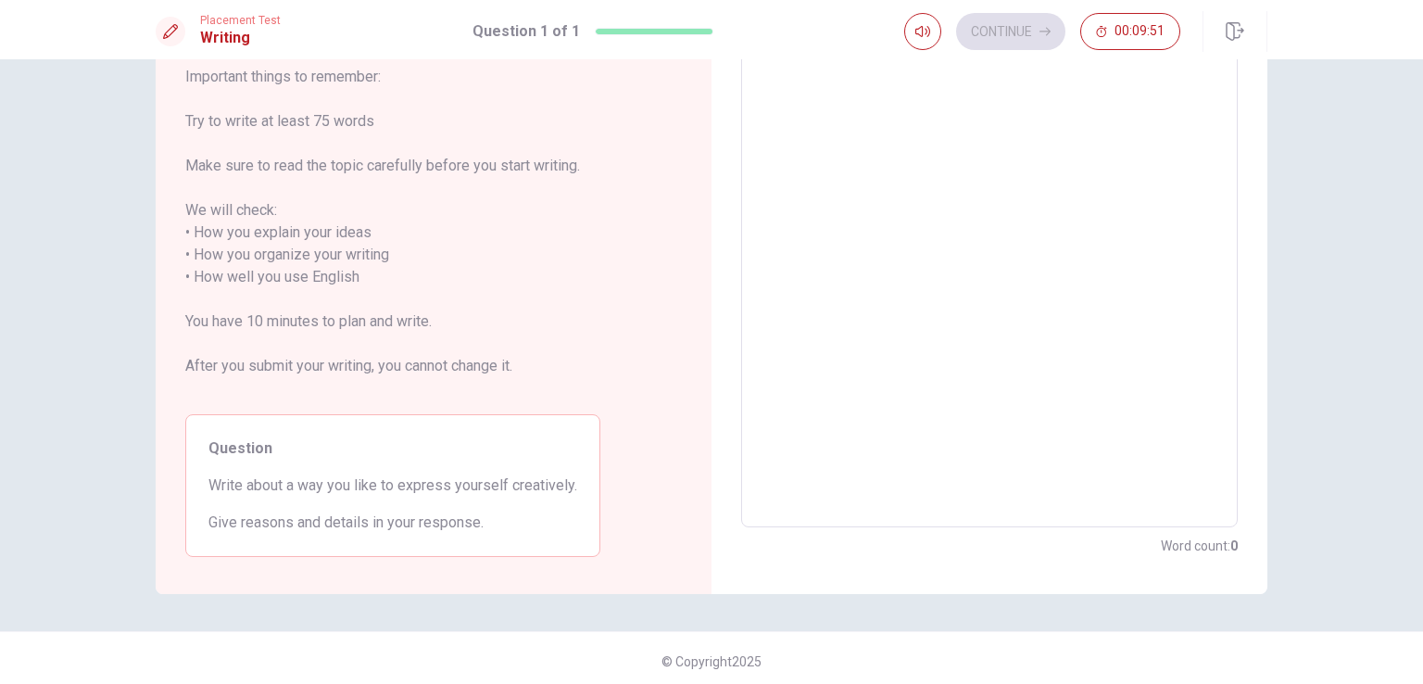
scroll to position [163, 0]
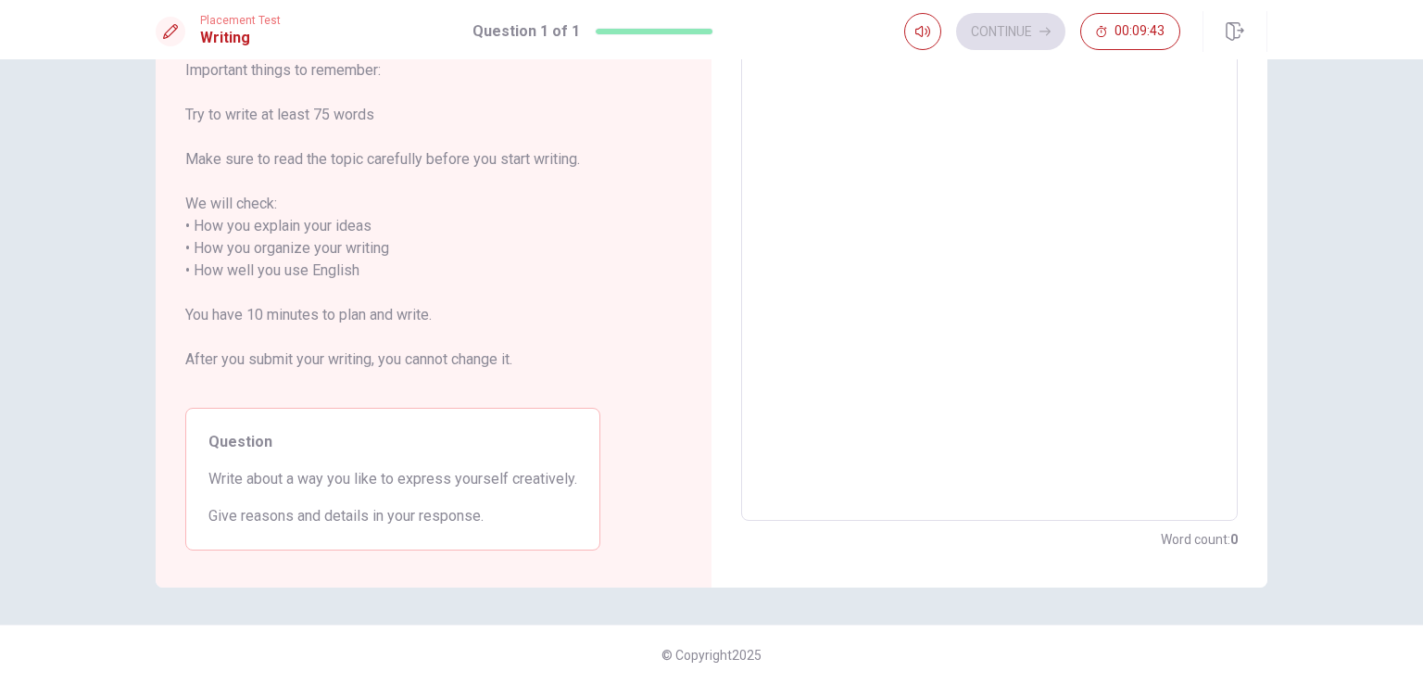
drag, startPoint x: 205, startPoint y: 481, endPoint x: 332, endPoint y: 488, distance: 127.1
click at [332, 488] on span "Write about a way you like to express yourself creatively." at bounding box center [392, 479] width 369 height 22
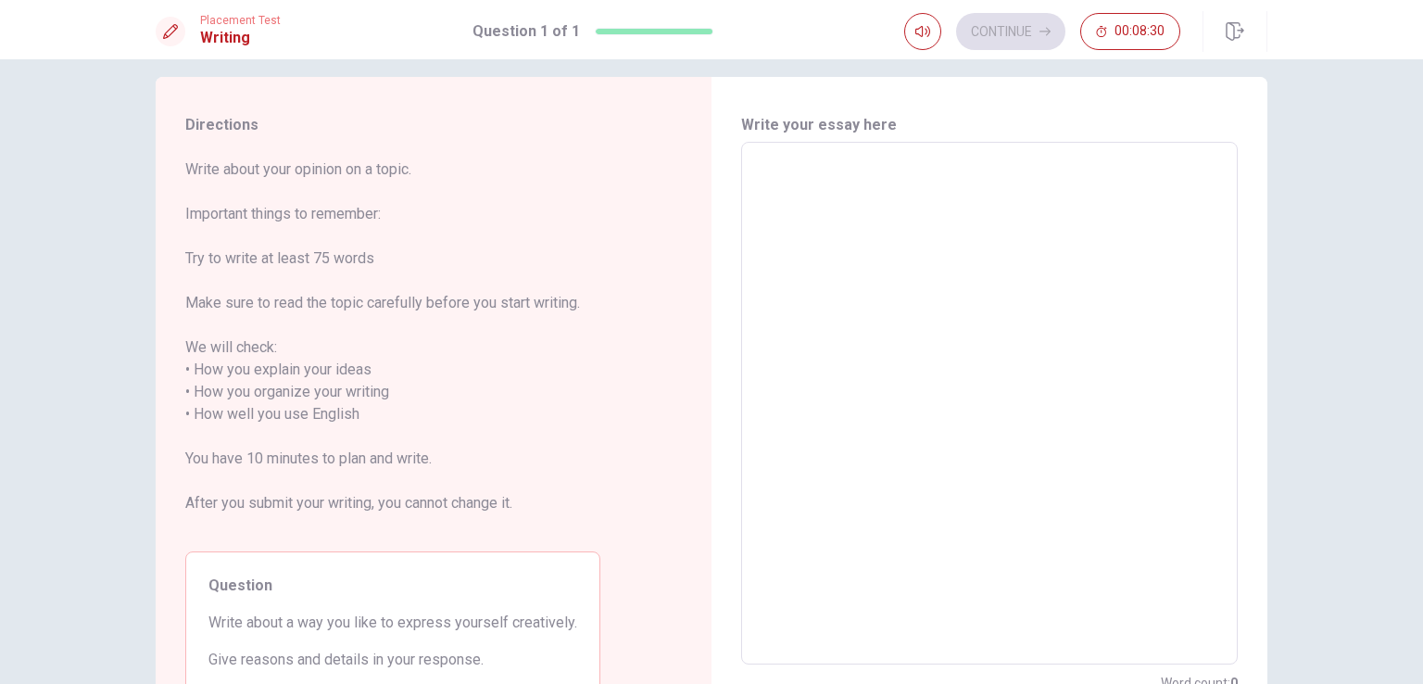
scroll to position [0, 0]
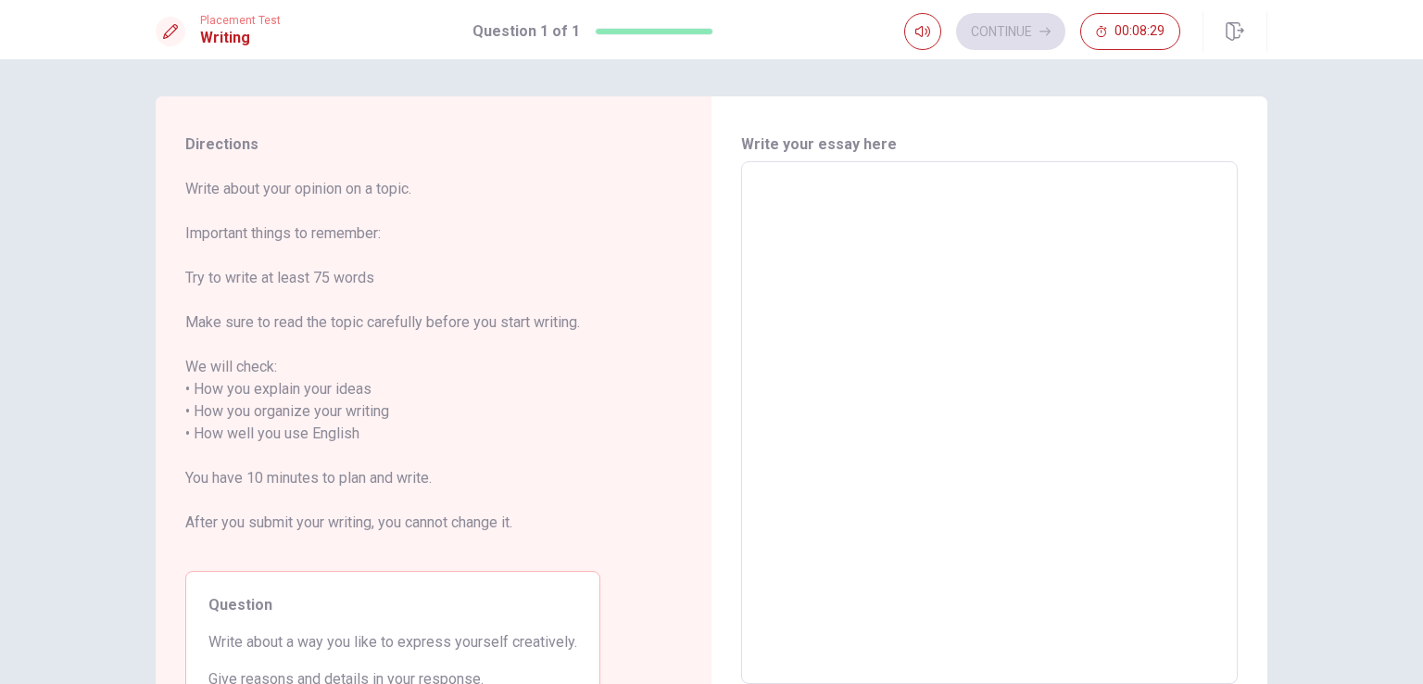
click at [856, 204] on textarea at bounding box center [989, 423] width 471 height 492
type textarea "A"
type textarea "x"
type textarea "Ar"
type textarea "x"
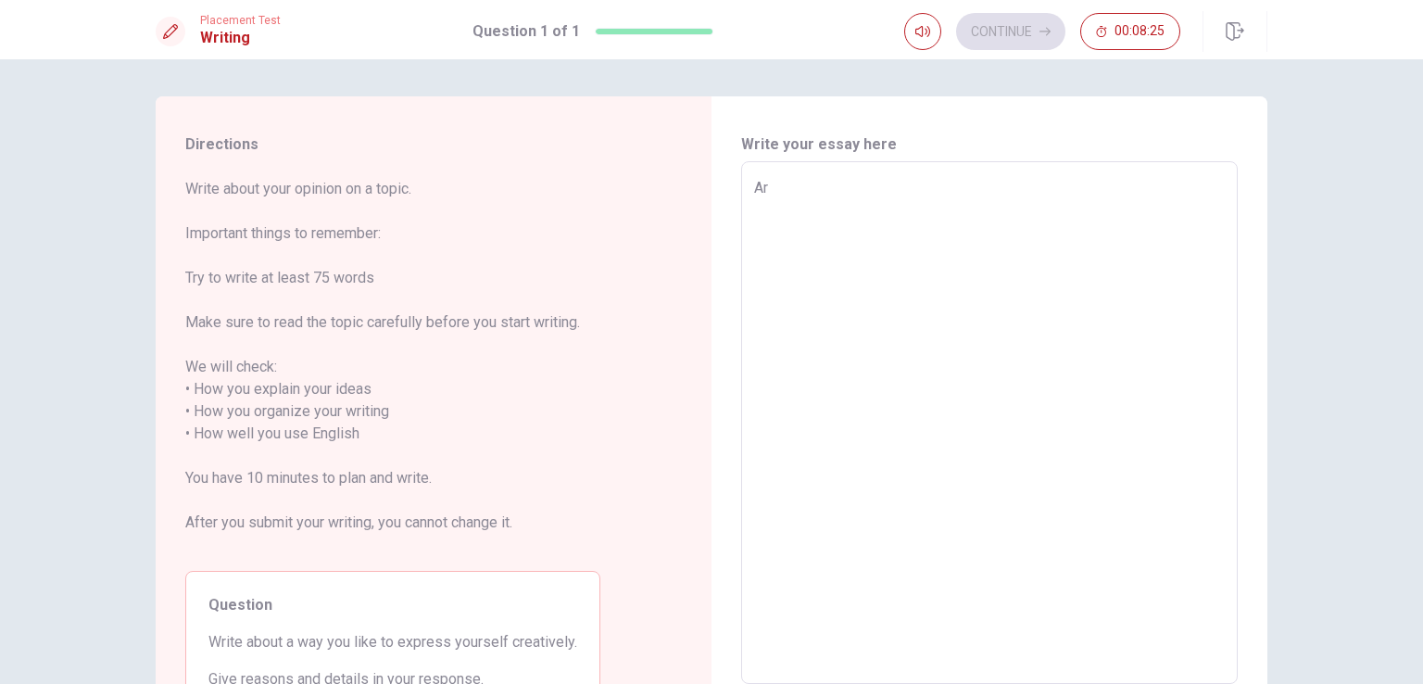
type textarea "Art"
type textarea "x"
type textarea "Art"
type textarea "x"
type textarea "Art i"
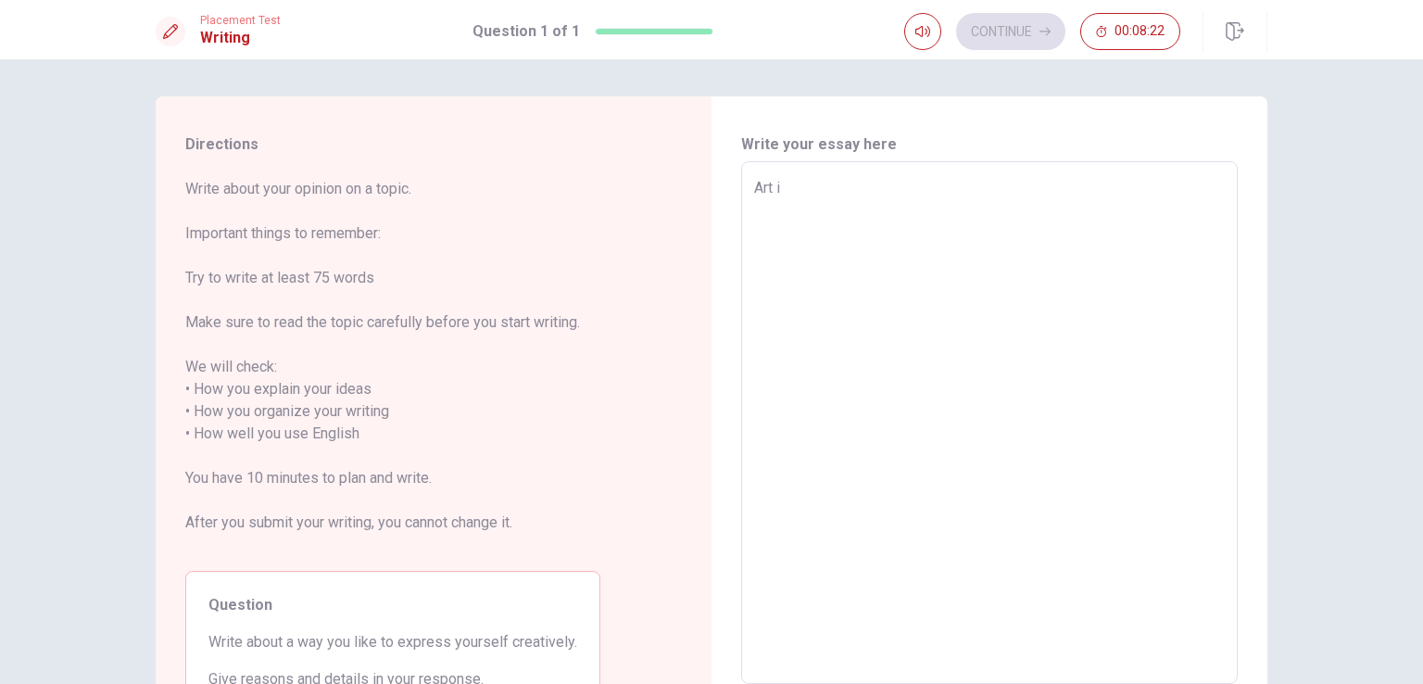
type textarea "x"
type textarea "Art is"
type textarea "x"
type textarea "Art is"
type textarea "x"
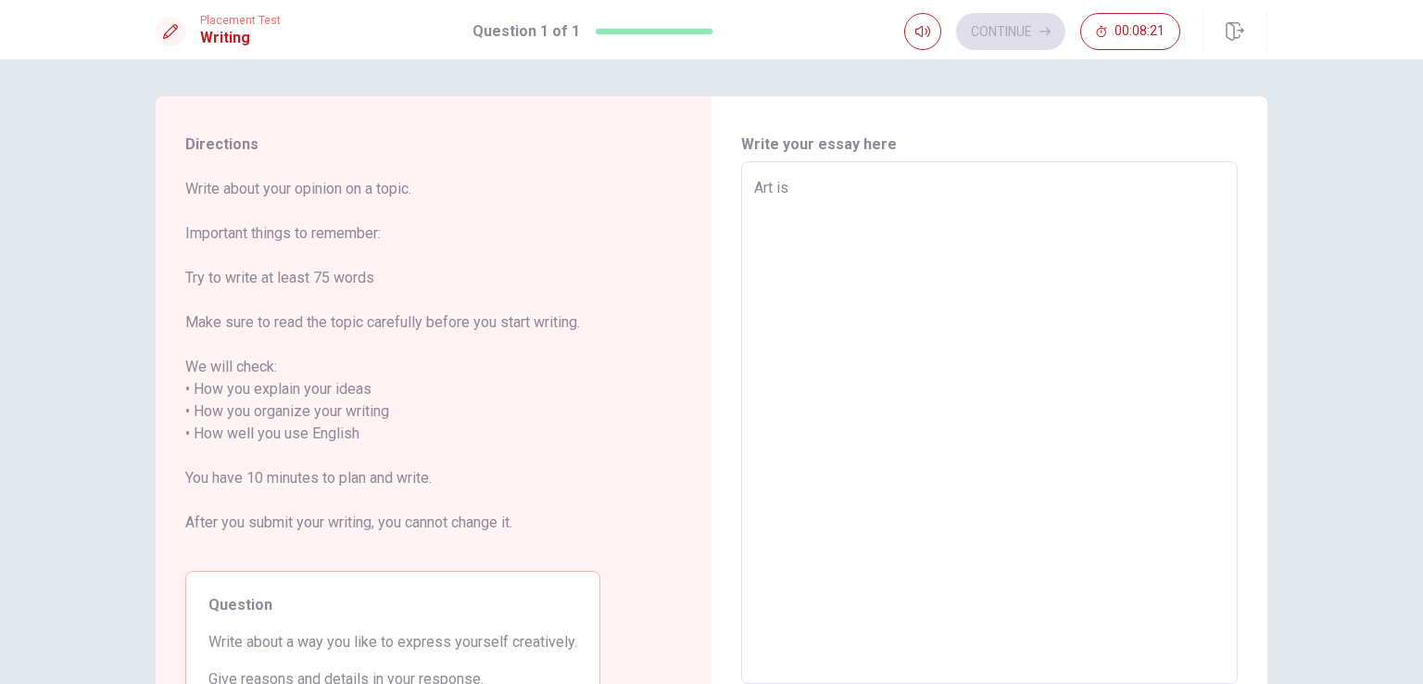
type textarea "Art is i"
type textarea "x"
type textarea "Art is im"
type textarea "x"
type textarea "Art is imp"
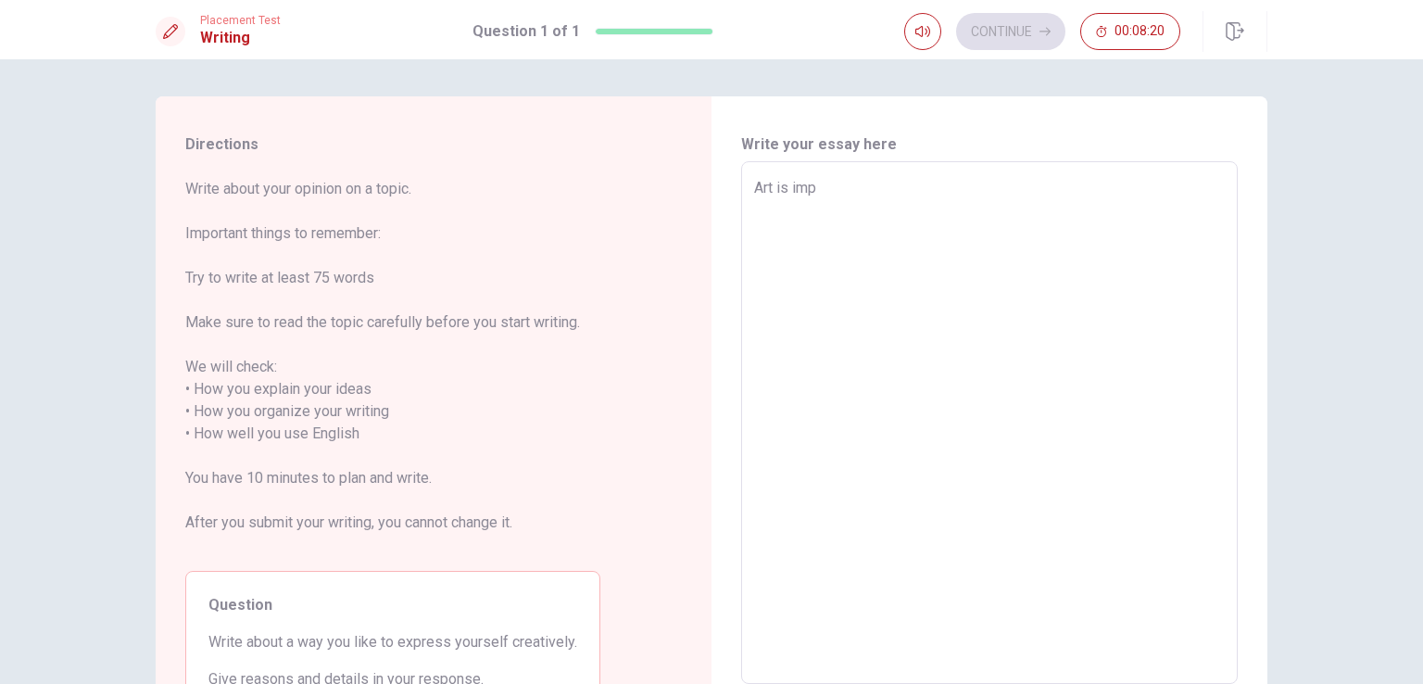
type textarea "x"
type textarea "Art is impo"
type textarea "x"
type textarea "Art is impor"
type textarea "x"
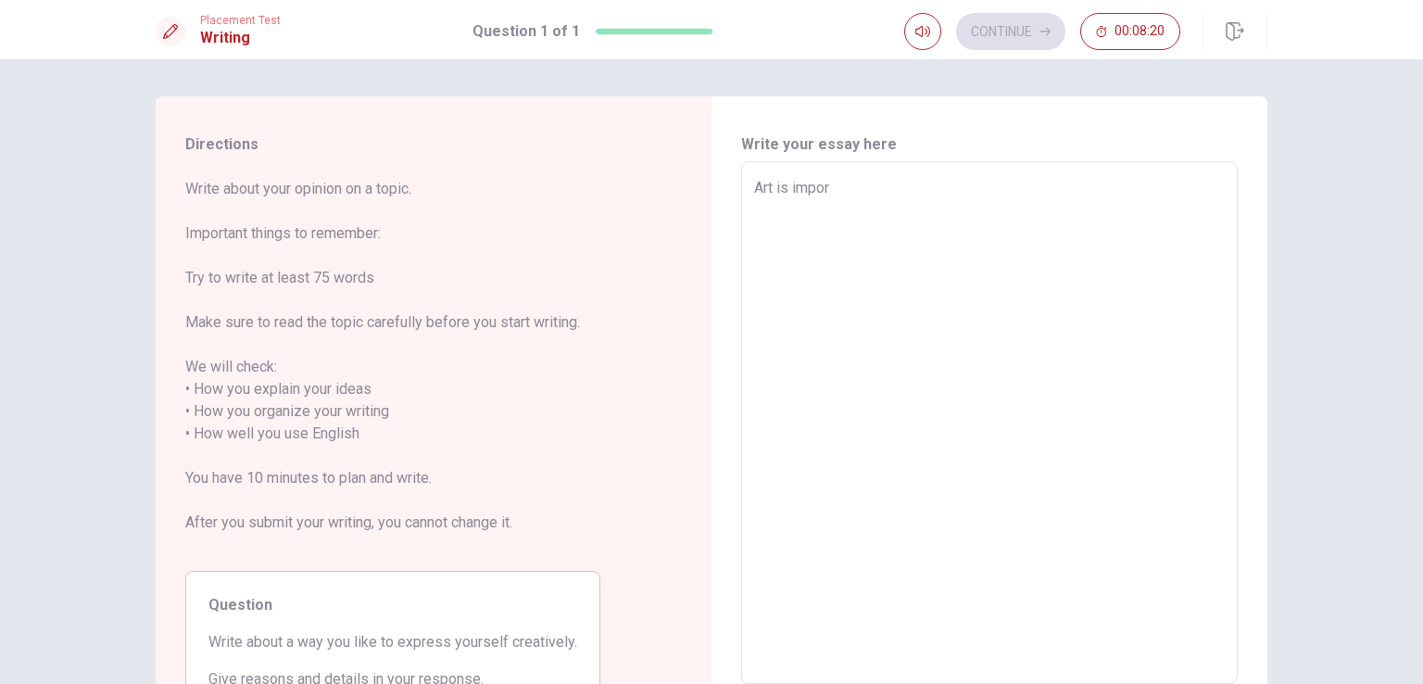
type textarea "Art is import"
type textarea "x"
type textarea "Art is importa"
type textarea "x"
type textarea "Art is importan"
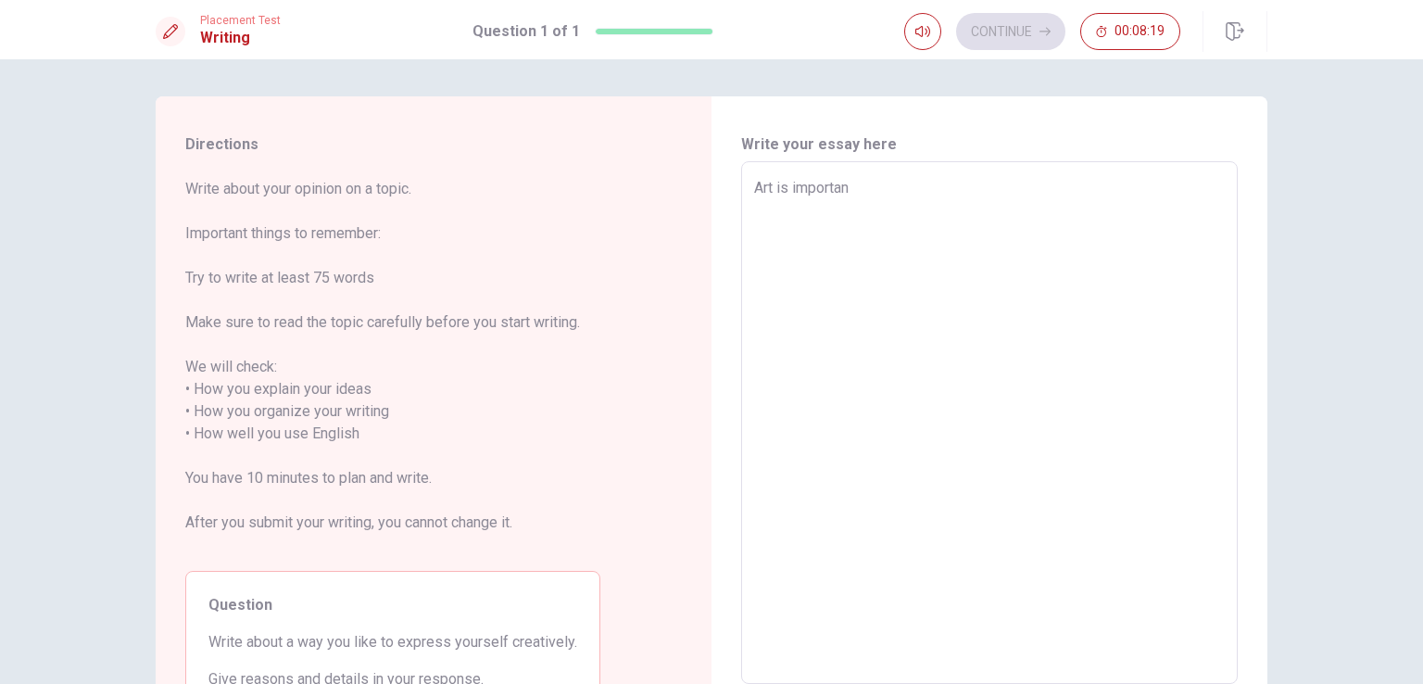
type textarea "x"
type textarea "Art is importand"
type textarea "x"
type textarea "Art is importan"
type textarea "x"
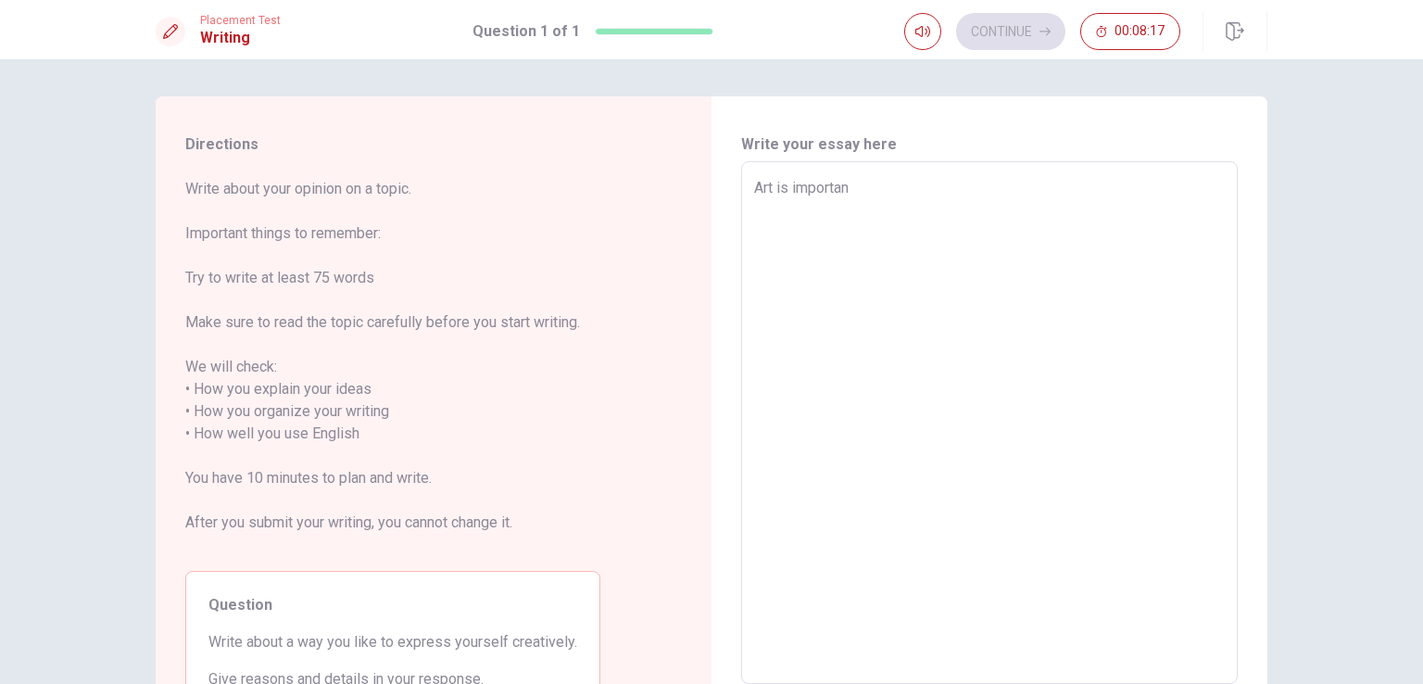
type textarea "Art is important"
type textarea "x"
type textarea "Art is importants"
type textarea "x"
type textarea "Art is importants"
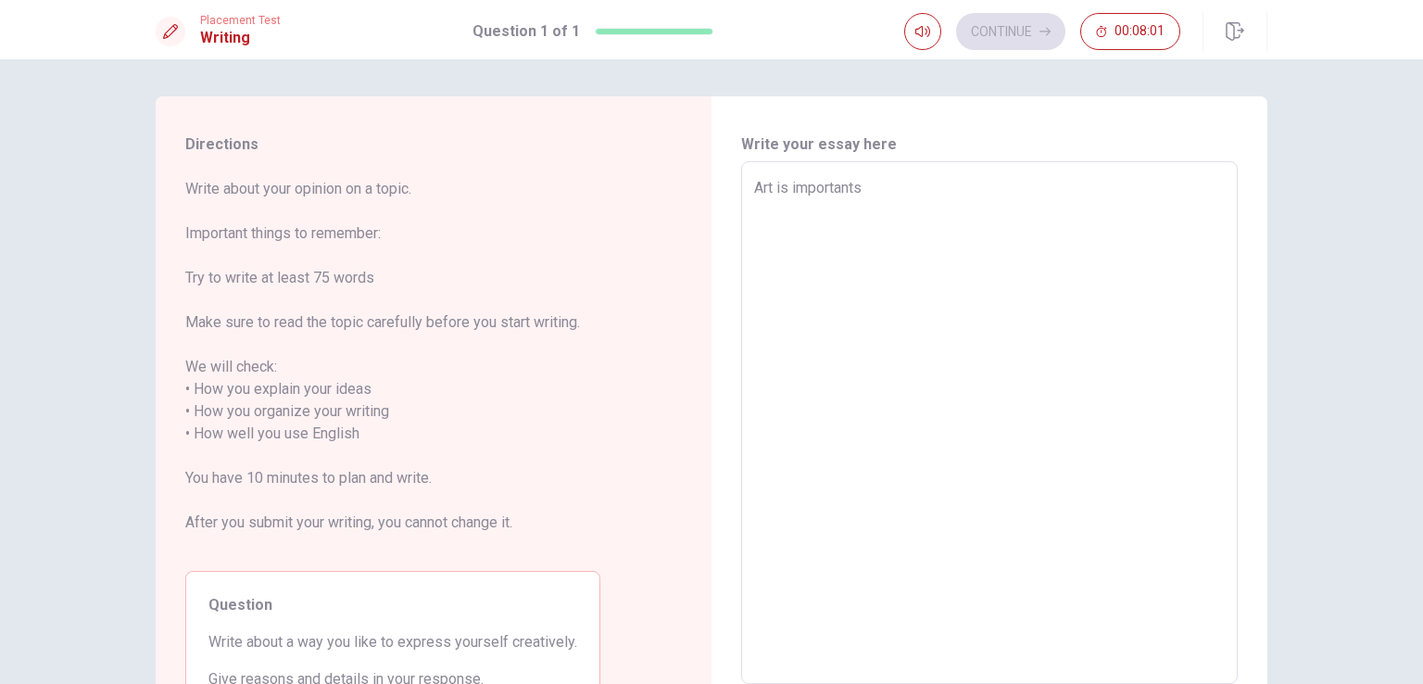
type textarea "x"
type textarea "Art is importants"
type textarea "x"
type textarea "Art is important"
type textarea "x"
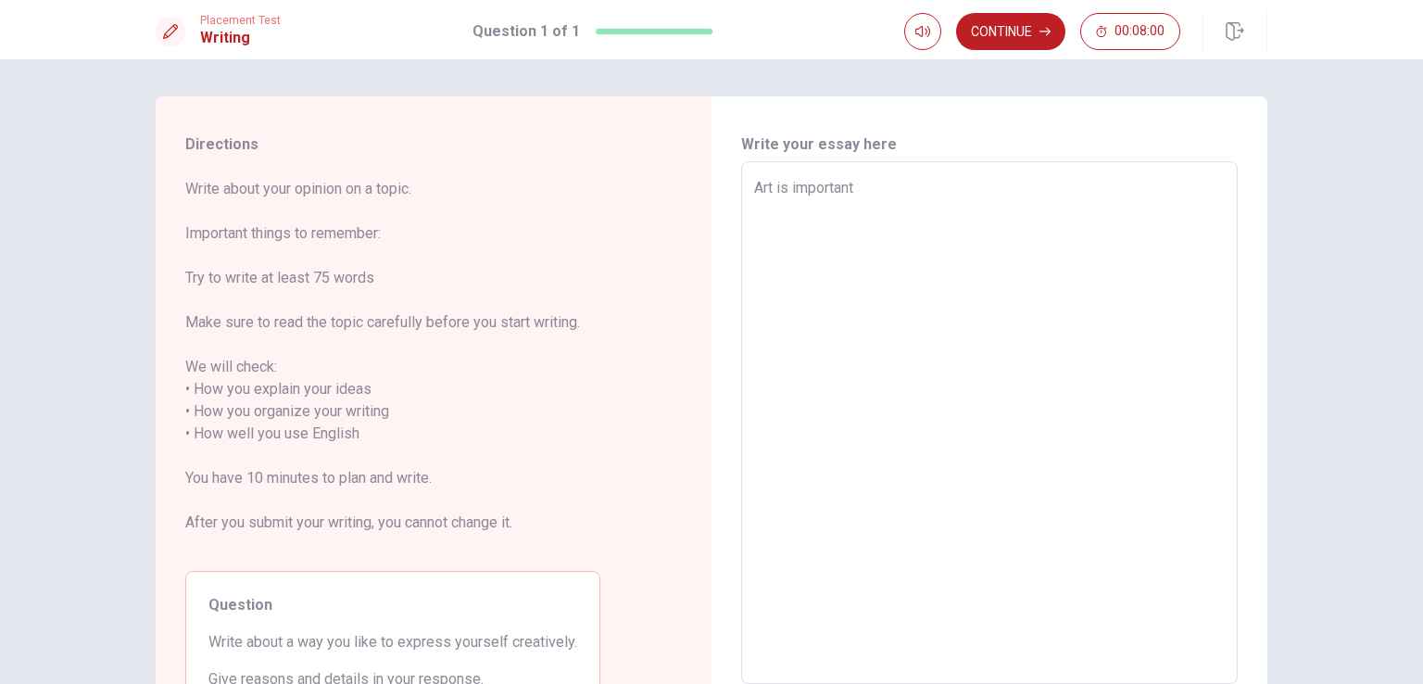
type textarea "Art is importan"
type textarea "x"
type textarea "Art is importa"
type textarea "x"
type textarea "Art is import"
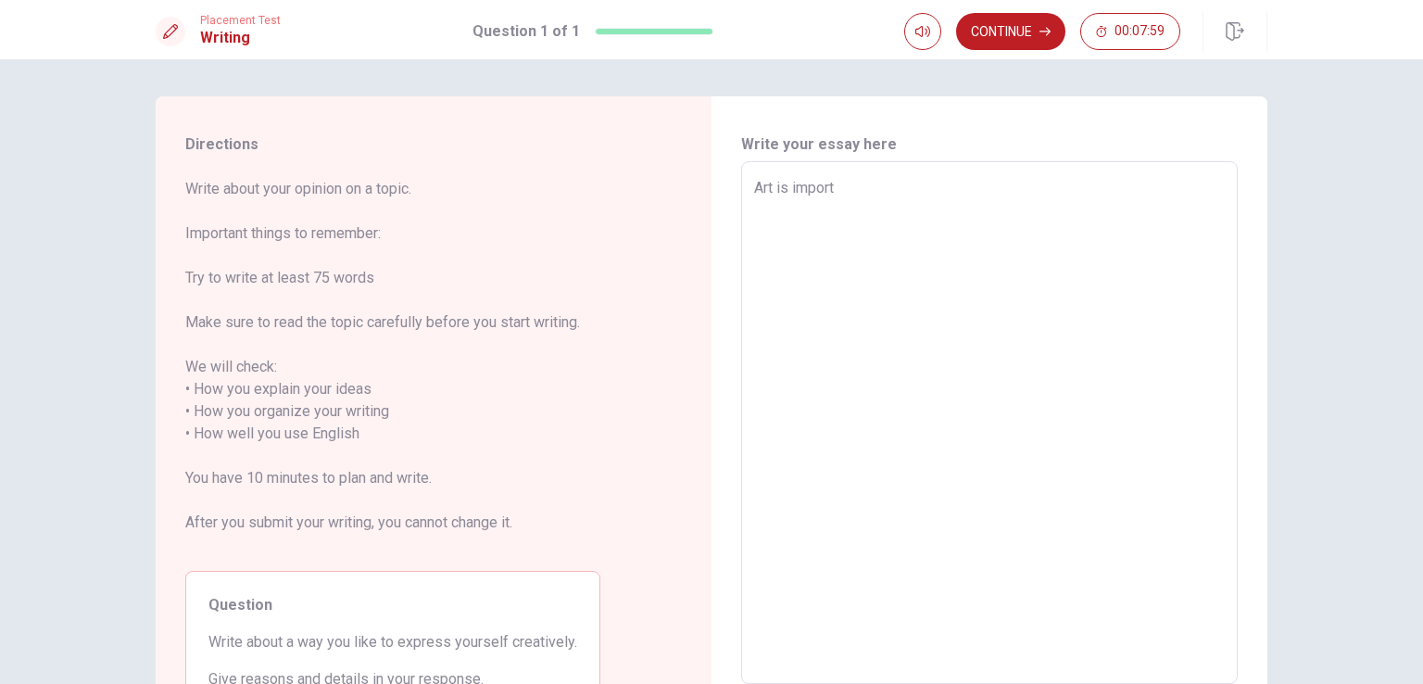
type textarea "x"
type textarea "Art is impor"
type textarea "x"
type textarea "Art is impo"
type textarea "x"
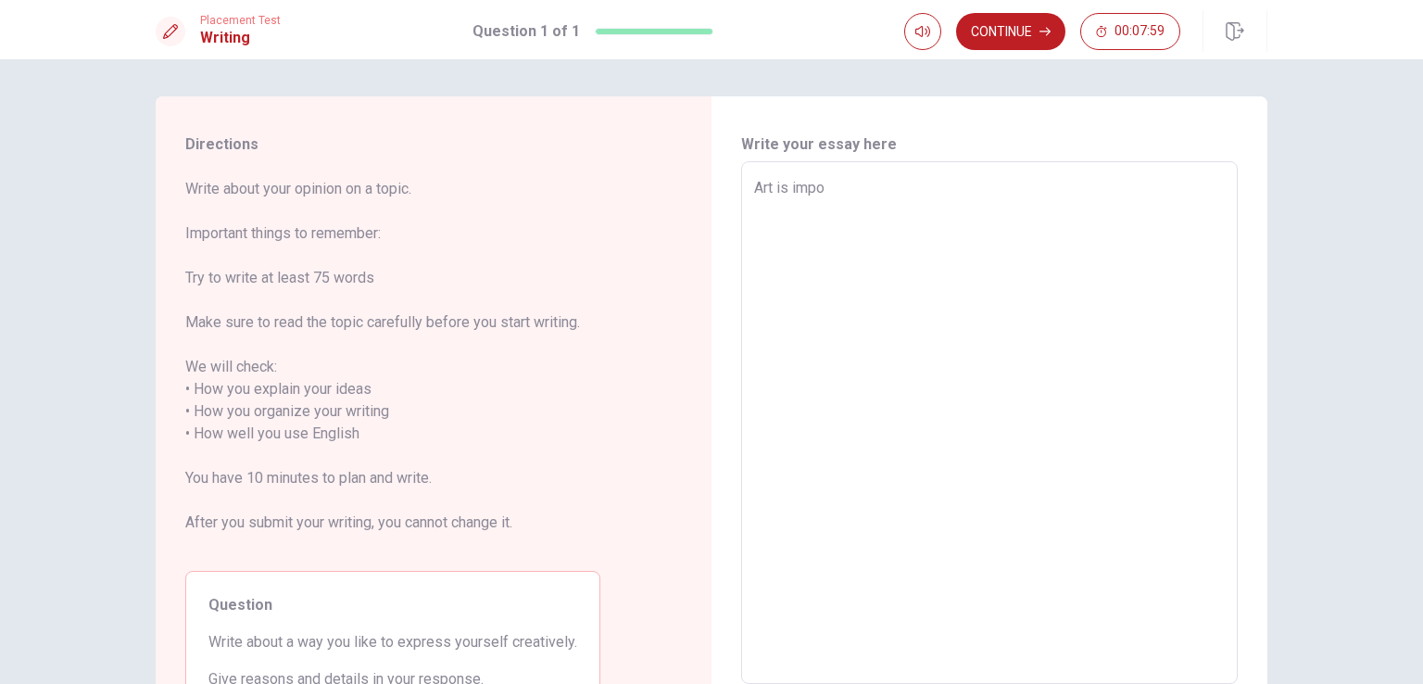
type textarea "Art is imp"
type textarea "x"
type textarea "Art is im"
type textarea "x"
type textarea "Art is i"
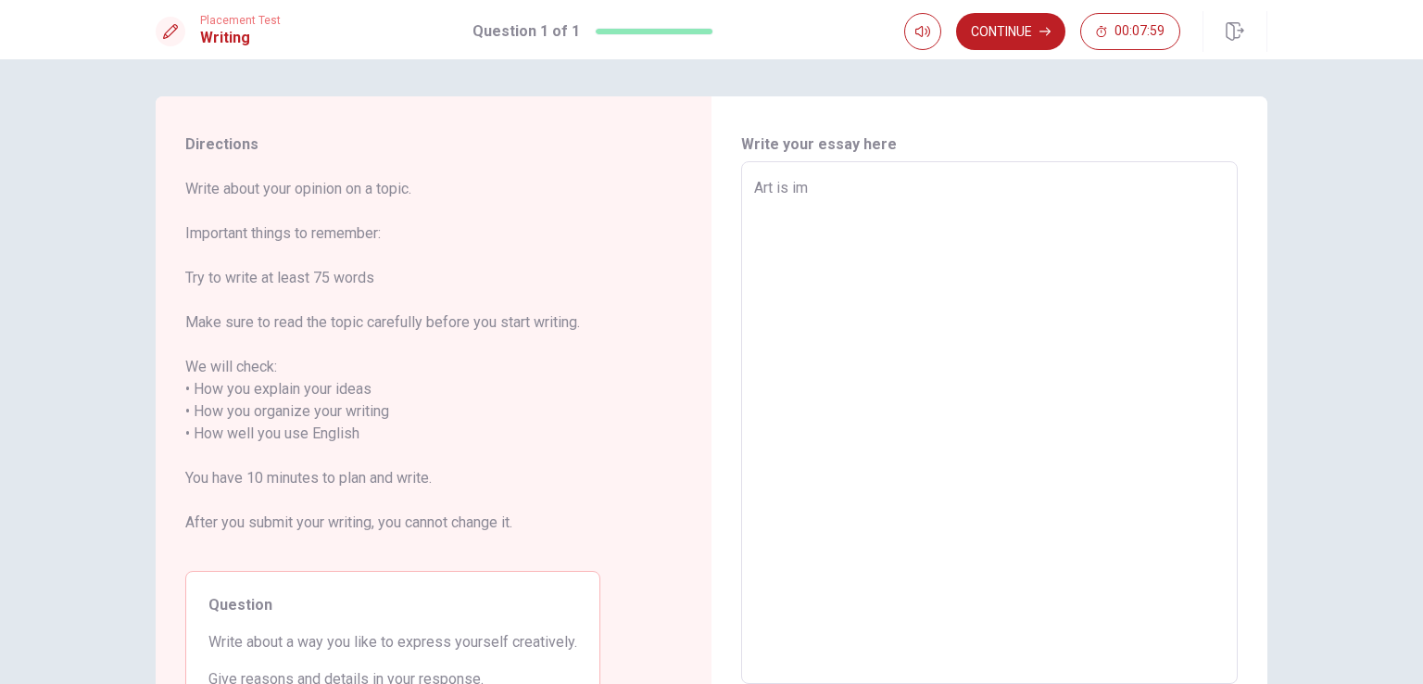
type textarea "x"
type textarea "Art is"
type textarea "x"
type textarea "Art i"
type textarea "x"
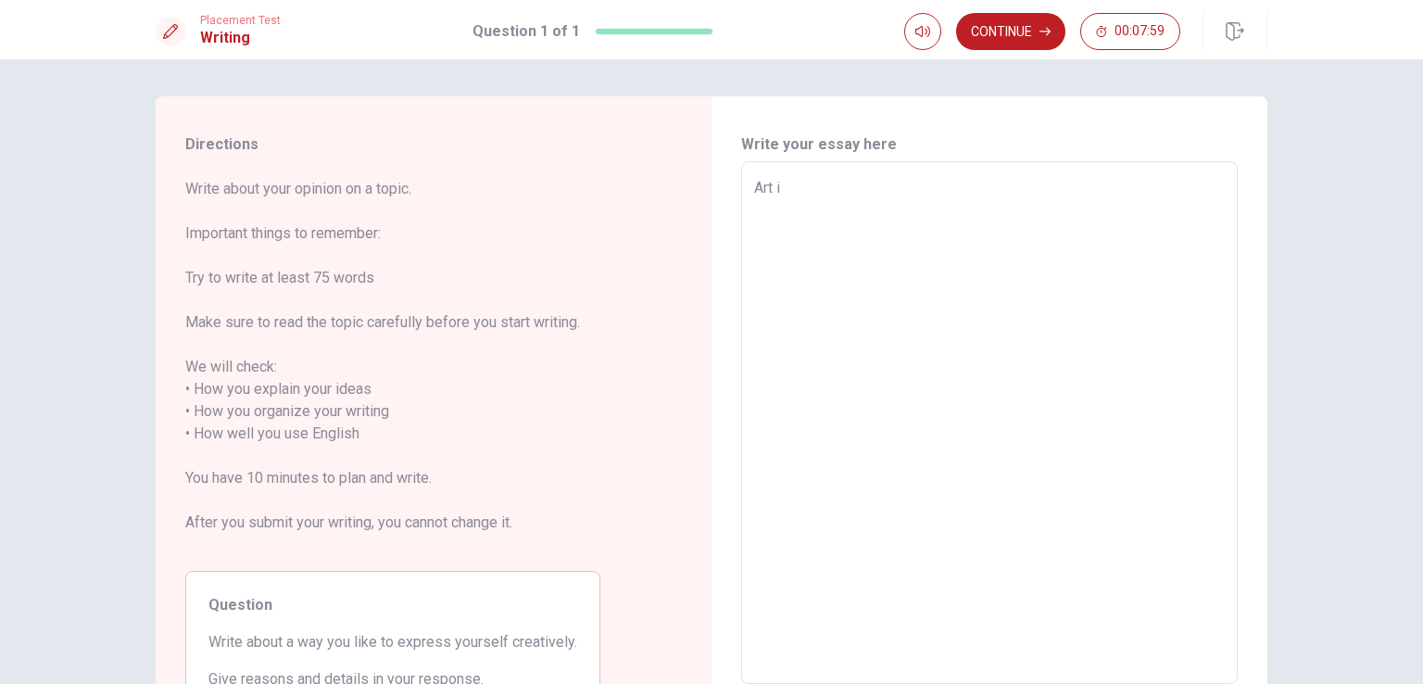
type textarea "Art"
type textarea "x"
type textarea "Art"
type textarea "x"
type textarea "Ar"
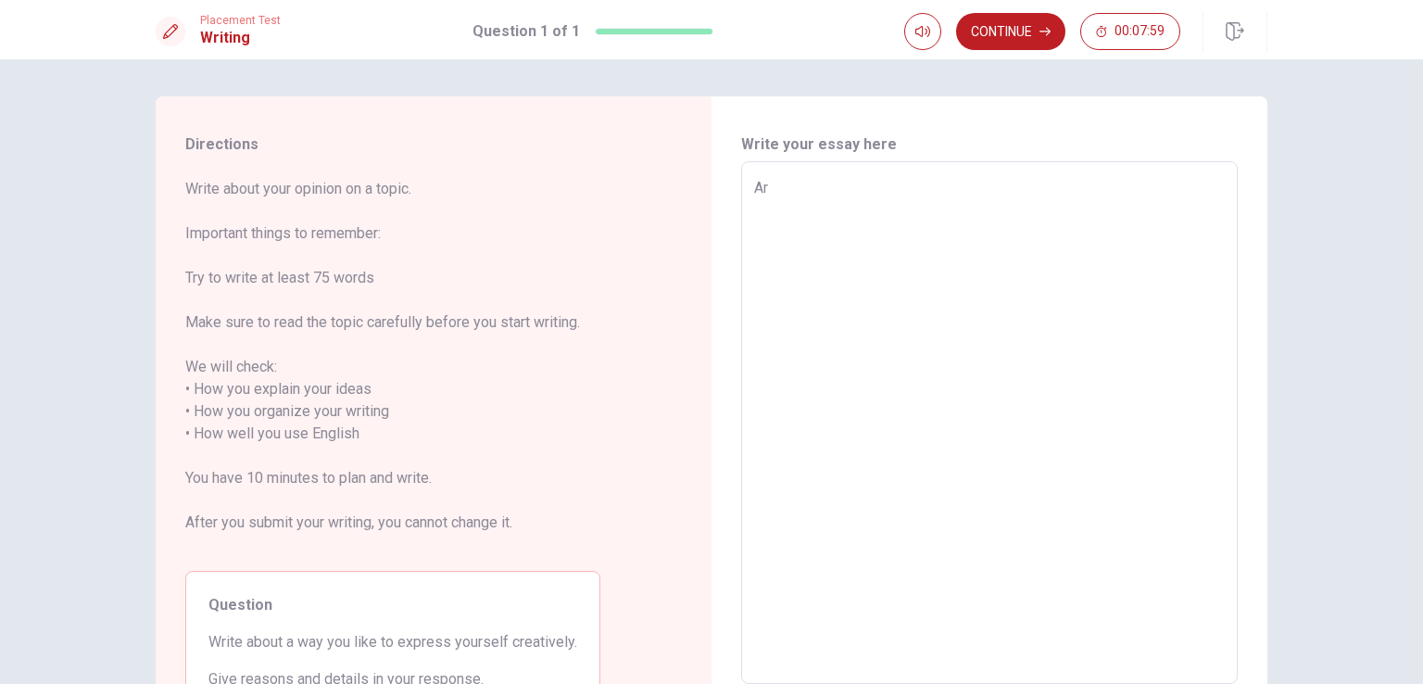
type textarea "x"
type textarea "A"
type textarea "x"
type textarea "K"
type textarea "x"
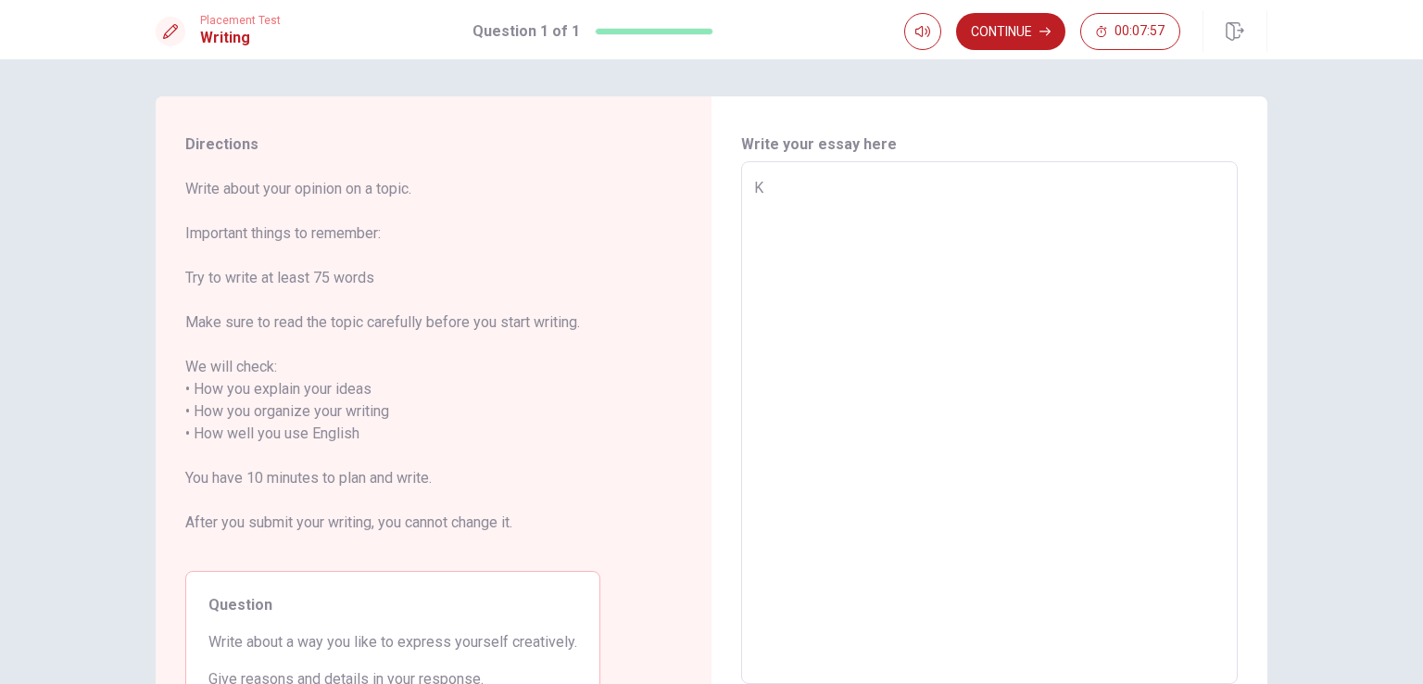
type textarea "Ka"
type textarea "x"
type textarea "Kah"
type textarea "x"
type textarea "Kaht"
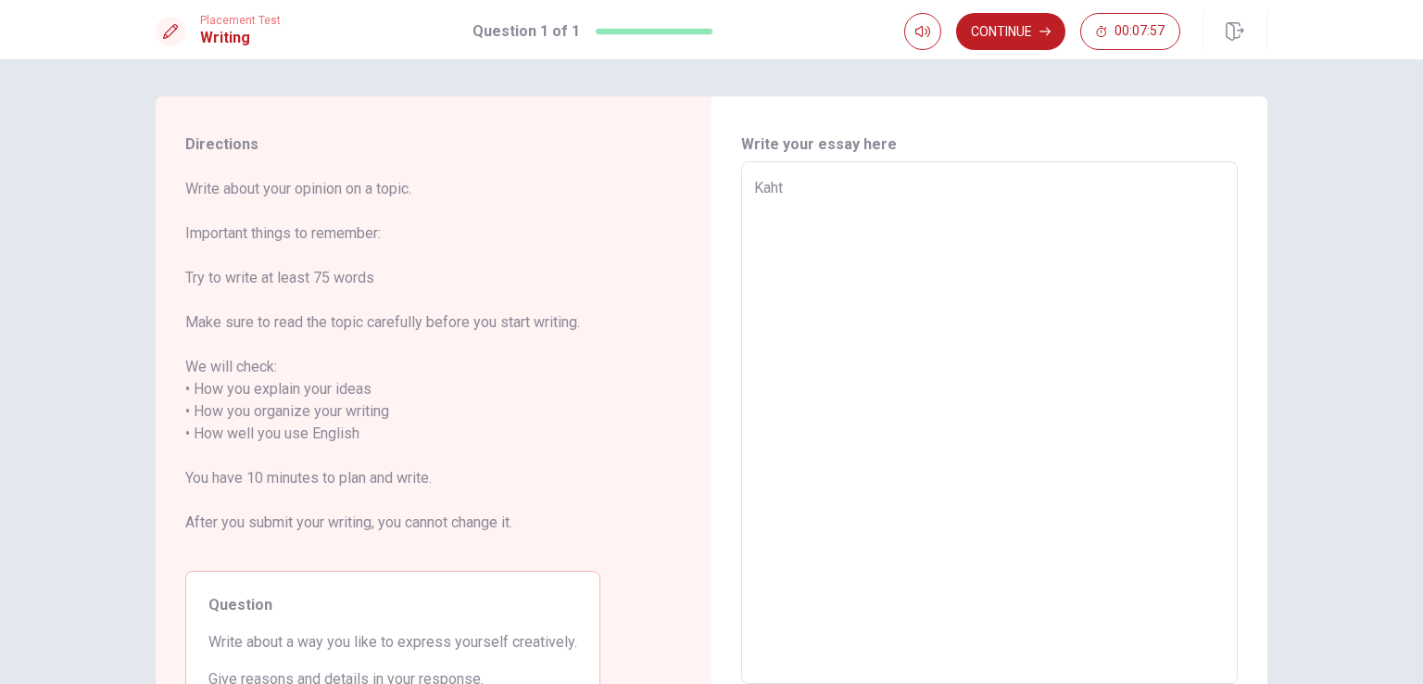
type textarea "x"
type textarea "Kahta"
type textarea "x"
type textarea "Kahtal"
type textarea "x"
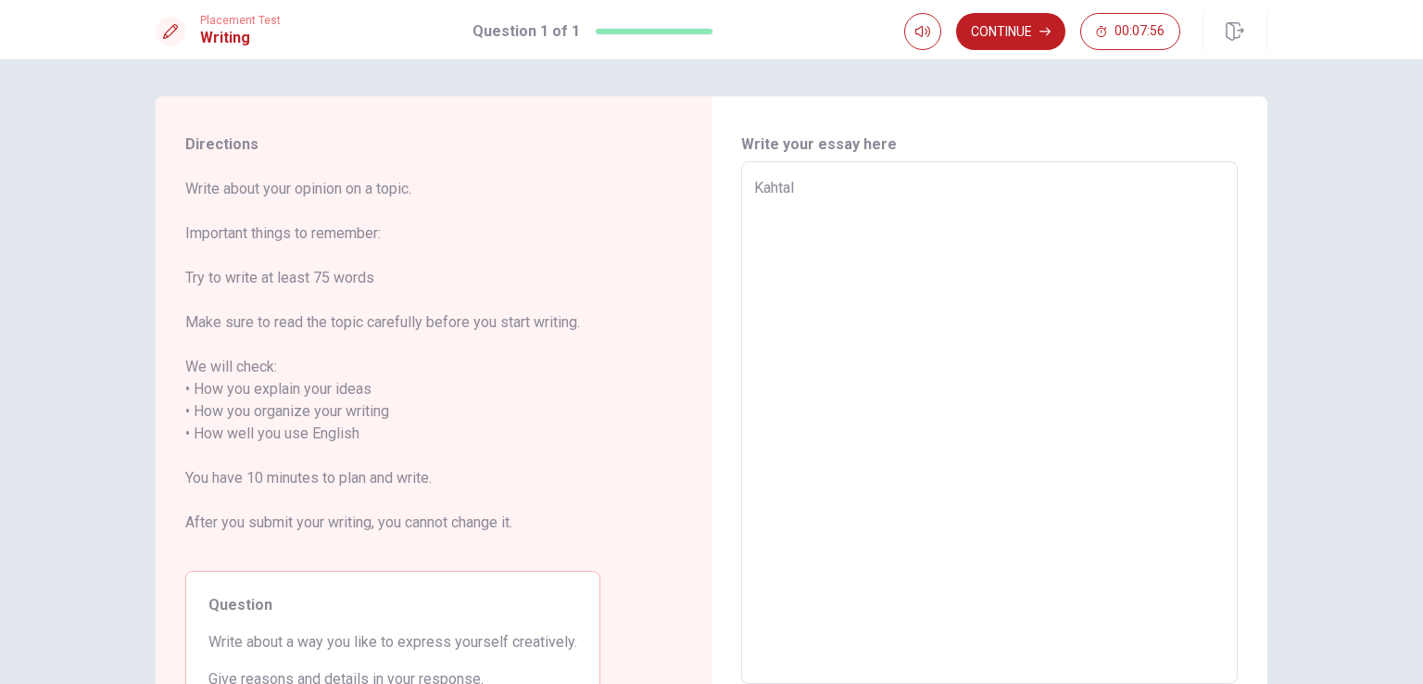
type textarea "Kahtali"
type textarea "x"
type textarea "Kahtali"
type textarea "x"
type textarea "Kahtali m"
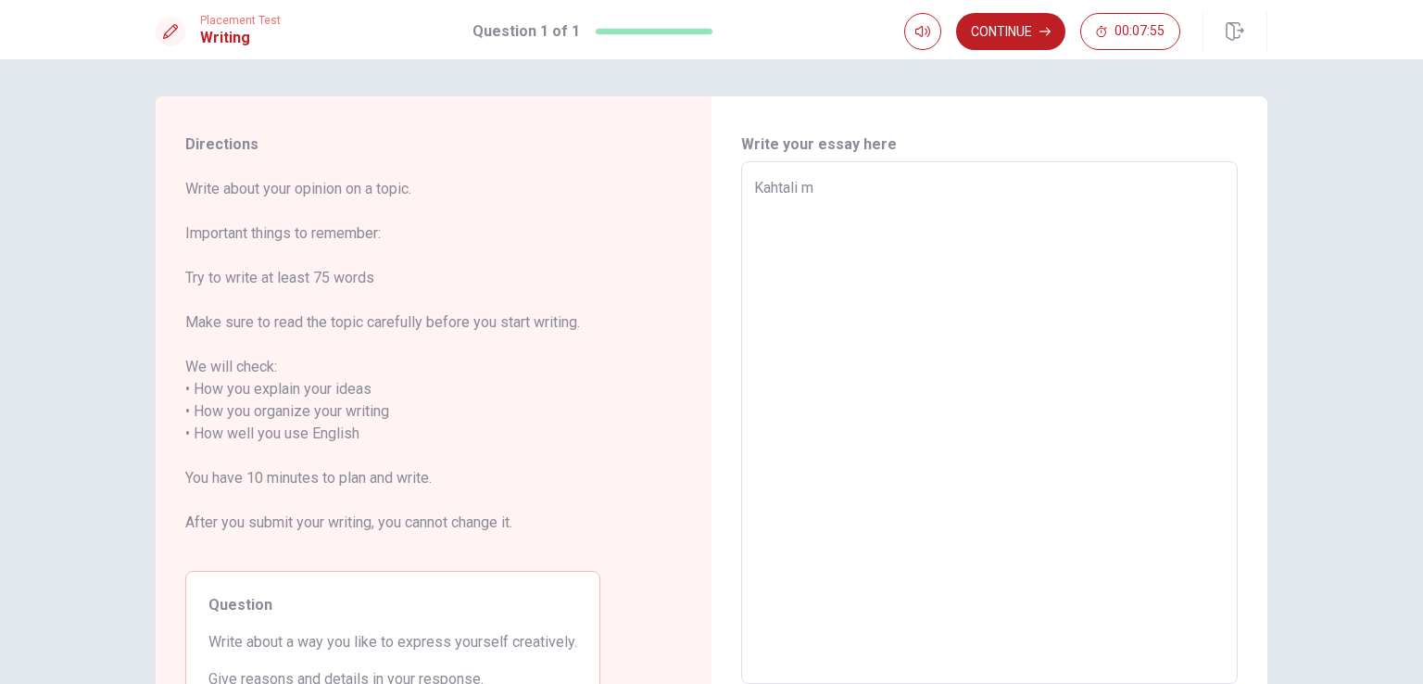
type textarea "x"
type textarea "Kahtali mı"
type textarea "x"
type textarea "Kahtali mıc"
type textarea "x"
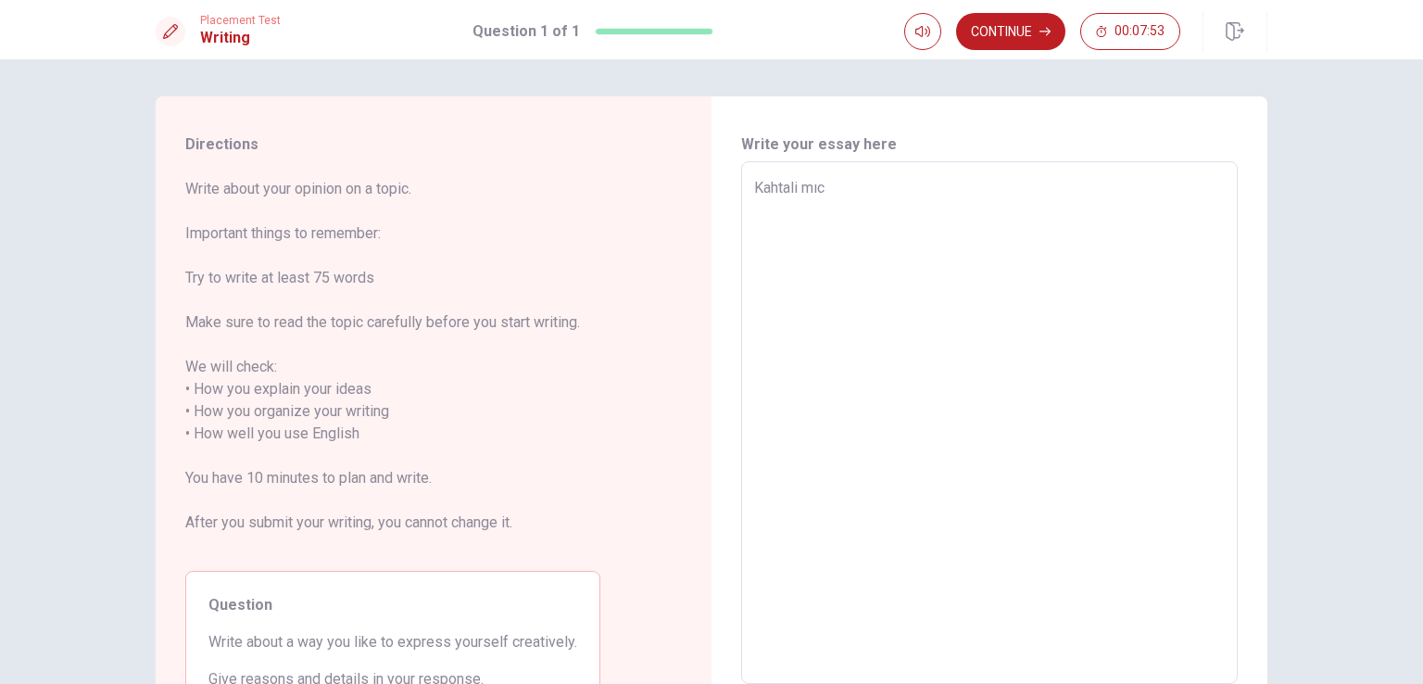
type textarea "Kahtali mıch"
type textarea "x"
type textarea "Kahtali mıche"
type textarea "x"
type textarea "Kahtali mıche"
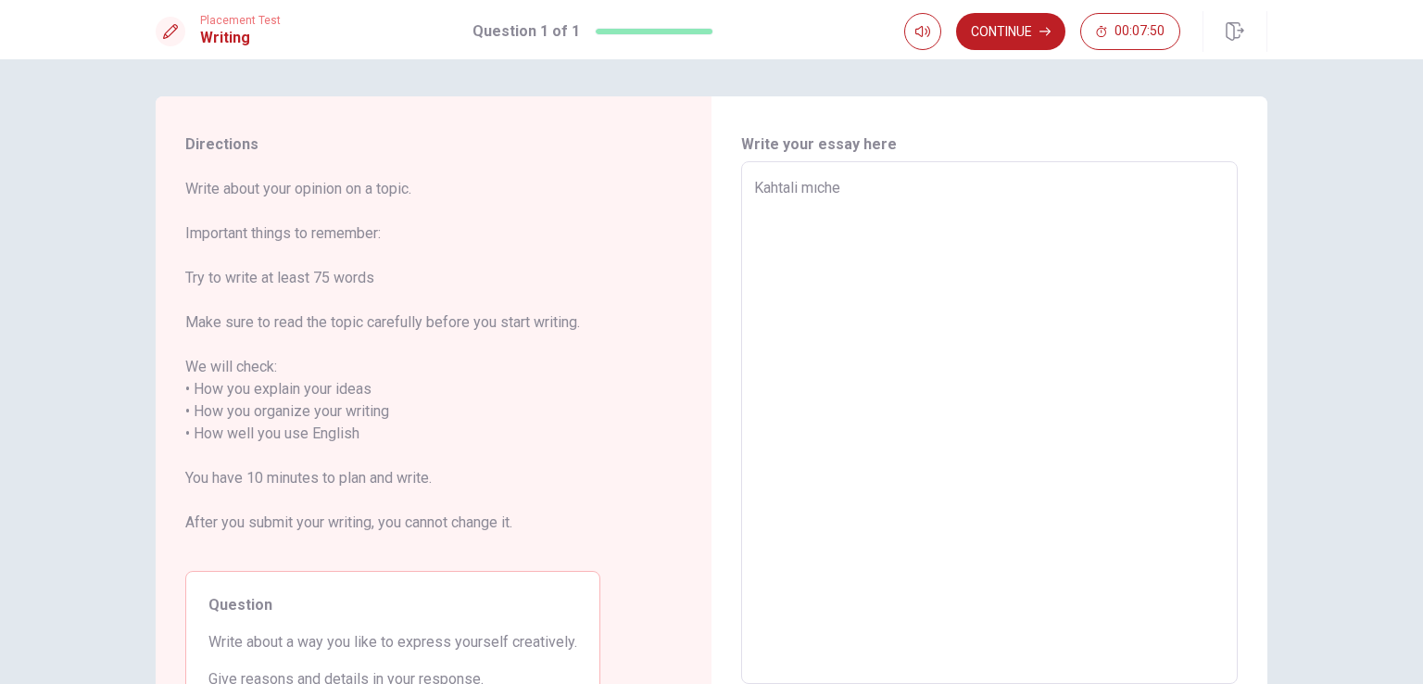
type textarea "x"
type textarea "Kahtali mıche i"
type textarea "x"
type textarea "Kahtali mıche is"
type textarea "x"
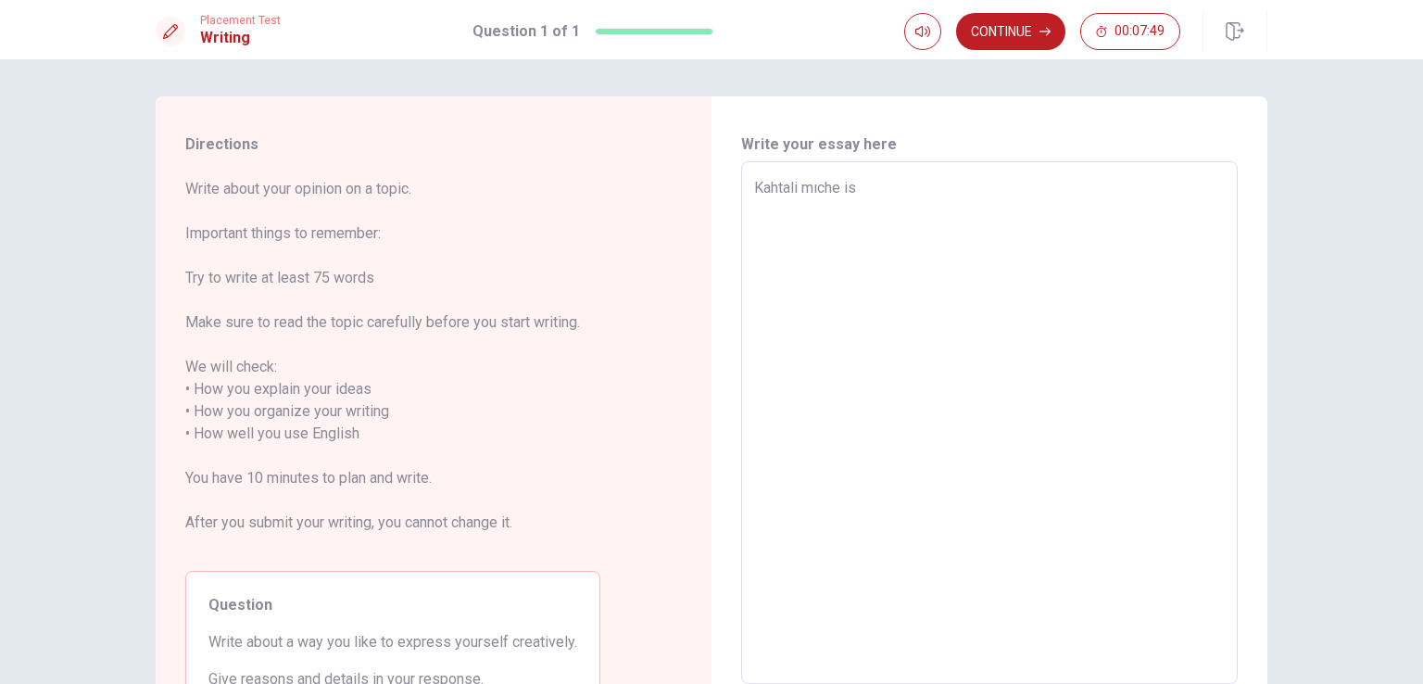
type textarea "Kahtali mıche is"
type textarea "x"
type textarea "Kahtali mıche is s"
type textarea "x"
type textarea "Kahtali mıche is so"
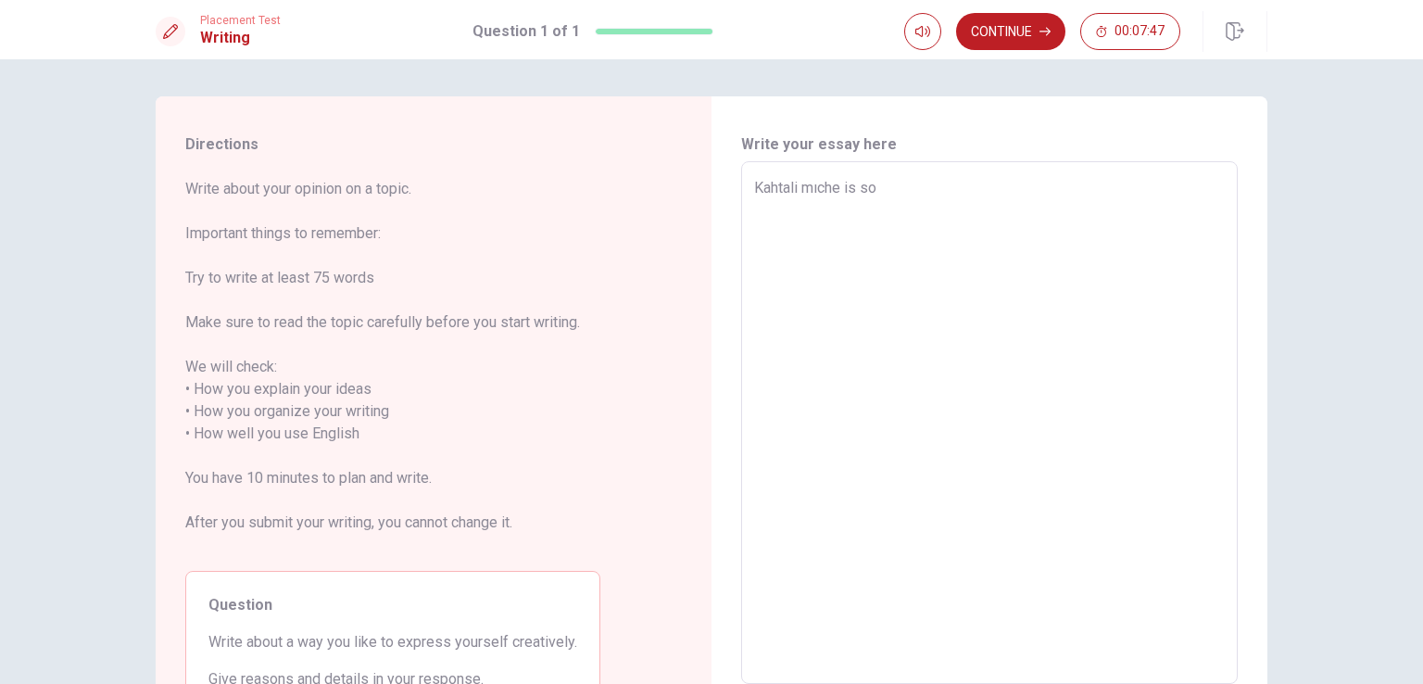
type textarea "x"
type textarea "Kahtali mıche is so"
type textarea "x"
type textarea "Kahtali mıche is so i"
type textarea "x"
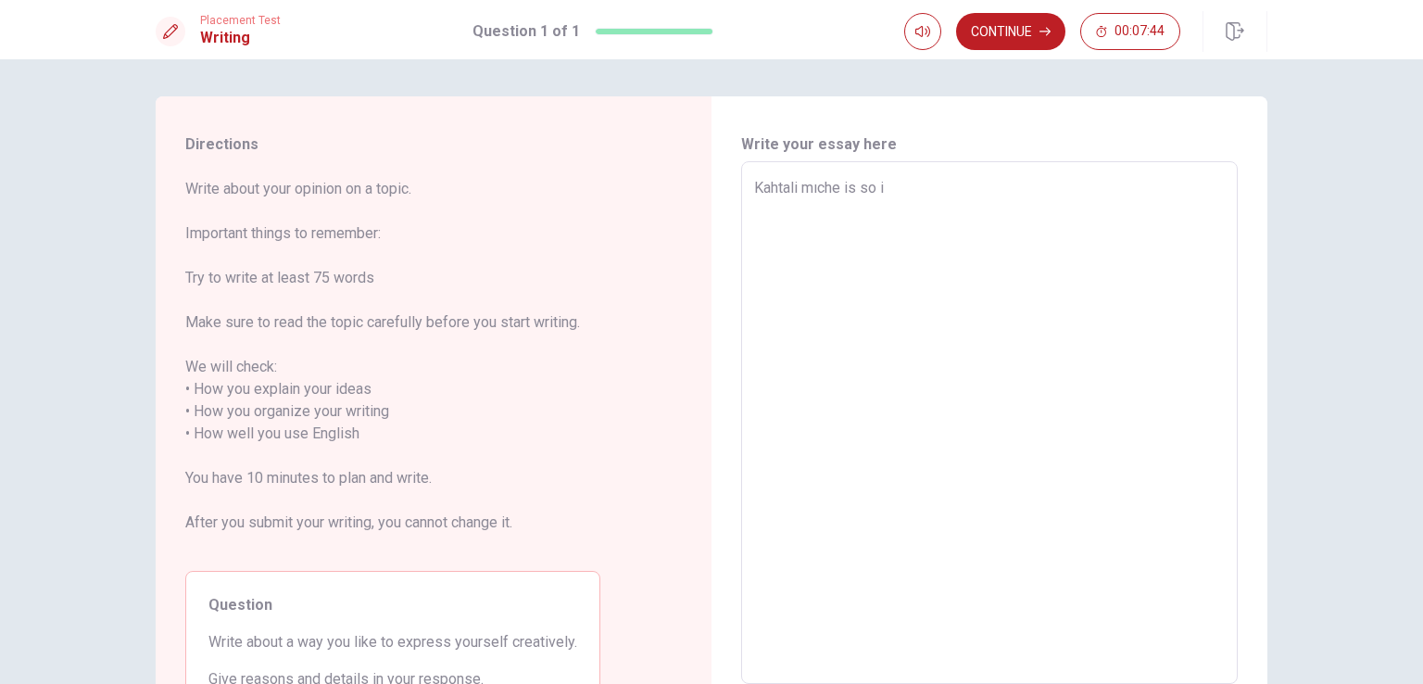
type textarea "Kahtali mıche is so im"
type textarea "x"
type textarea "Kahtali mıche is so imt"
type textarea "x"
type textarea "Kahtali mıche is so imto"
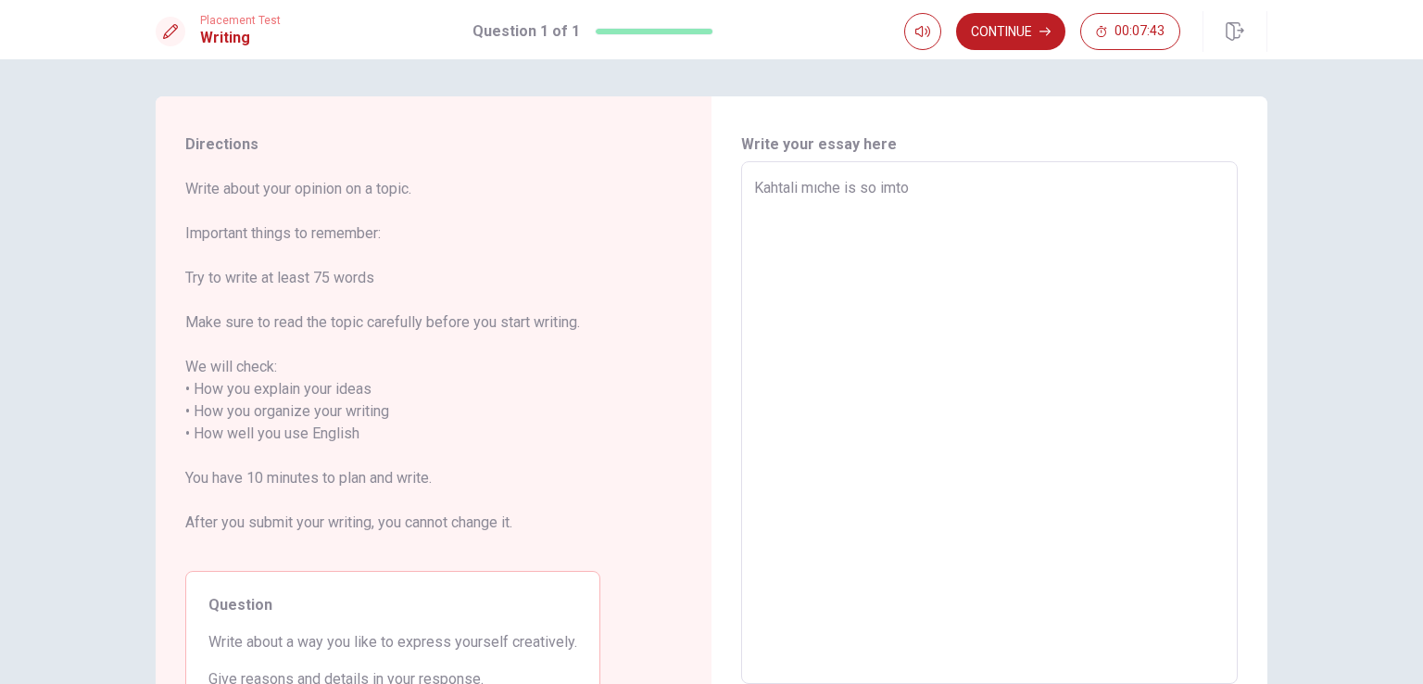
type textarea "x"
type textarea "Kahtali mıche is so imt"
type textarea "x"
type textarea "Kahtali mıche is so im"
type textarea "x"
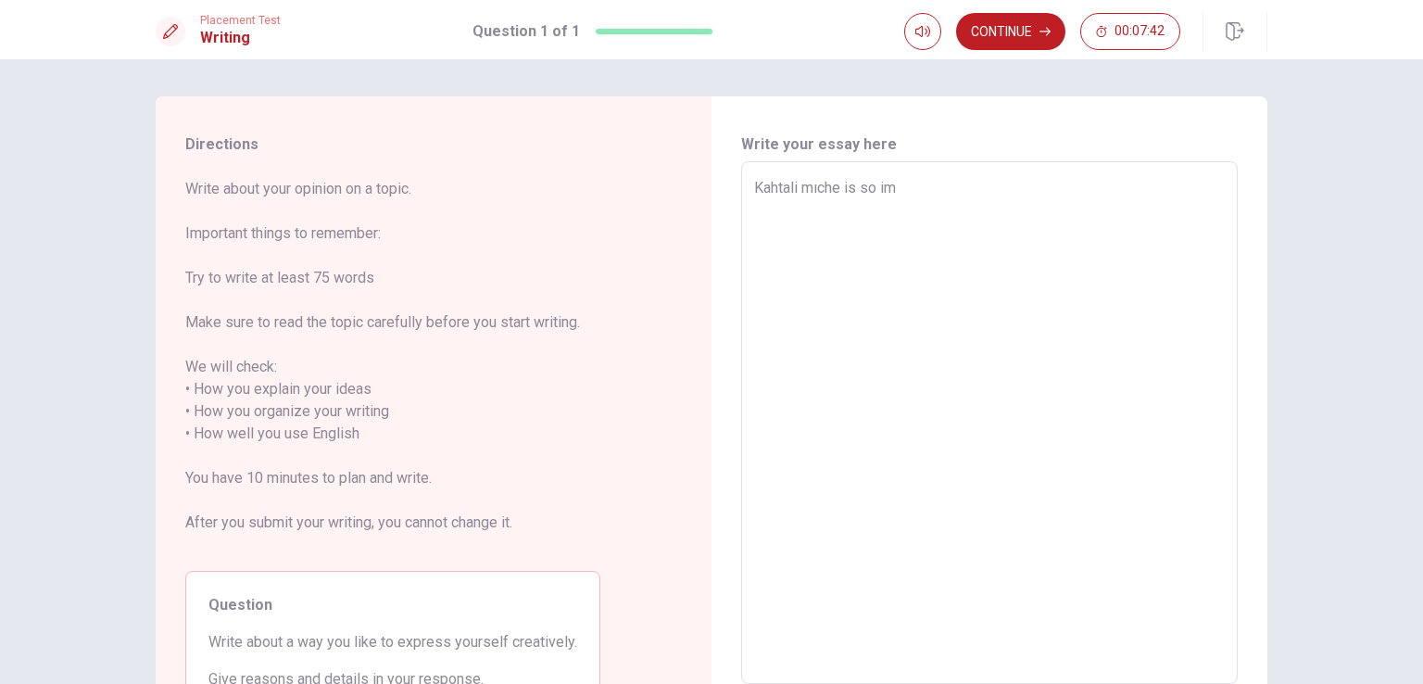
type textarea "Kahtali mıche is so i"
type textarea "x"
type textarea "Kahtali mıche is so im"
type textarea "x"
type textarea "Kahtali mıche is so imp"
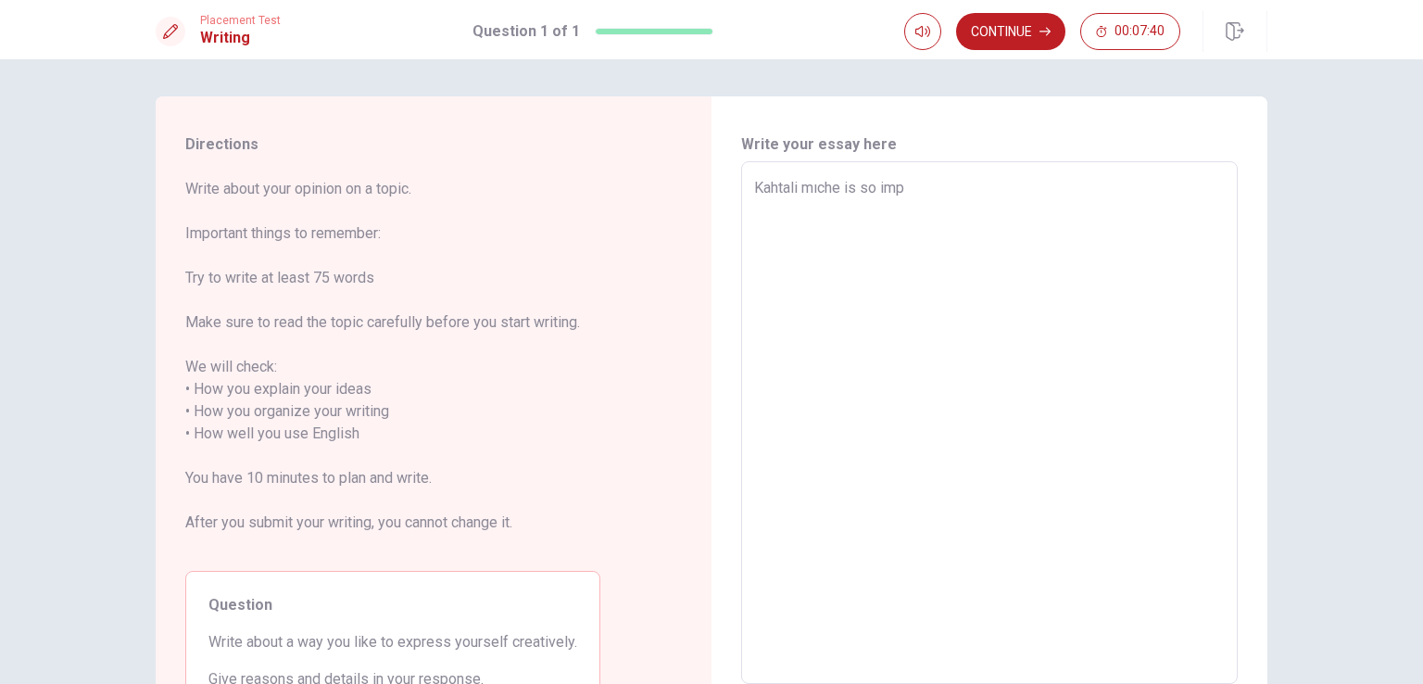
type textarea "x"
type textarea "Kahtali mıche is so impo"
type textarea "x"
type textarea "Kahtali mıche is so impot"
type textarea "x"
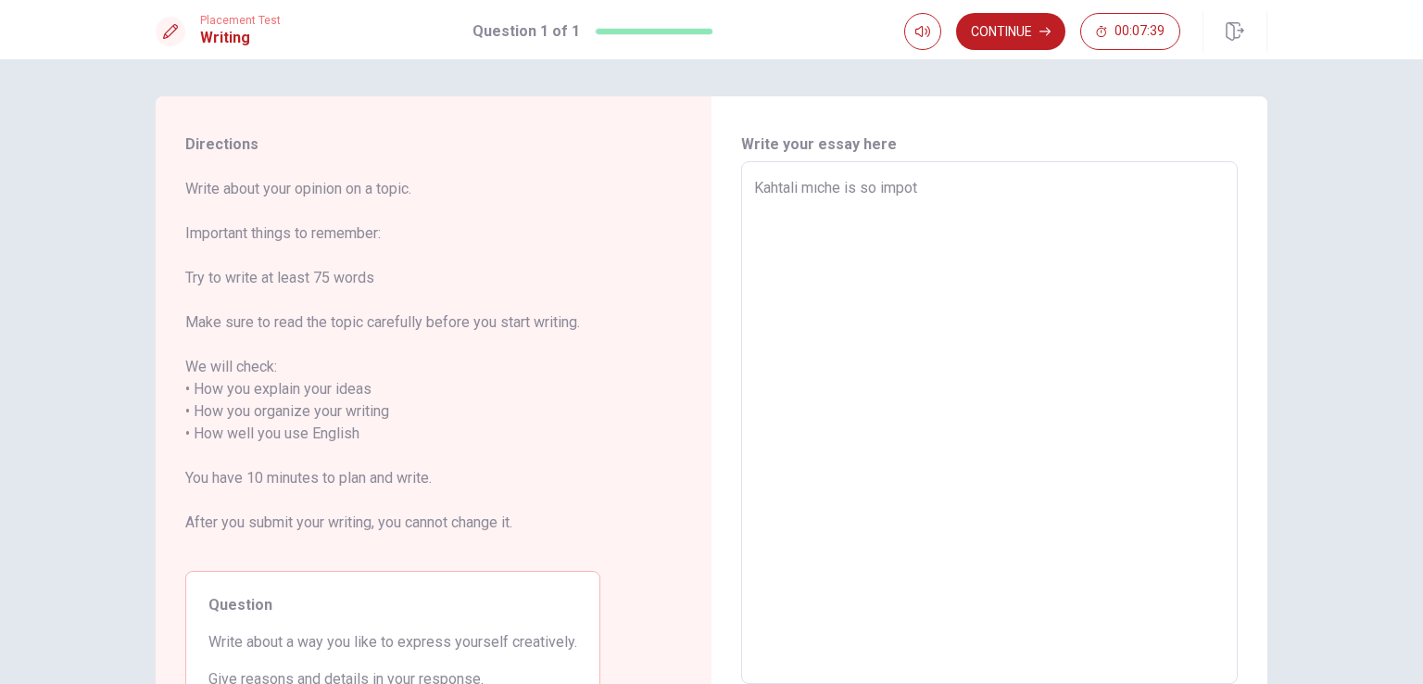
type textarea "Kahtali mıche is so impo"
type textarea "x"
type textarea "Kahtali mıche is so impor"
type textarea "x"
type textarea "Kahtali mıche is so import"
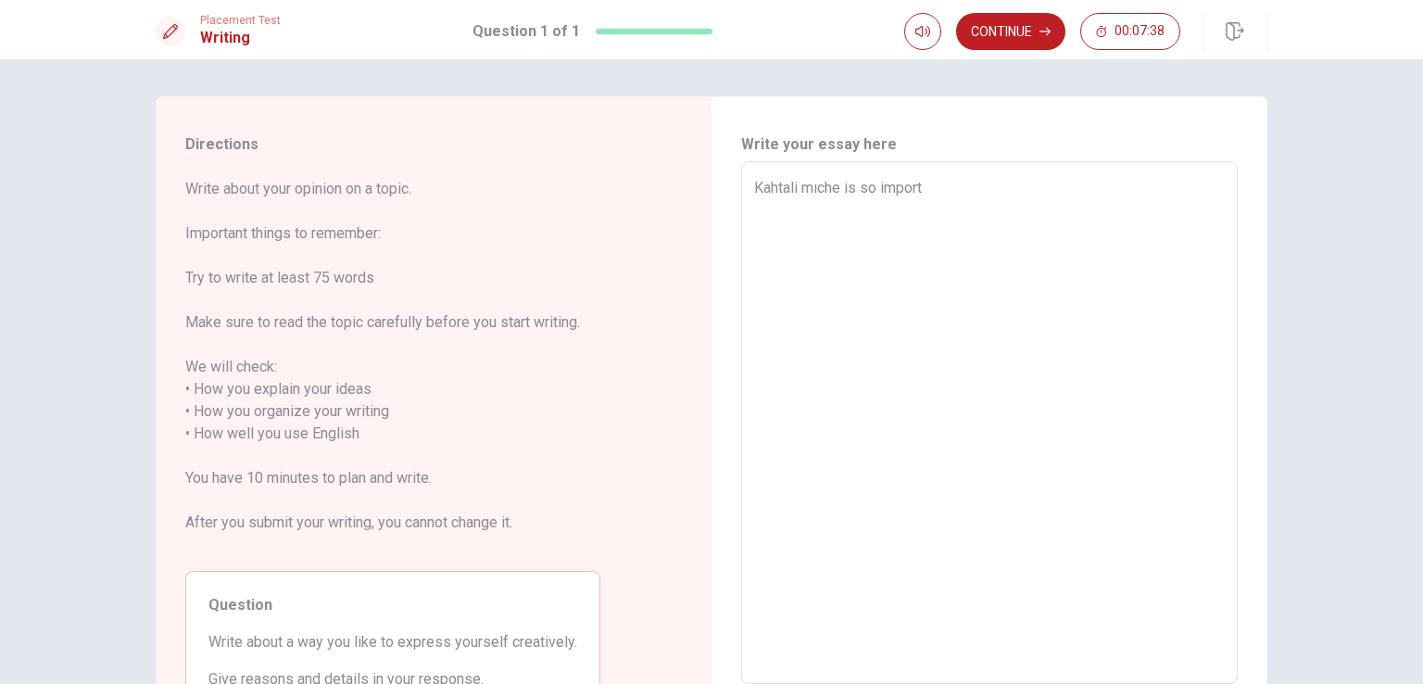
type textarea "x"
type textarea "Kahtali mıche is so importa"
type textarea "x"
type textarea "Kahtali mıche is so importan"
type textarea "x"
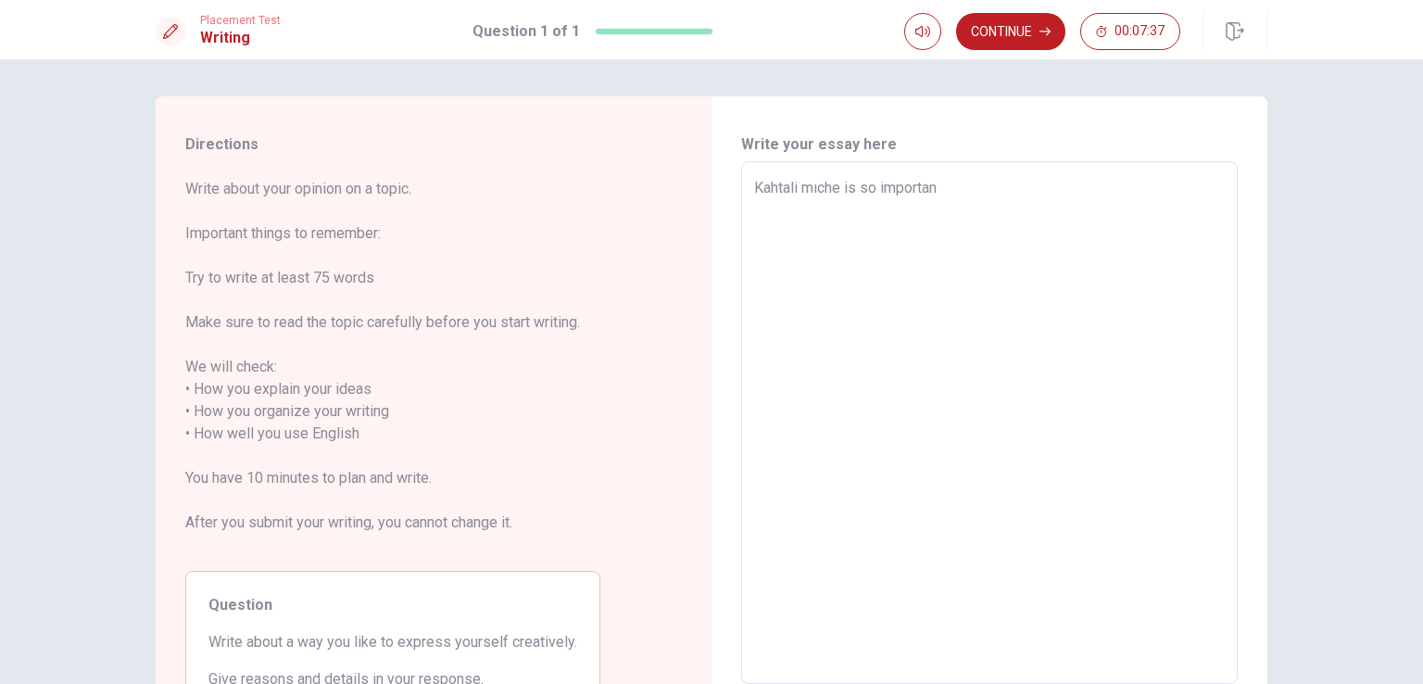
type textarea "Kahtali mıche is so important"
type textarea "x"
type textarea "Kahtali mıche is so important"
type textarea "x"
type textarea "Kahtali mıche is so important f"
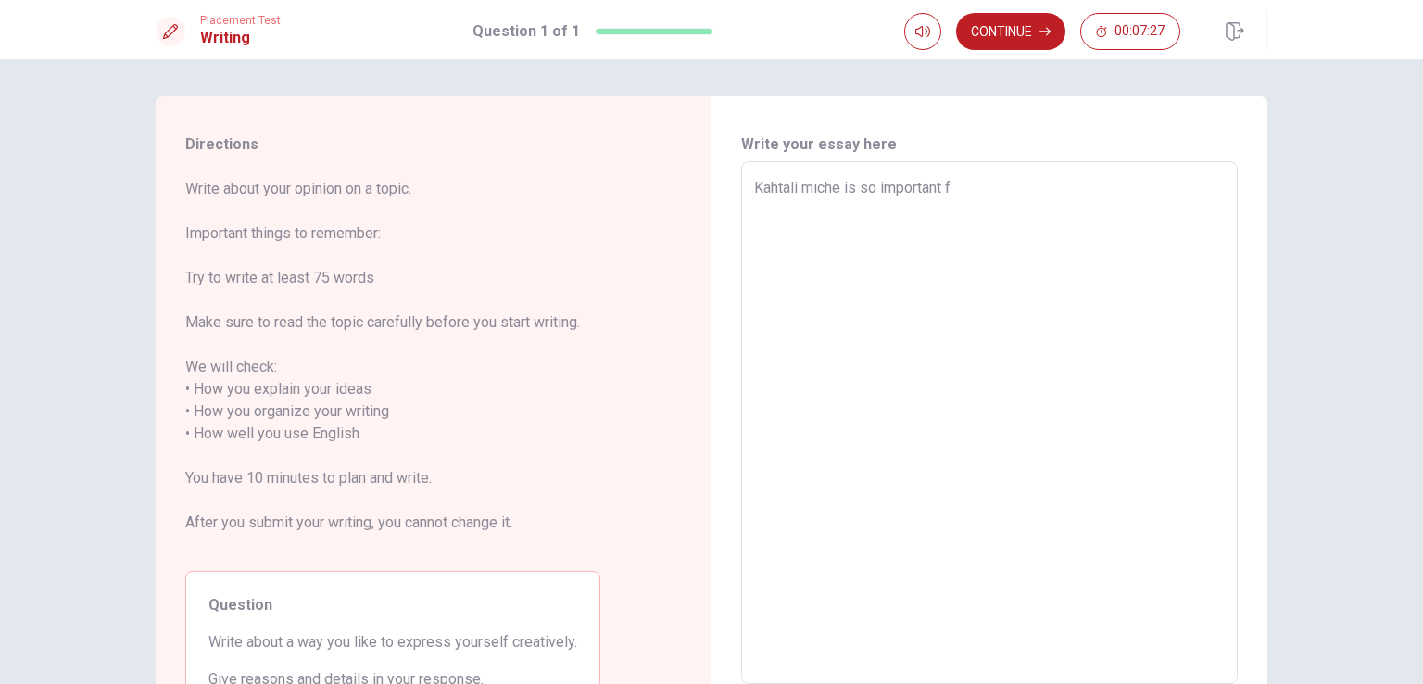
type textarea "x"
type textarea "Kahtali mıche is so important fo"
type textarea "x"
type textarea "Kahtali mıche is so important foo"
type textarea "x"
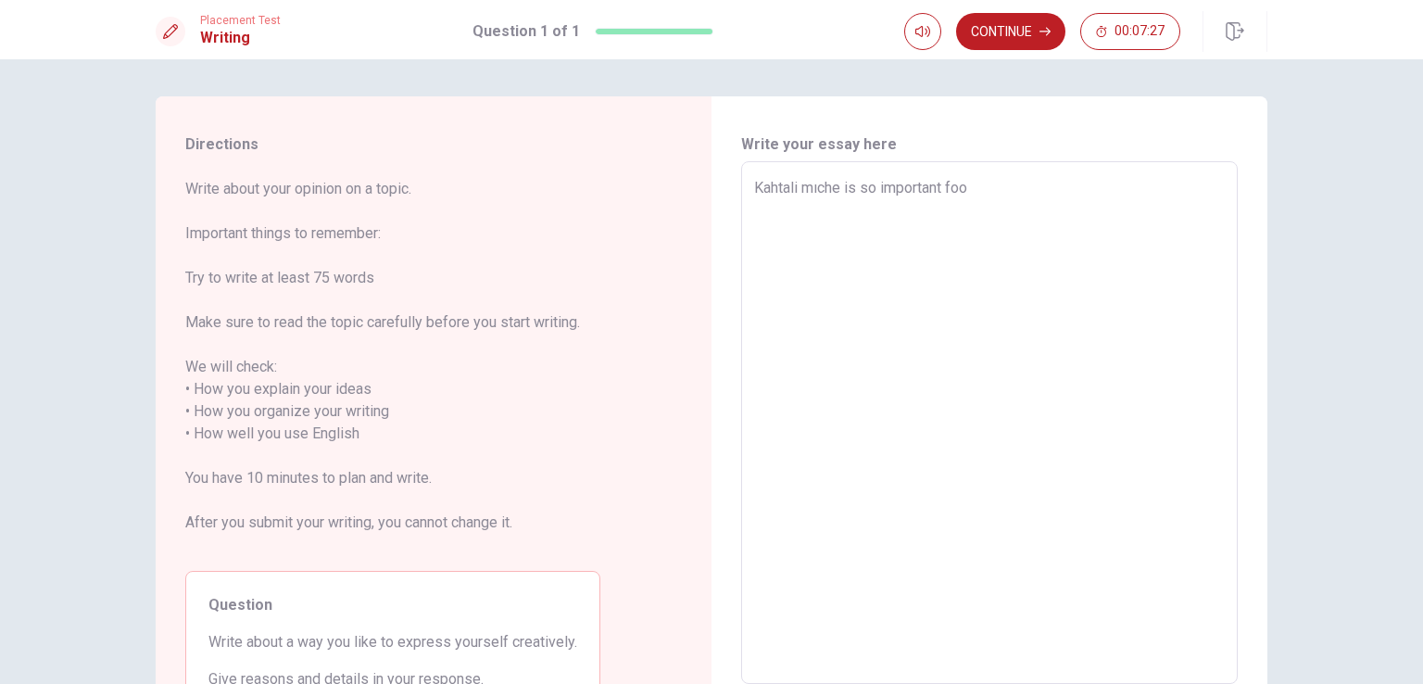
type textarea "Kahtali mıche is so important foot"
type textarea "x"
type textarea "Kahtali mıche is so important footb"
type textarea "x"
type textarea "Kahtali mıche is so important footba"
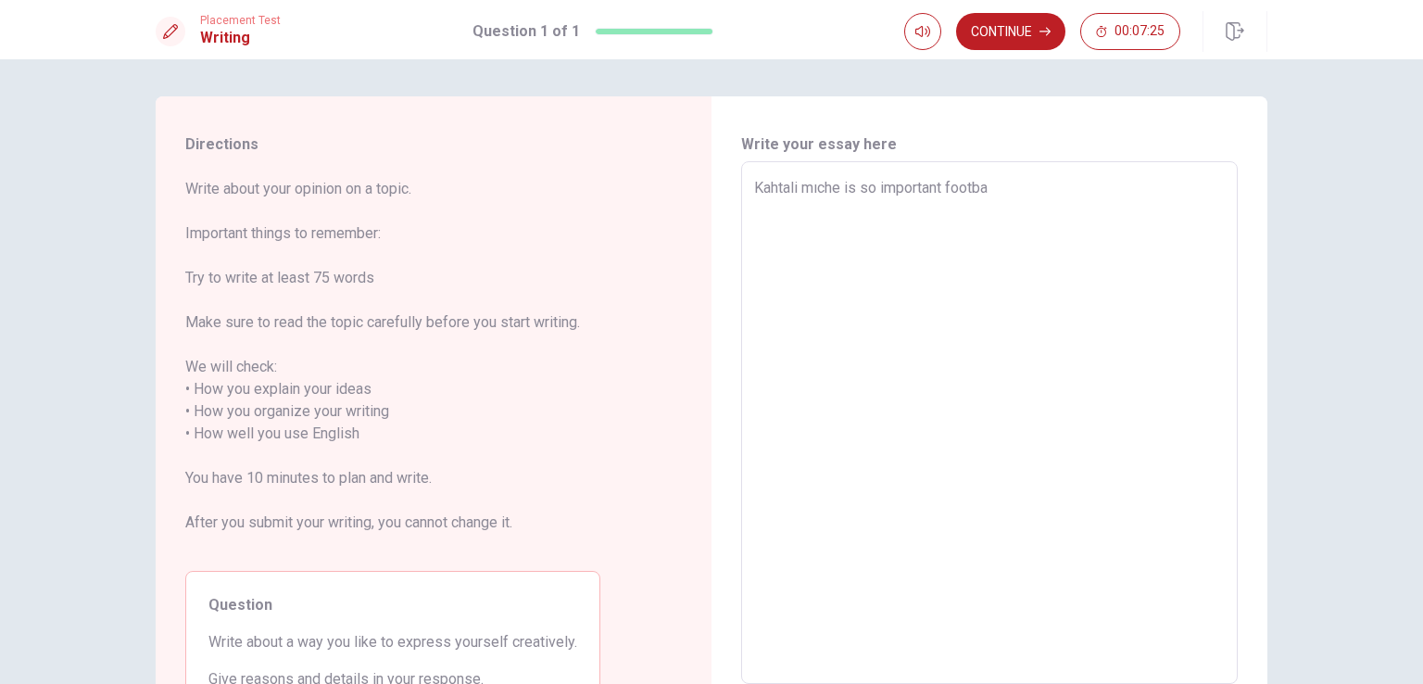
type textarea "x"
type textarea "Kahtali mıche is so important footbal"
type textarea "x"
type textarea "Kahtali mıche is so important football"
type textarea "x"
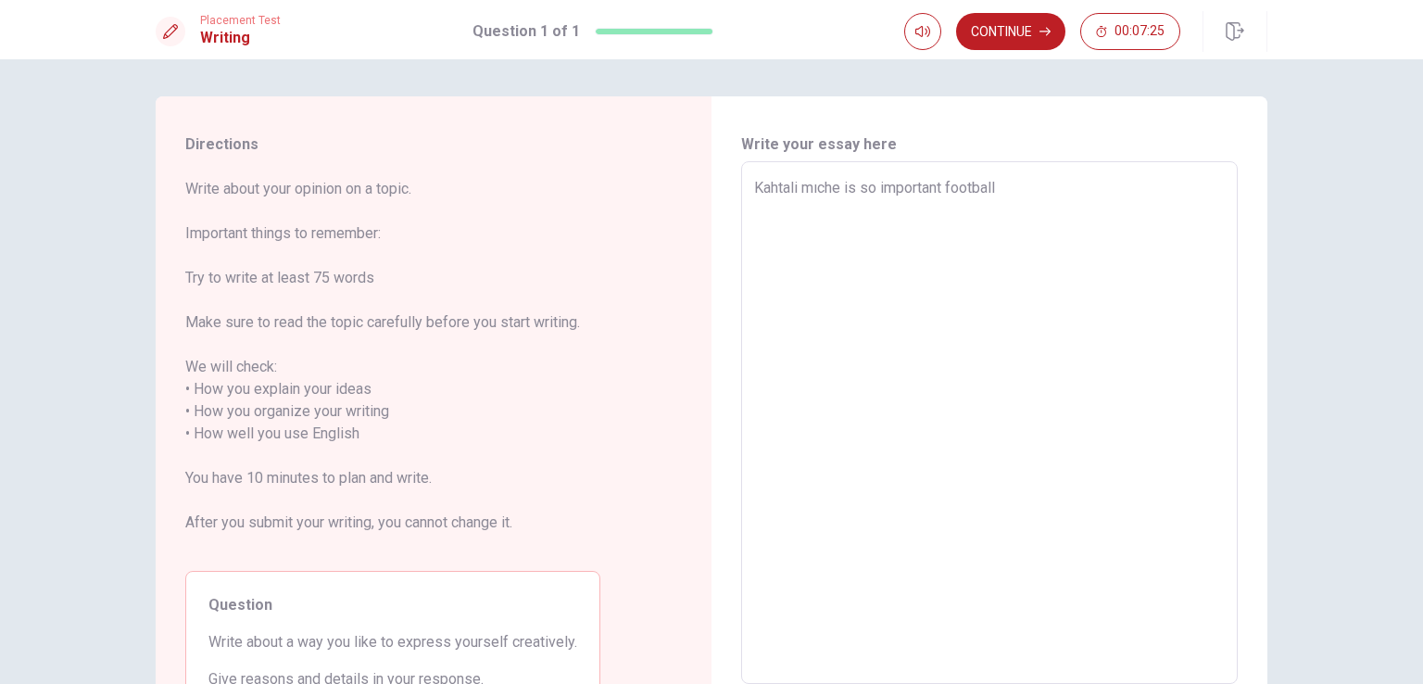
type textarea "Kahtali mıche is so important football"
type textarea "x"
type textarea "Kahtali mıche is so important football p"
type textarea "x"
type textarea "Kahtali mıche is so important football pl"
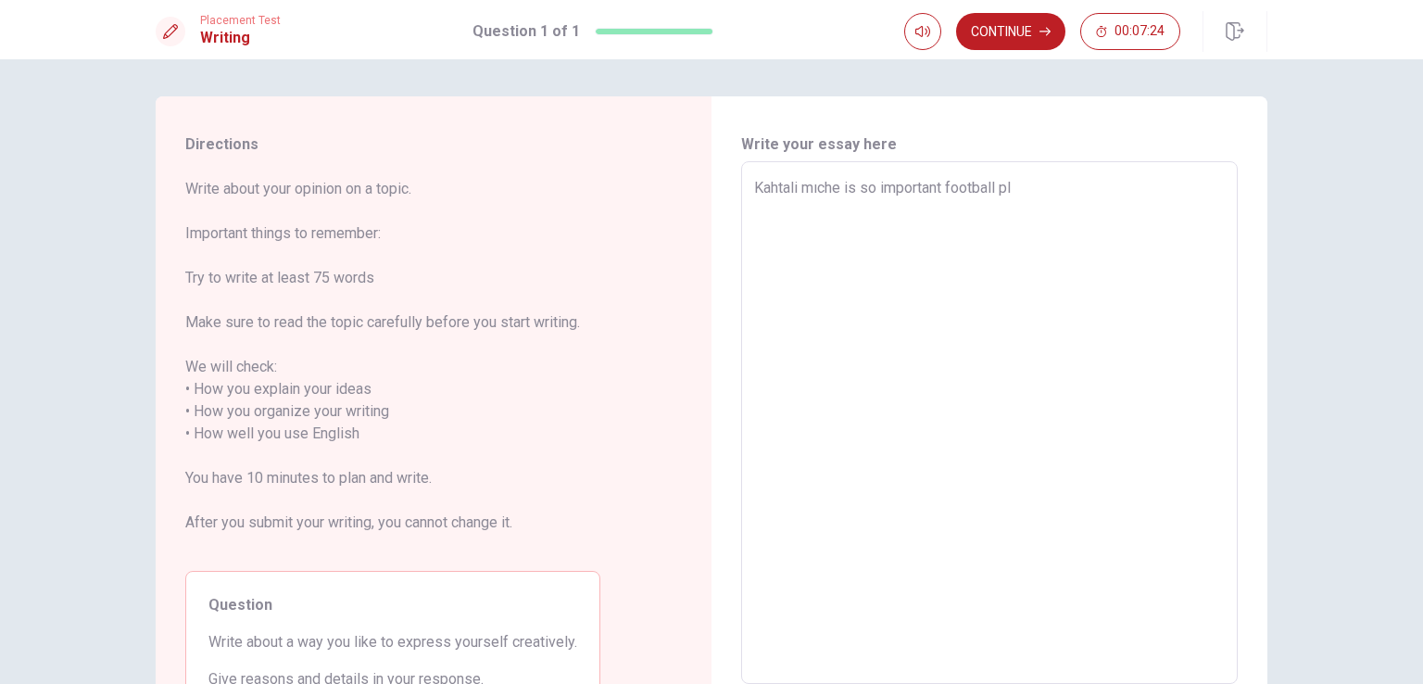
type textarea "x"
type textarea "Kahtali mıche is so important football pla"
type textarea "x"
type textarea "Kahtali mıche is so important football play"
type textarea "x"
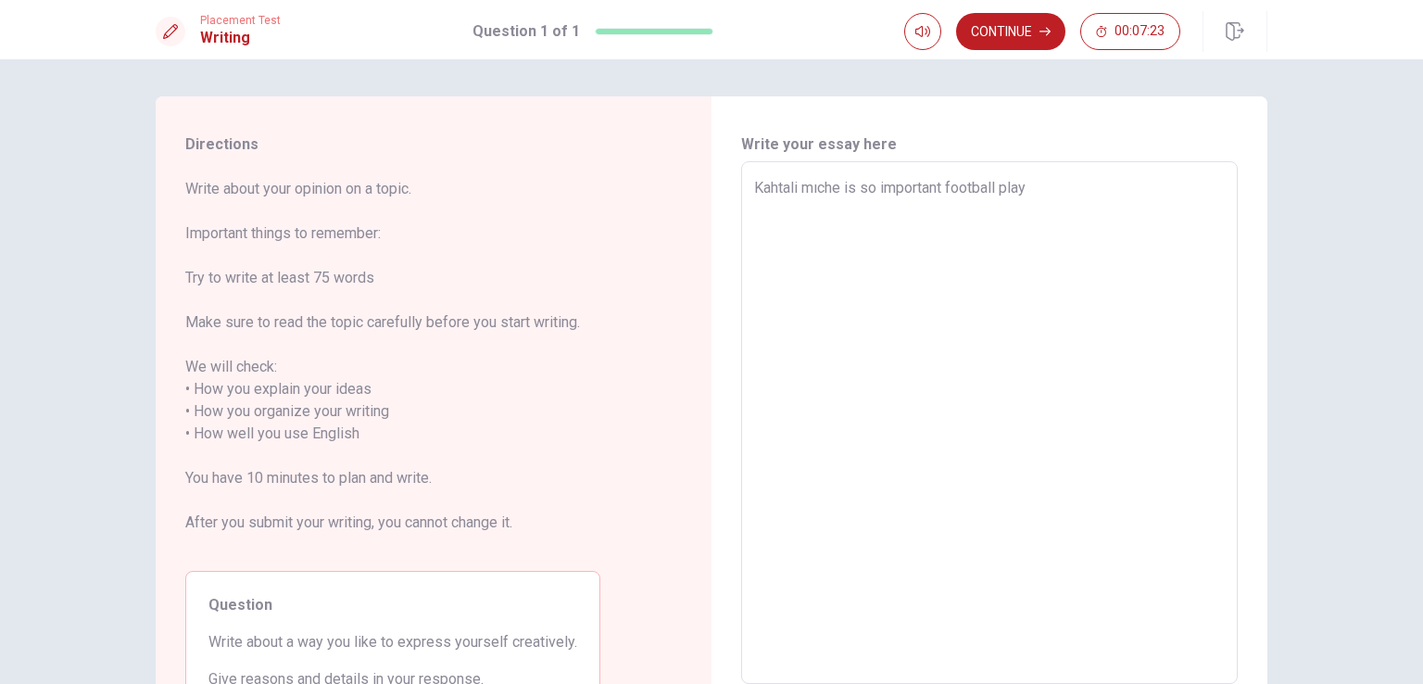
type textarea "Kahtali mıche is so important football playe"
type textarea "x"
type textarea "Kahtali mıche is so important football player"
type textarea "x"
type textarea "Kahtali mıche is so important football player"
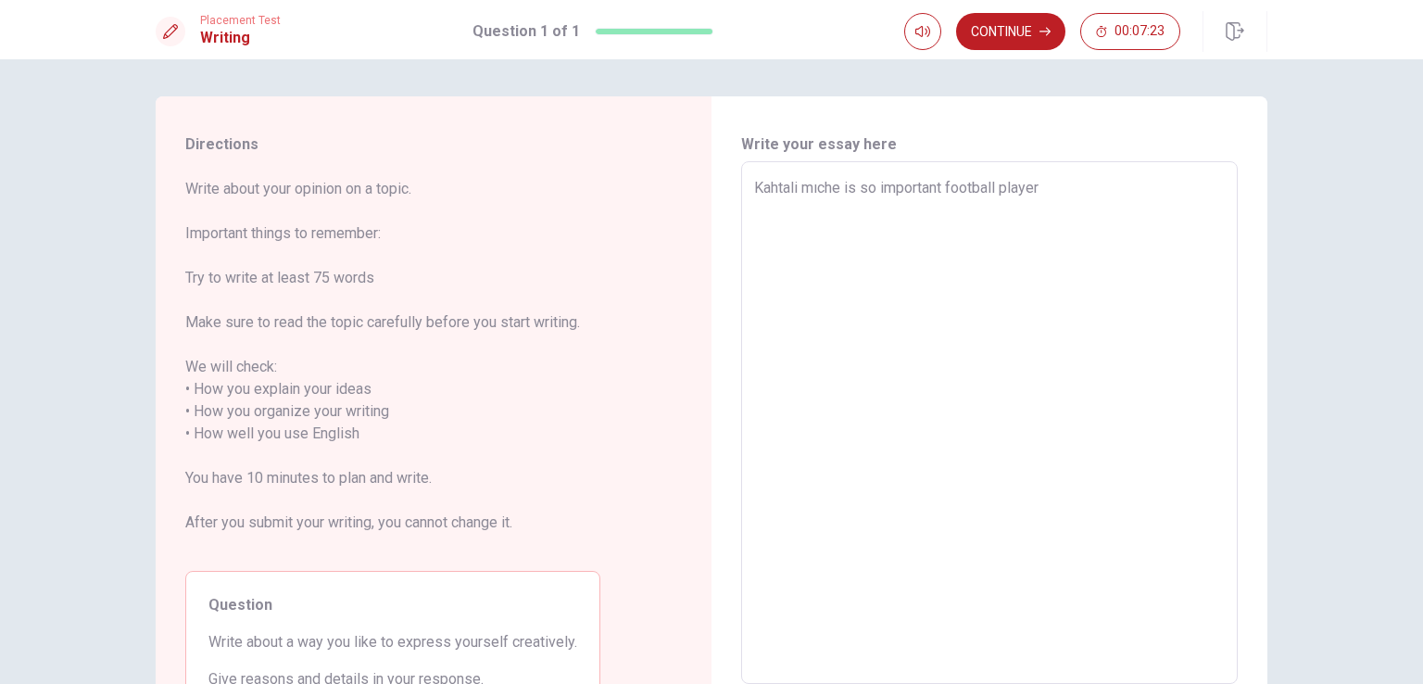
type textarea "x"
type textarea "Kahtali mıche is so important football player i"
type textarea "x"
type textarea "Kahtali mıche is so important football player in"
type textarea "x"
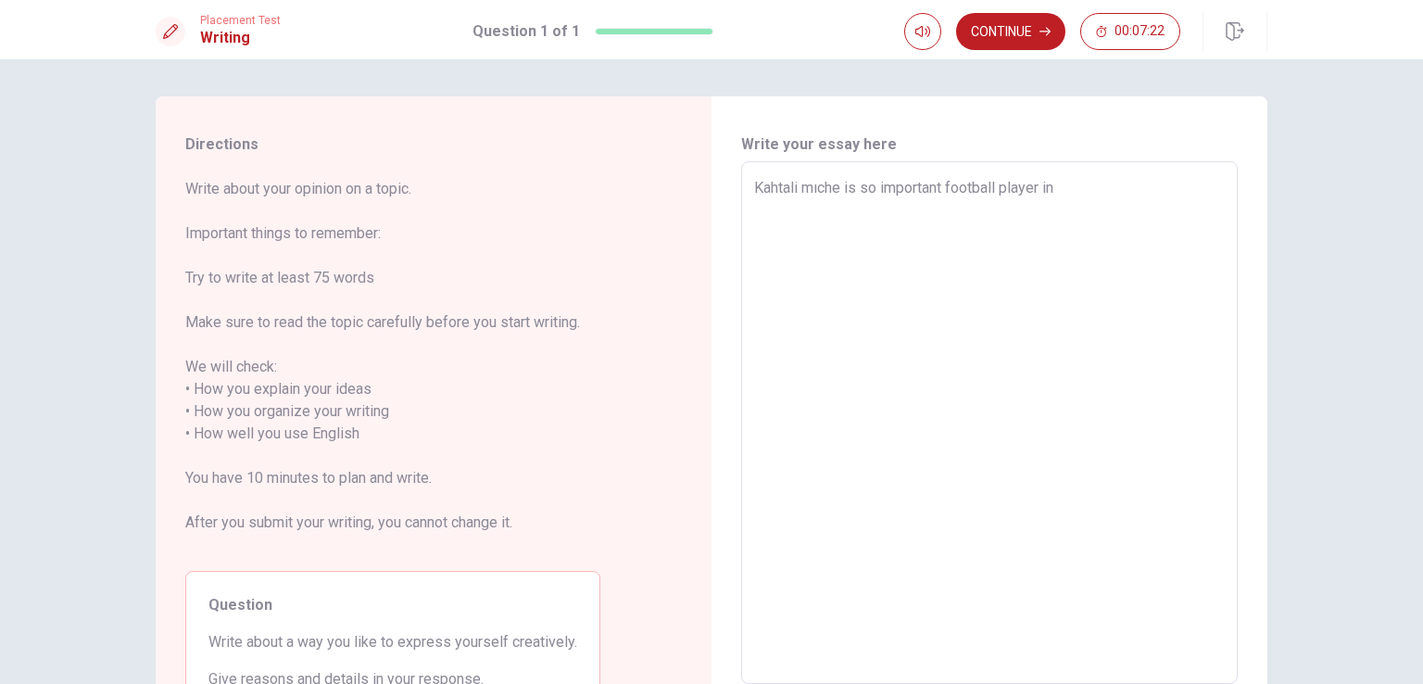
type textarea "Kahtali mıche is so important football player in"
type textarea "x"
type textarea "Kahtali mıche is so important football player in a"
type textarea "x"
type textarea "Kahtali mıche is so important football player in an"
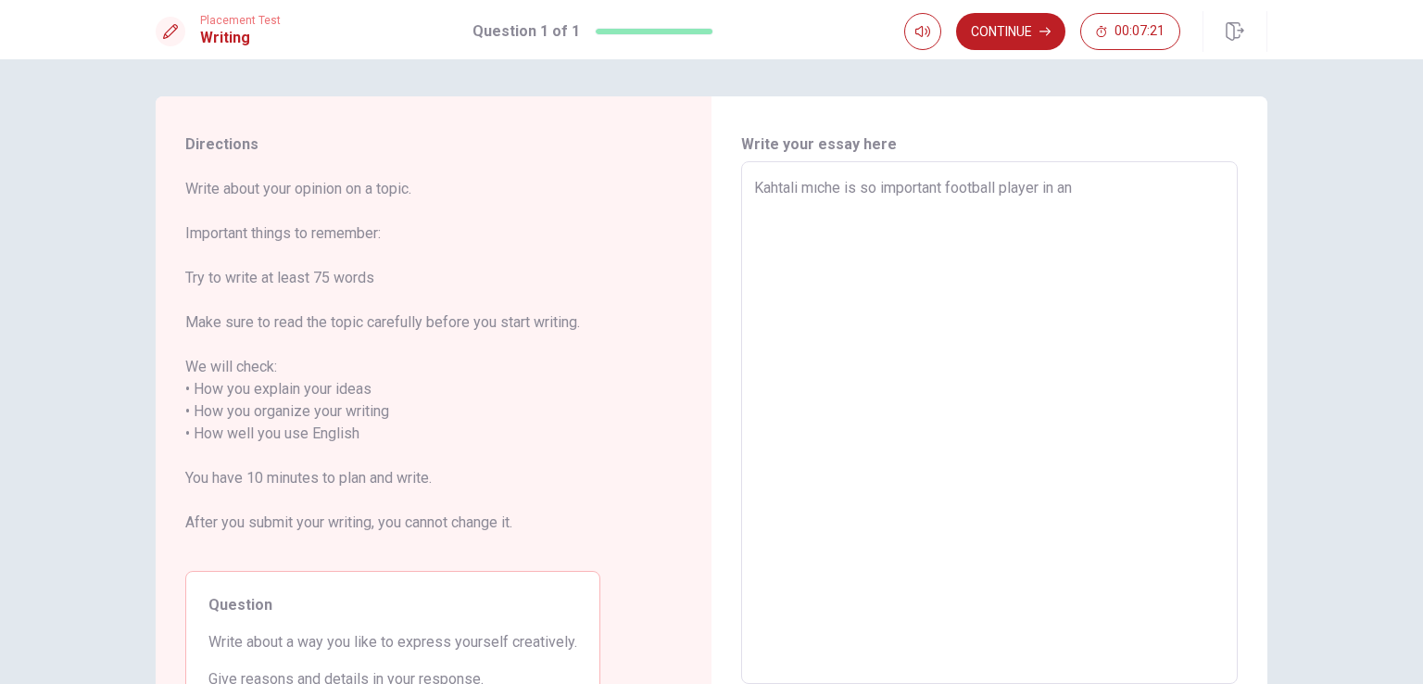
type textarea "x"
type textarea "Kahtali mıche is so important football player in ang"
type textarea "x"
type textarea "Kahtali mıche is so important football player in [GEOGRAPHIC_DATA]"
type textarea "x"
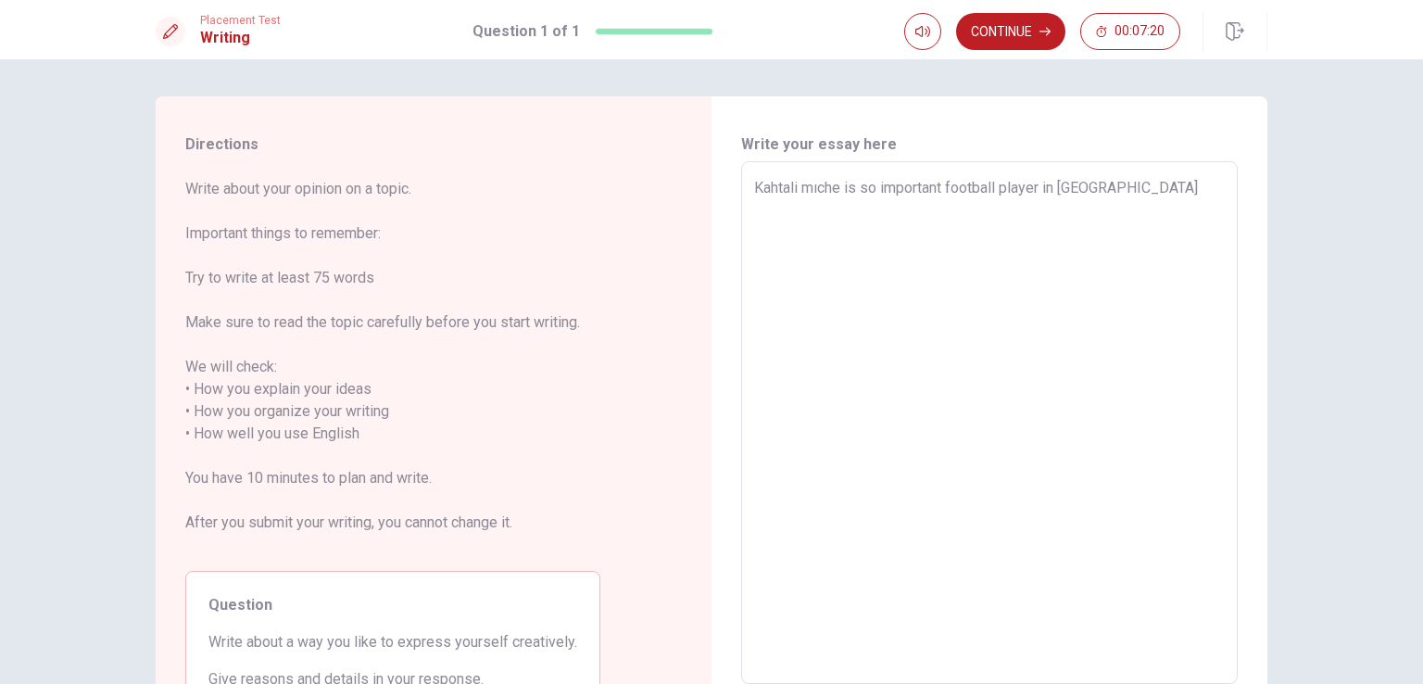
type textarea "Kahtali mıche is so important football player in [GEOGRAPHIC_DATA]"
type textarea "x"
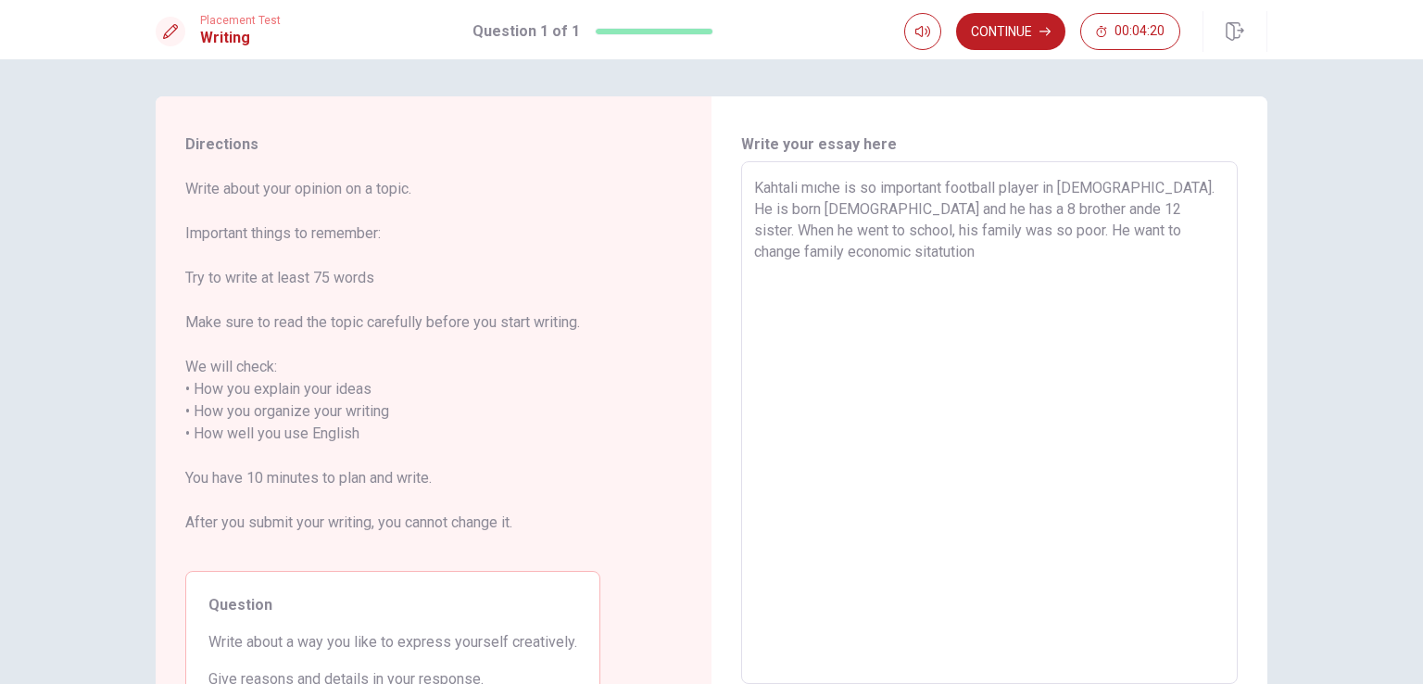
click at [1160, 231] on textarea "Kahtali mıche is so important football player in [DEMOGRAPHIC_DATA]. He is born…" at bounding box center [989, 423] width 471 height 492
click at [841, 254] on textarea "Kahtali mıche is so important football player in [DEMOGRAPHIC_DATA]. He is born…" at bounding box center [989, 423] width 471 height 492
click at [794, 245] on textarea "Kahtali mıche is so important football player in [DEMOGRAPHIC_DATA]. He is born…" at bounding box center [989, 423] width 471 height 492
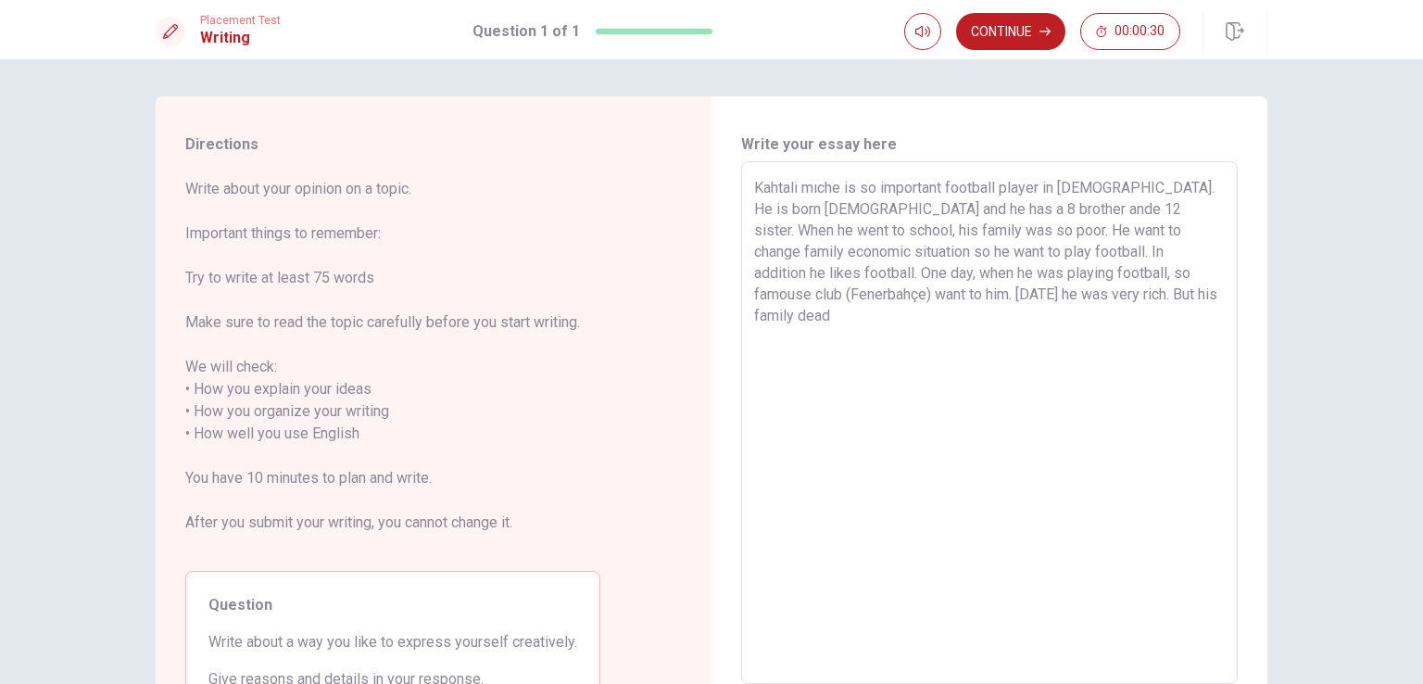
click at [1030, 289] on textarea "Kahtali mıche is so important football player in [DEMOGRAPHIC_DATA]. He is born…" at bounding box center [989, 423] width 471 height 492
click at [1024, 35] on button "Continue" at bounding box center [1010, 31] width 109 height 37
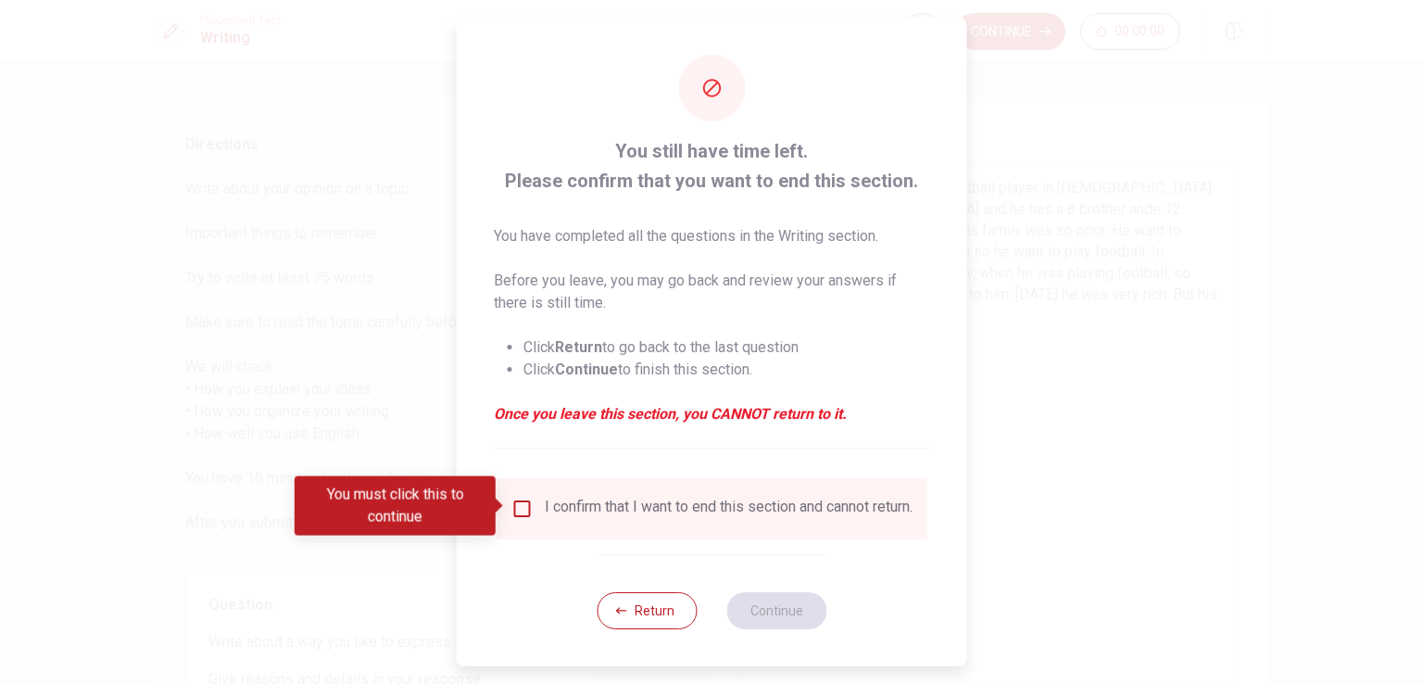
click at [511, 503] on input "You must click this to continue" at bounding box center [522, 508] width 22 height 22
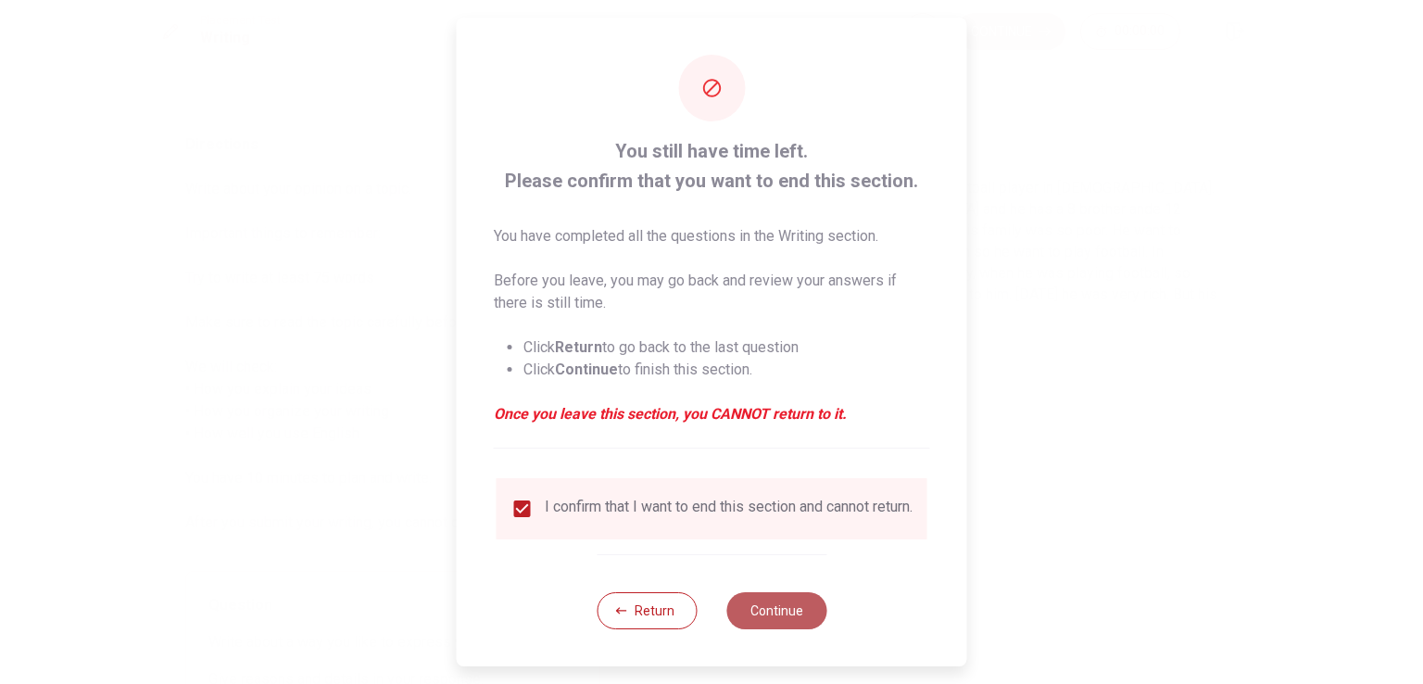
click at [780, 629] on button "Continue" at bounding box center [776, 610] width 100 height 37
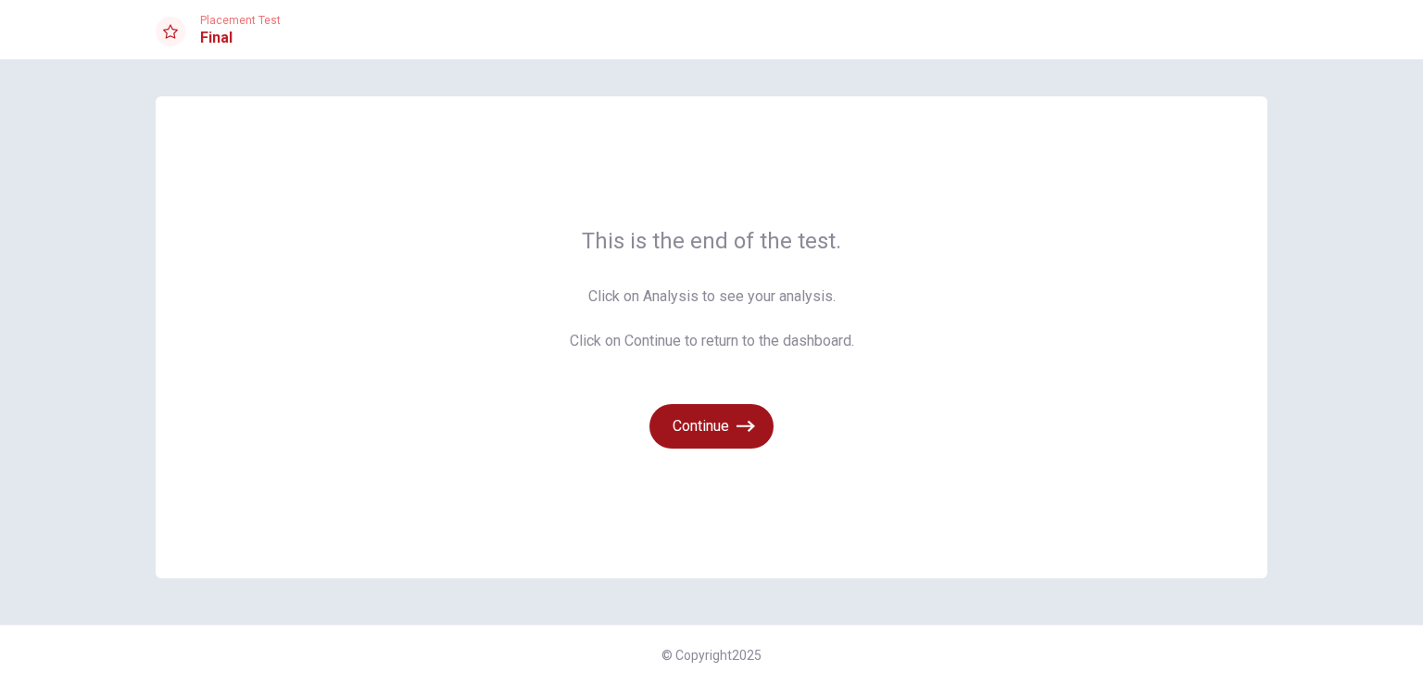
click at [715, 421] on button "Continue" at bounding box center [711, 426] width 124 height 44
